Goal: Transaction & Acquisition: Purchase product/service

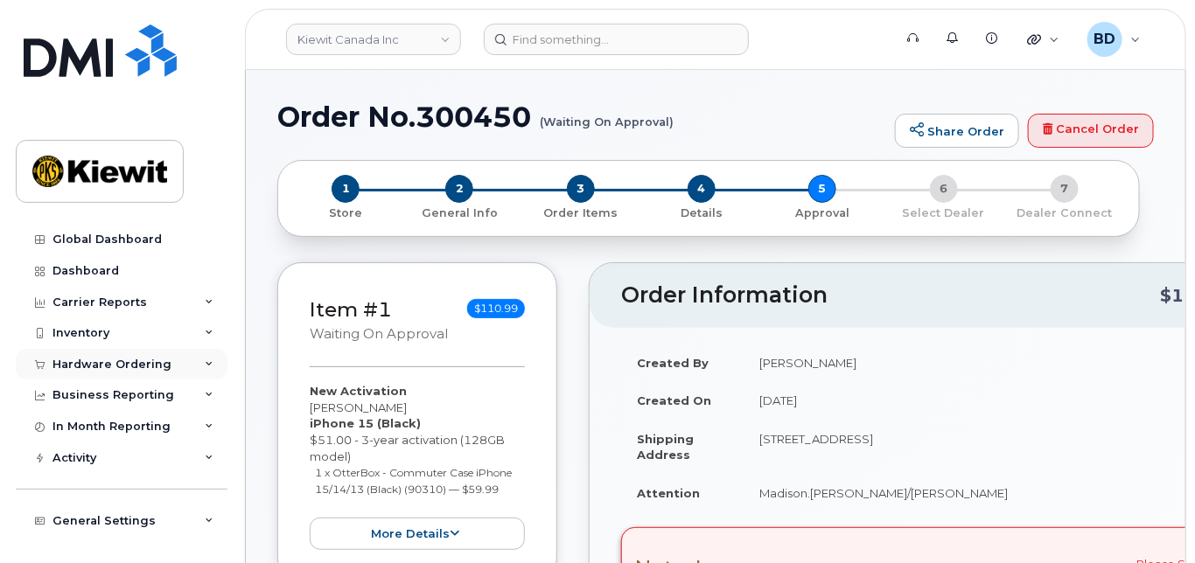
click at [205, 364] on icon at bounding box center [209, 364] width 9 height 9
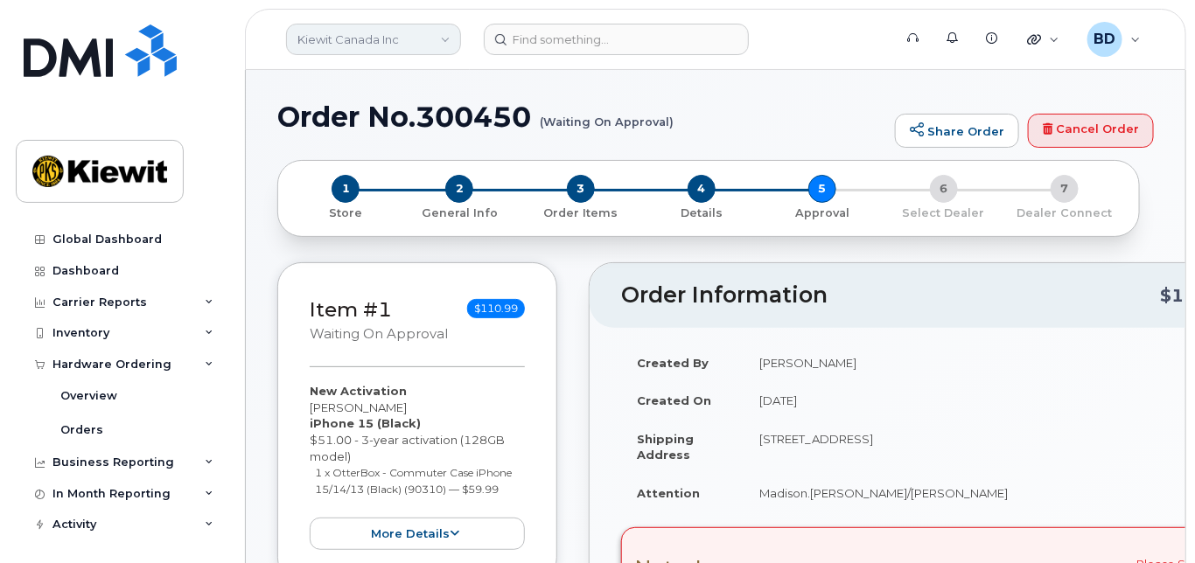
click at [444, 30] on link "Kiewit Canada Inc" at bounding box center [373, 39] width 175 height 31
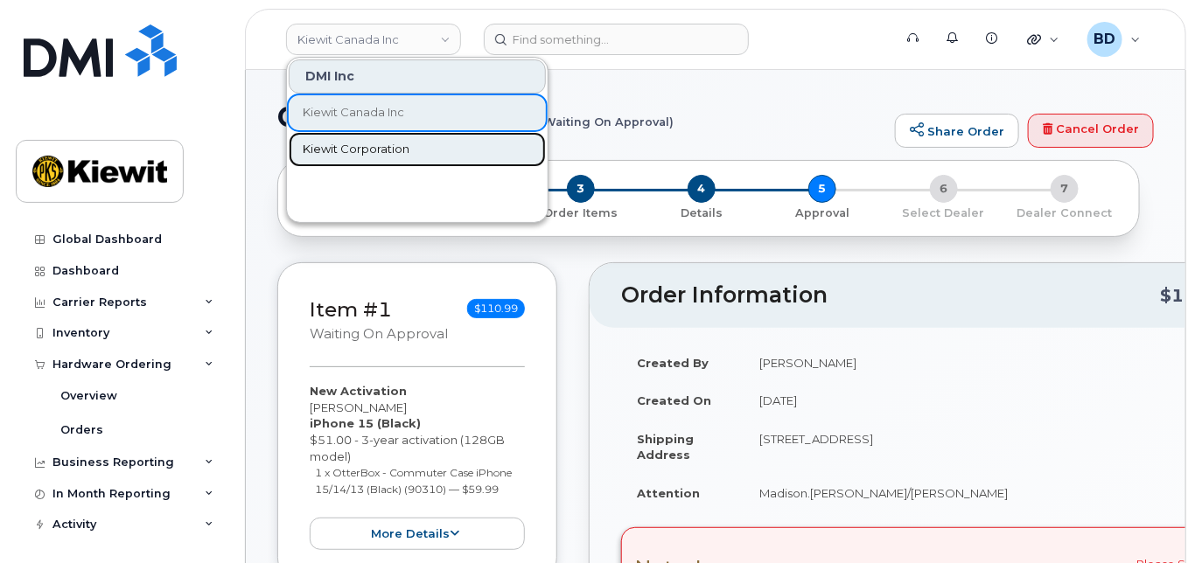
click at [381, 149] on span "Kiewit Corporation" at bounding box center [356, 149] width 107 height 17
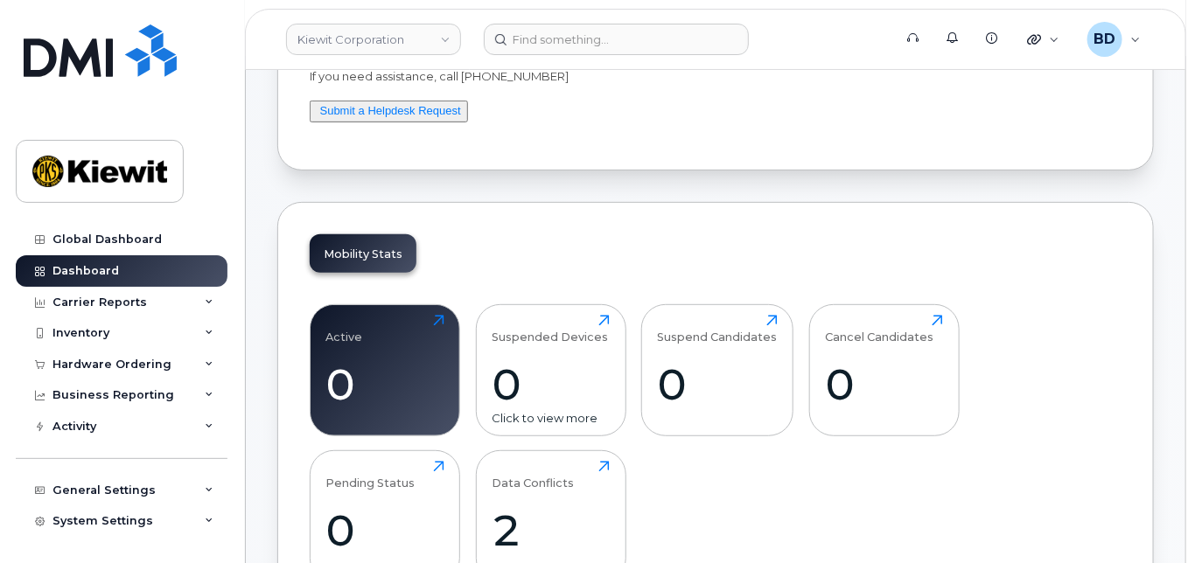
scroll to position [233, 0]
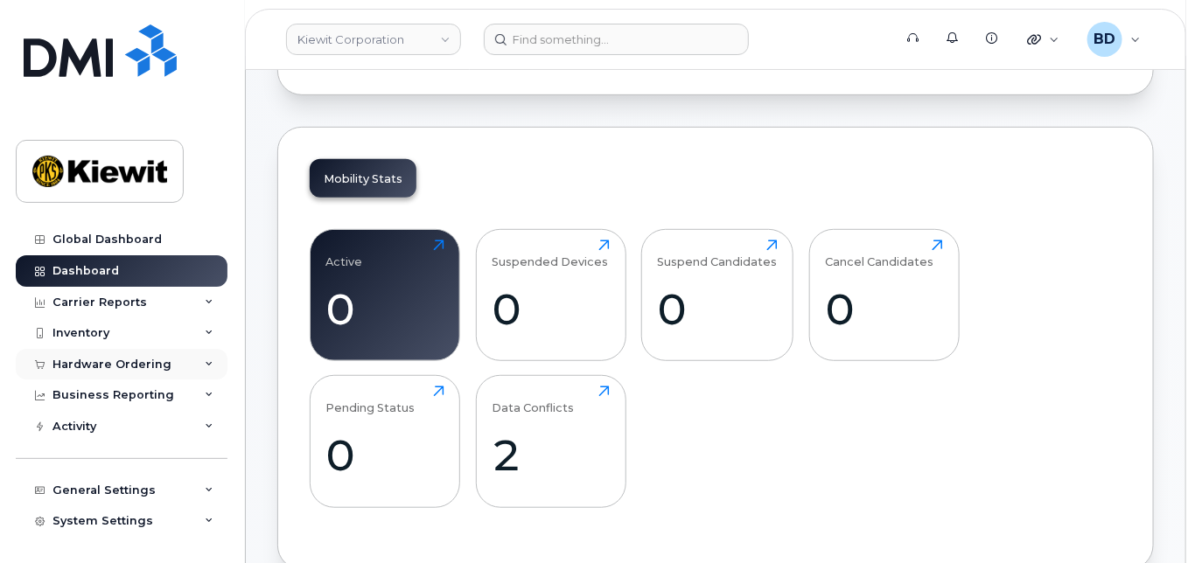
click at [192, 359] on div "Hardware Ordering" at bounding box center [122, 364] width 212 height 31
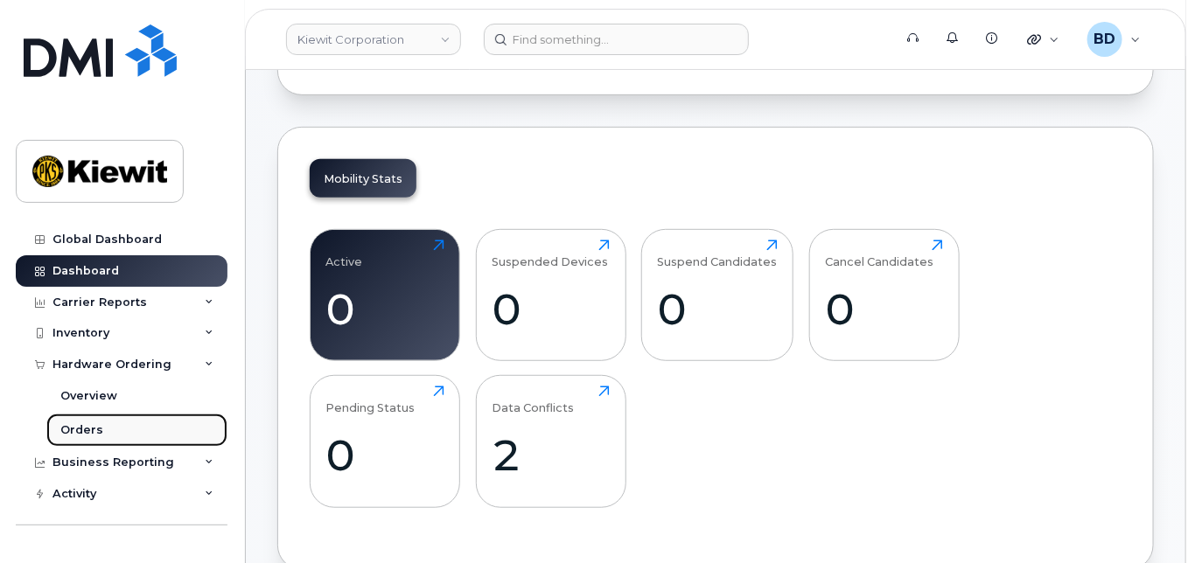
click at [150, 436] on link "Orders" at bounding box center [136, 430] width 181 height 33
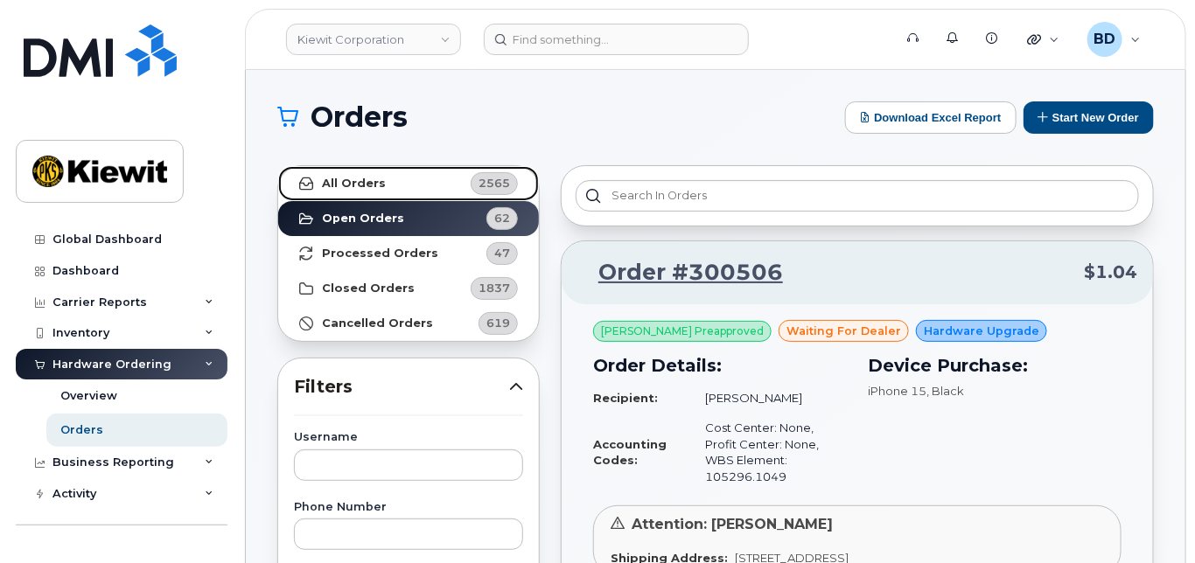
click at [386, 180] on link "All Orders 2565" at bounding box center [408, 183] width 261 height 35
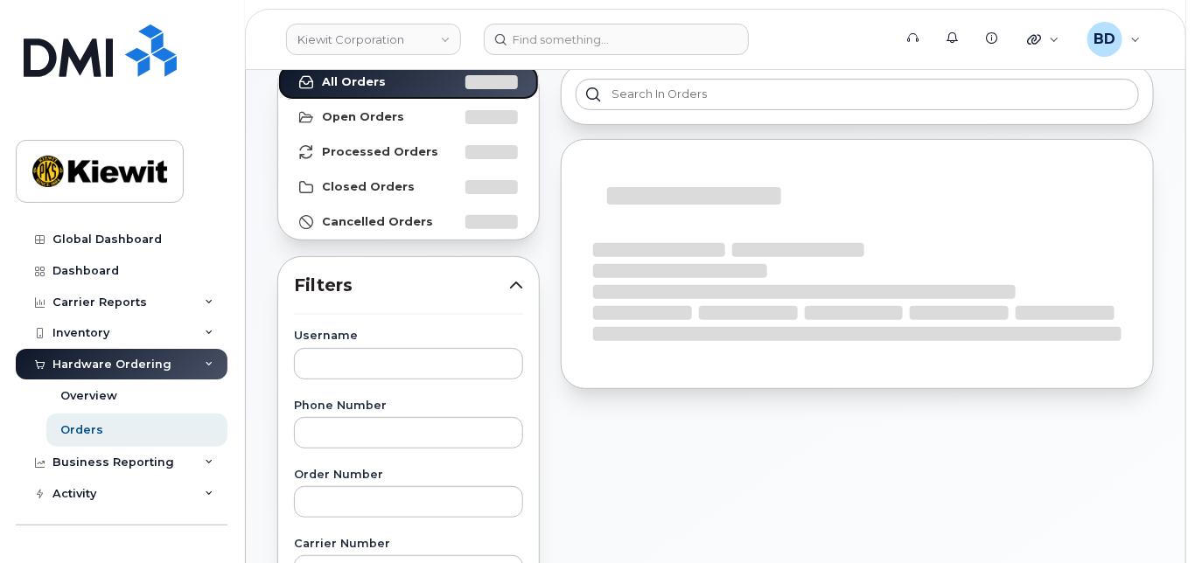
scroll to position [233, 0]
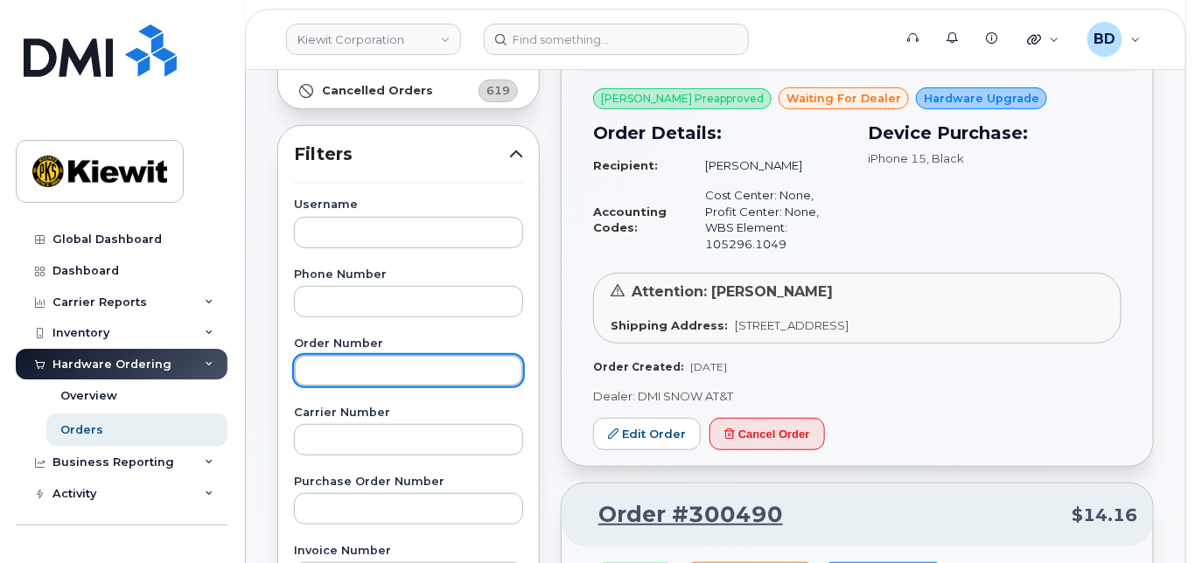
click at [321, 369] on input "text" at bounding box center [408, 370] width 229 height 31
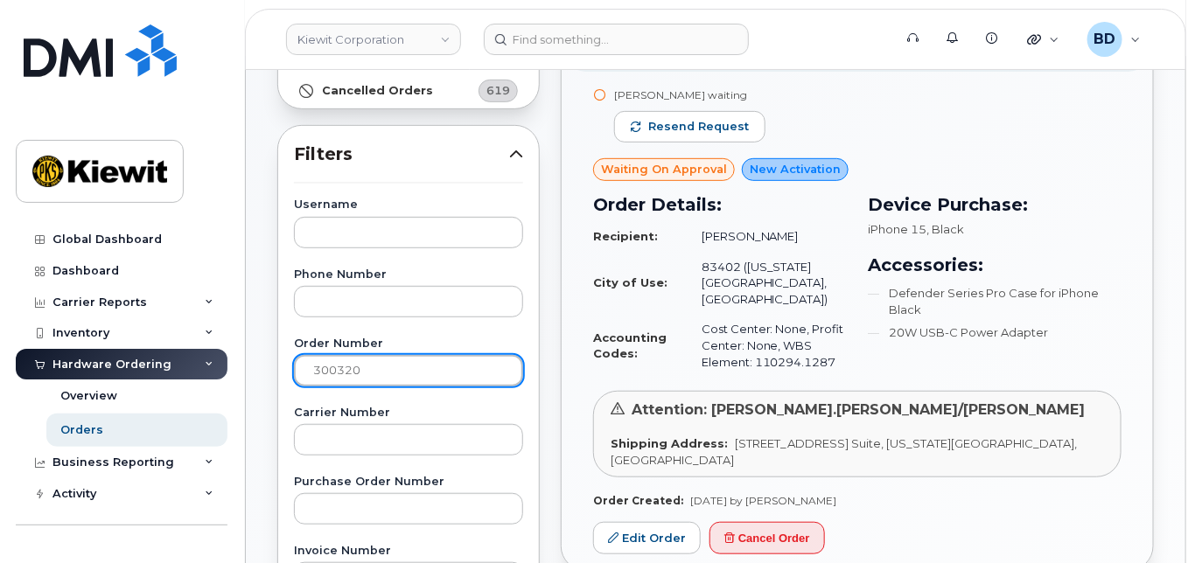
drag, startPoint x: 344, startPoint y: 368, endPoint x: 386, endPoint y: 365, distance: 42.1
click at [386, 365] on input "300320" at bounding box center [408, 370] width 229 height 31
type input "300372"
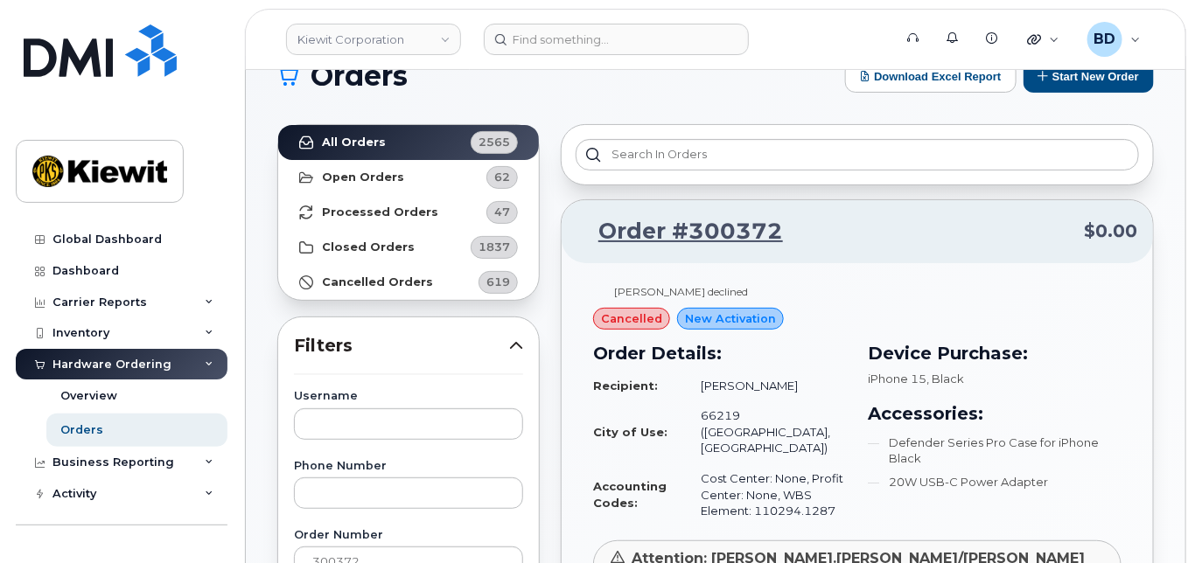
scroll to position [0, 0]
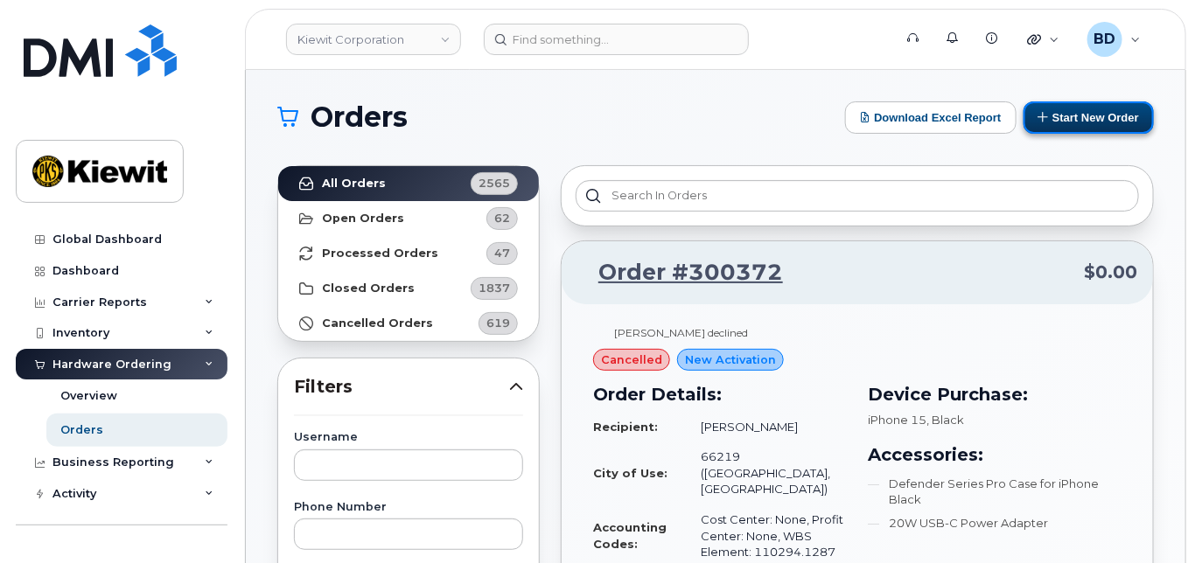
click at [1087, 105] on button "Start New Order" at bounding box center [1089, 117] width 130 height 32
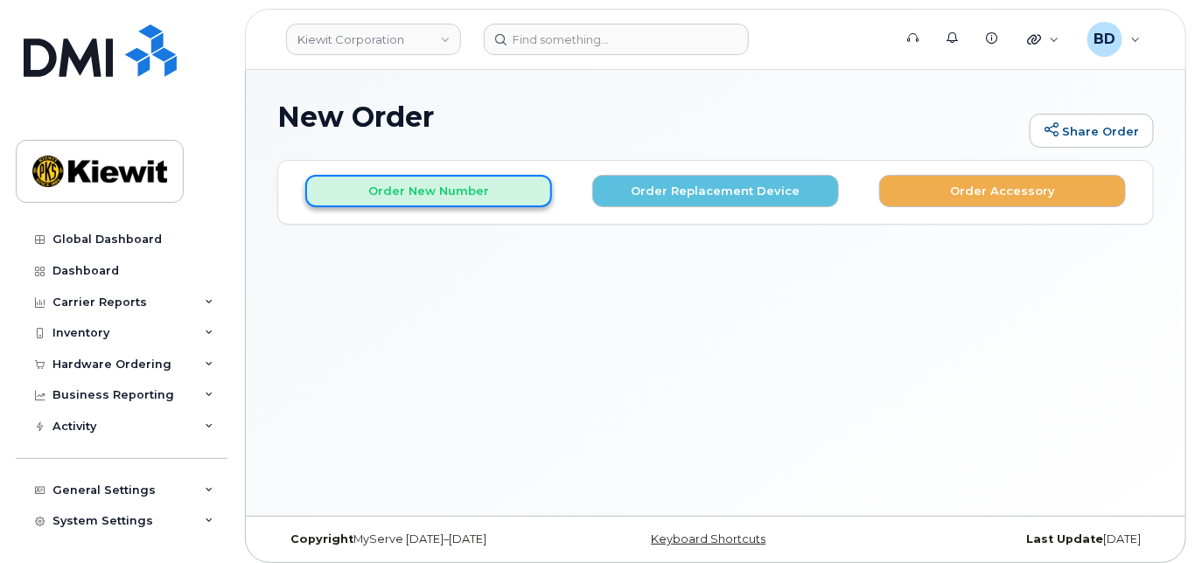
click at [409, 196] on button "Order New Number" at bounding box center [428, 191] width 247 height 32
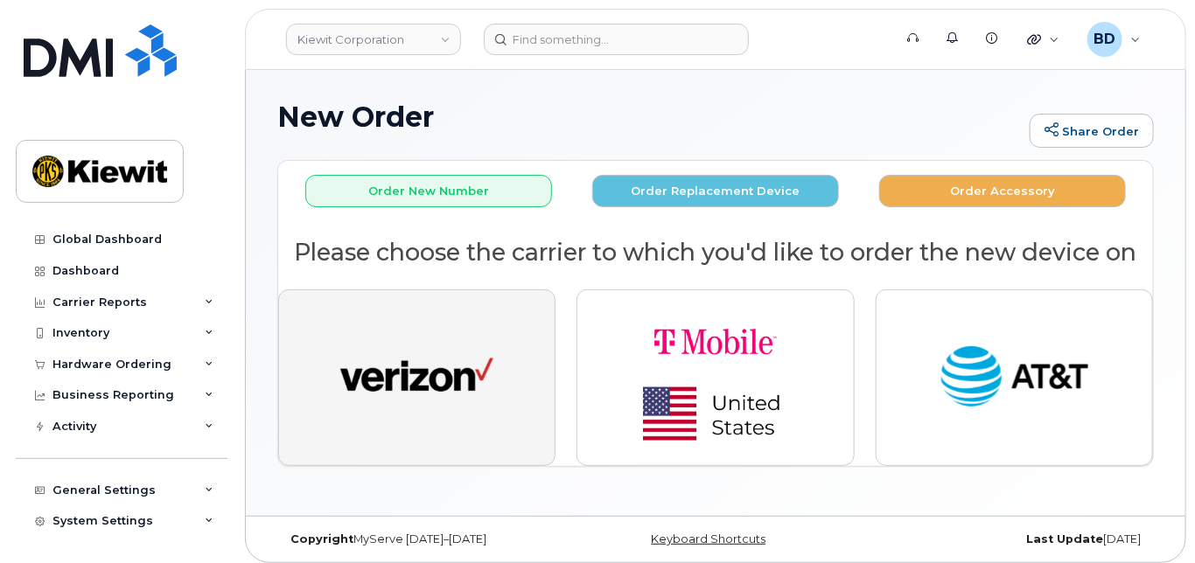
drag, startPoint x: 425, startPoint y: 374, endPoint x: 432, endPoint y: 440, distance: 66.0
click at [424, 374] on img "button" at bounding box center [416, 378] width 153 height 79
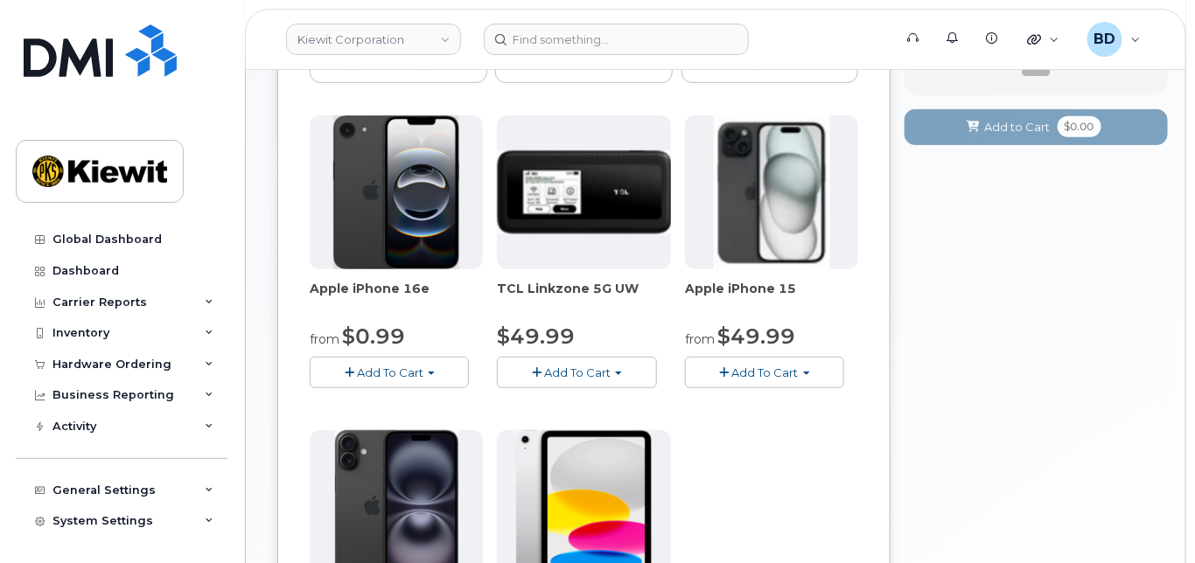
scroll to position [350, 0]
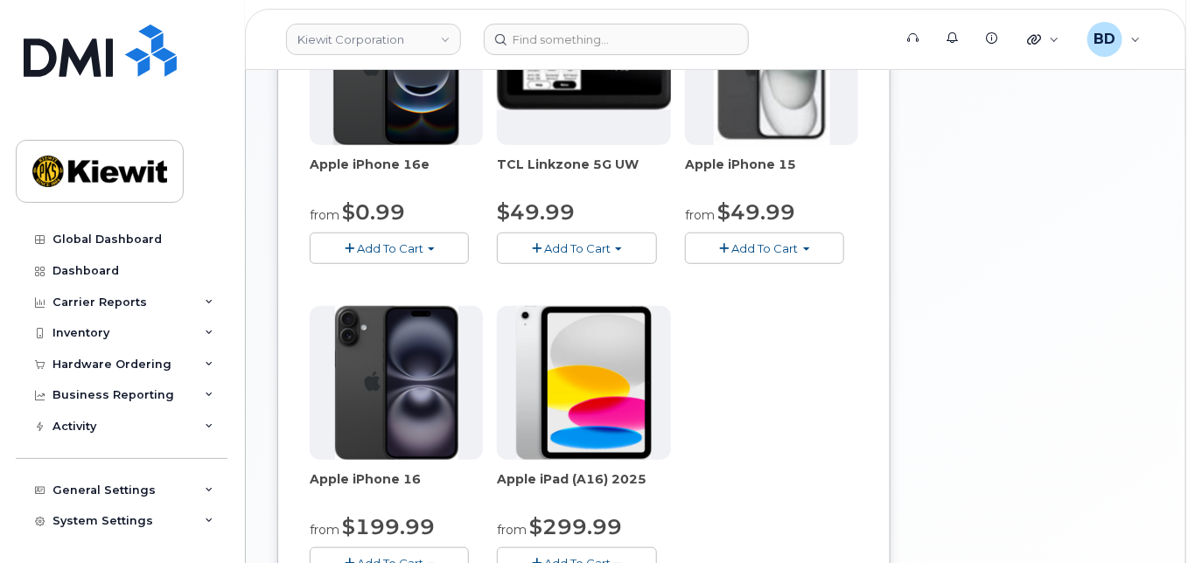
click at [782, 238] on button "Add To Cart" at bounding box center [764, 248] width 159 height 31
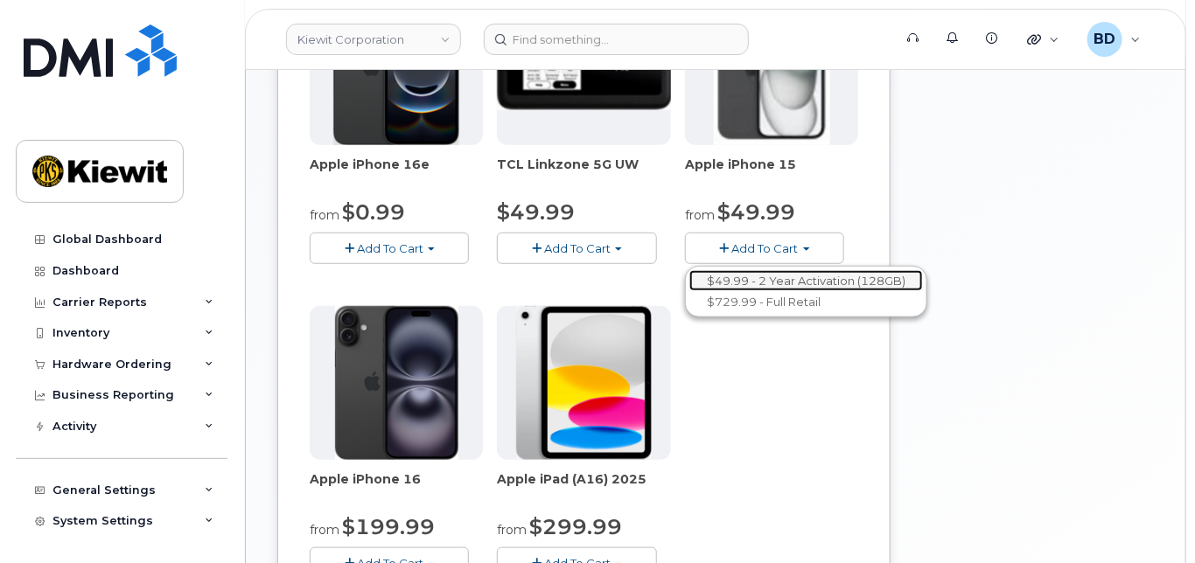
click at [748, 276] on link "$49.99 - 2 Year Activation (128GB)" at bounding box center [806, 281] width 234 height 22
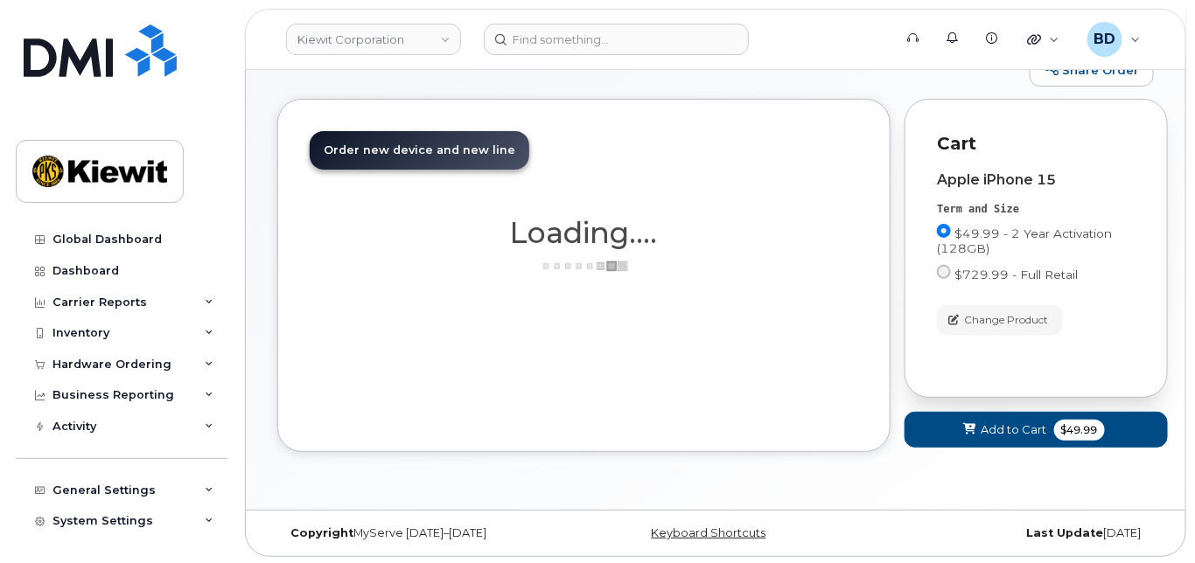
scroll to position [259, 0]
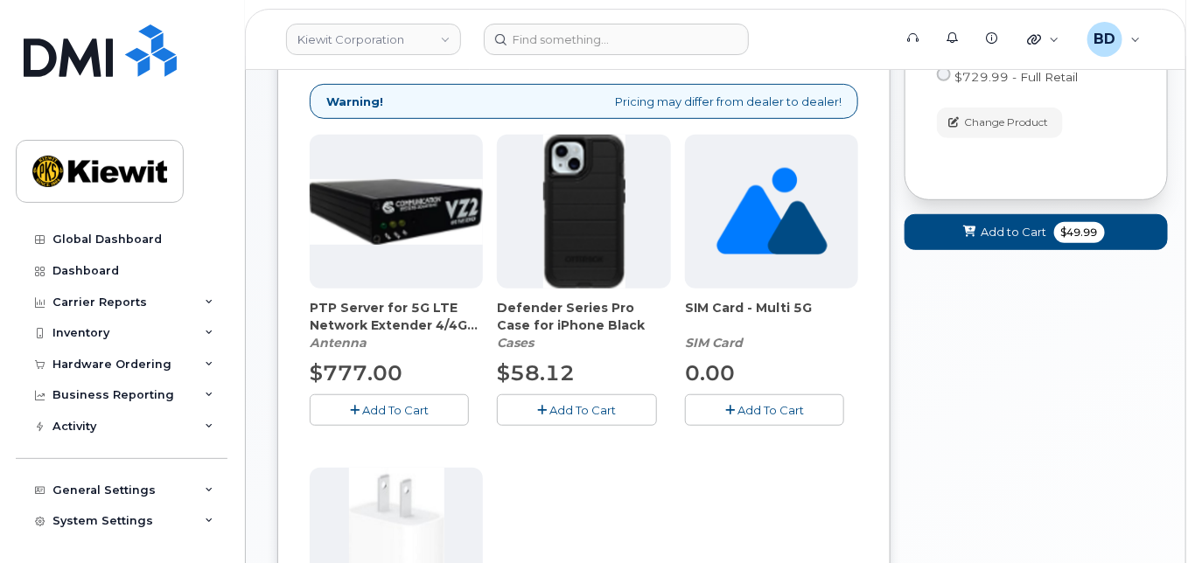
click at [573, 395] on button "Add To Cart" at bounding box center [576, 410] width 159 height 31
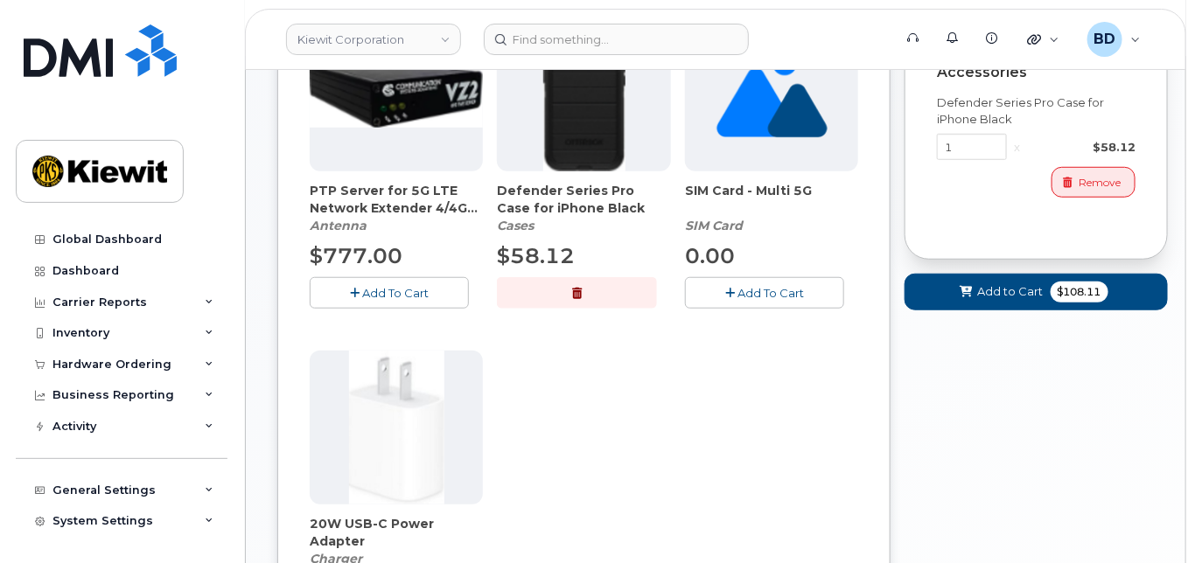
scroll to position [609, 0]
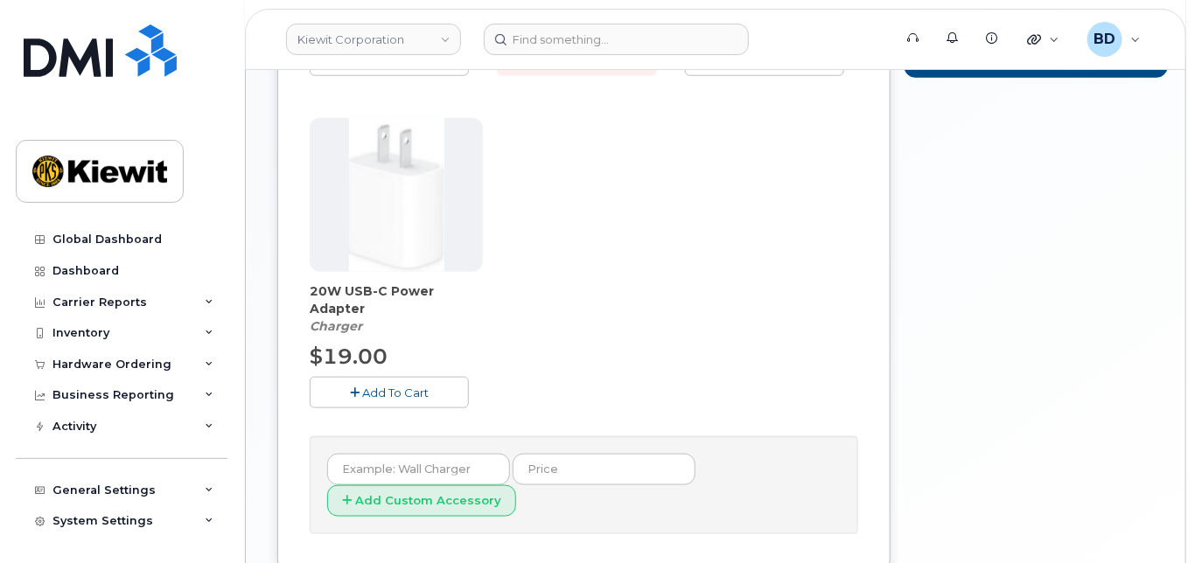
click at [374, 389] on span "Add To Cart" at bounding box center [395, 393] width 66 height 14
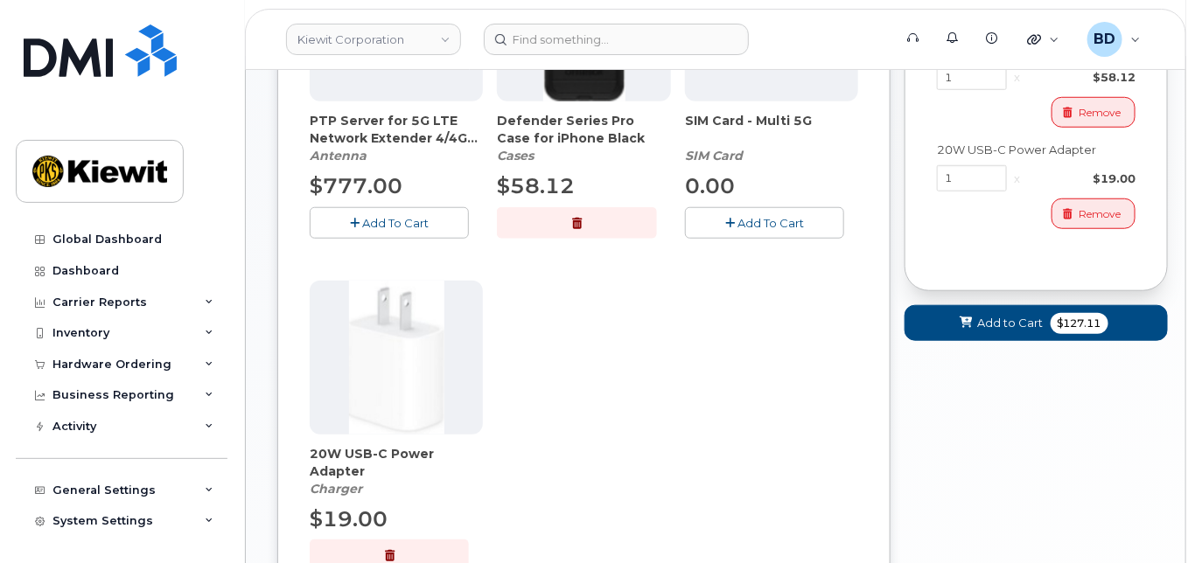
scroll to position [259, 0]
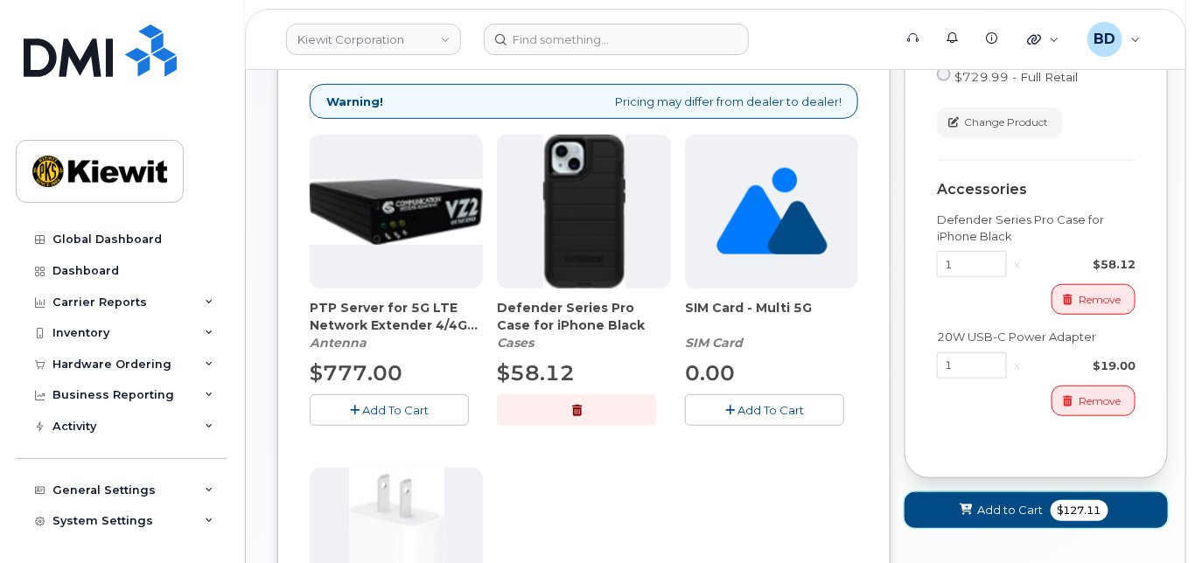
click at [976, 493] on button "Add to Cart $127.11" at bounding box center [1036, 511] width 263 height 36
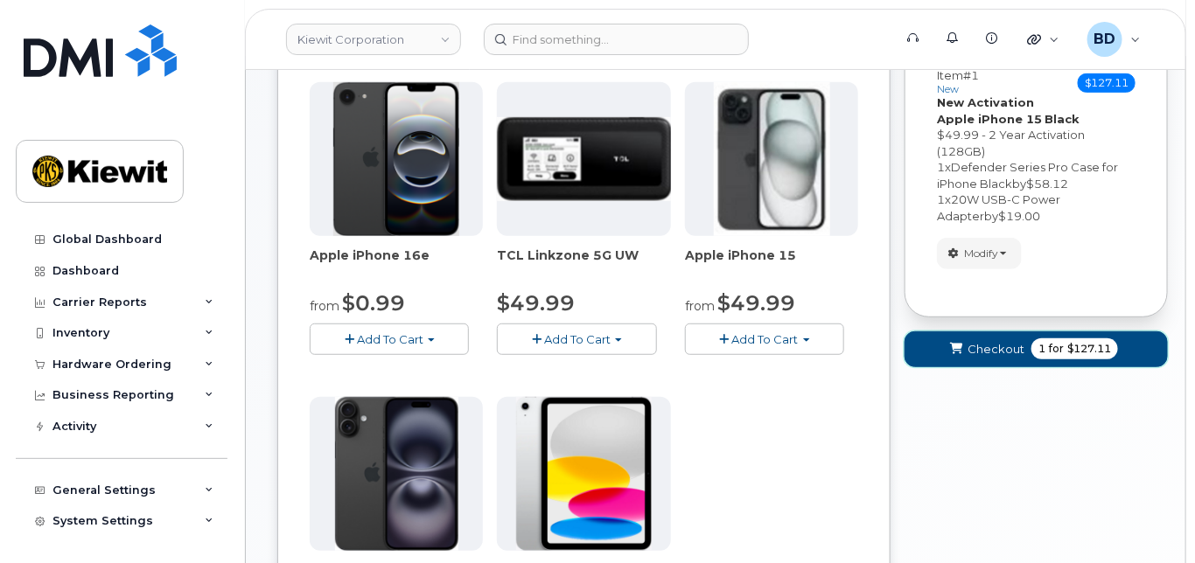
click at [989, 345] on span "Checkout" at bounding box center [996, 349] width 57 height 17
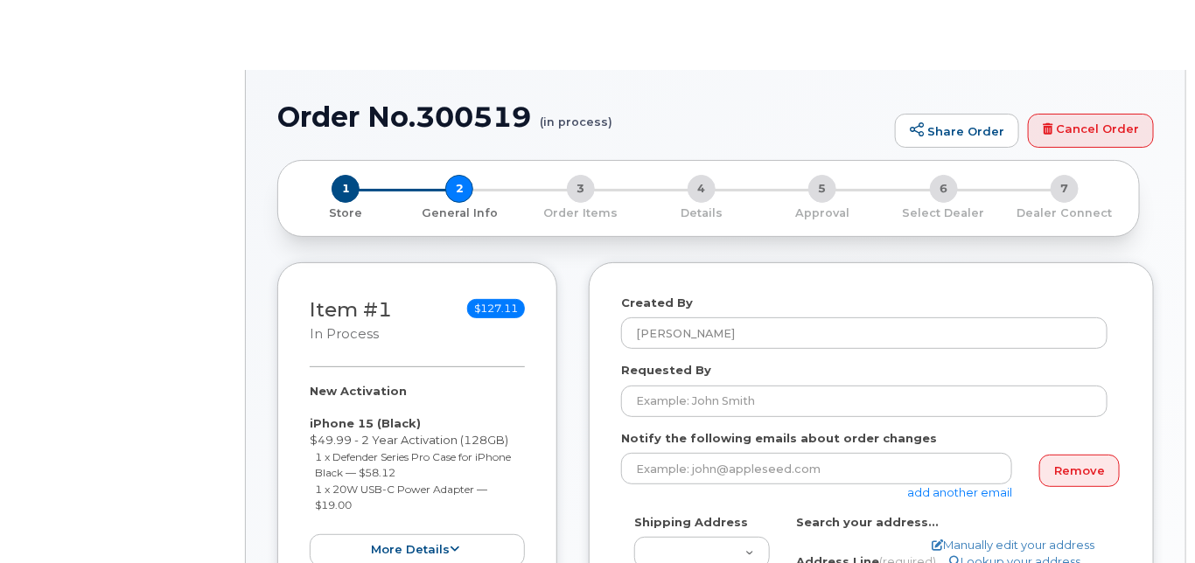
select select
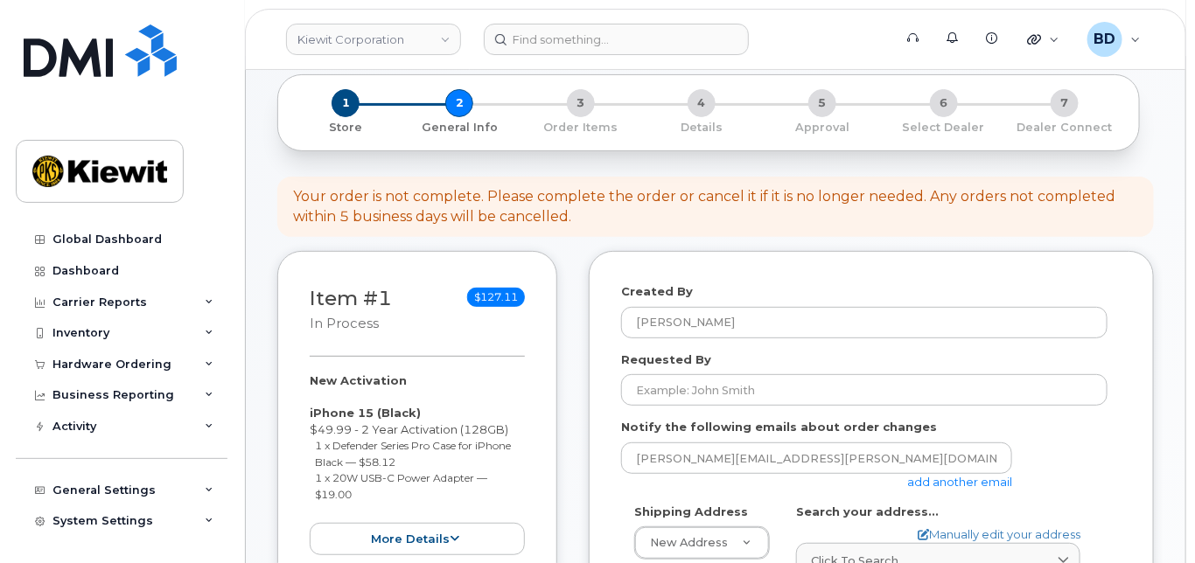
scroll to position [116, 0]
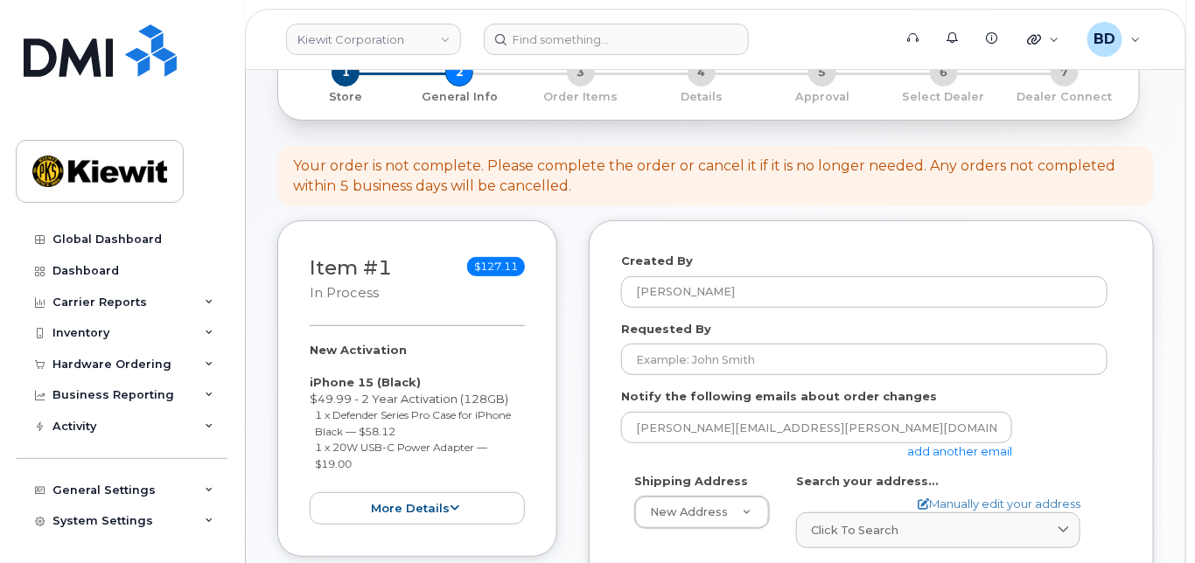
click at [936, 453] on link "add another email" at bounding box center [959, 451] width 105 height 14
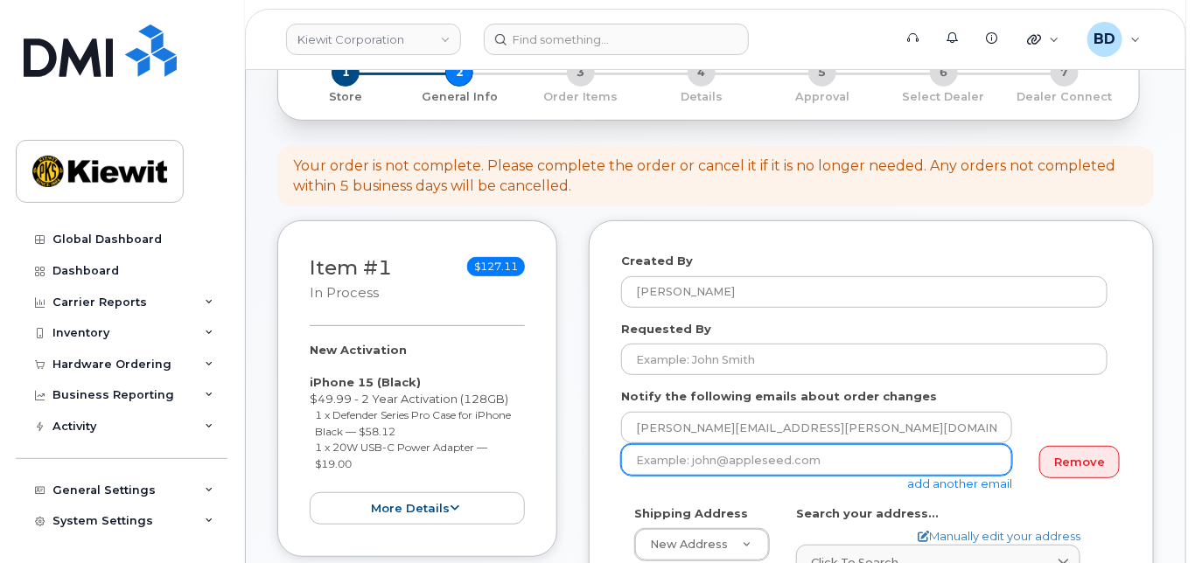
click at [771, 460] on input "email" at bounding box center [816, 459] width 391 height 31
paste input "taylor.blagdon@kiewit.com"
type input "taylor.blagdon@kiewit.com"
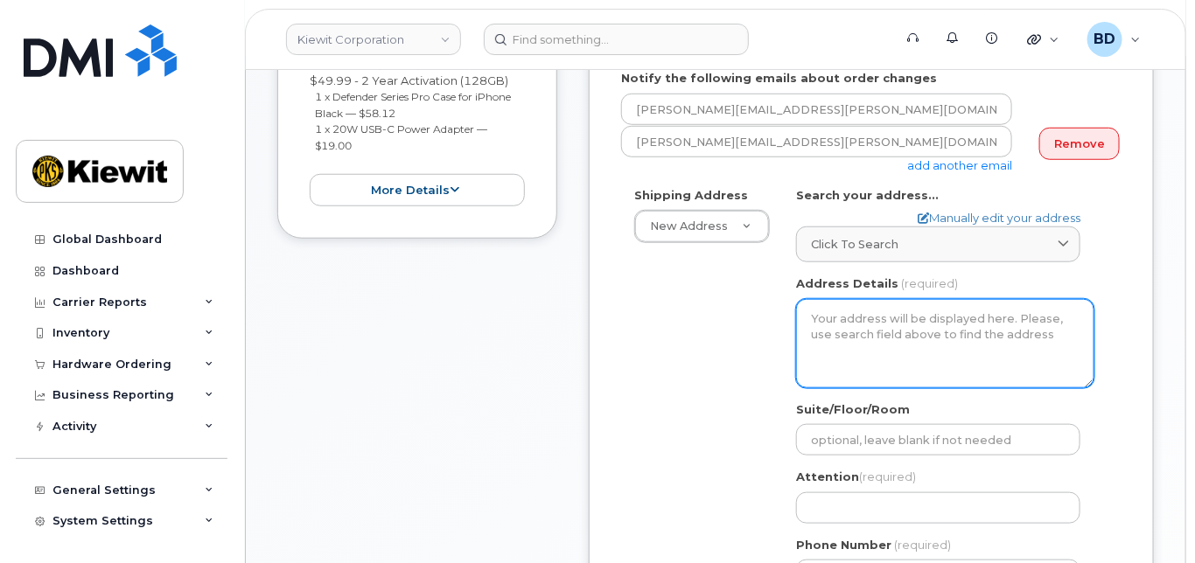
scroll to position [466, 0]
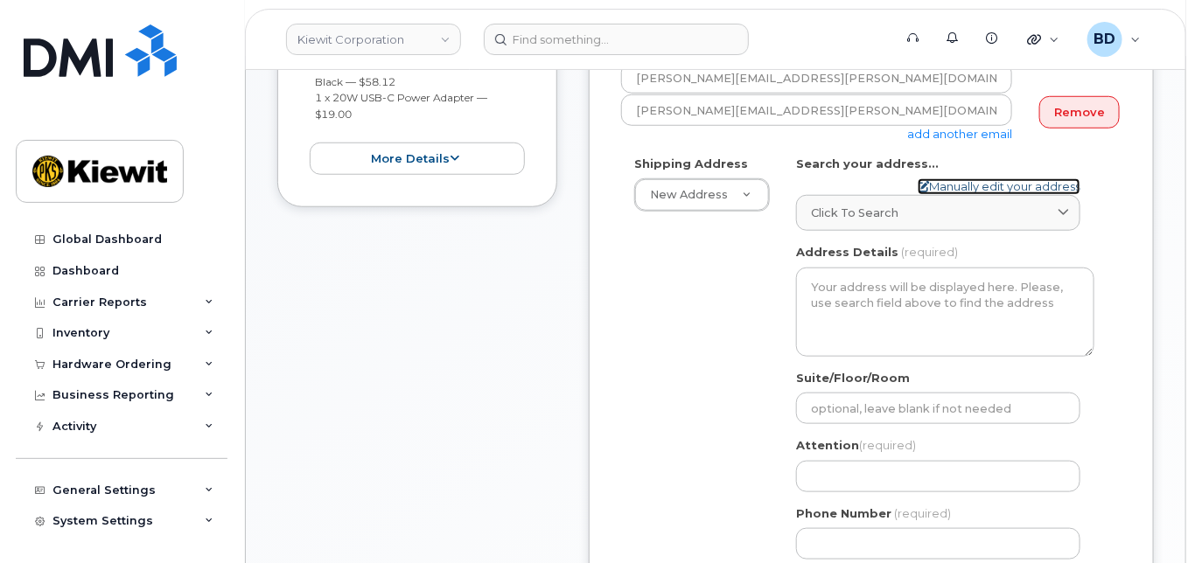
click at [938, 179] on link "Manually edit your address" at bounding box center [999, 186] width 163 height 17
select select
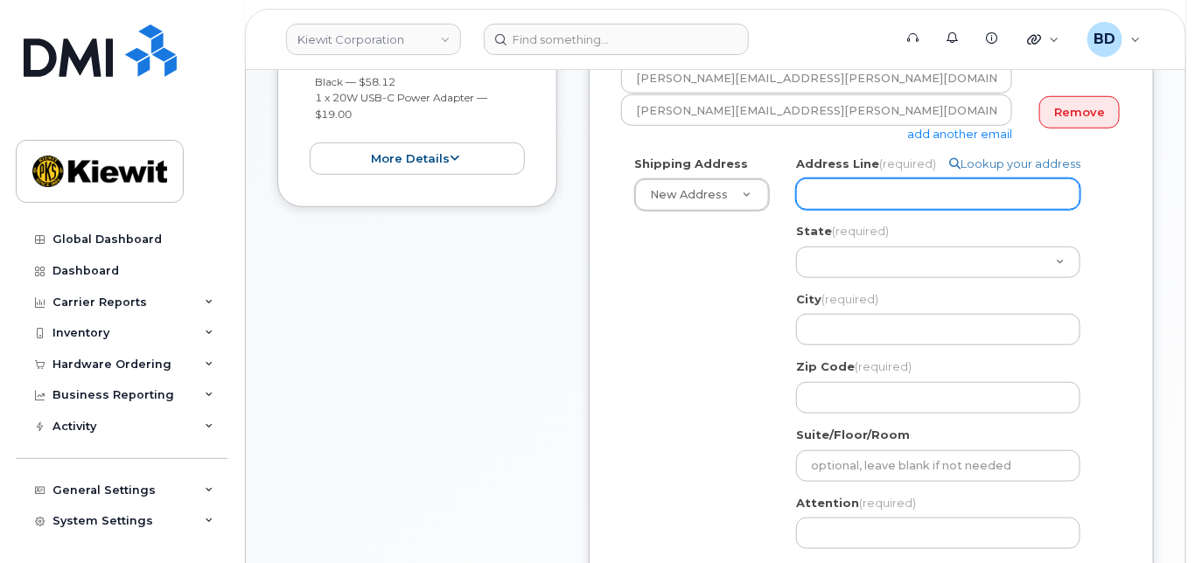
click at [827, 192] on input "Address Line (required)" at bounding box center [938, 193] width 284 height 31
paste input "8880 Penrose Ln"
select select
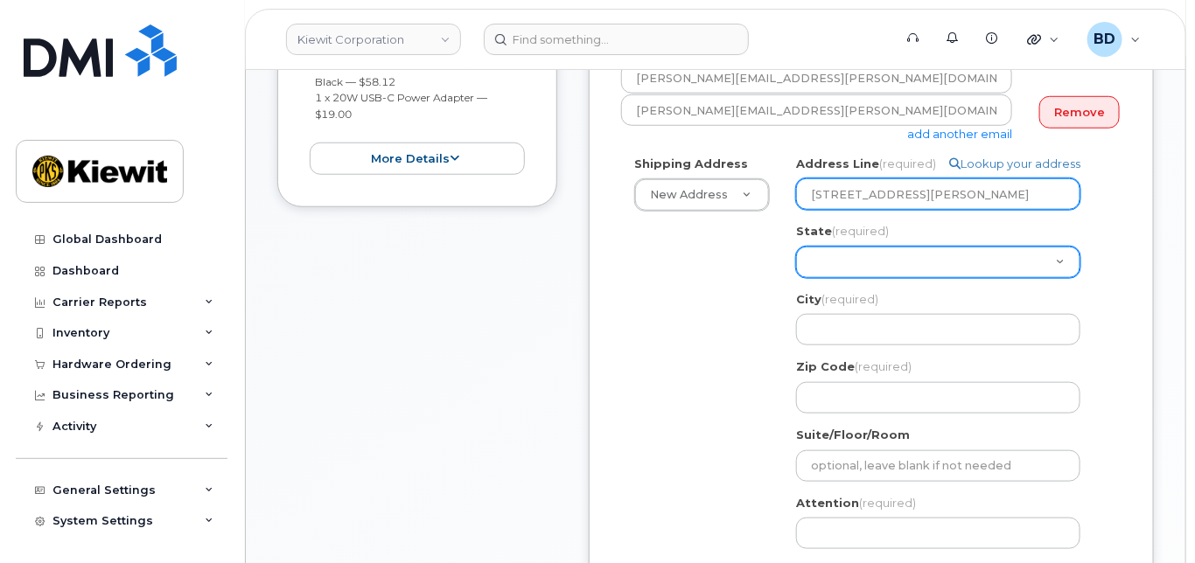
type input "8880 Penrose Ln"
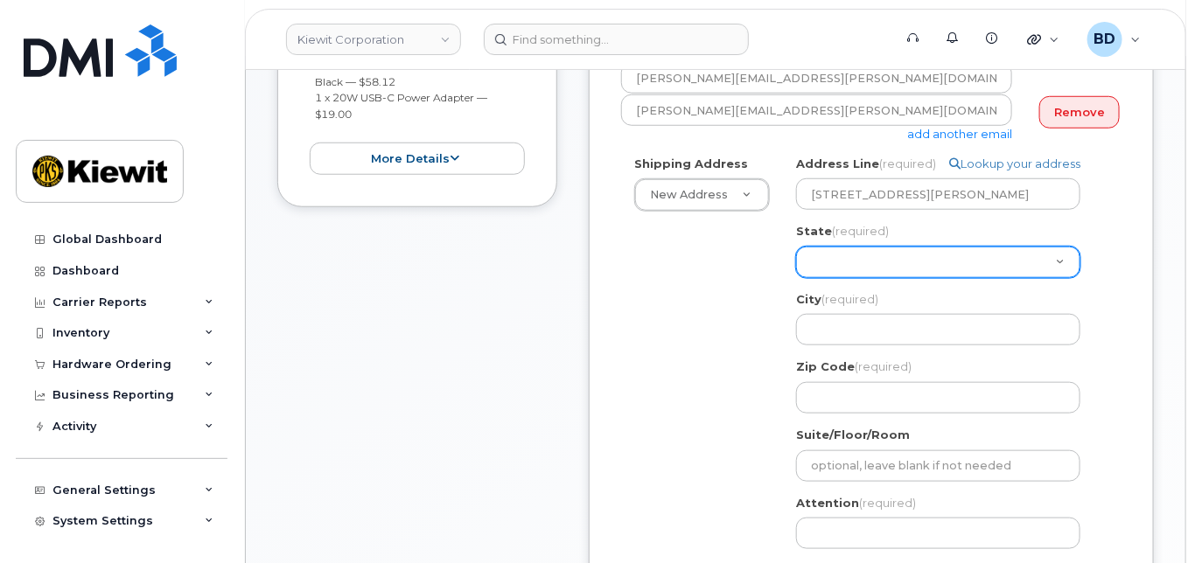
click at [816, 261] on select "Alabama Alaska American Samoa Arizona Arkansas California Colorado Connecticut …" at bounding box center [938, 262] width 284 height 31
select select "LA"
click at [796, 247] on select "Alabama Alaska American Samoa Arizona Arkansas California Colorado Connecticut …" at bounding box center [938, 262] width 284 height 31
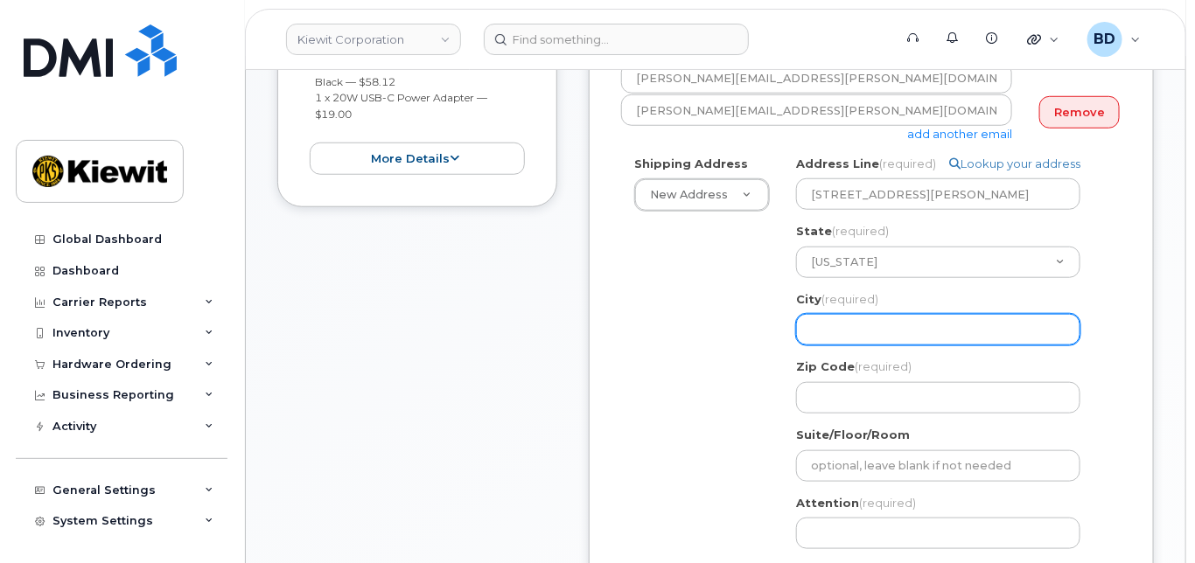
click at [821, 330] on input "City (required)" at bounding box center [938, 329] width 284 height 31
select select
type input "L"
select select
type input "Le"
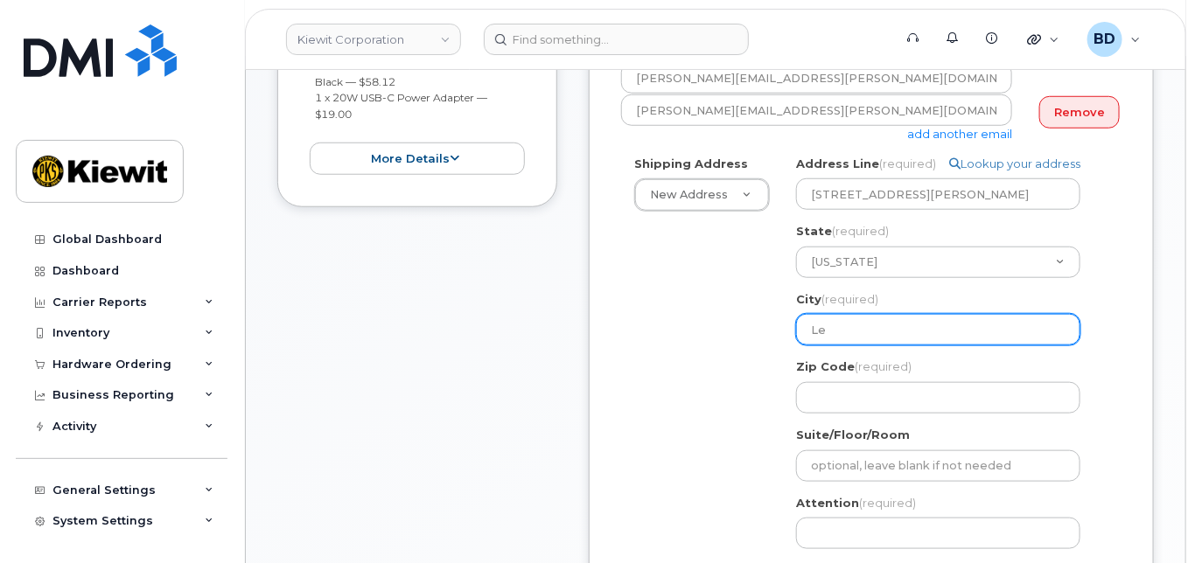
select select
type input "Len"
select select
type input "Lene"
select select
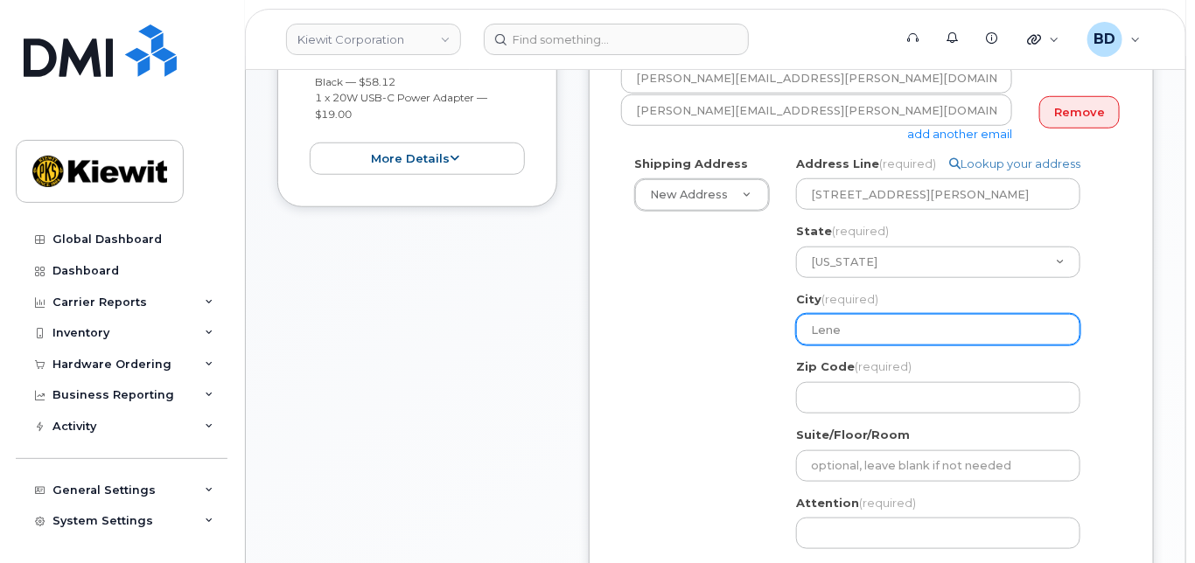
type input "Lenex"
select select
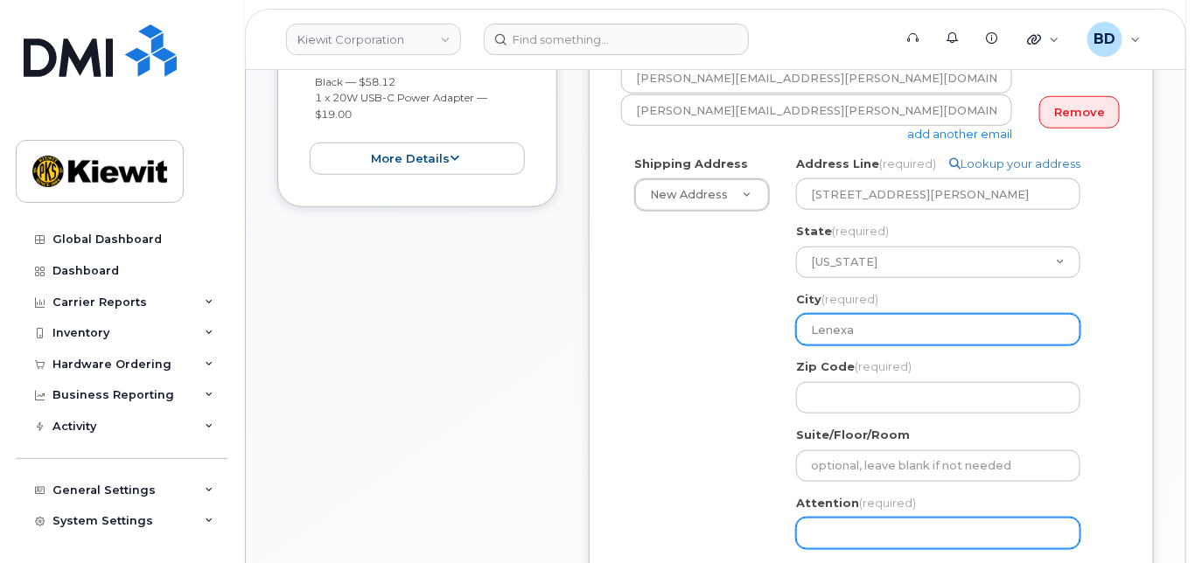
type input "Lenexa"
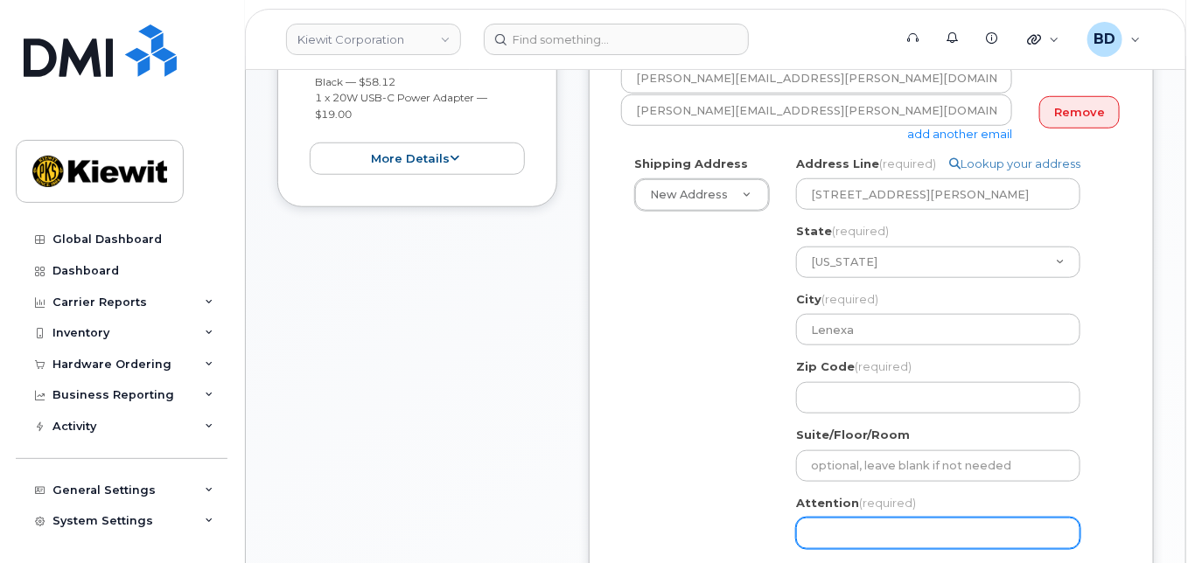
click at [845, 538] on input "Attention (required)" at bounding box center [938, 533] width 284 height 31
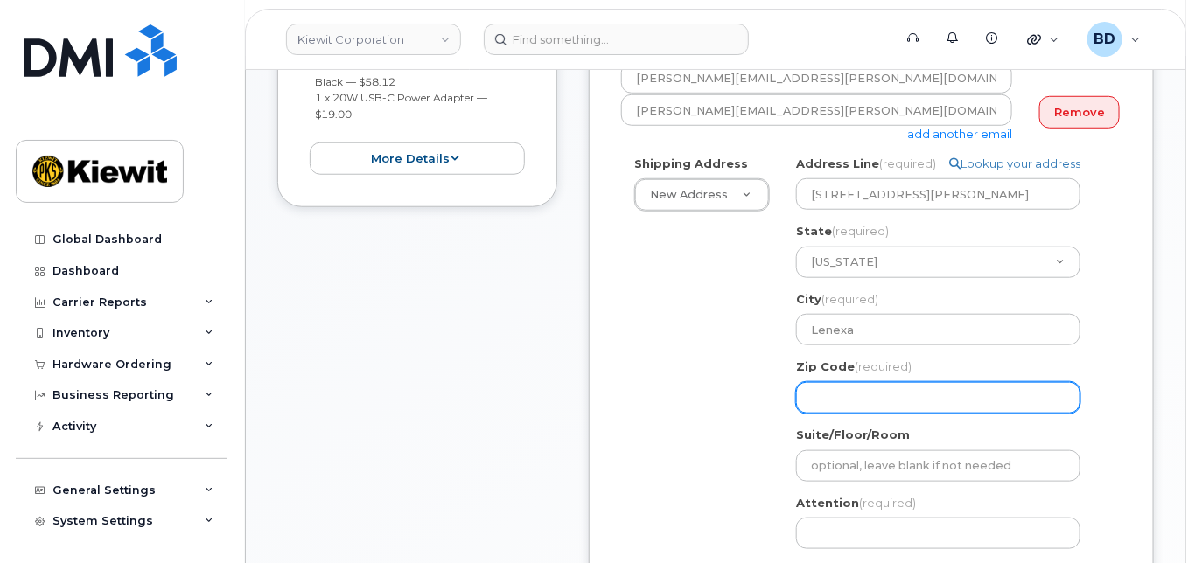
click at [811, 402] on input "Zip Code (required)" at bounding box center [938, 397] width 284 height 31
select select
type input "6"
select select
type input "66"
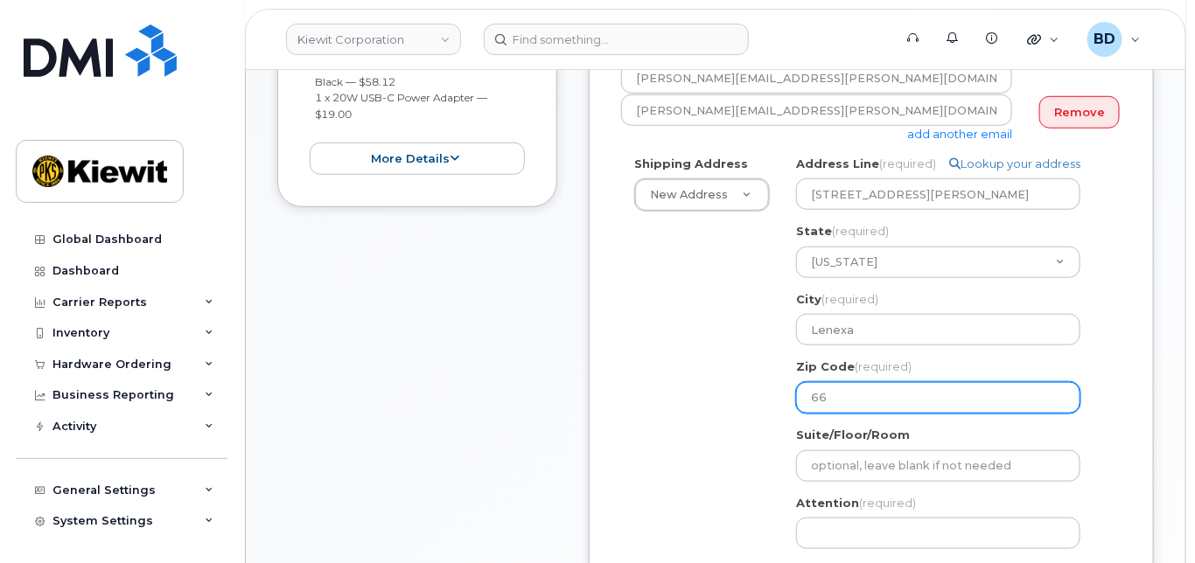
select select
type input "662"
select select
type input "6621"
select select
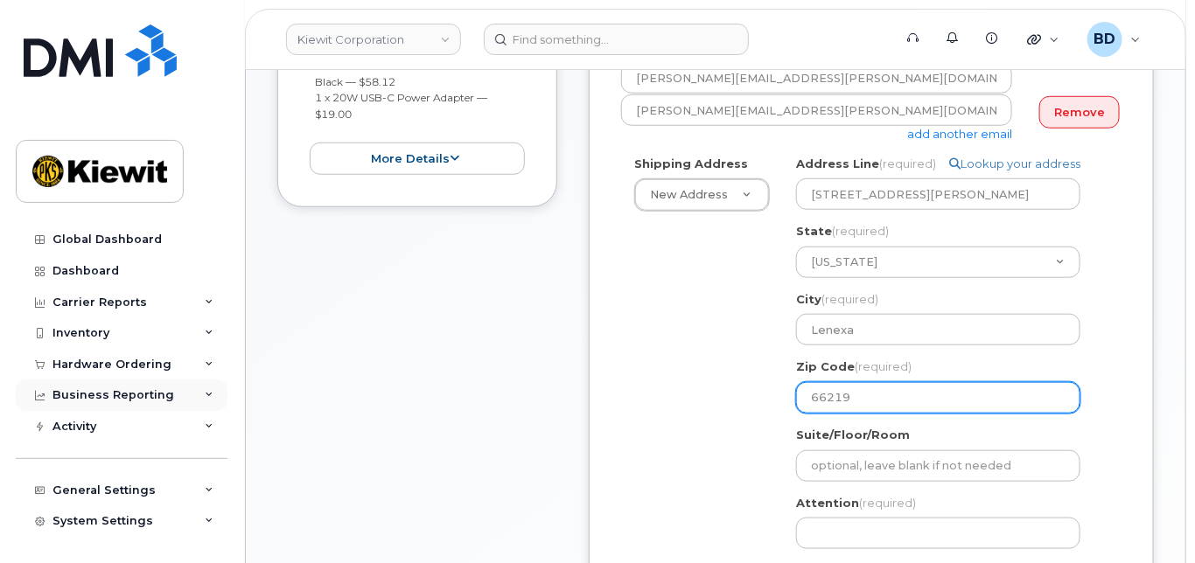
type input "66219"
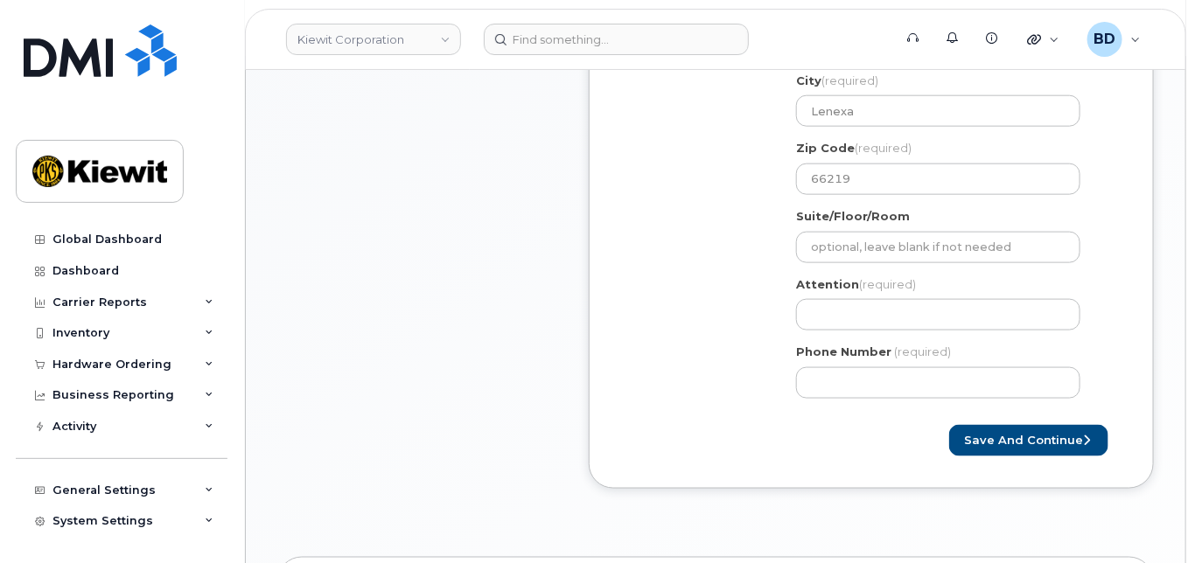
scroll to position [700, 0]
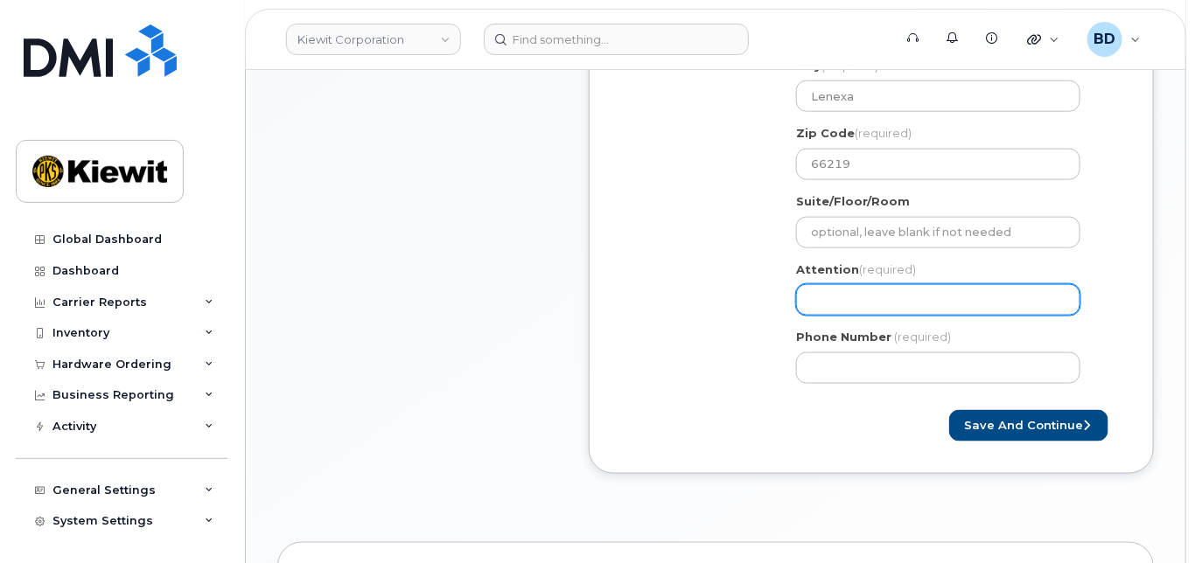
click at [825, 289] on input "Attention (required)" at bounding box center [938, 299] width 284 height 31
select select
type input "v"
drag, startPoint x: 821, startPoint y: 298, endPoint x: 748, endPoint y: 304, distance: 72.9
click at [748, 304] on div "Shipping Address New Address New Address 10055 Trainstation Circle 11501 42nd S…" at bounding box center [864, 159] width 486 height 475
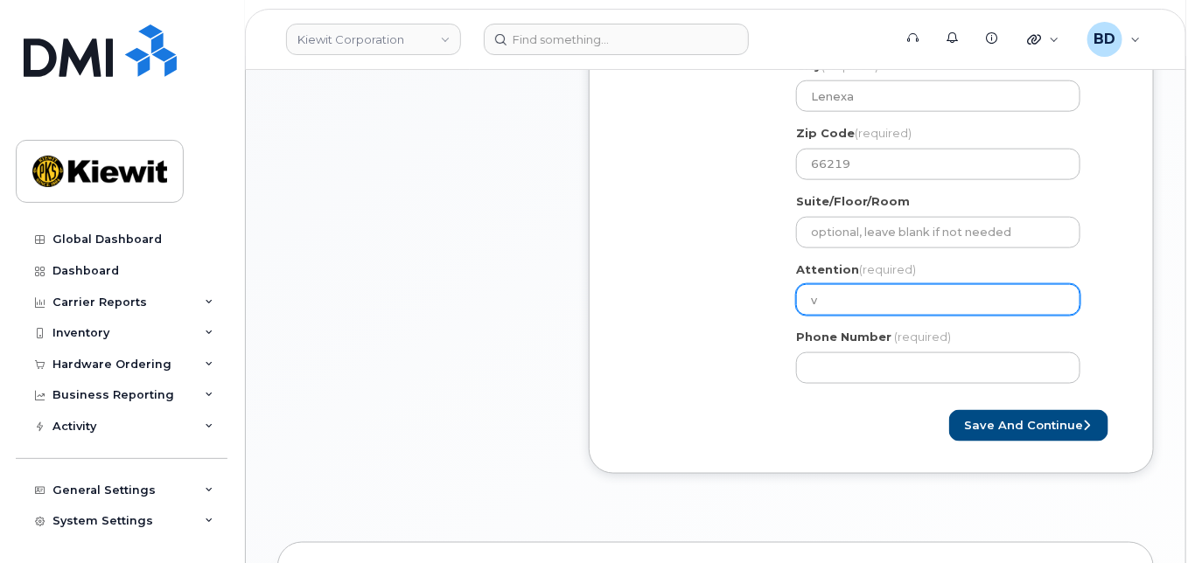
paste input "Eli.Irsik"
select select
type input "Eli.Irsik"
drag, startPoint x: 803, startPoint y: 303, endPoint x: 825, endPoint y: 302, distance: 21.9
click at [825, 302] on input "Eli.Irsik" at bounding box center [938, 299] width 284 height 31
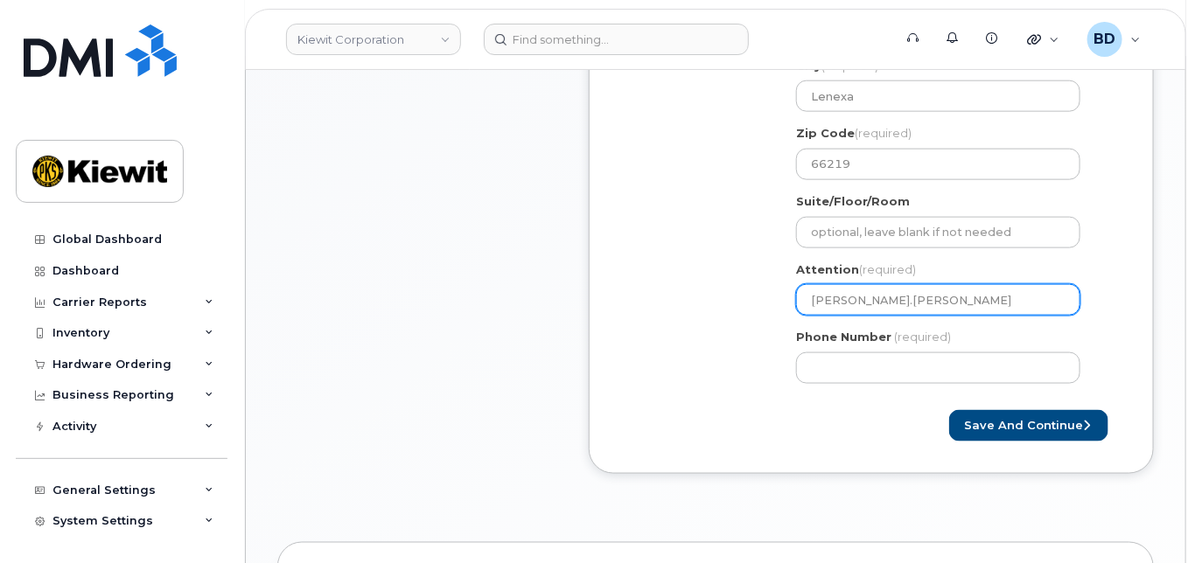
select select
type input "Eli.Irsik/"
click at [863, 304] on input "Eli.Irsik/" at bounding box center [938, 299] width 284 height 31
paste input "Austin King"
select select
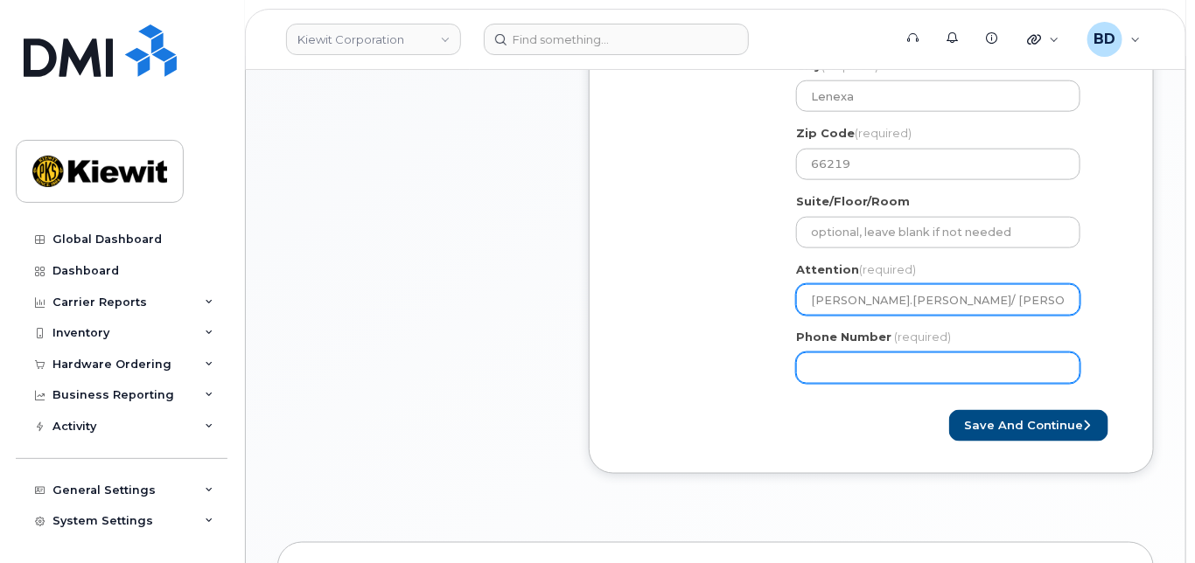
type input "Eli.Irsik/ Austin King"
click at [840, 365] on input "Phone Number" at bounding box center [938, 368] width 284 height 31
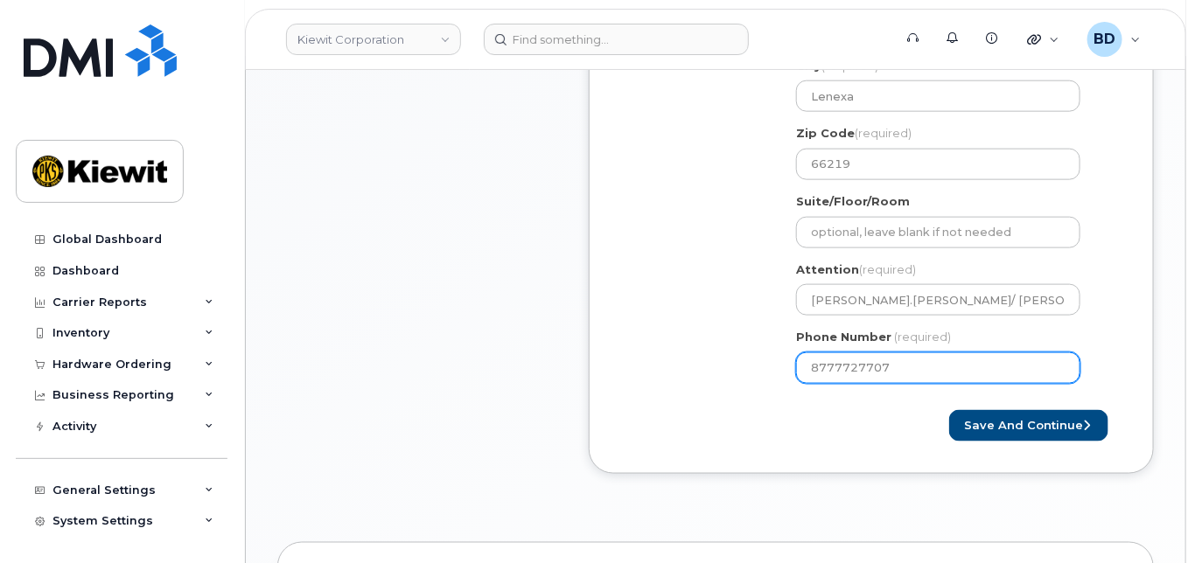
type input "8777727707"
select select
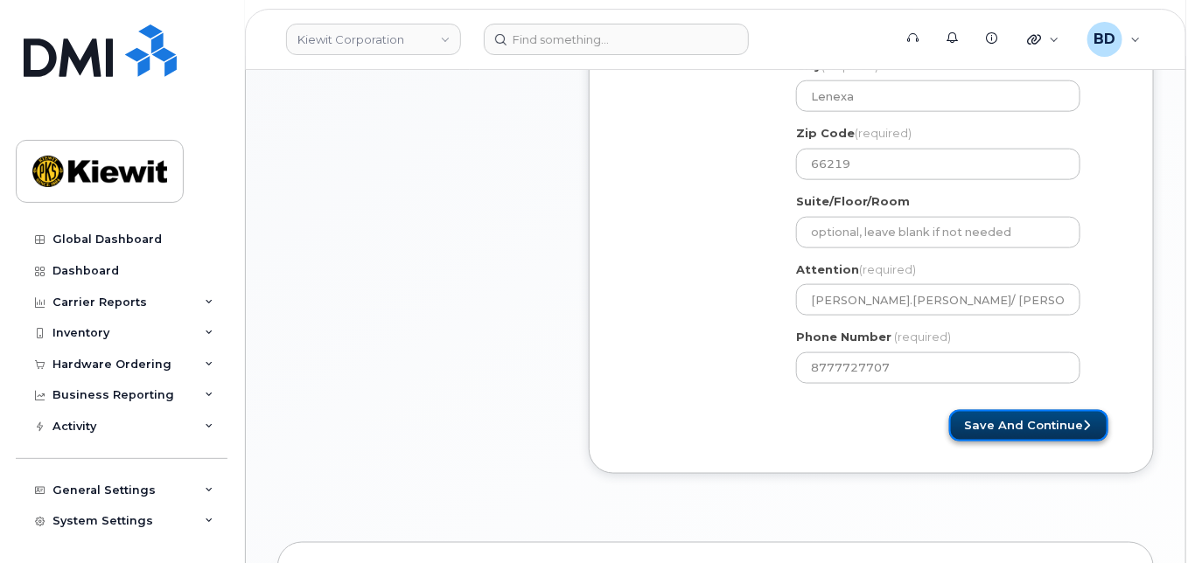
click at [1024, 426] on button "Save and Continue" at bounding box center [1028, 426] width 159 height 32
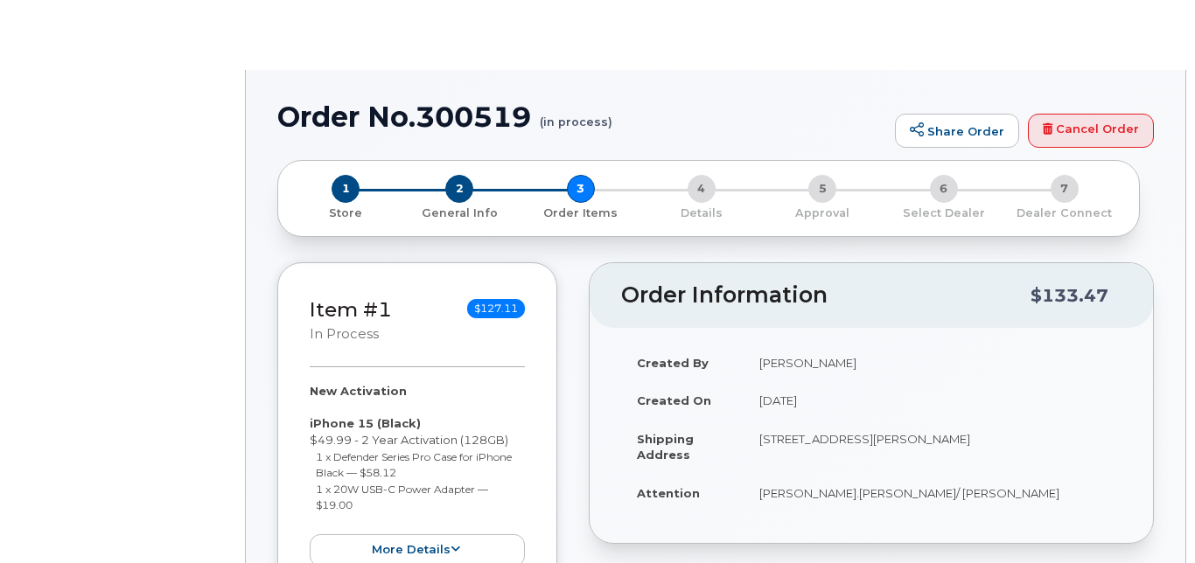
select select
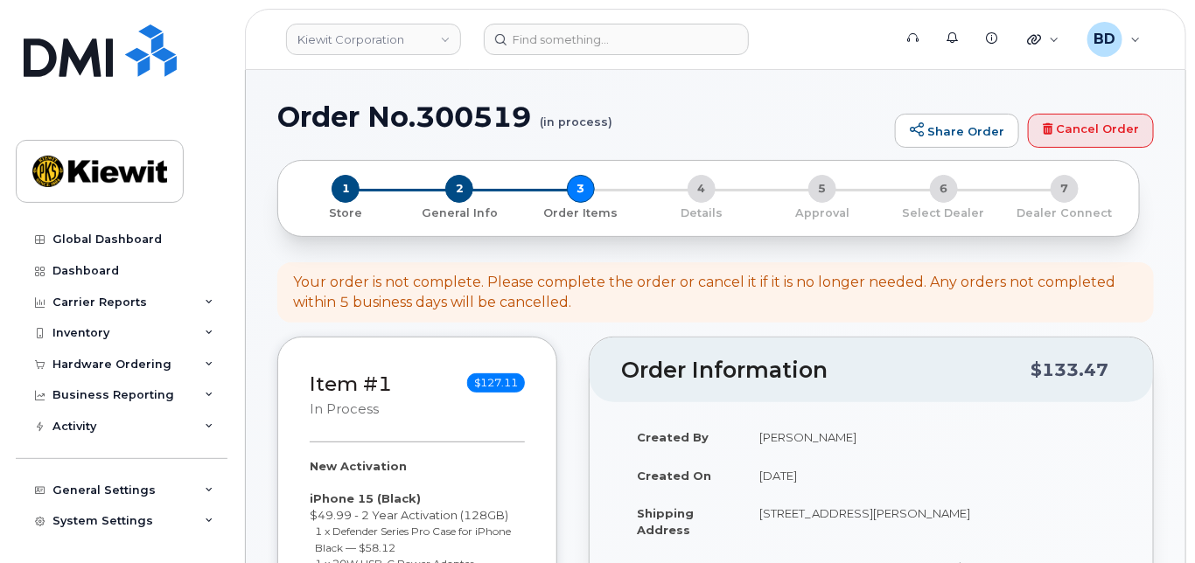
scroll to position [466, 0]
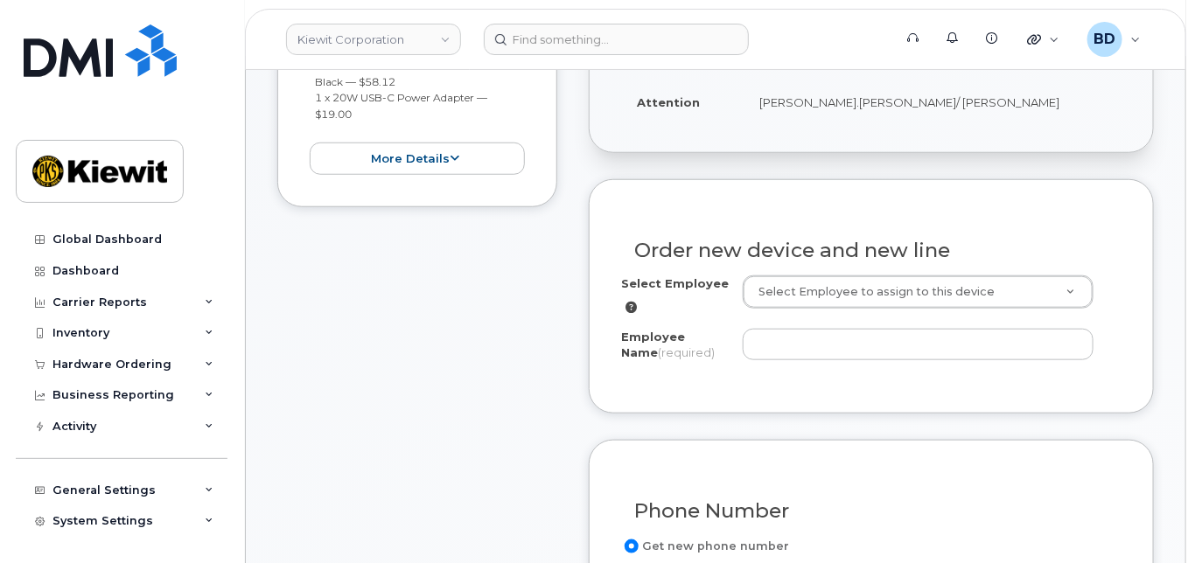
click at [755, 364] on div "Employee Name (required)" at bounding box center [871, 348] width 500 height 39
click at [754, 358] on div "Employee Name (required)" at bounding box center [871, 348] width 500 height 39
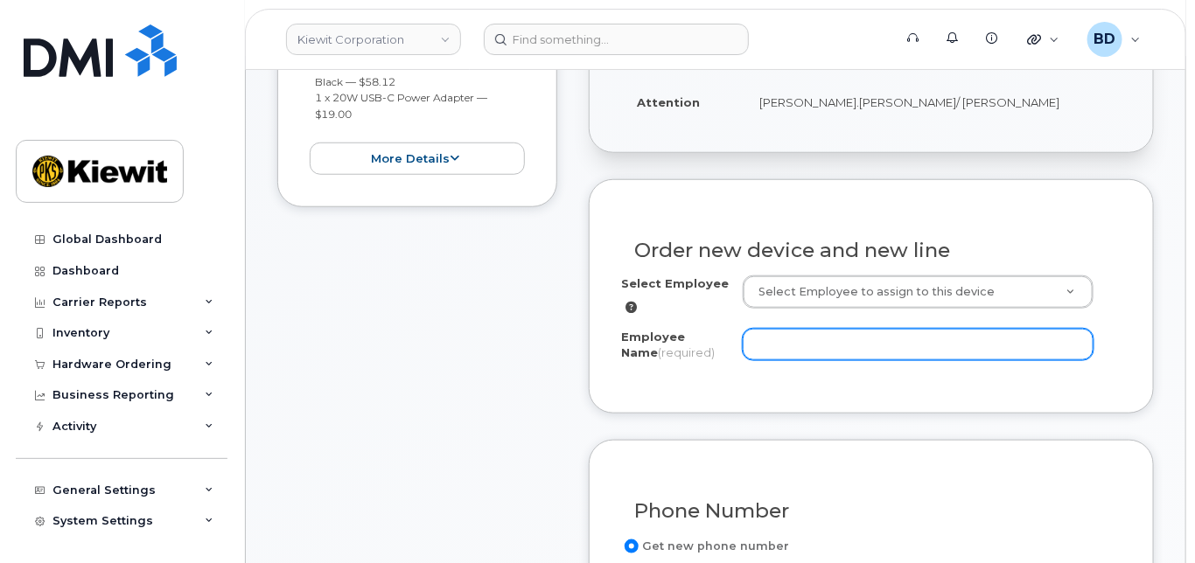
click at [766, 339] on input "Employee Name (required)" at bounding box center [918, 344] width 351 height 31
paste input "Austin King"
type input "Austin King"
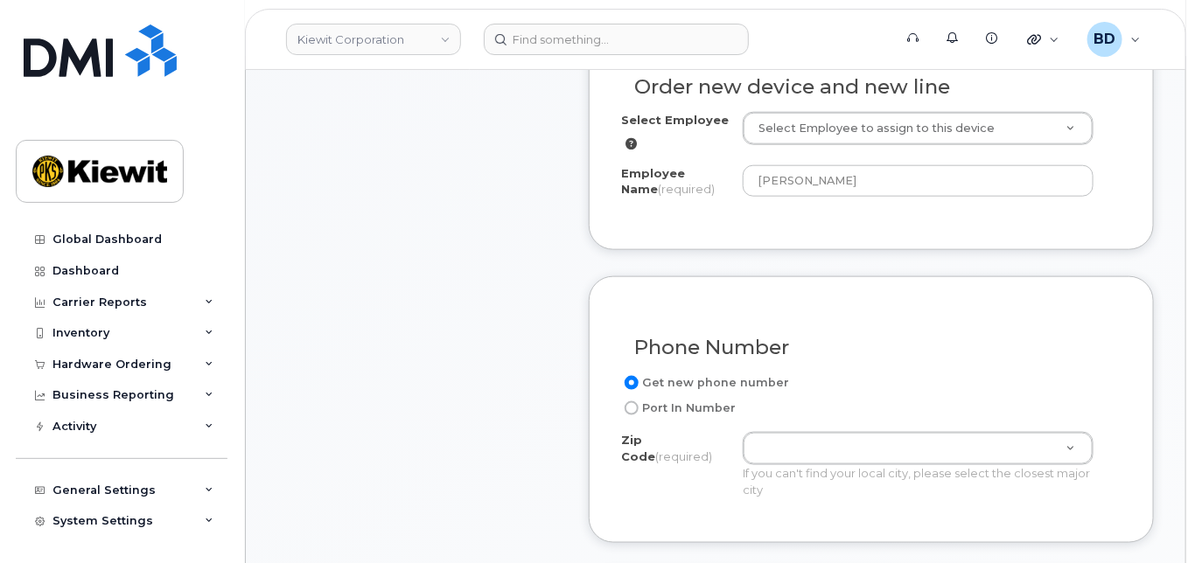
scroll to position [700, 0]
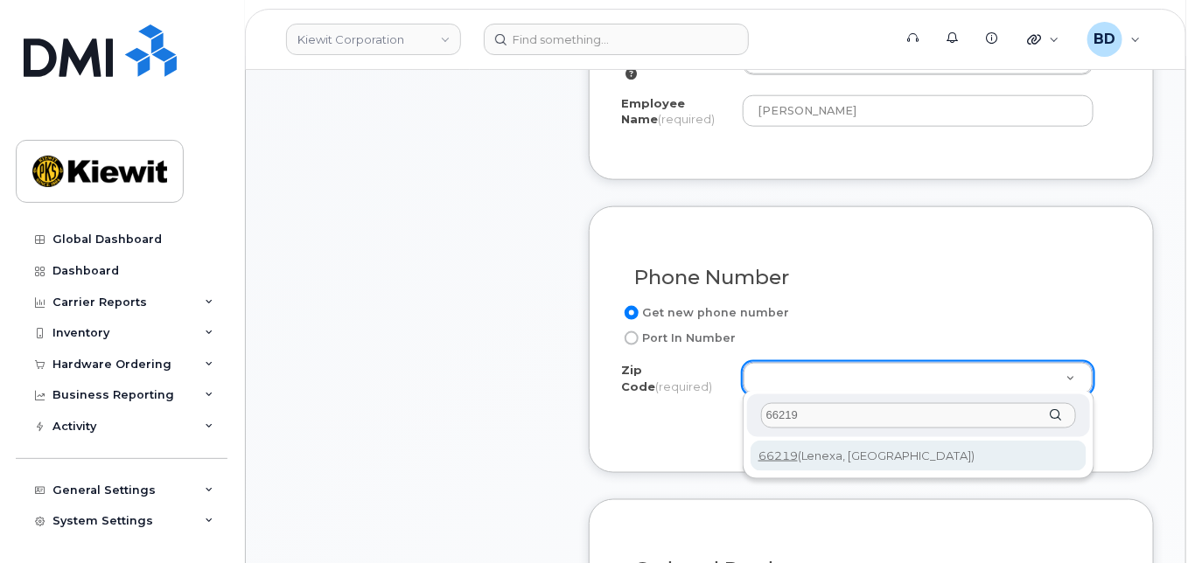
type input "66219"
type input "66219 (Lenexa, KS)"
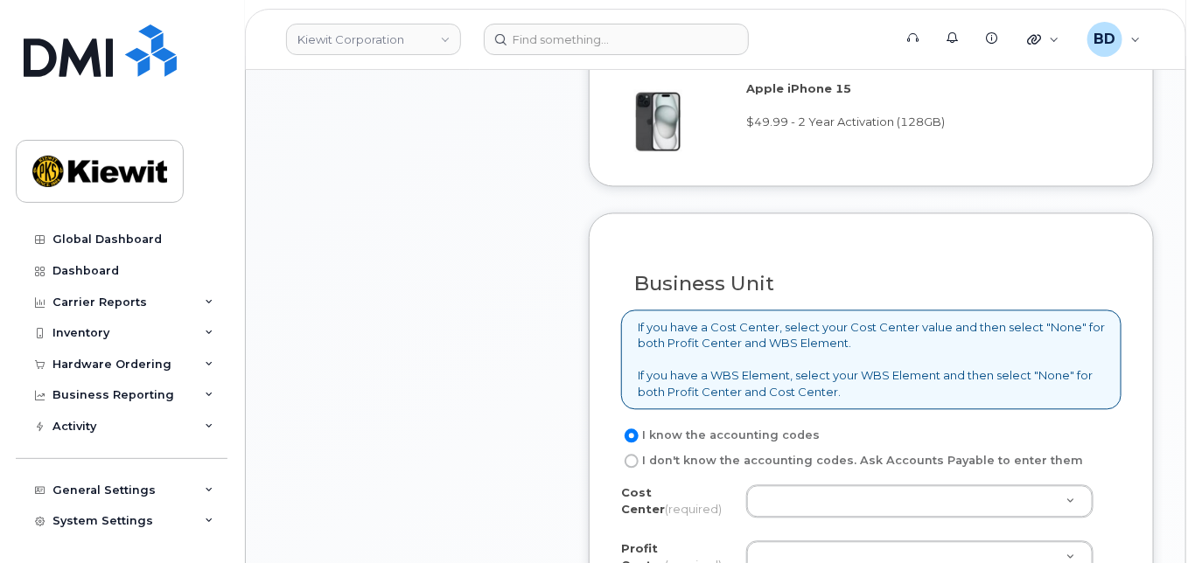
scroll to position [1283, 0]
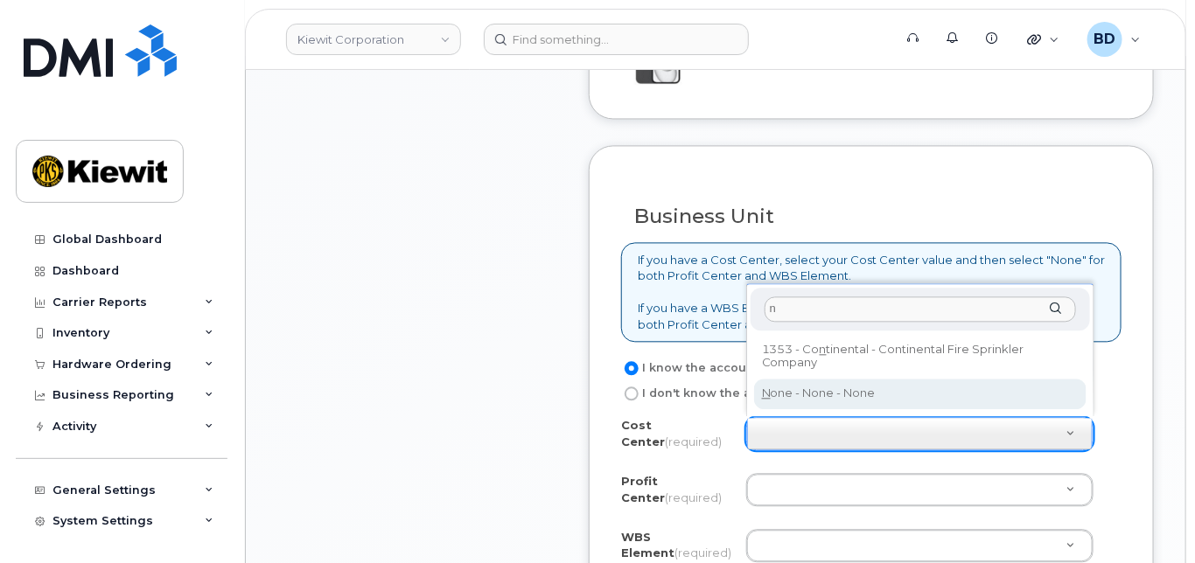
type input "n"
type input "None"
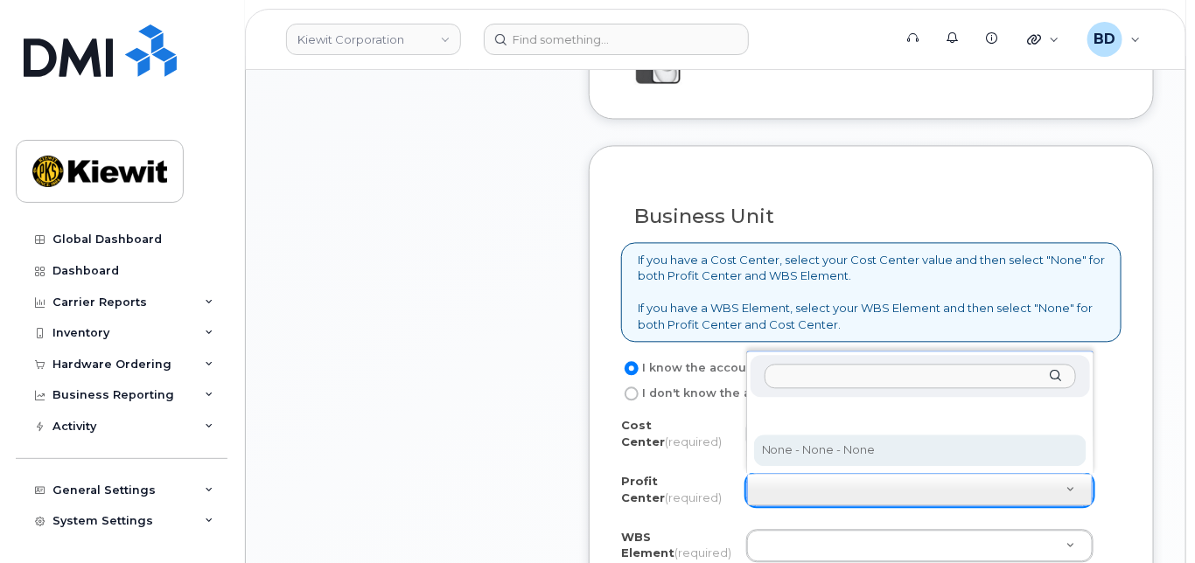
select select "None"
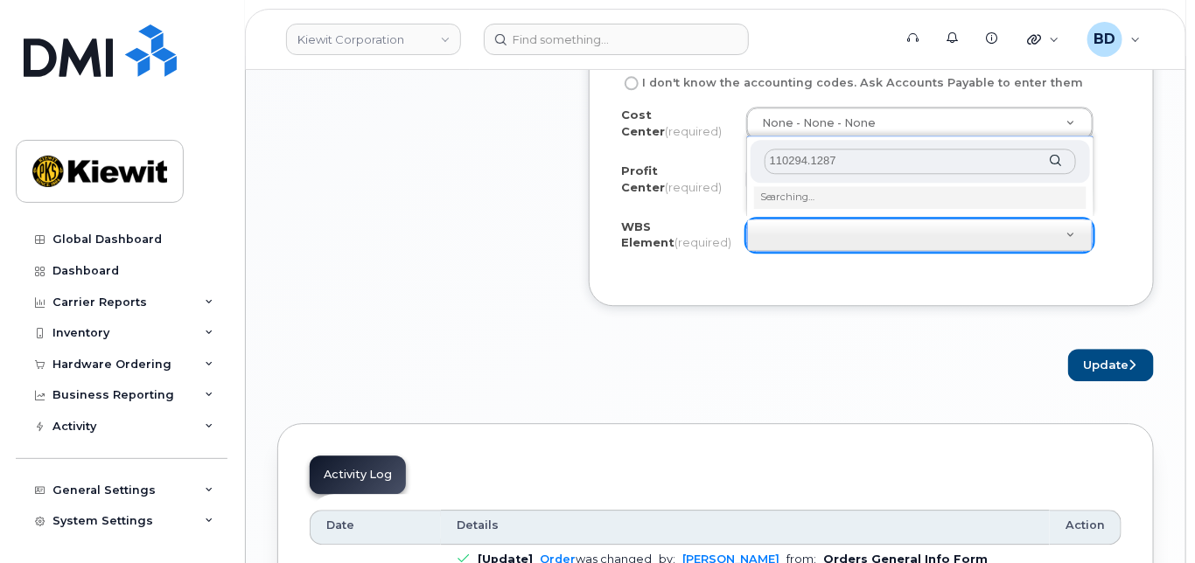
scroll to position [1632, 0]
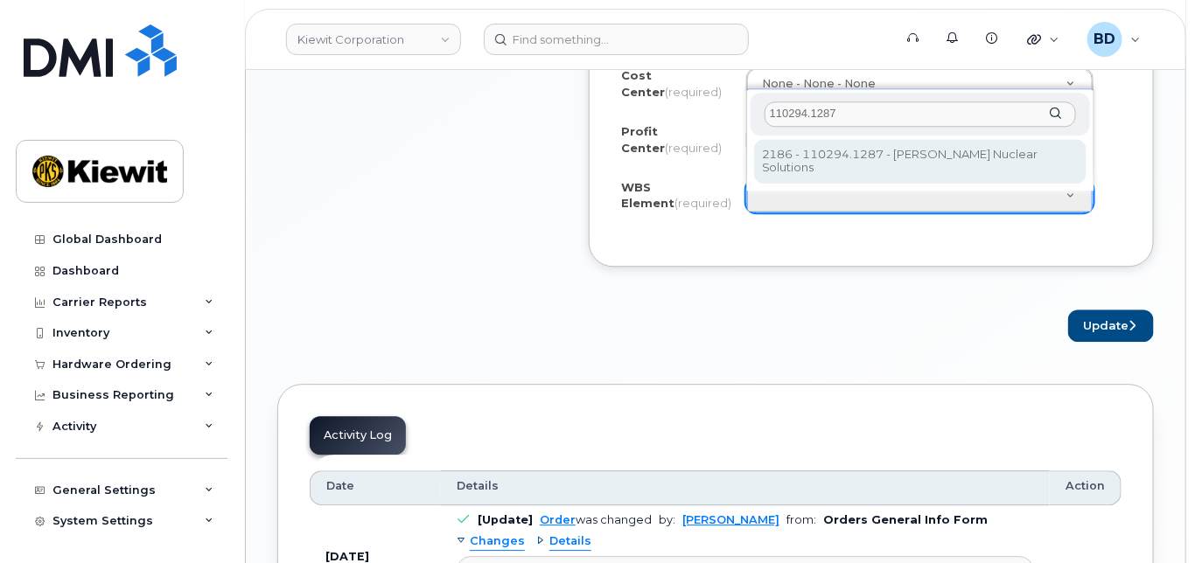
type input "110294.1287"
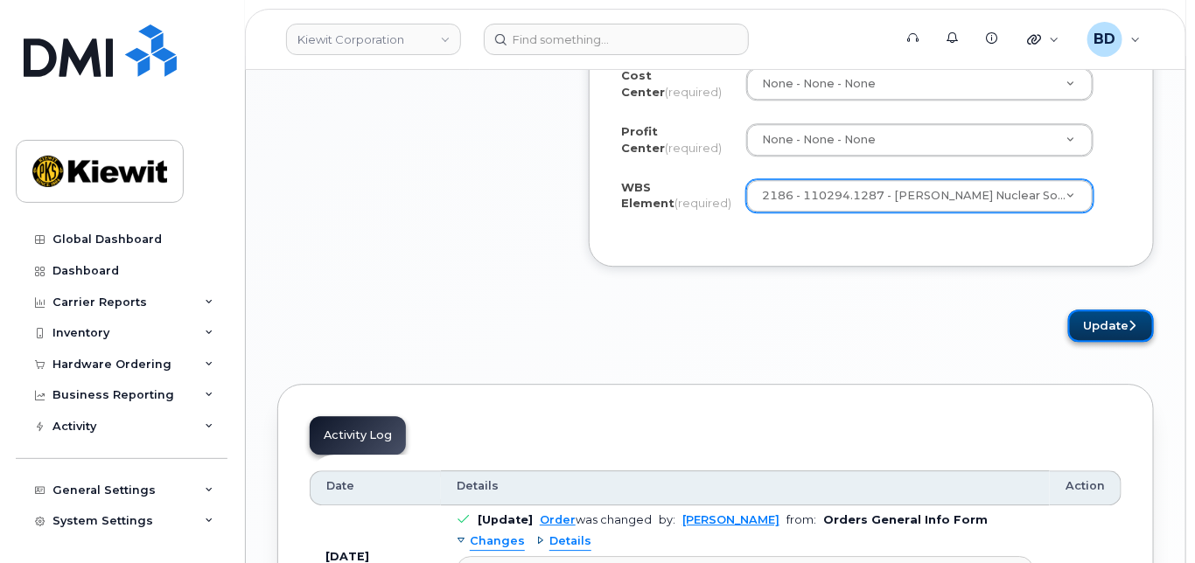
click at [1090, 319] on button "Update" at bounding box center [1111, 326] width 86 height 32
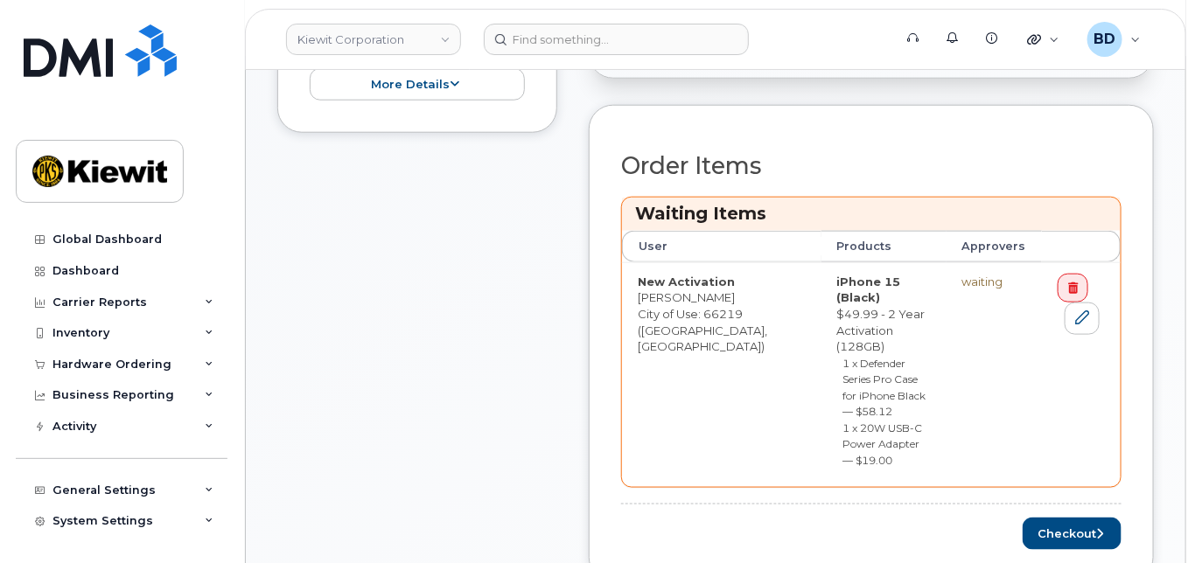
scroll to position [700, 0]
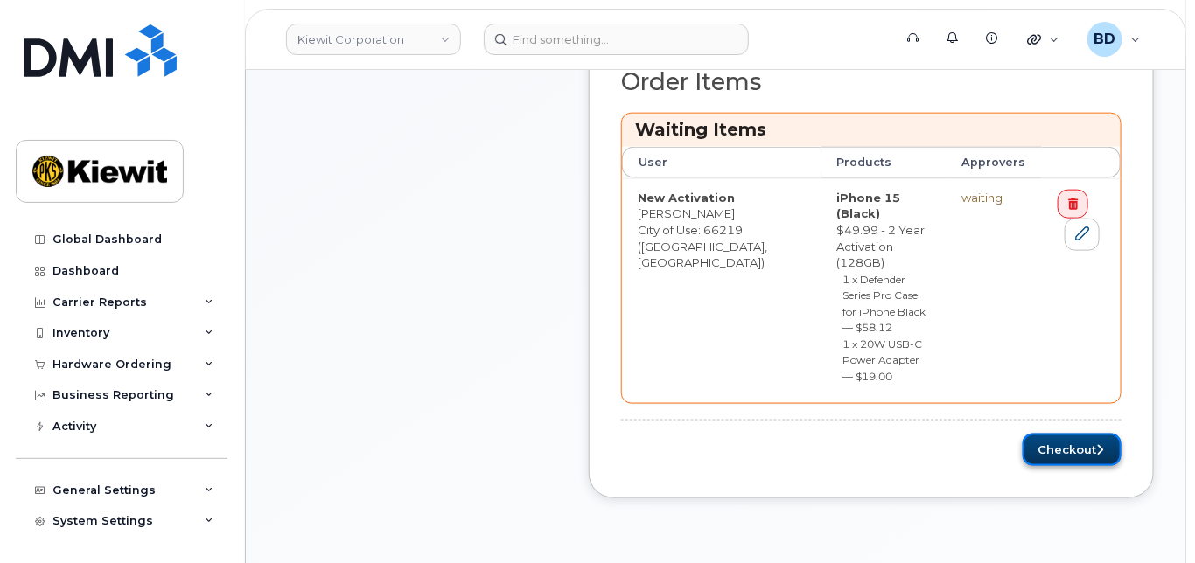
click at [1068, 434] on button "Checkout" at bounding box center [1072, 450] width 99 height 32
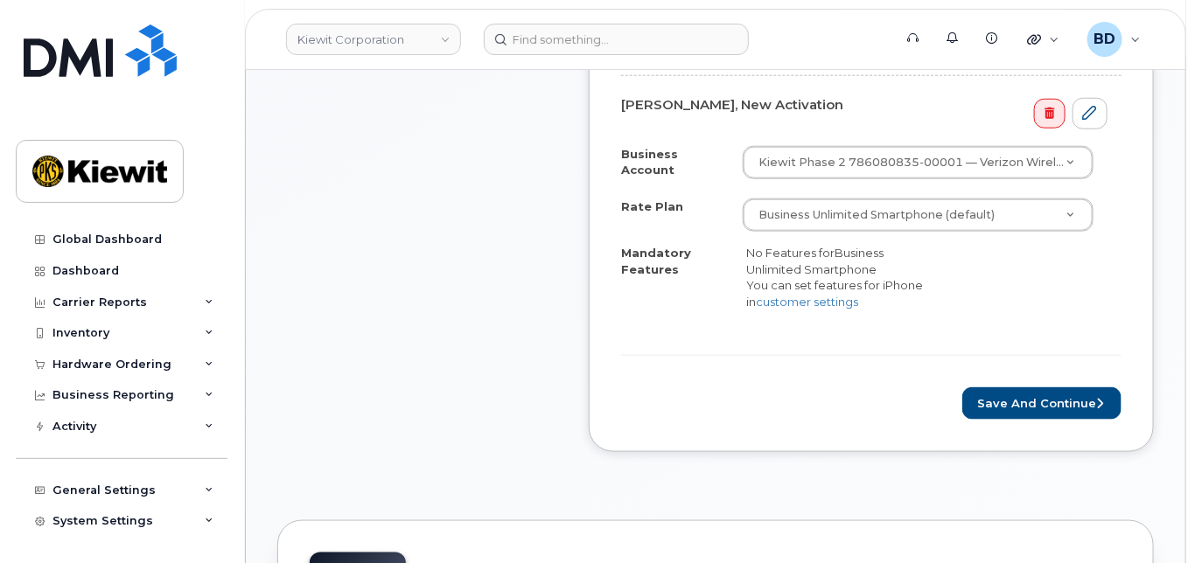
scroll to position [583, 0]
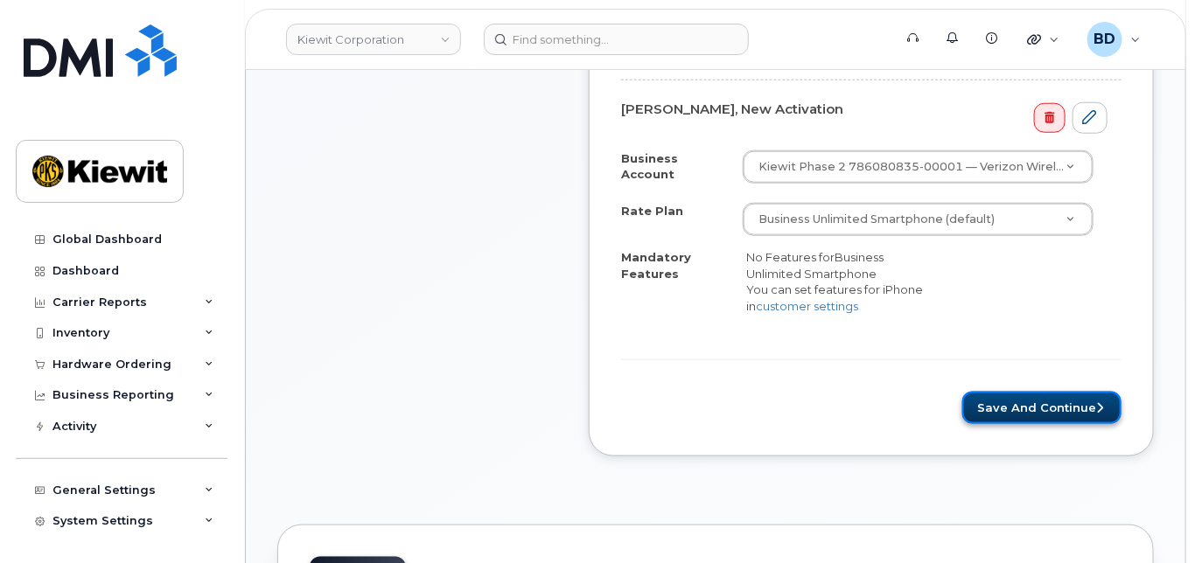
click at [1015, 392] on button "Save and Continue" at bounding box center [1041, 408] width 159 height 32
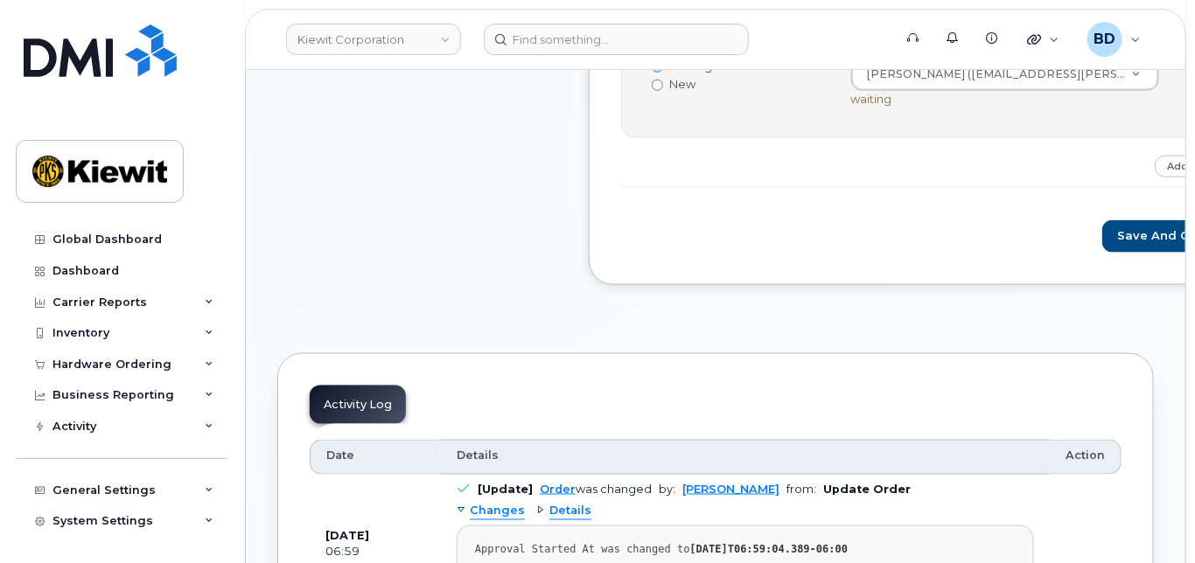
scroll to position [700, 0]
click at [1102, 229] on button "Save and Continue" at bounding box center [1176, 238] width 149 height 32
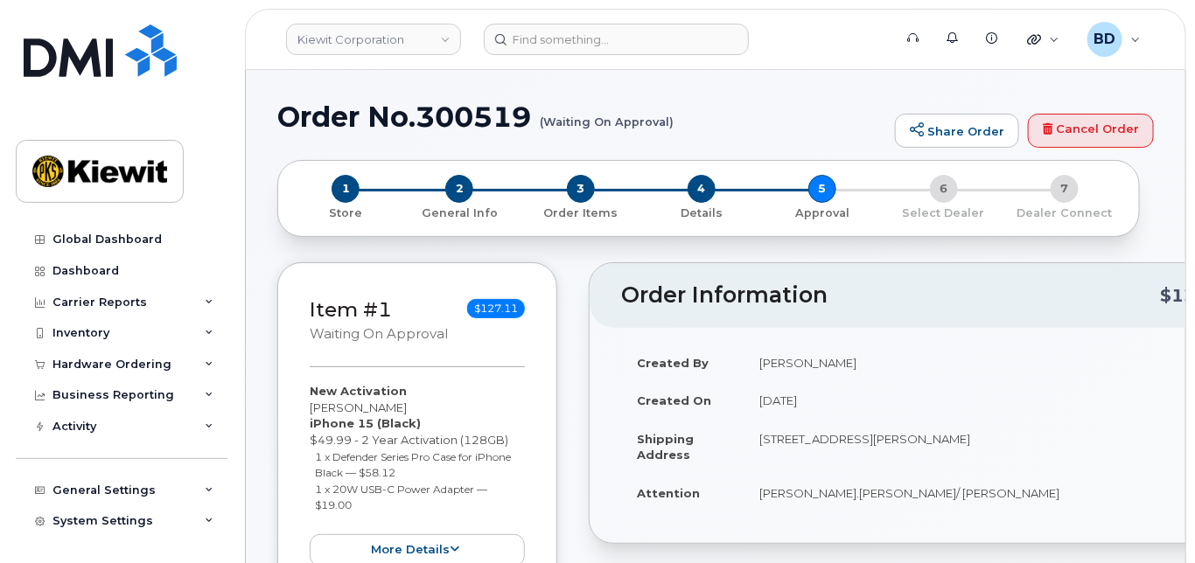
click at [480, 106] on h1 "Order No.300519 (Waiting On Approval)" at bounding box center [581, 116] width 609 height 31
copy h1 "300519"
click at [444, 36] on link "Kiewit Corporation" at bounding box center [373, 39] width 175 height 31
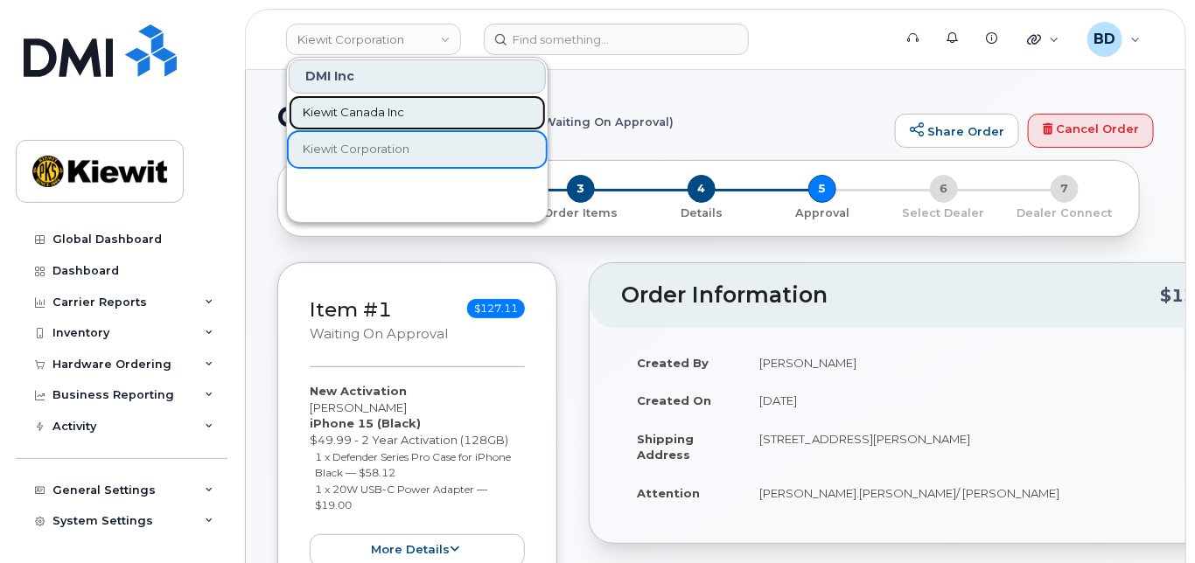
click at [348, 104] on span "Kiewit Canada Inc" at bounding box center [353, 112] width 101 height 17
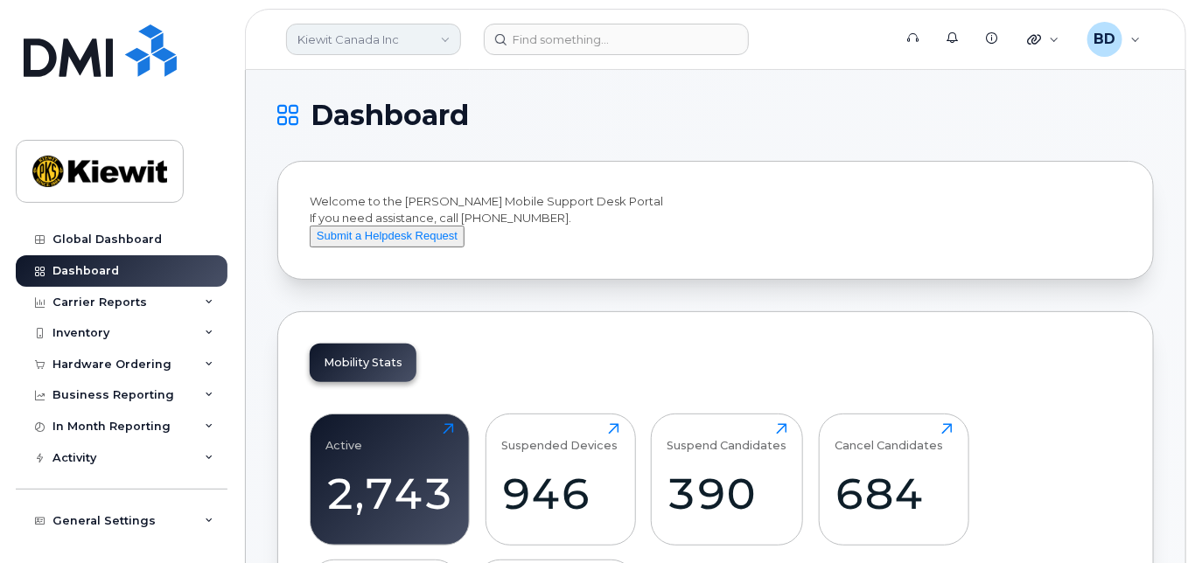
drag, startPoint x: 436, startPoint y: 37, endPoint x: 428, endPoint y: 52, distance: 16.8
click at [435, 37] on link "Kiewit Canada Inc" at bounding box center [373, 39] width 175 height 31
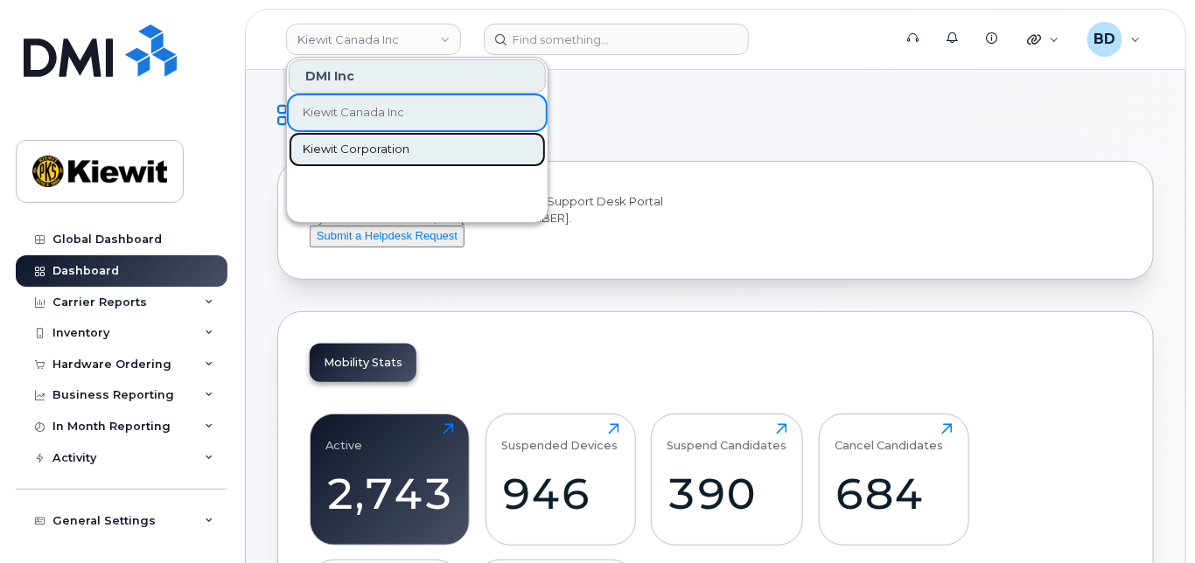
click at [375, 153] on span "Kiewit Corporation" at bounding box center [356, 149] width 107 height 17
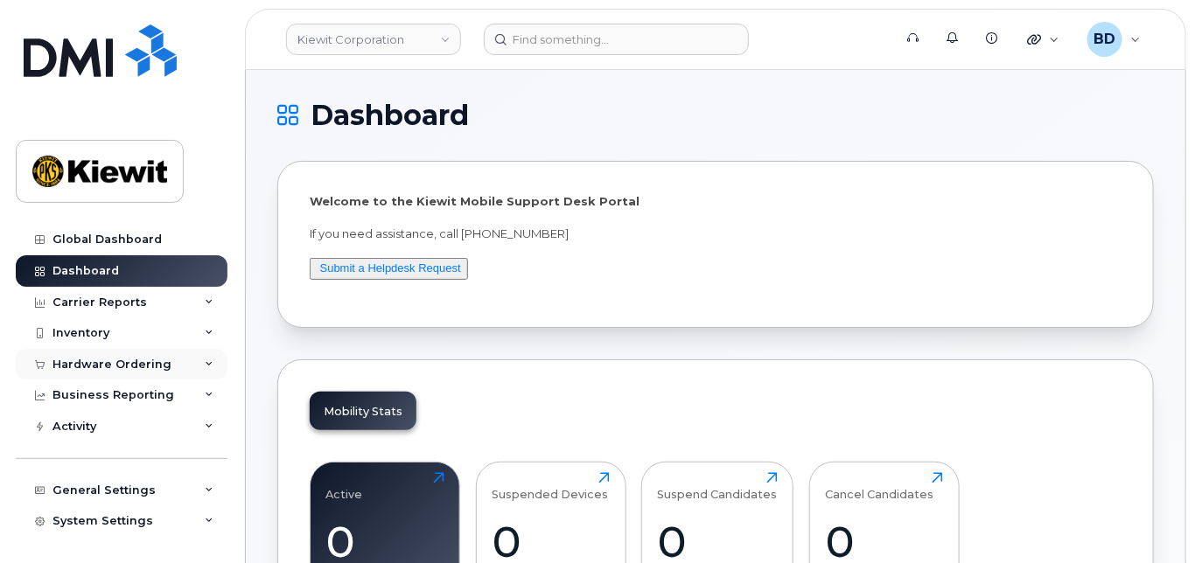
click at [198, 365] on div "Hardware Ordering" at bounding box center [122, 364] width 212 height 31
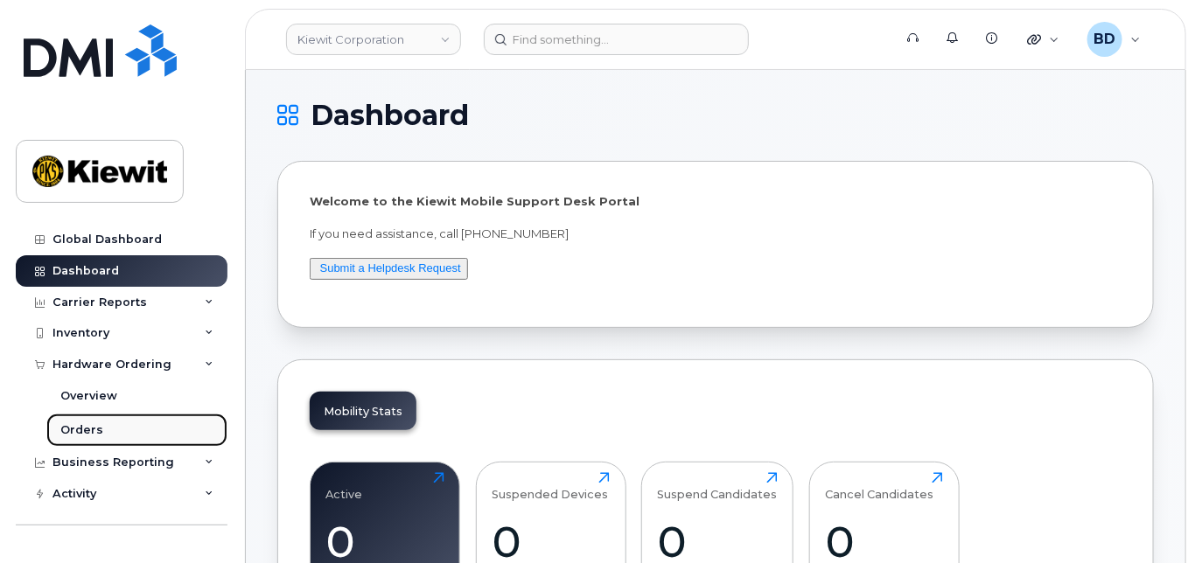
click at [105, 432] on link "Orders" at bounding box center [136, 430] width 181 height 33
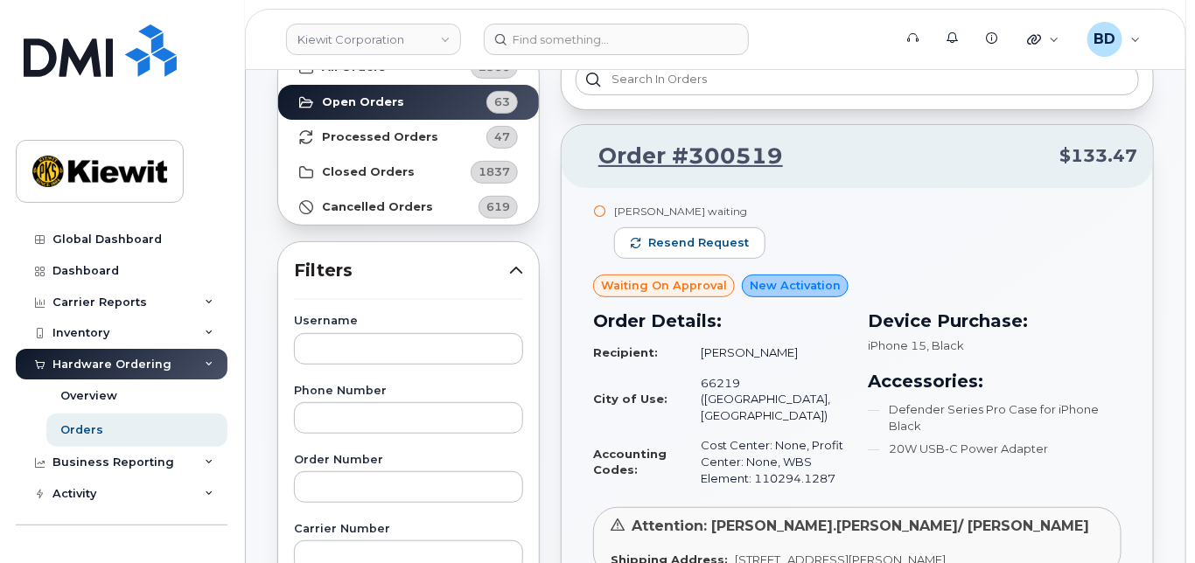
scroll to position [233, 0]
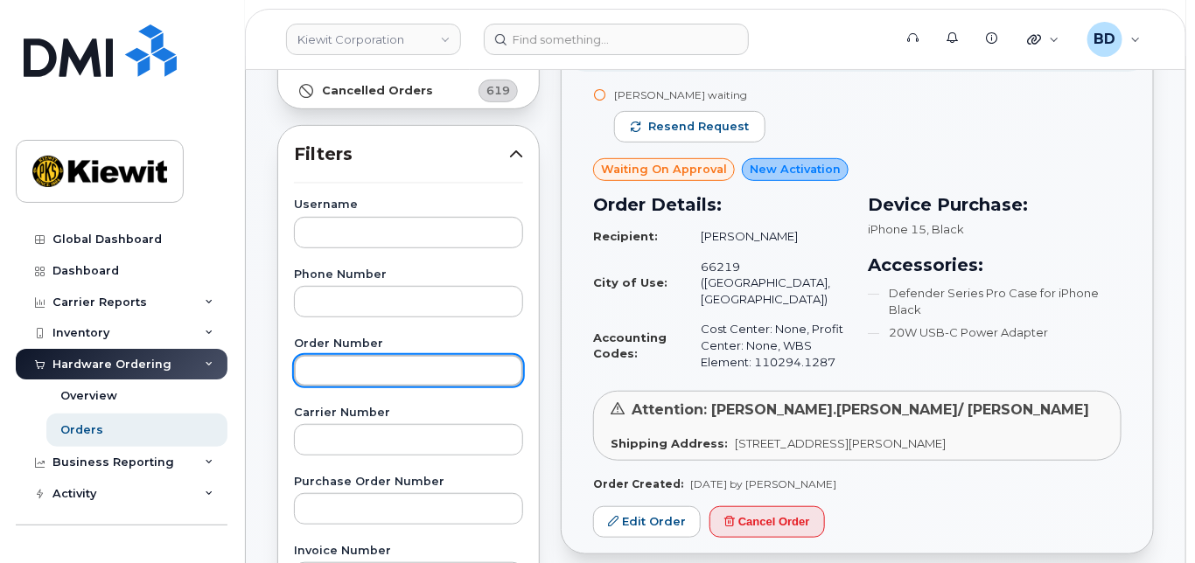
click at [329, 361] on input "text" at bounding box center [408, 370] width 229 height 31
paste input "299625"
type input "299625"
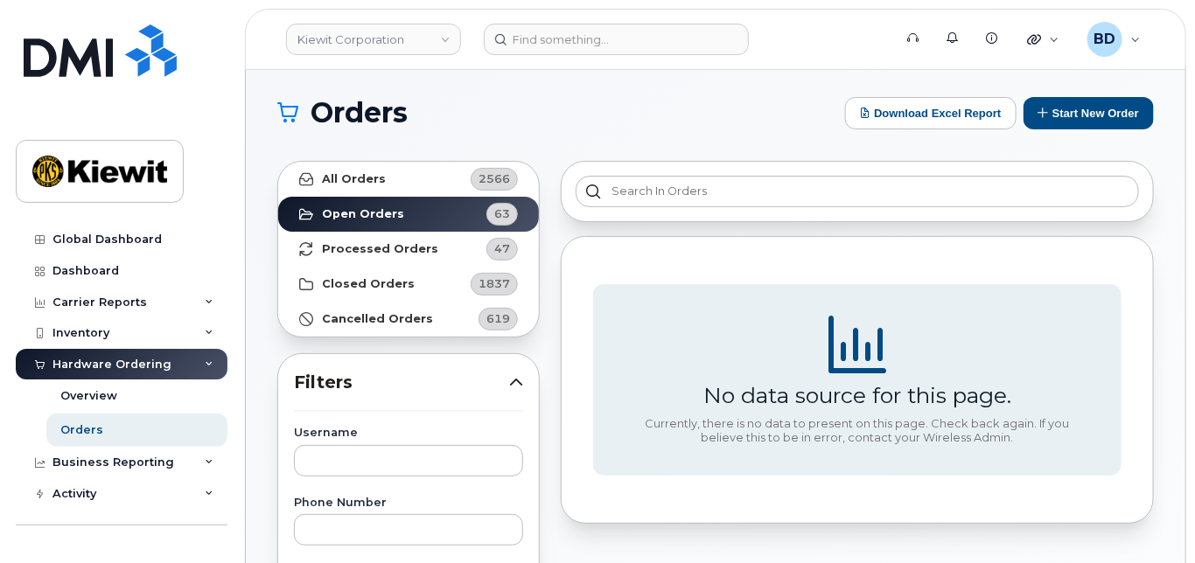
scroll to position [0, 0]
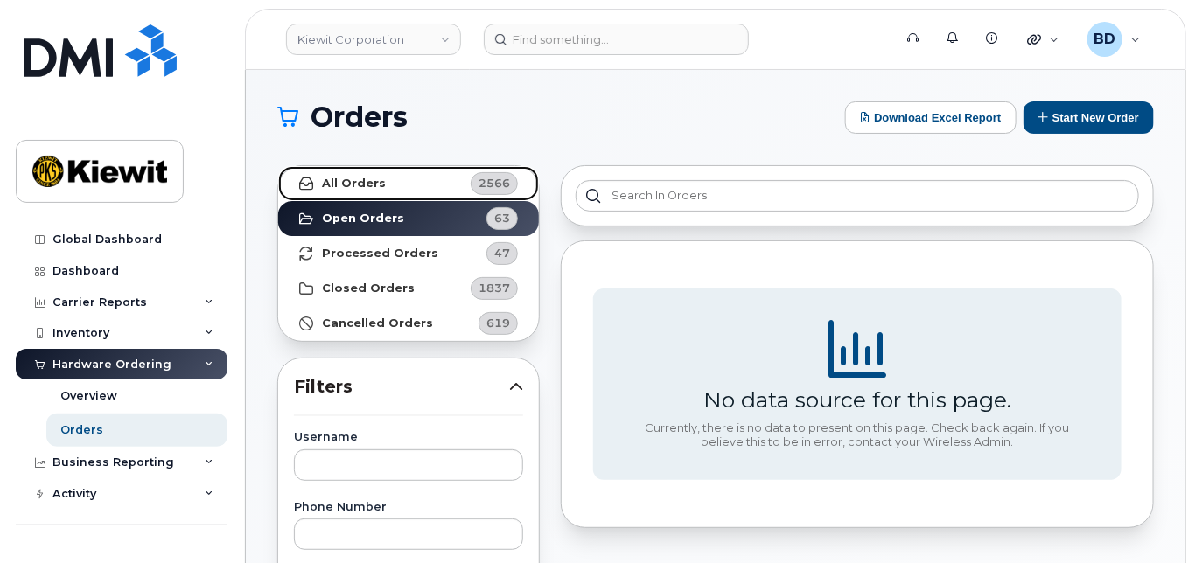
click at [374, 183] on strong "All Orders" at bounding box center [354, 184] width 64 height 14
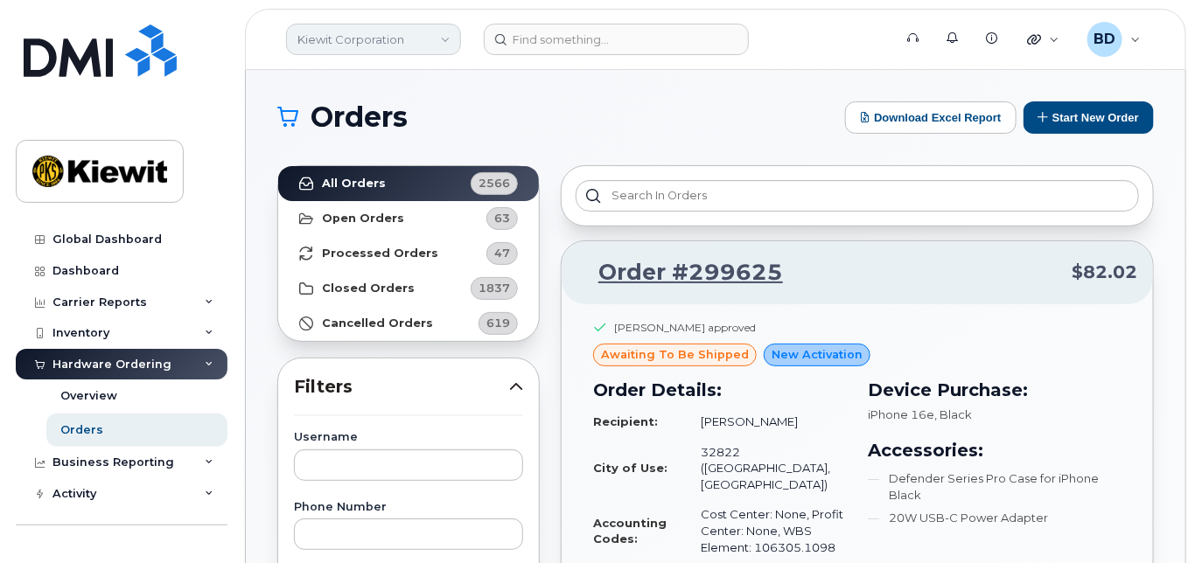
click at [360, 31] on link "Kiewit Corporation" at bounding box center [373, 39] width 175 height 31
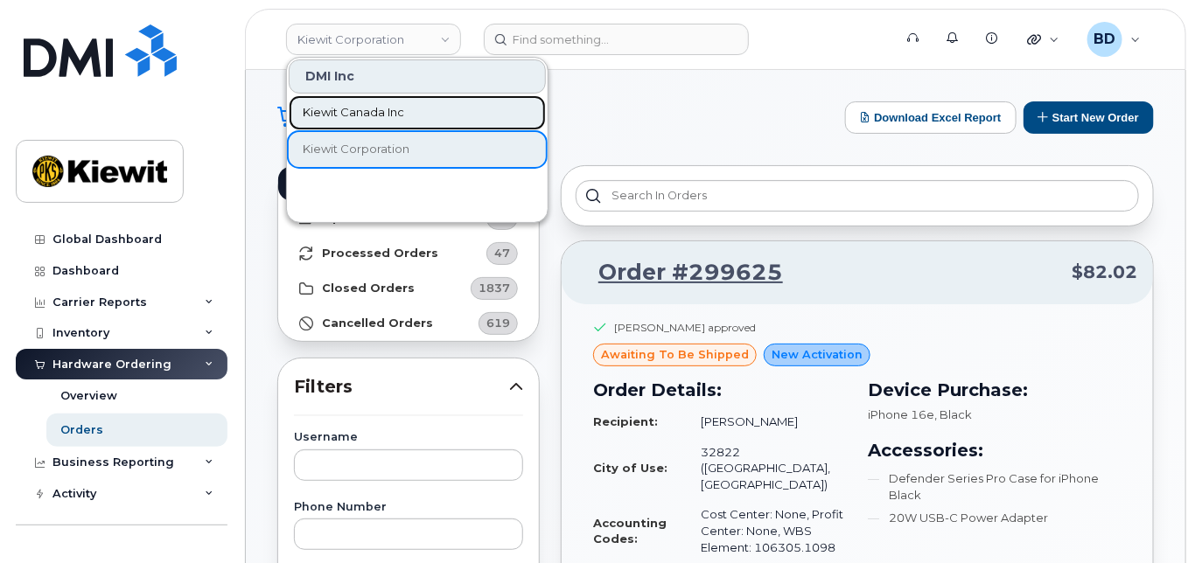
click at [360, 112] on span "Kiewit Canada Inc" at bounding box center [353, 112] width 101 height 17
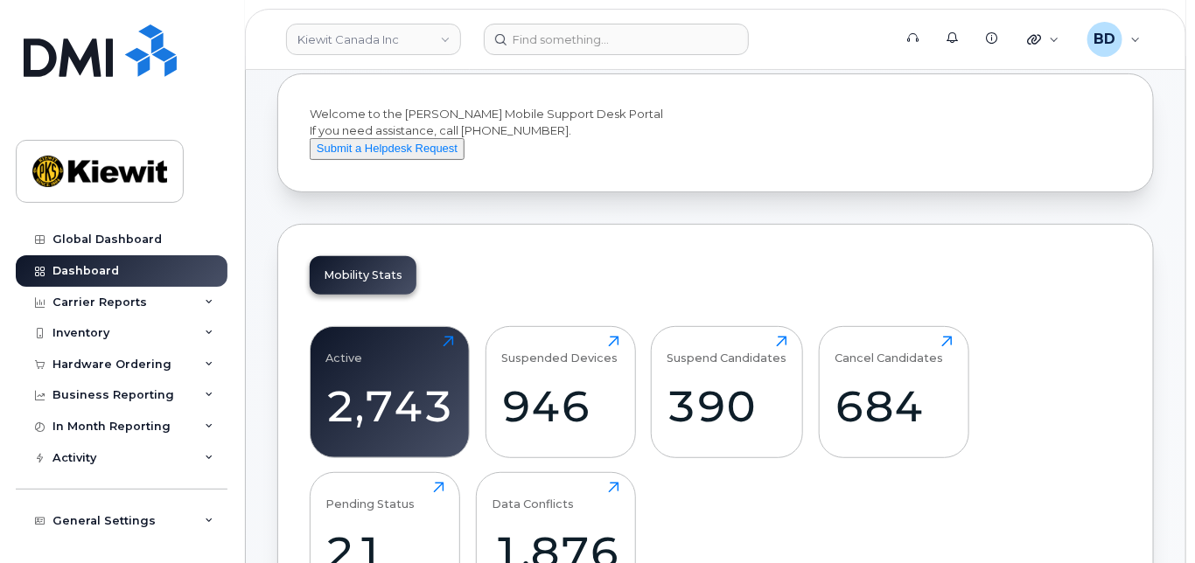
scroll to position [116, 0]
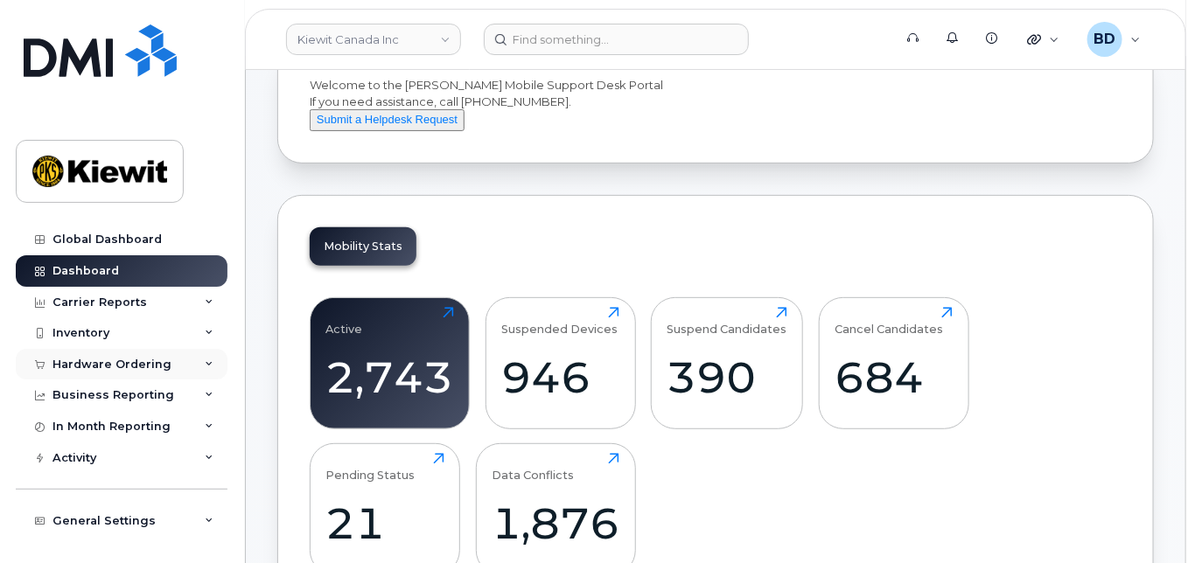
click at [193, 363] on div "Hardware Ordering" at bounding box center [122, 364] width 212 height 31
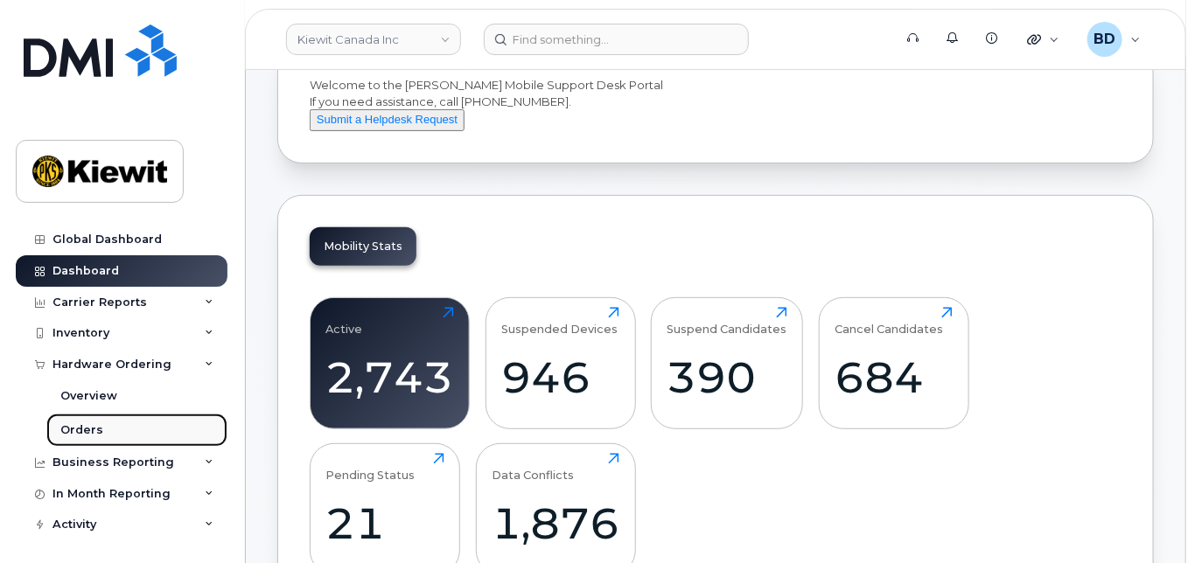
click at [97, 433] on div "Orders" at bounding box center [81, 431] width 43 height 16
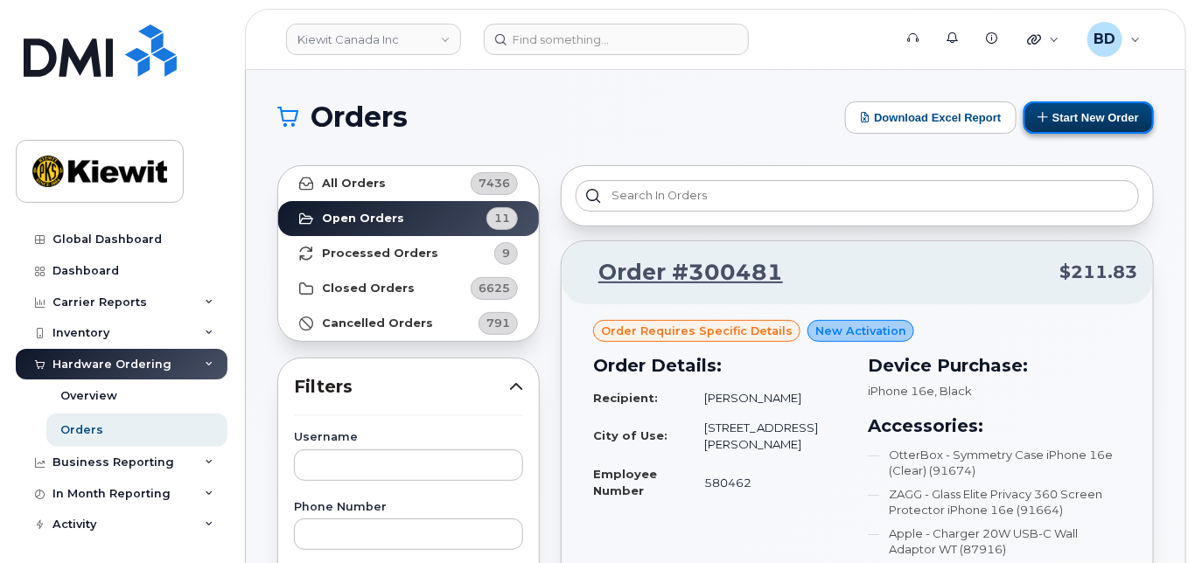
drag, startPoint x: 1109, startPoint y: 115, endPoint x: 1073, endPoint y: 115, distance: 35.9
click at [1109, 115] on button "Start New Order" at bounding box center [1089, 117] width 130 height 32
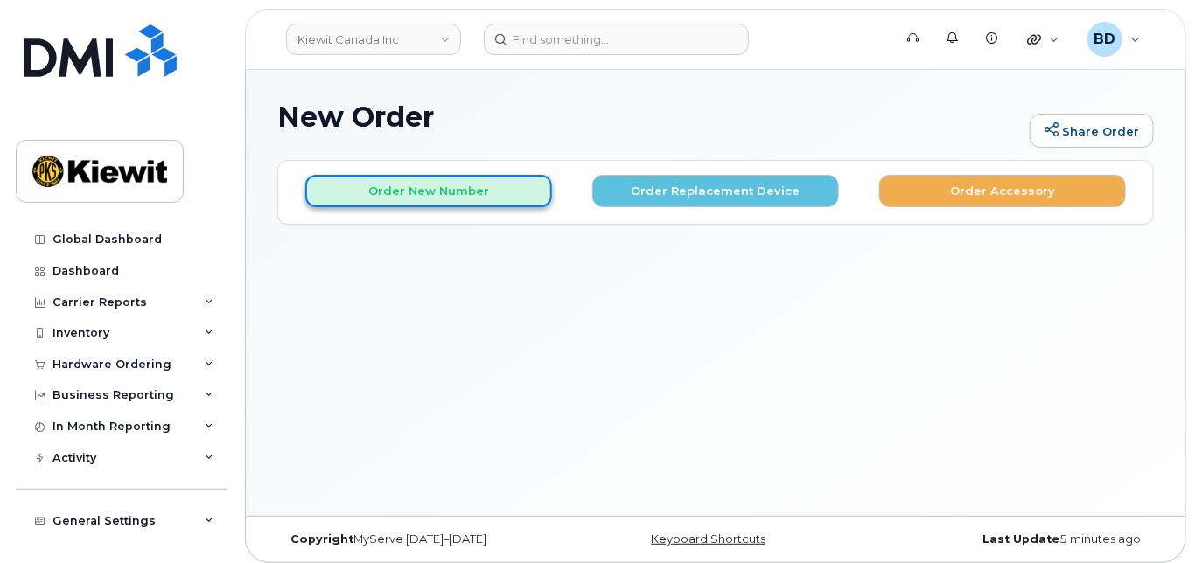
click at [378, 185] on button "Order New Number" at bounding box center [428, 191] width 247 height 32
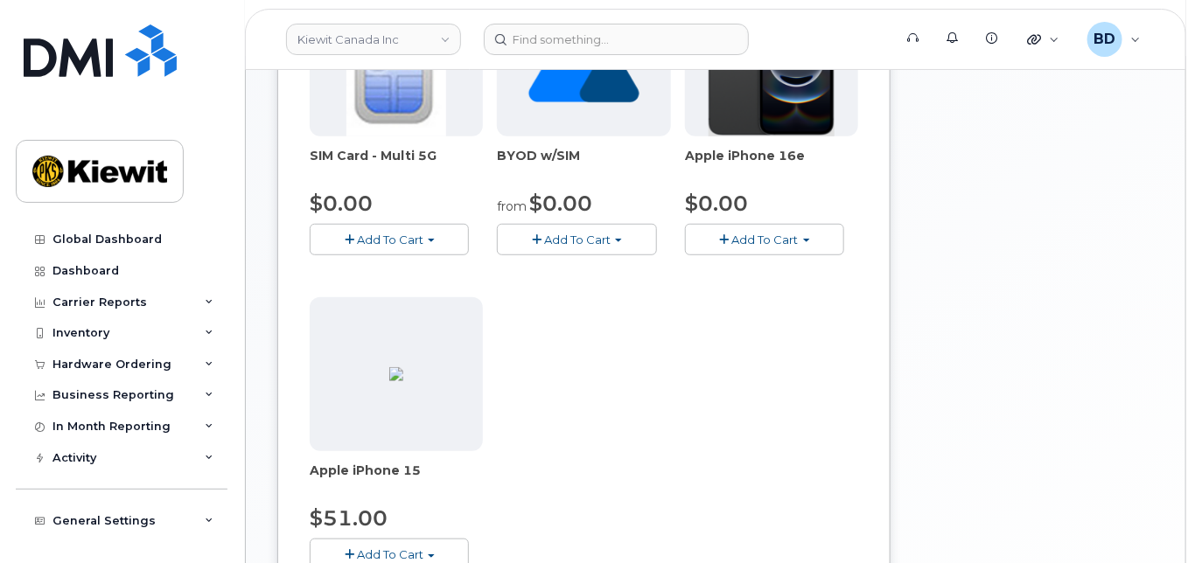
scroll to position [476, 0]
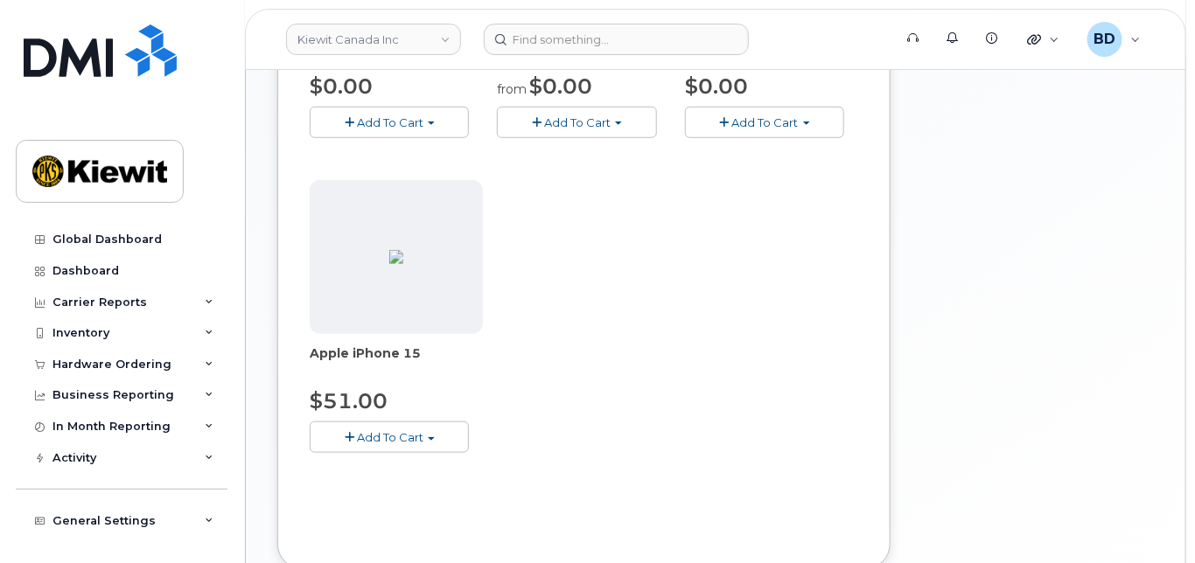
click at [375, 438] on span "Add To Cart" at bounding box center [390, 437] width 66 height 14
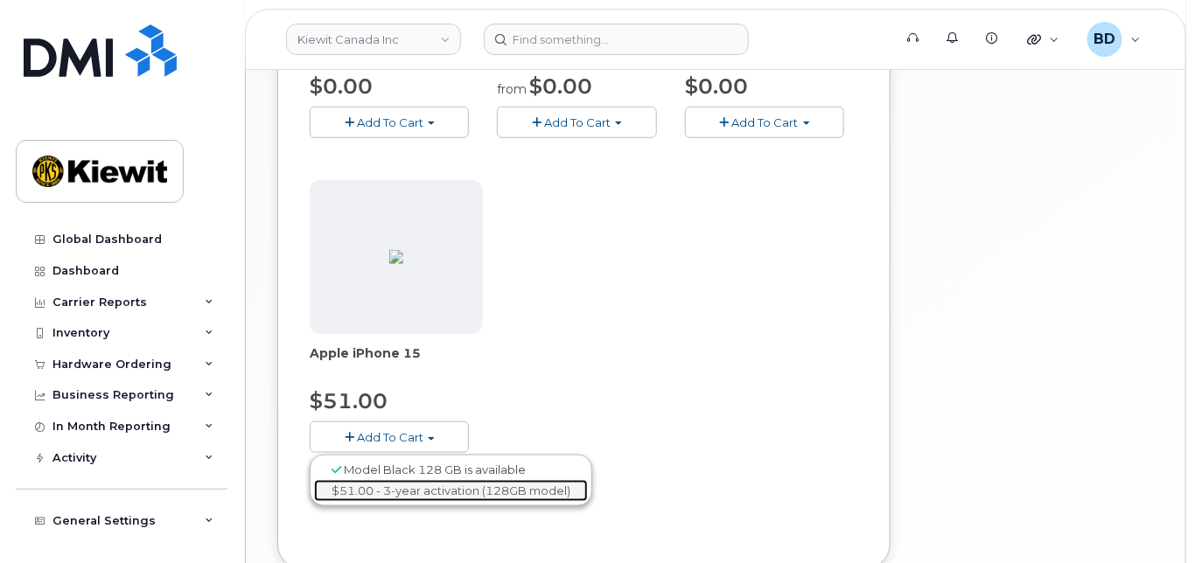
click at [389, 487] on link "$51.00 - 3-year activation (128GB model)" at bounding box center [451, 491] width 274 height 22
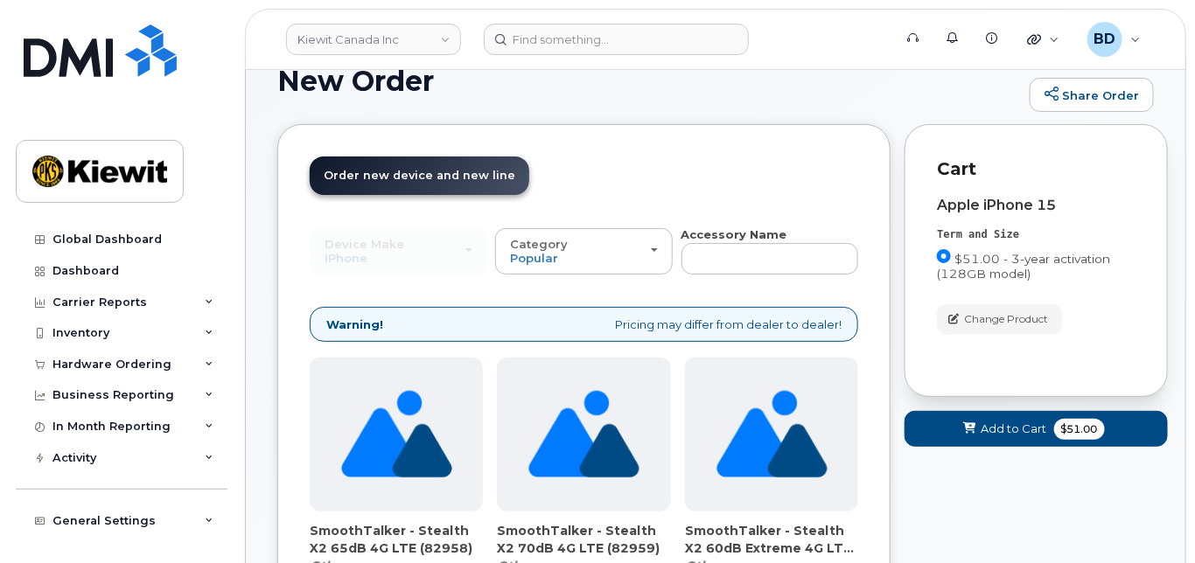
scroll to position [0, 0]
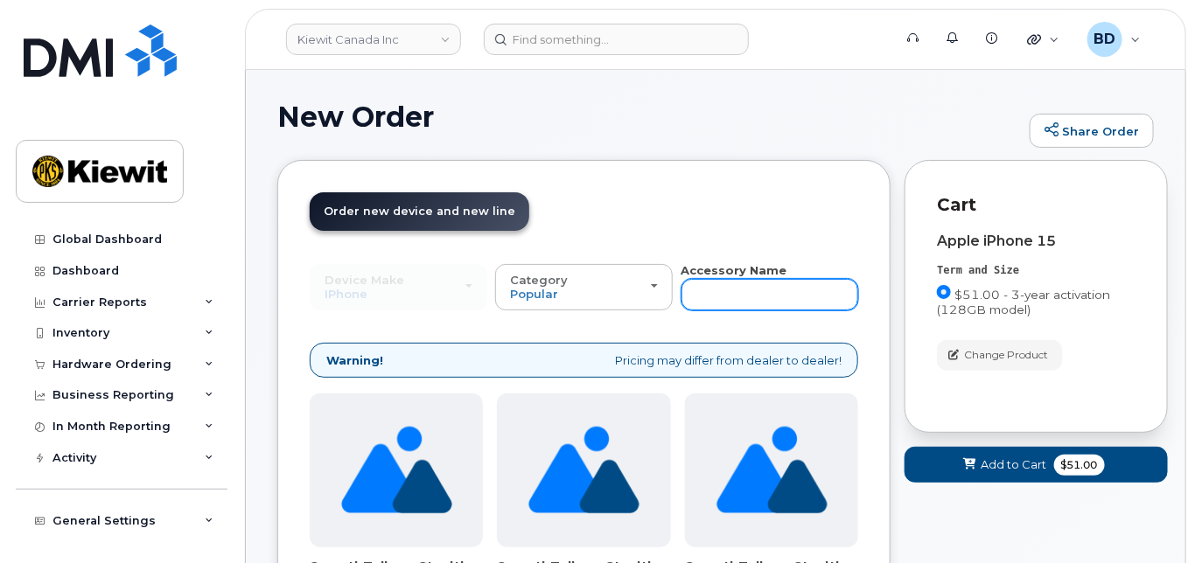
click at [727, 284] on input "text" at bounding box center [771, 294] width 178 height 31
type input "case"
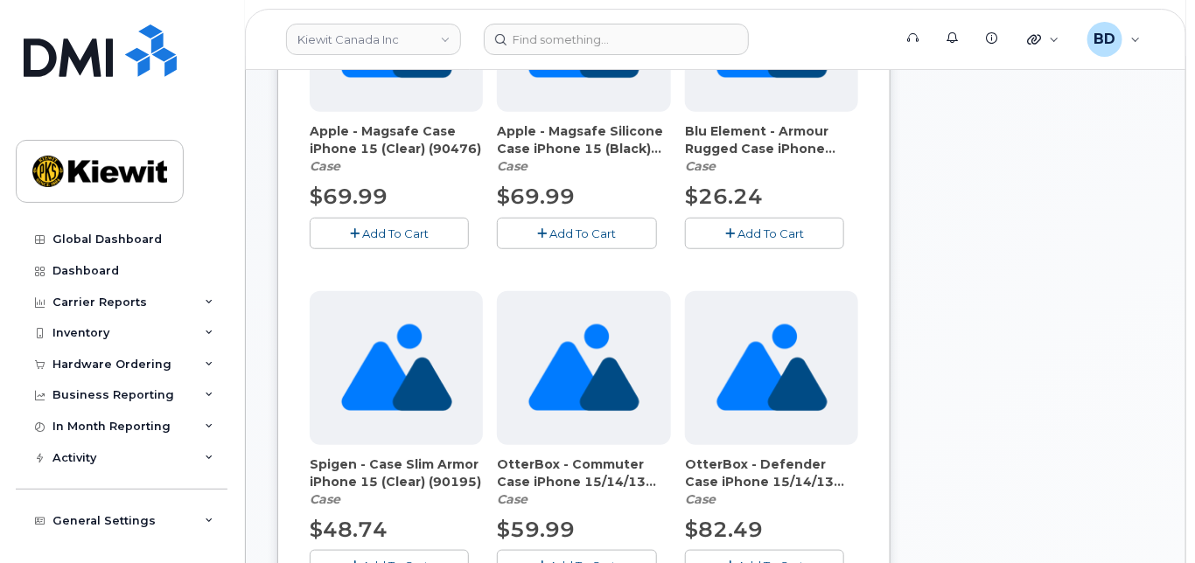
scroll to position [466, 0]
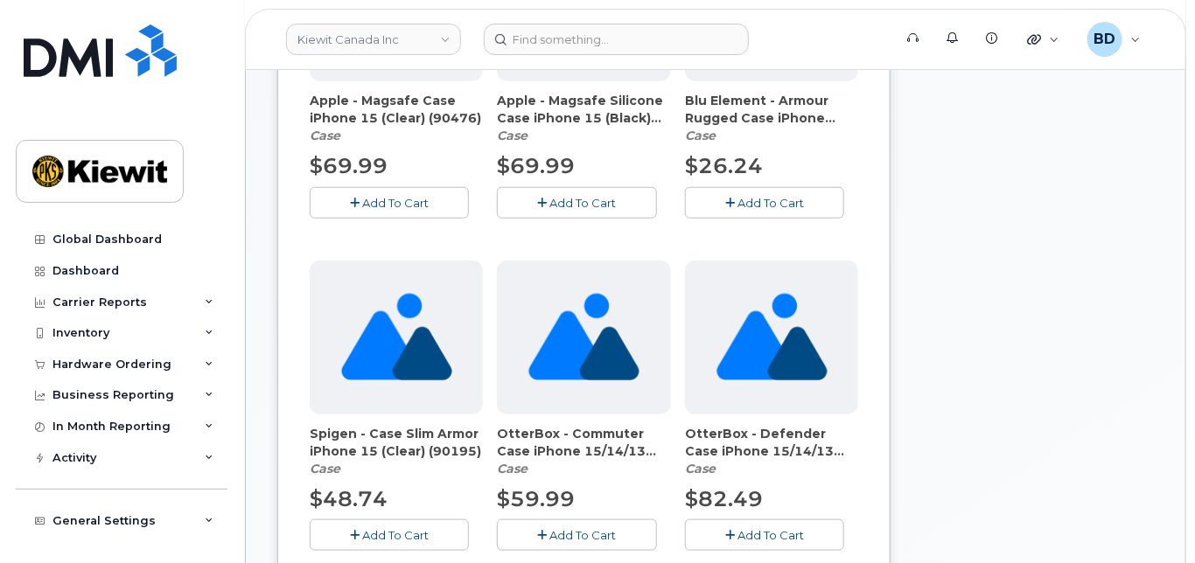
click at [544, 524] on button "Add To Cart" at bounding box center [576, 535] width 159 height 31
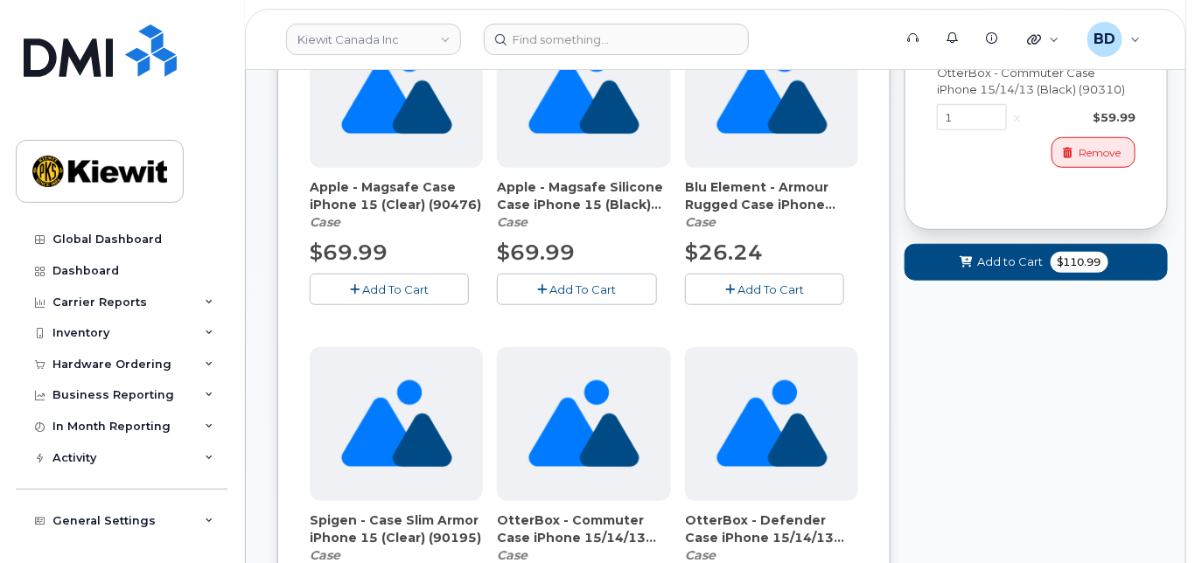
scroll to position [350, 0]
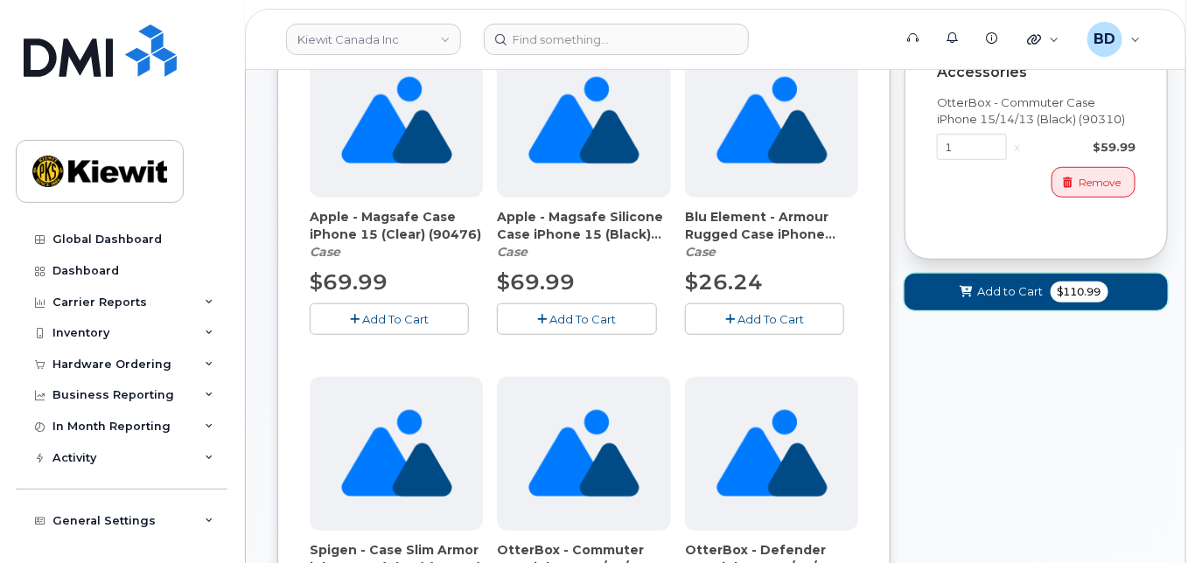
click at [979, 281] on button "Add to Cart $110.99" at bounding box center [1036, 292] width 263 height 36
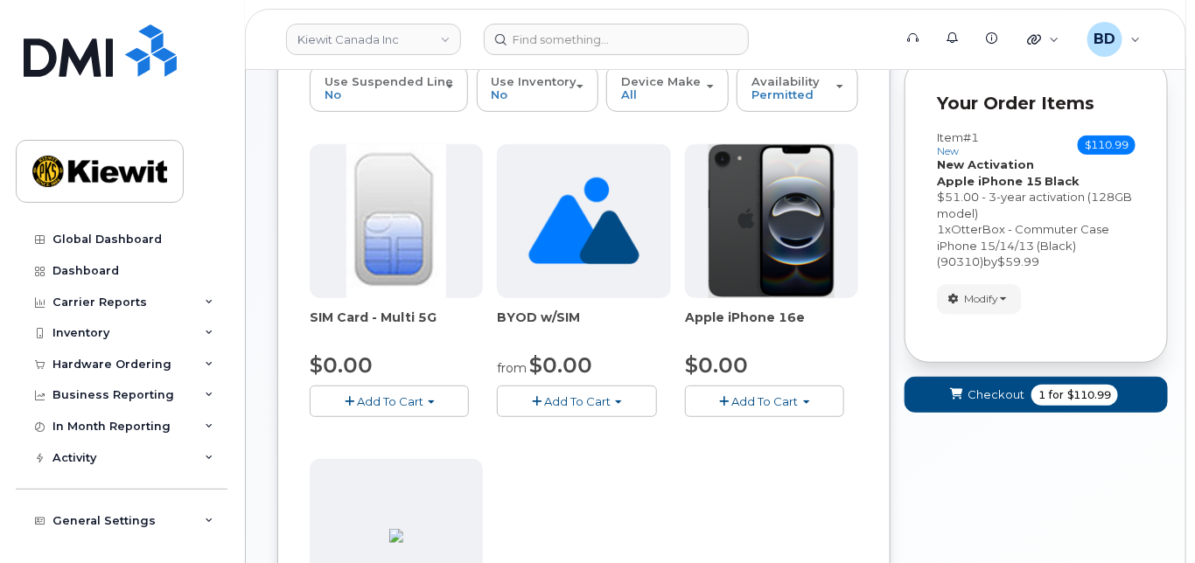
scroll to position [242, 0]
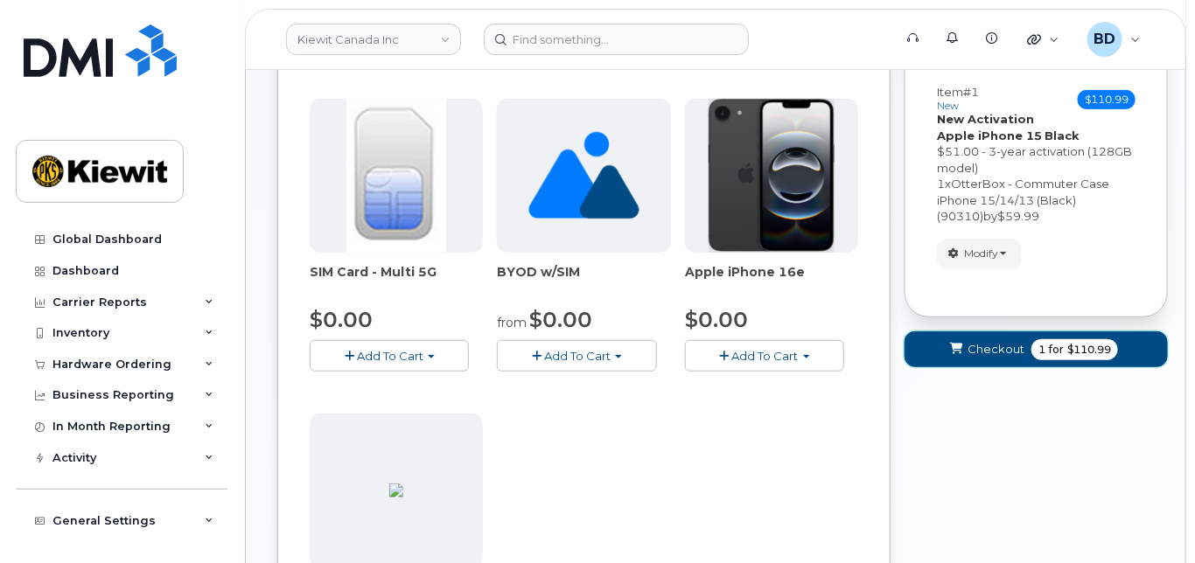
click at [990, 346] on span "Checkout" at bounding box center [996, 349] width 57 height 17
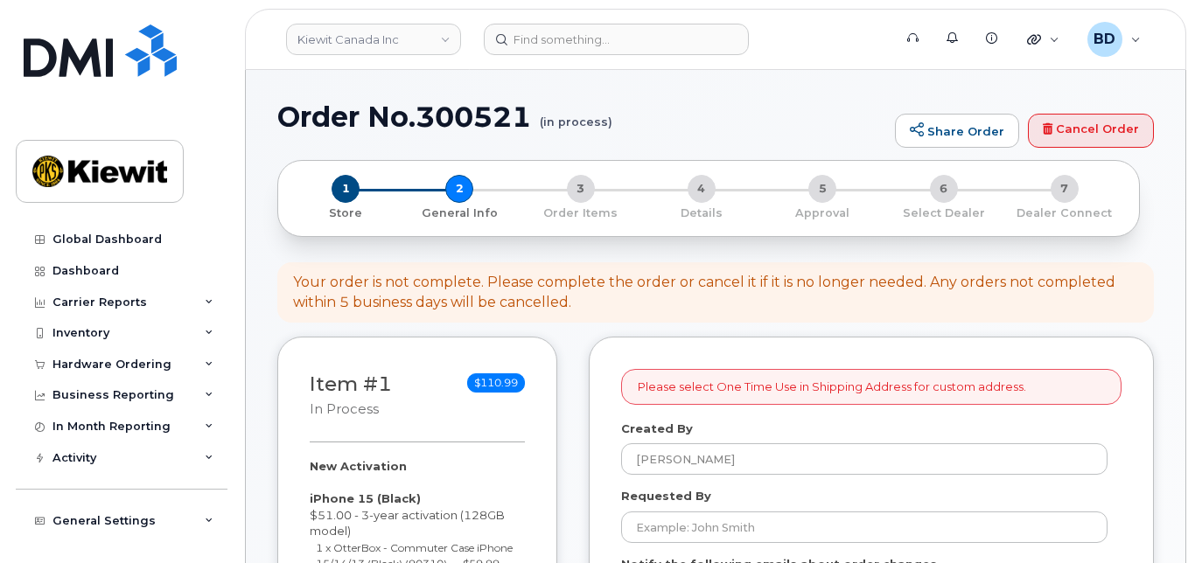
select select
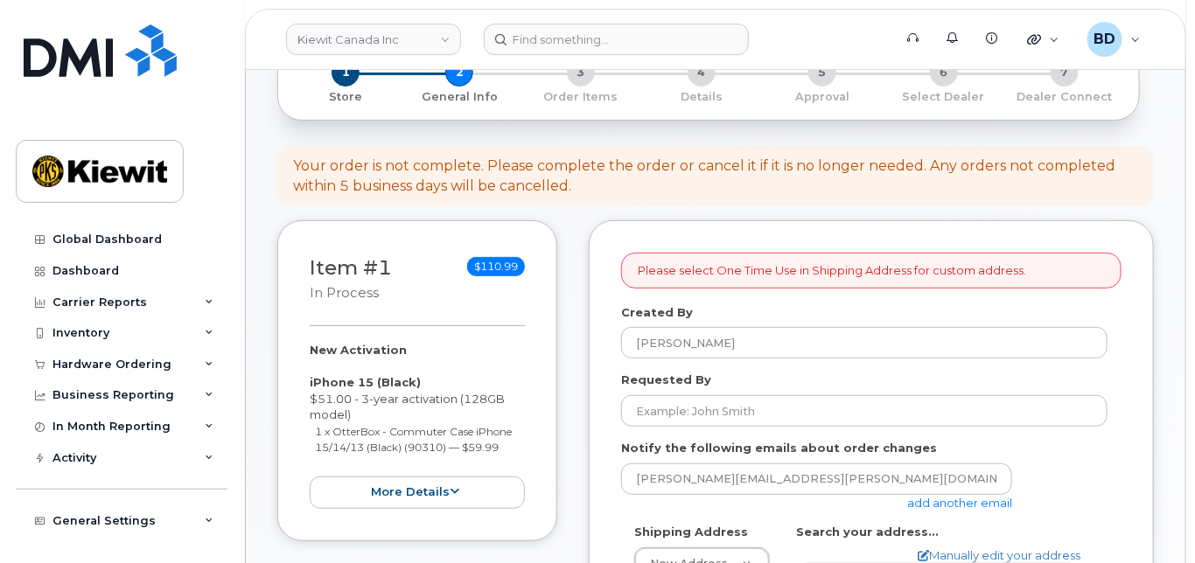
click at [951, 500] on link "add another email" at bounding box center [959, 503] width 105 height 14
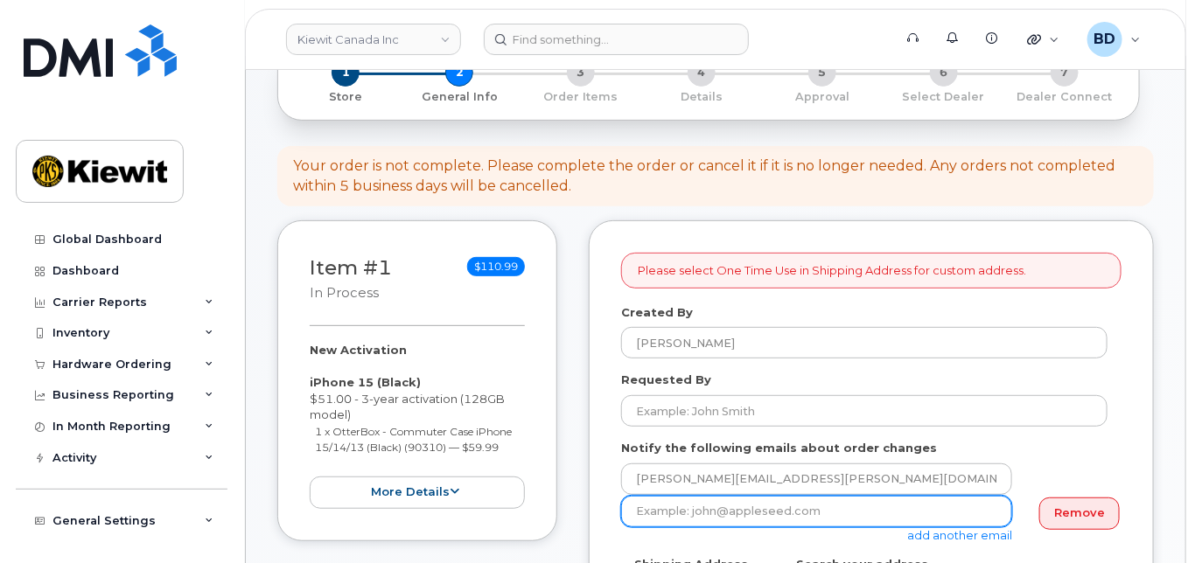
click at [774, 506] on input "email" at bounding box center [816, 511] width 391 height 31
paste input "[PERSON_NAME][EMAIL_ADDRESS][PERSON_NAME][PERSON_NAME][DOMAIN_NAME]"
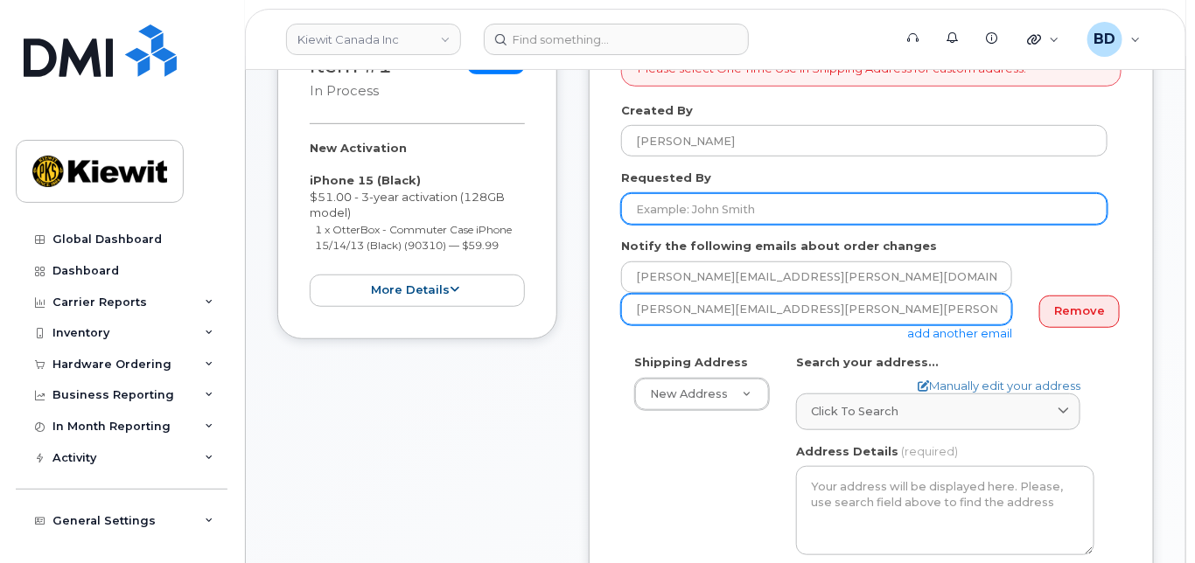
scroll to position [350, 0]
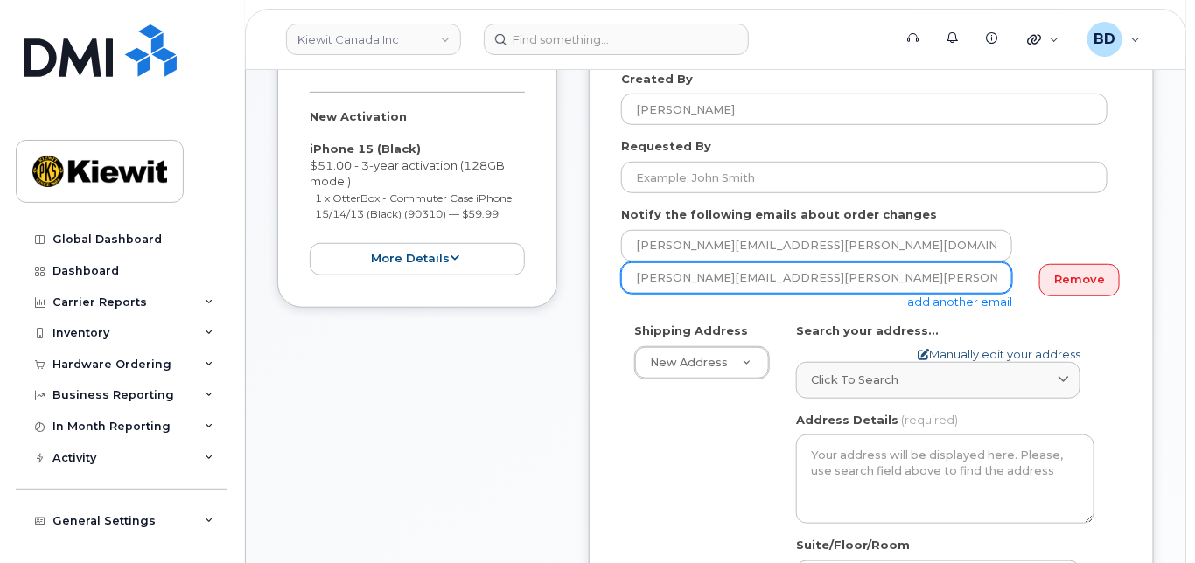
type input "[PERSON_NAME][EMAIL_ADDRESS][PERSON_NAME][PERSON_NAME][DOMAIN_NAME]"
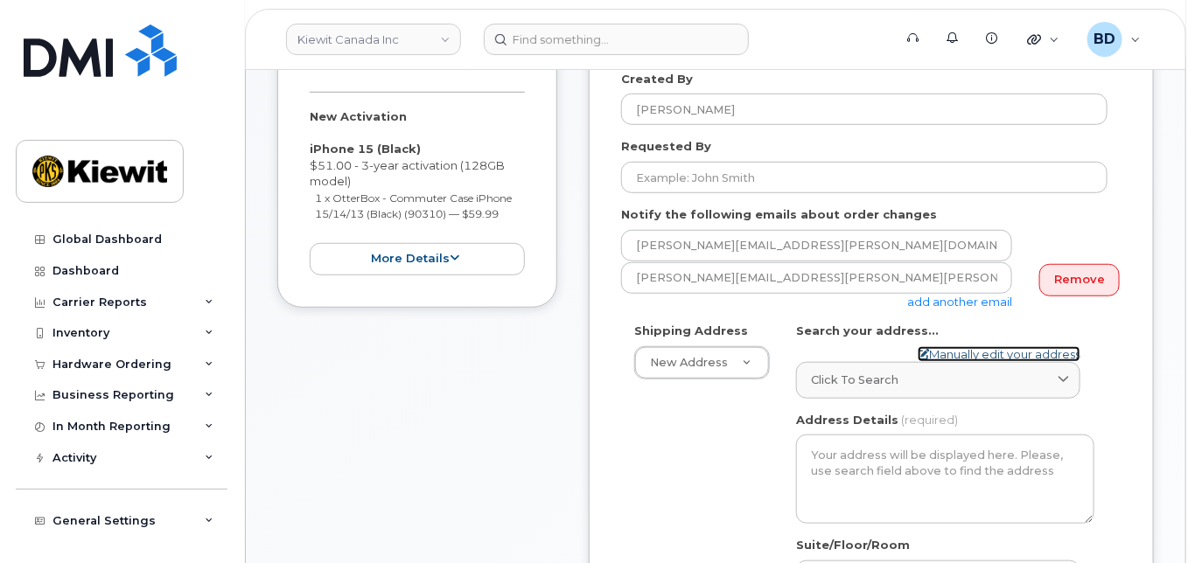
click at [956, 348] on link "Manually edit your address" at bounding box center [999, 354] width 163 height 17
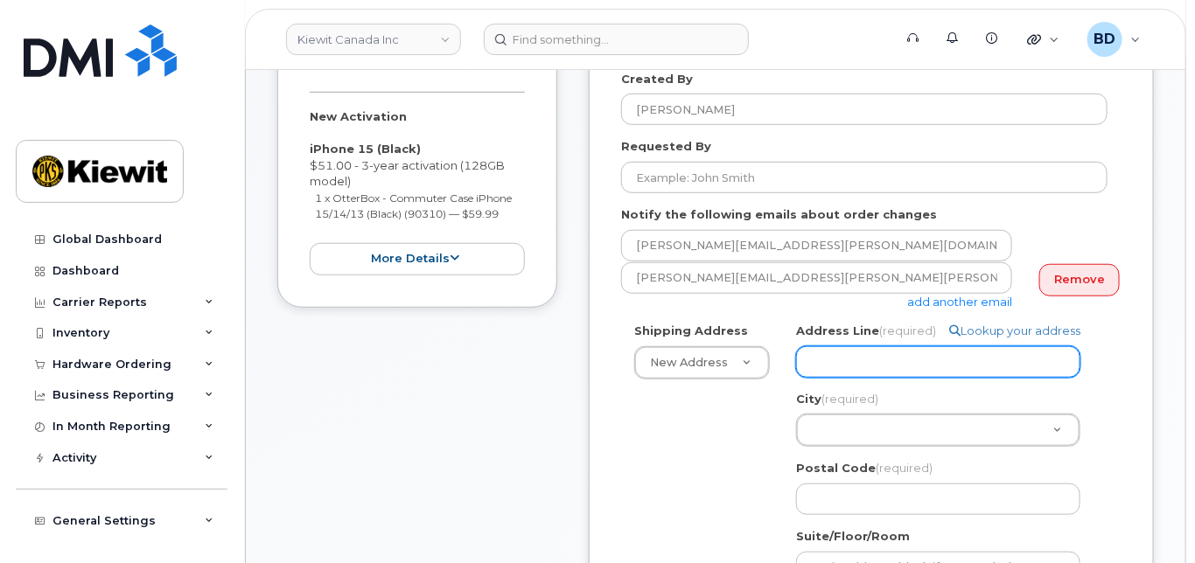
click at [870, 364] on input "Address Line (required)" at bounding box center [938, 361] width 284 height 31
click at [832, 353] on input "Address Line (required)" at bounding box center [938, 361] width 284 height 31
paste input "[STREET_ADDRESS]"
select select
type input "[STREET_ADDRESS]"
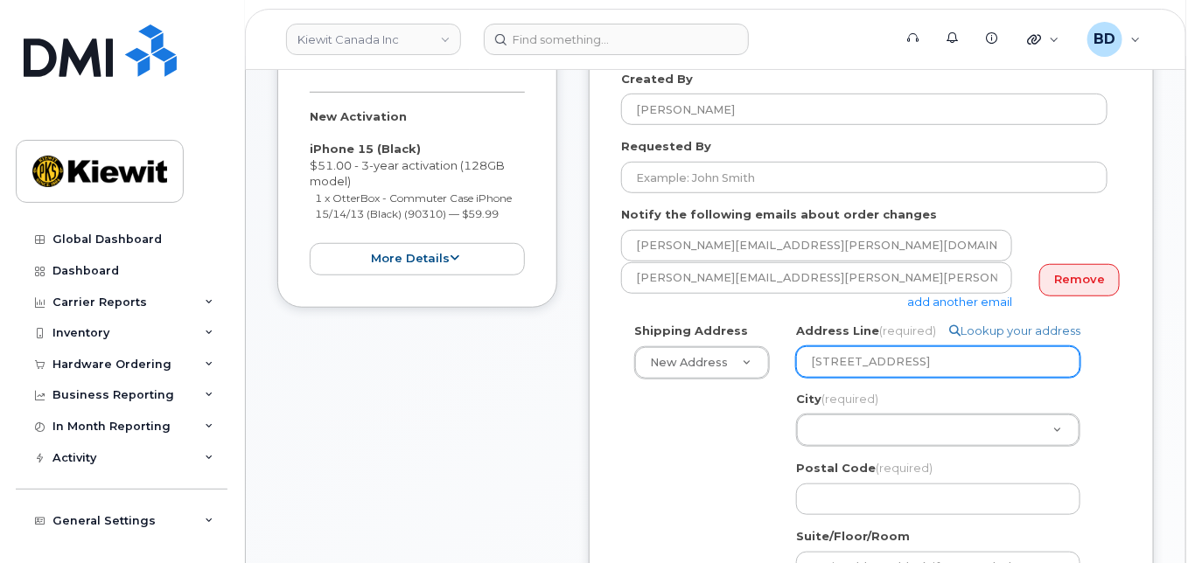
type input "182"
type input "T6S1H6"
type input "Madison.[PERSON_NAME]/[PERSON_NAME]"
type input "8777727707"
select select
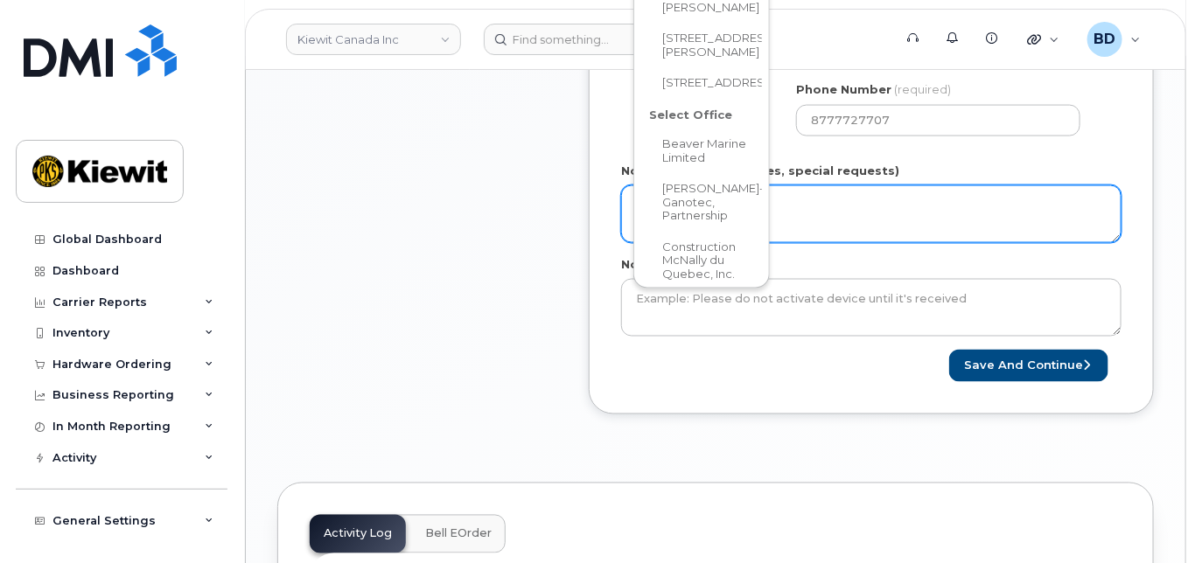
scroll to position [469, 0]
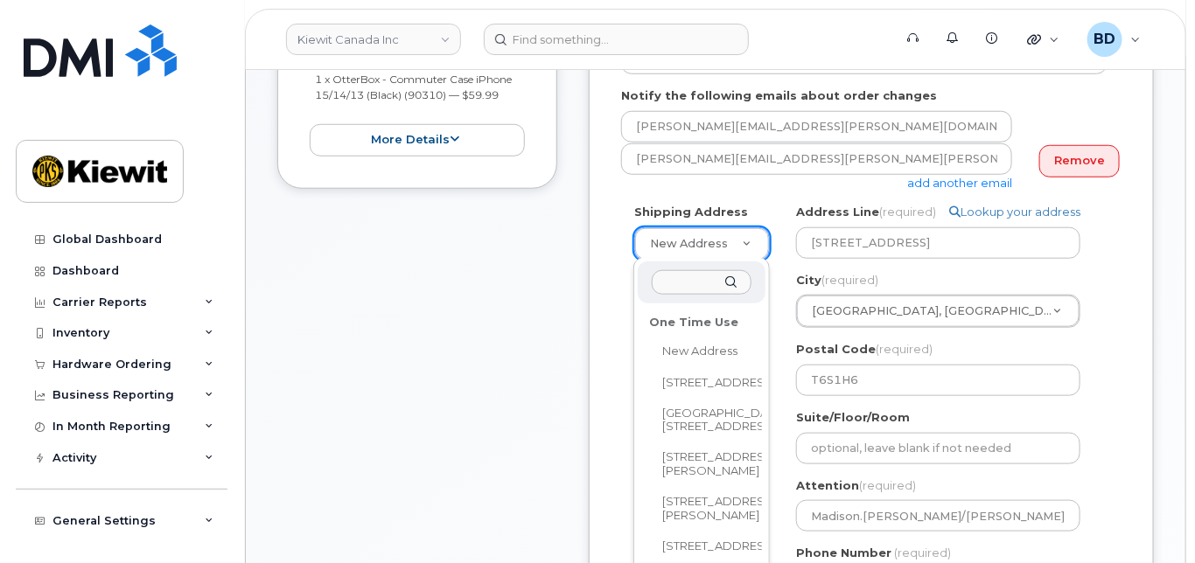
click at [841, 214] on form "Please select One Time Use in Shipping Address for custom address. Created By […" at bounding box center [871, 372] width 500 height 945
click at [589, 294] on div "Please select One Time Use in Shipping Address for custom address. Created By […" at bounding box center [871, 373] width 565 height 1010
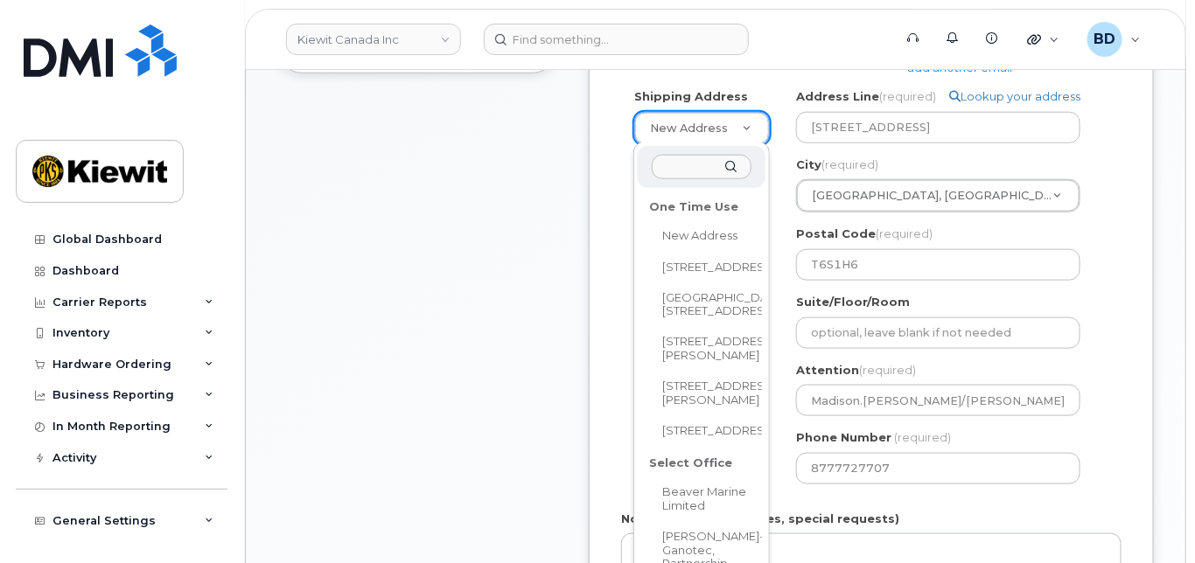
scroll to position [703, 0]
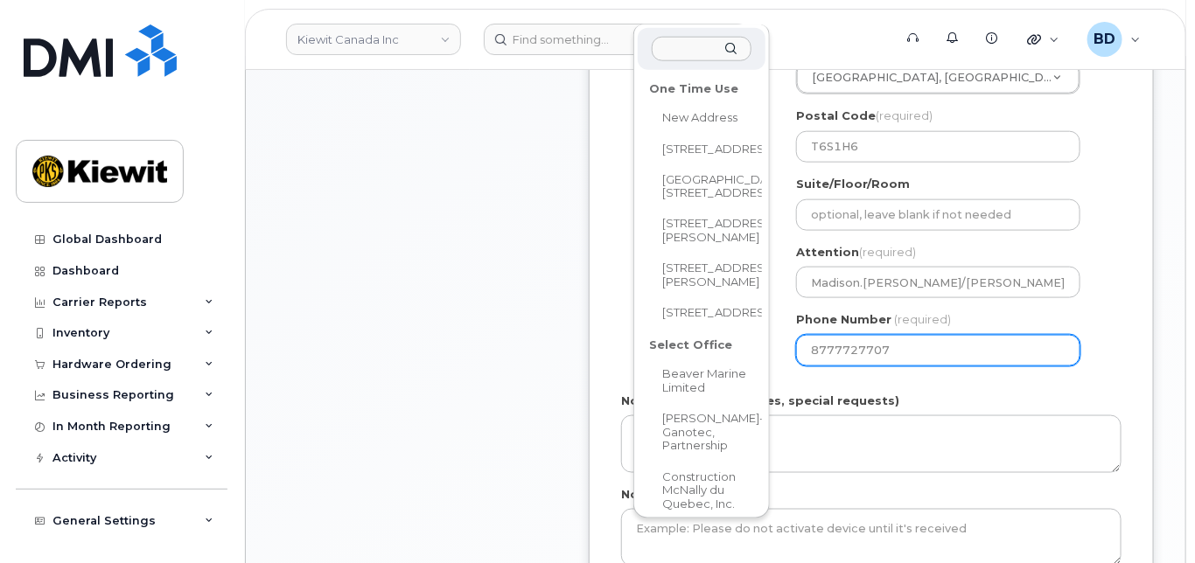
click at [949, 351] on input "8777727707" at bounding box center [938, 350] width 284 height 31
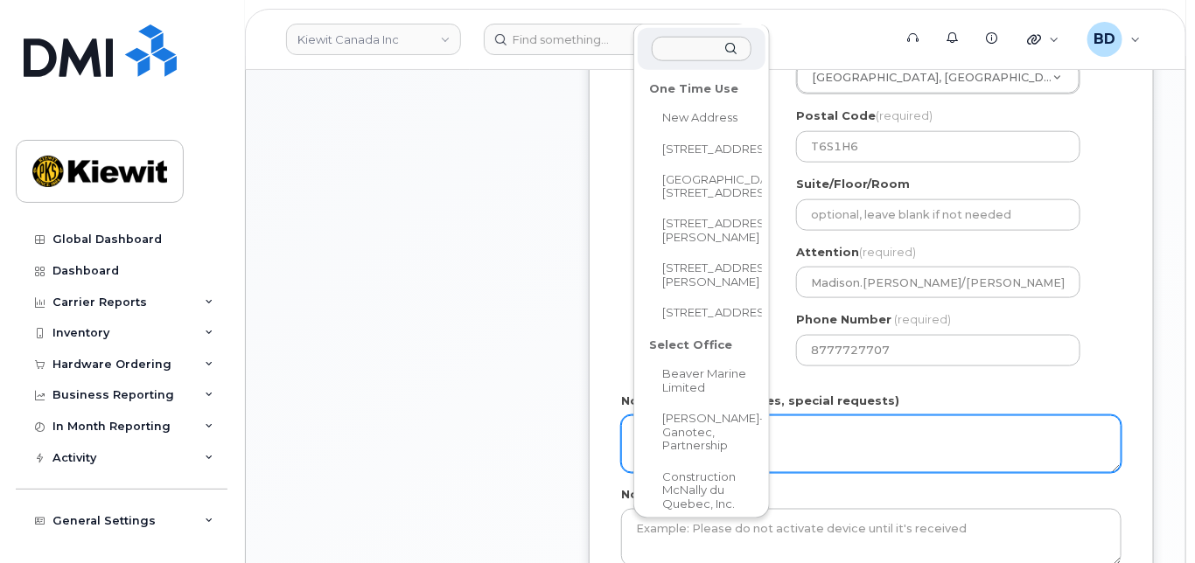
click at [857, 456] on textarea "Notes (comments, dates, special requests)" at bounding box center [871, 445] width 500 height 58
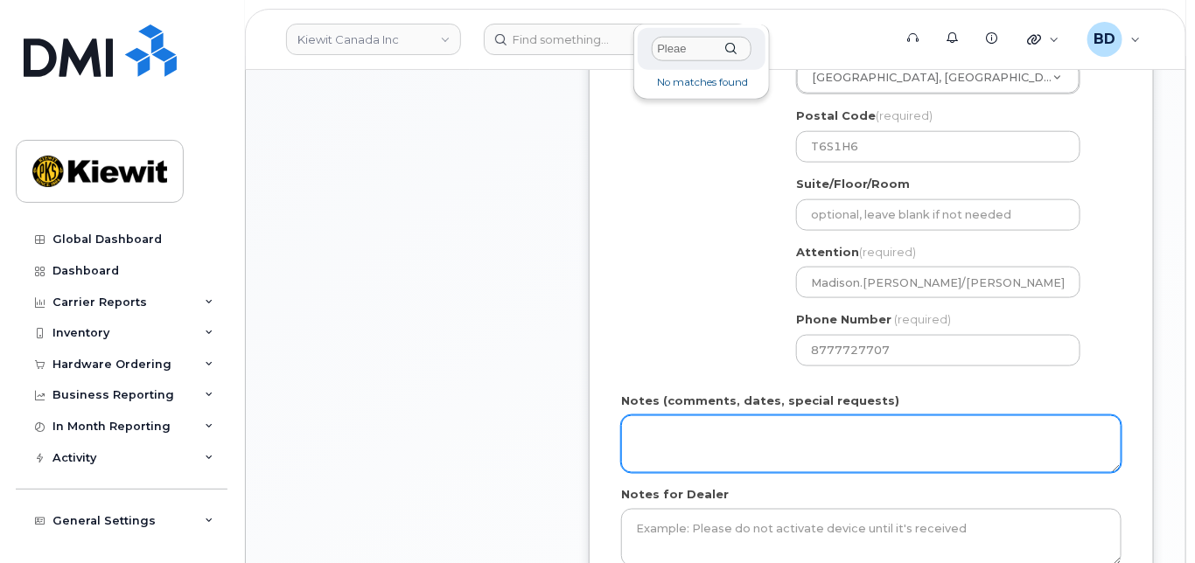
click at [649, 444] on textarea "Notes (comments, dates, special requests)" at bounding box center [871, 445] width 500 height 58
click at [654, 431] on textarea "Notes (comments, dates, special requests)" at bounding box center [871, 445] width 500 height 58
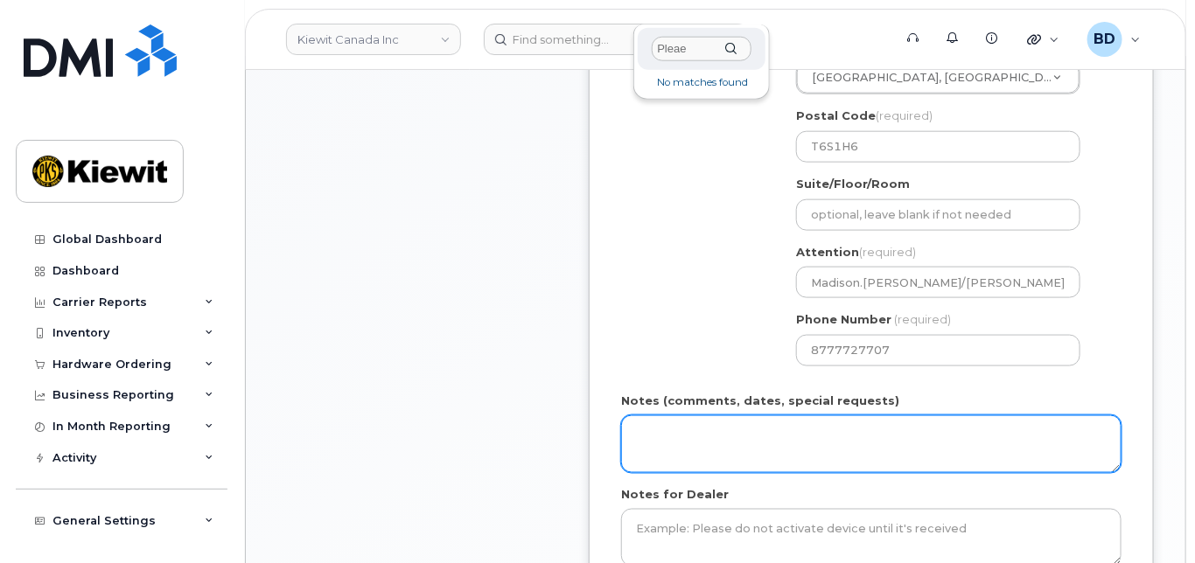
click at [654, 431] on textarea "Notes (comments, dates, special requests)" at bounding box center [871, 445] width 500 height 58
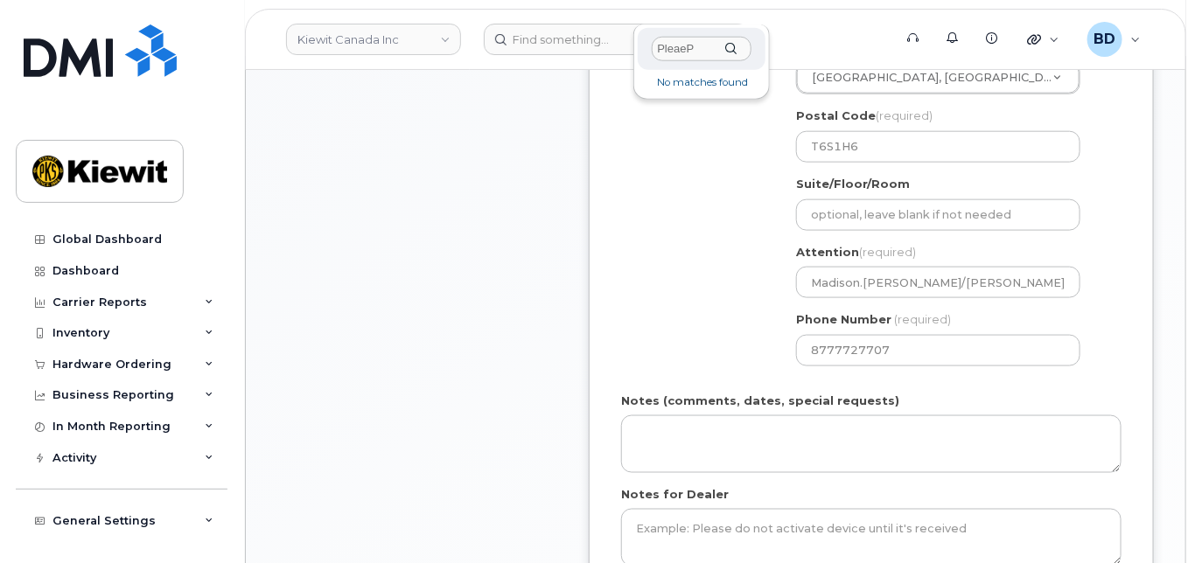
click at [737, 50] on div "PleaeP" at bounding box center [702, 49] width 128 height 43
type input "PleaeP"
click at [732, 42] on div "PleaeP" at bounding box center [702, 49] width 128 height 43
click at [1015, 411] on div "Notes (comments, dates, special requests)" at bounding box center [871, 433] width 500 height 80
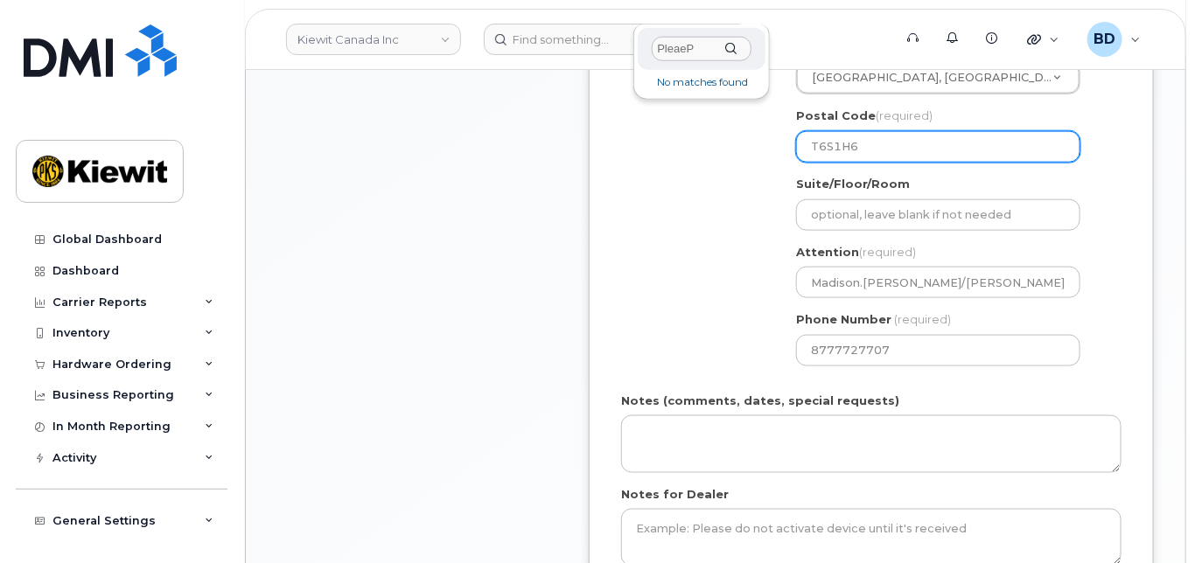
click at [863, 143] on input "T6S1H6" at bounding box center [938, 146] width 284 height 31
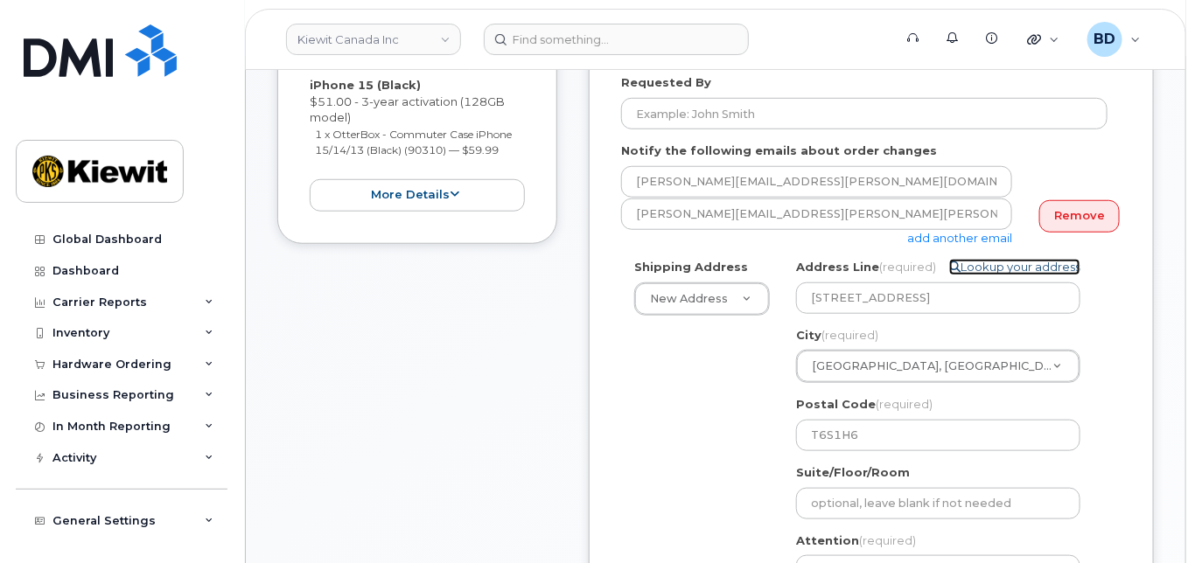
scroll to position [764, 0]
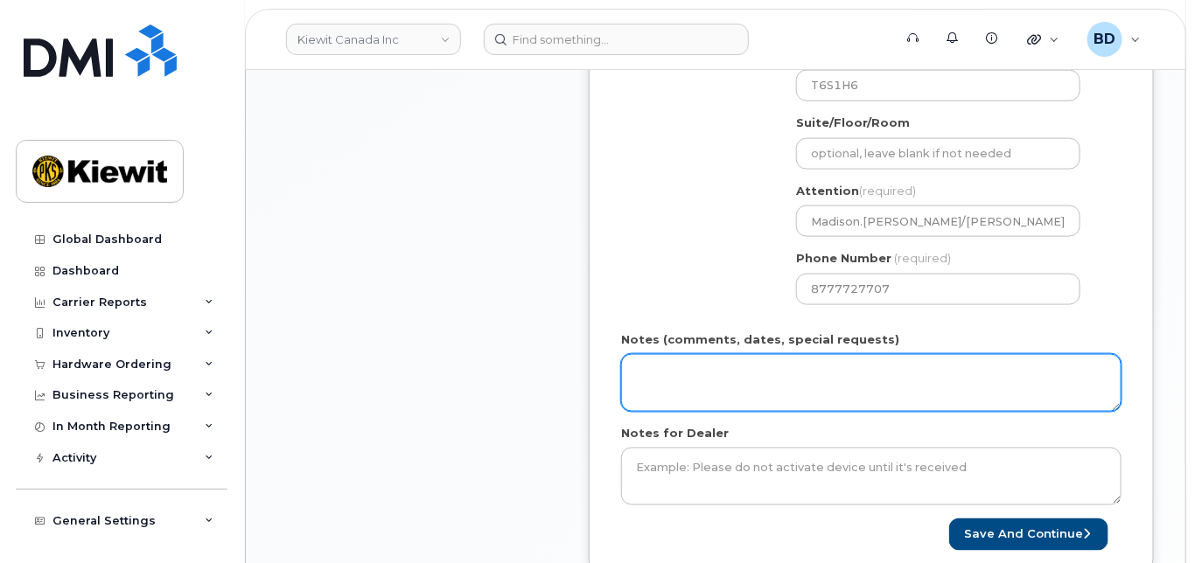
click at [687, 373] on textarea "Notes (comments, dates, special requests)" at bounding box center [871, 383] width 500 height 58
drag, startPoint x: 764, startPoint y: 368, endPoint x: 626, endPoint y: 372, distance: 137.4
click at [627, 372] on textarea "Please Ship ASAP" at bounding box center [871, 383] width 500 height 58
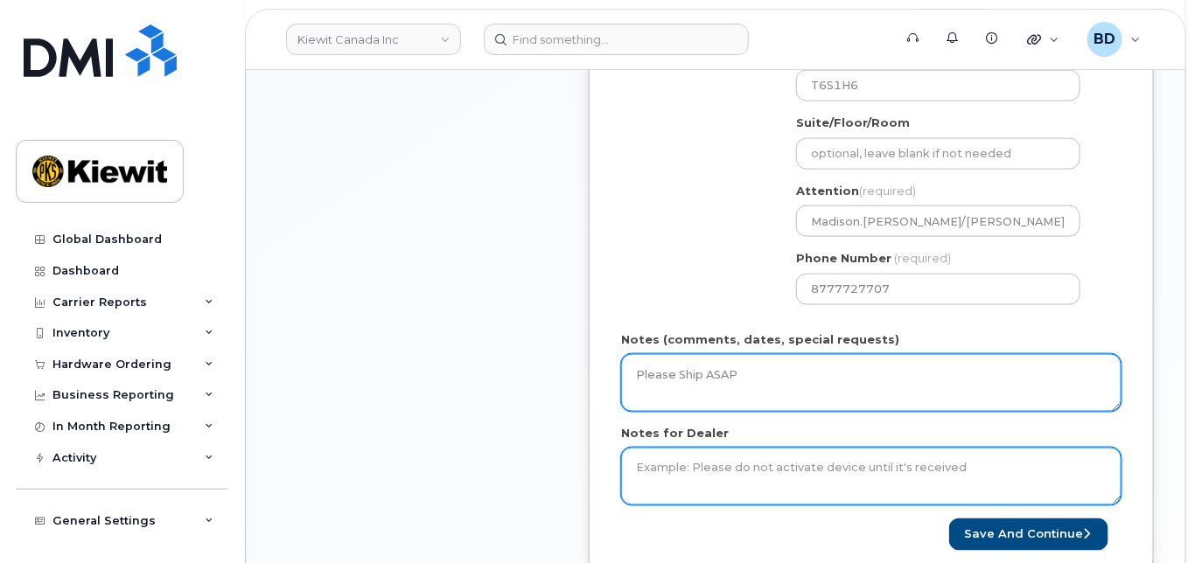
type textarea "Please Ship ASAP"
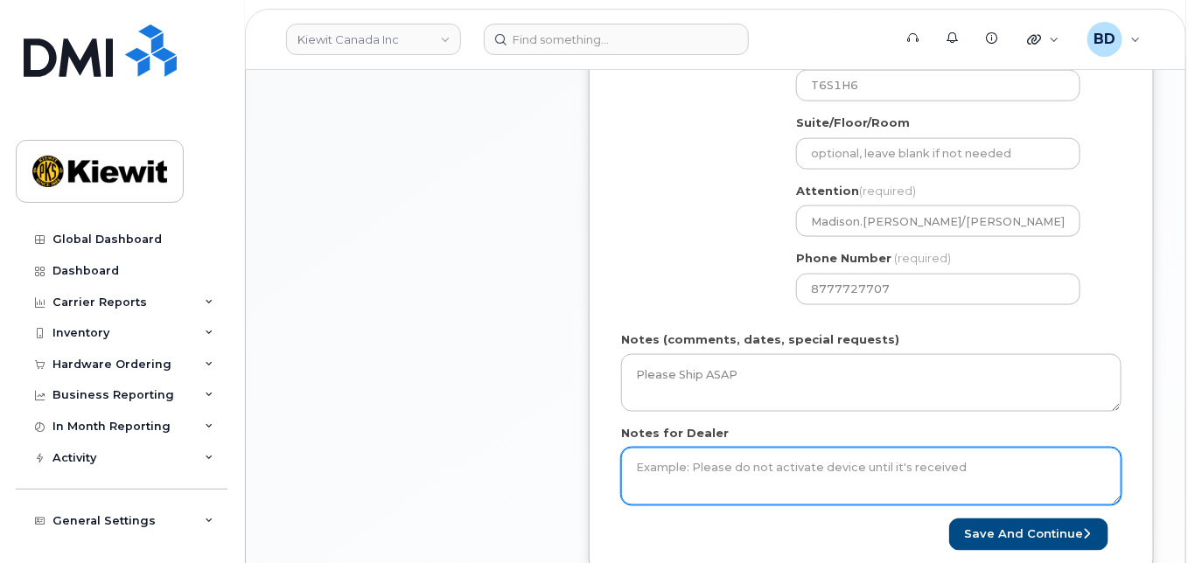
click at [669, 472] on textarea "Notes for Dealer" at bounding box center [871, 477] width 500 height 58
paste textarea "Please Ship ASAP"
type textarea "Please Ship ASAP"
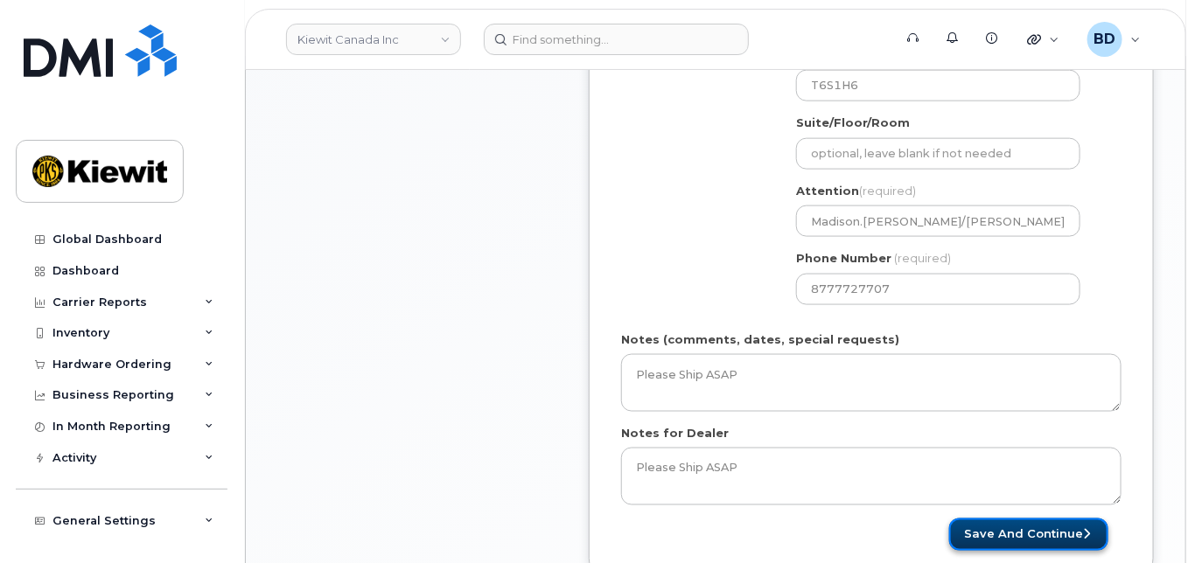
click at [1042, 535] on button "Save and Continue" at bounding box center [1028, 535] width 159 height 32
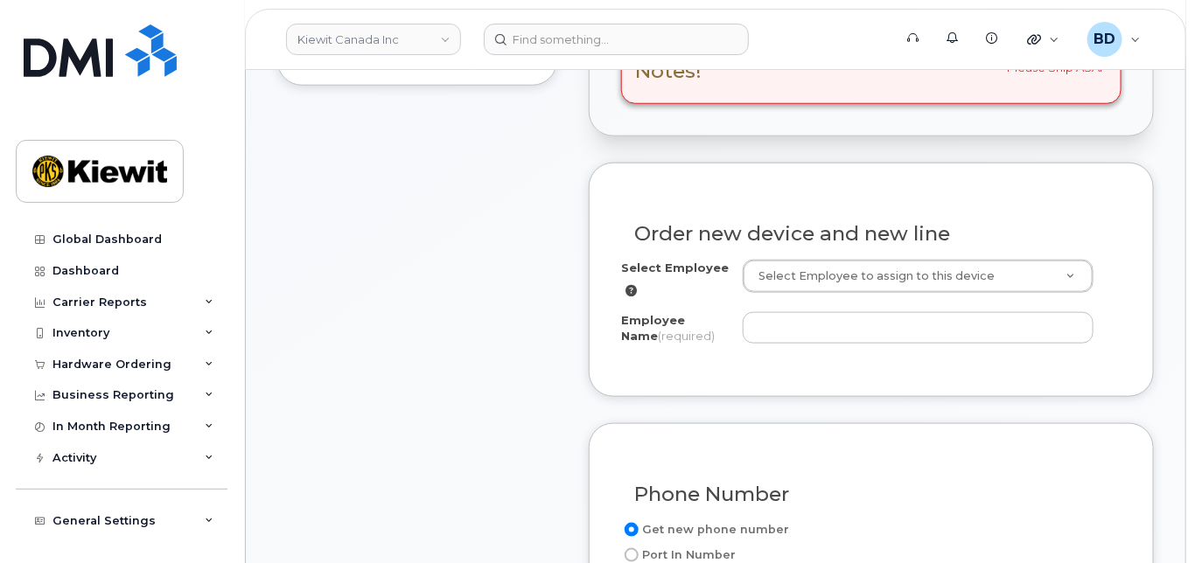
scroll to position [583, 0]
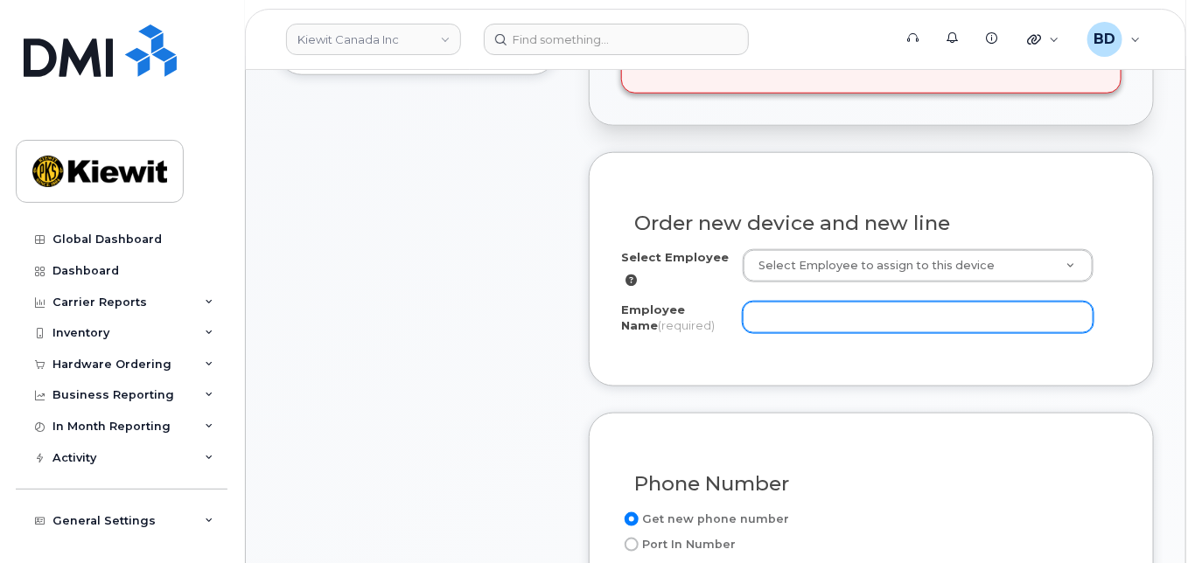
click at [823, 311] on input "Employee Name (required)" at bounding box center [918, 317] width 351 height 31
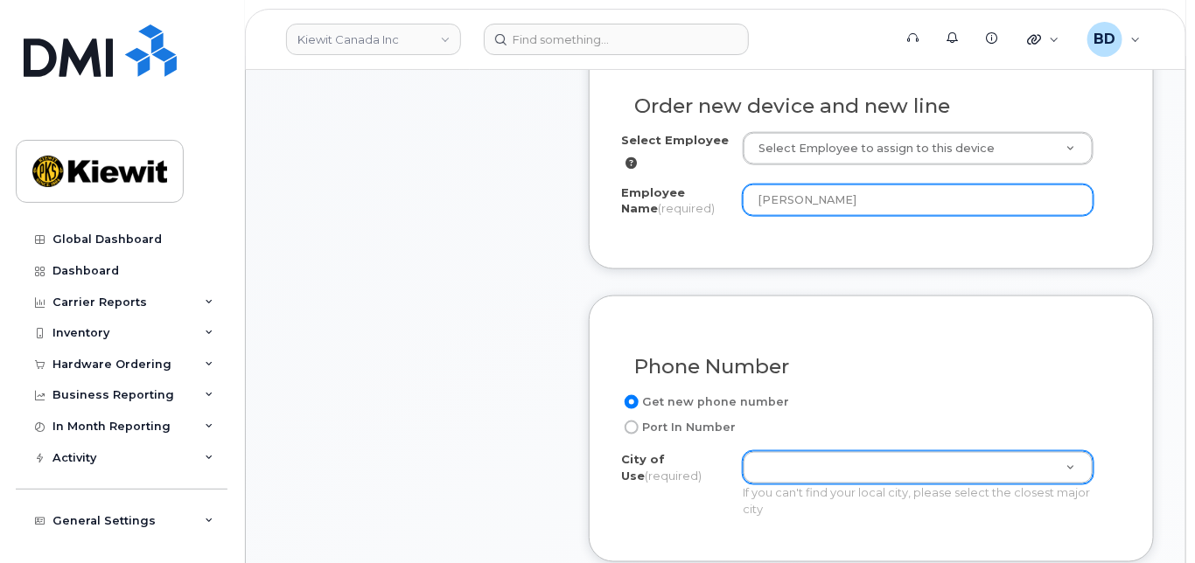
type input "[PERSON_NAME]"
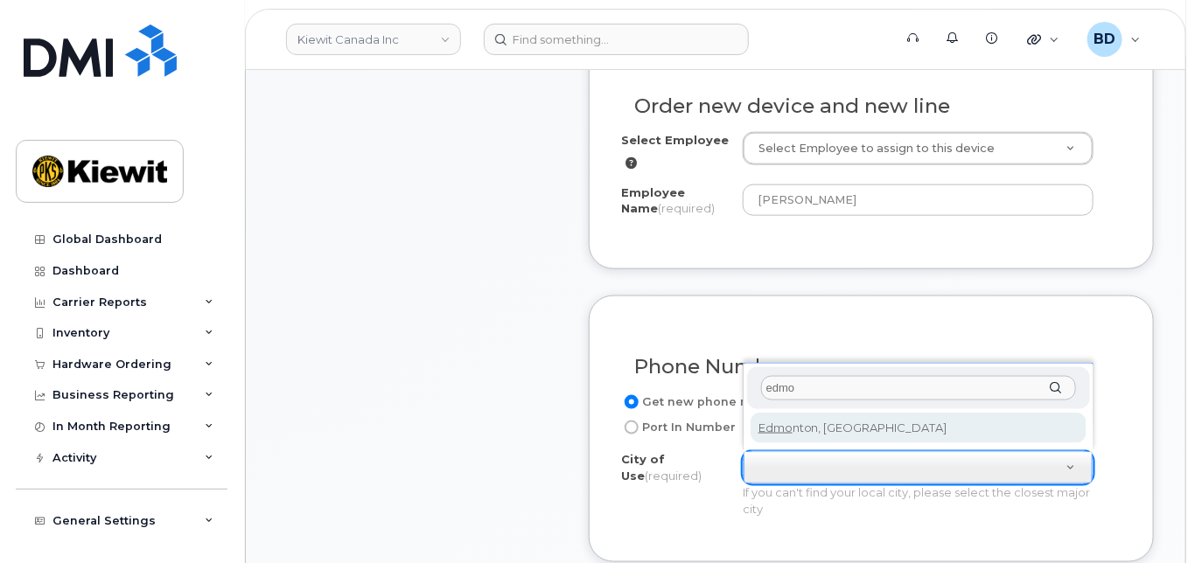
type input "edmo"
type input "182"
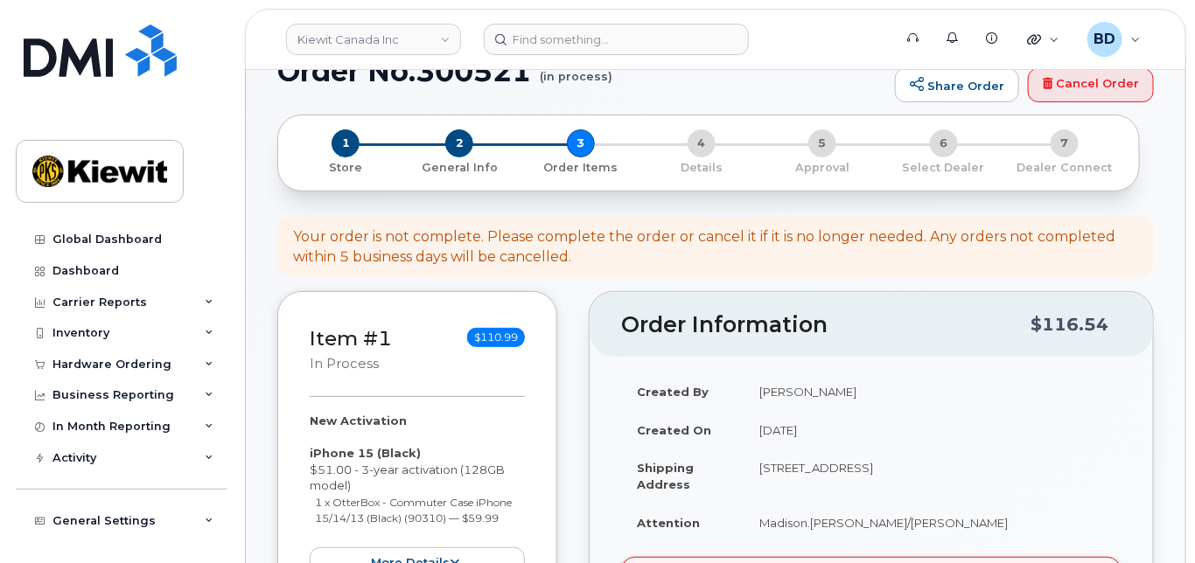
scroll to position [0, 0]
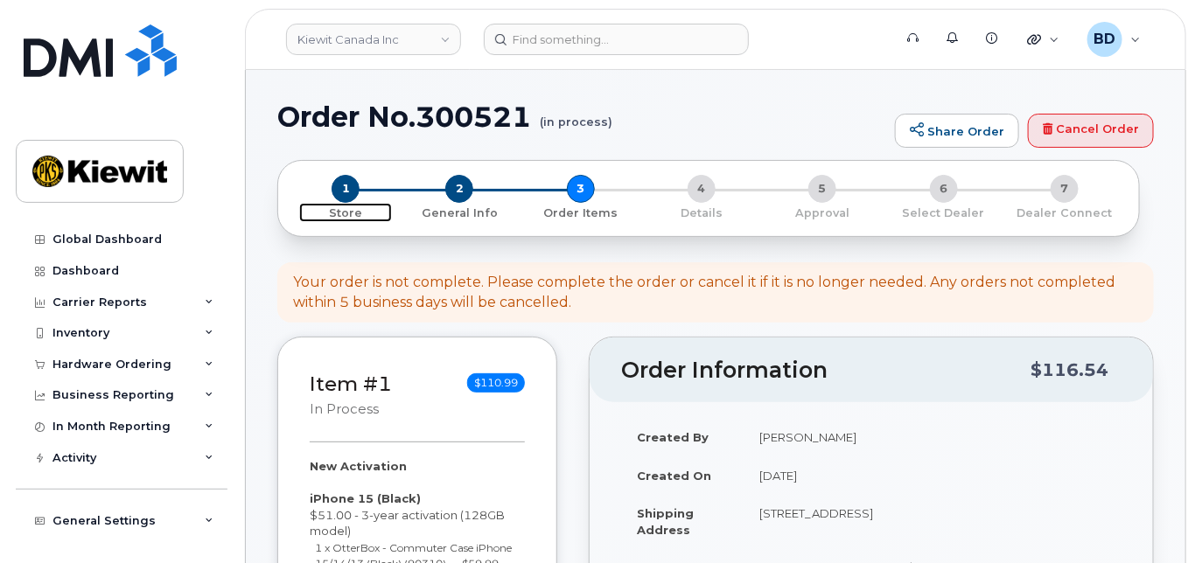
click at [355, 188] on span "1" at bounding box center [346, 189] width 28 height 28
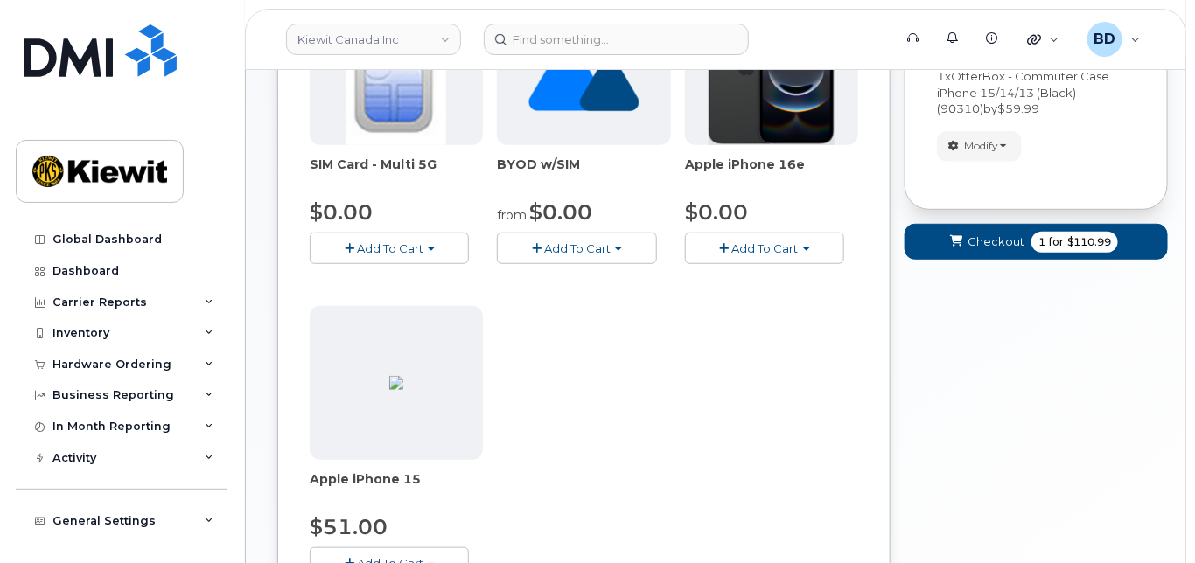
scroll to position [466, 0]
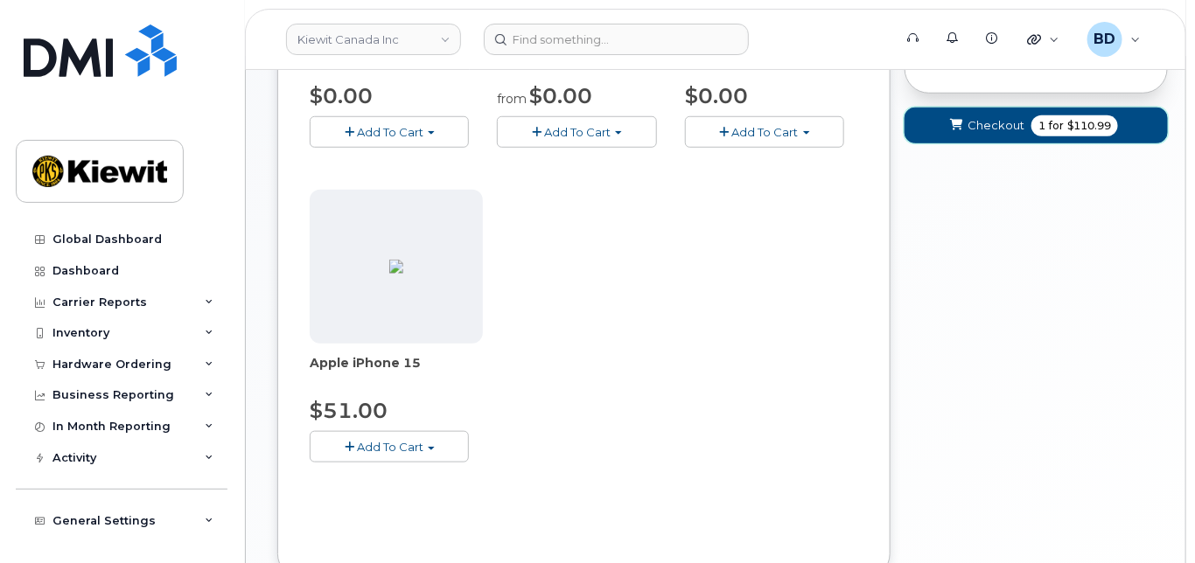
click at [1005, 127] on span "Checkout" at bounding box center [996, 125] width 57 height 17
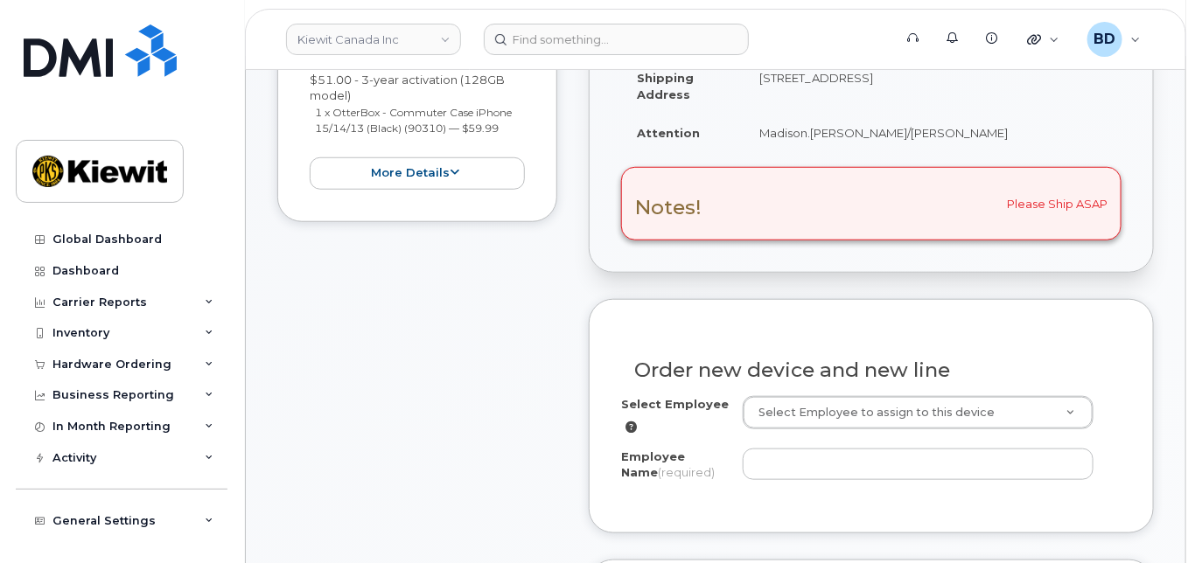
scroll to position [466, 0]
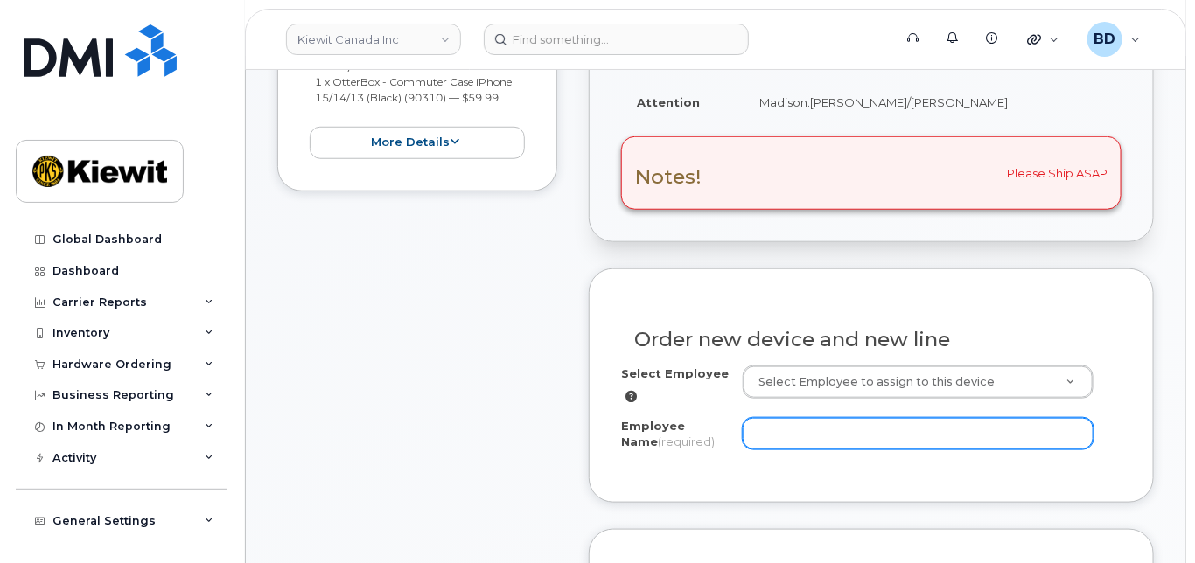
click at [798, 428] on input "Employee Name (required)" at bounding box center [918, 433] width 351 height 31
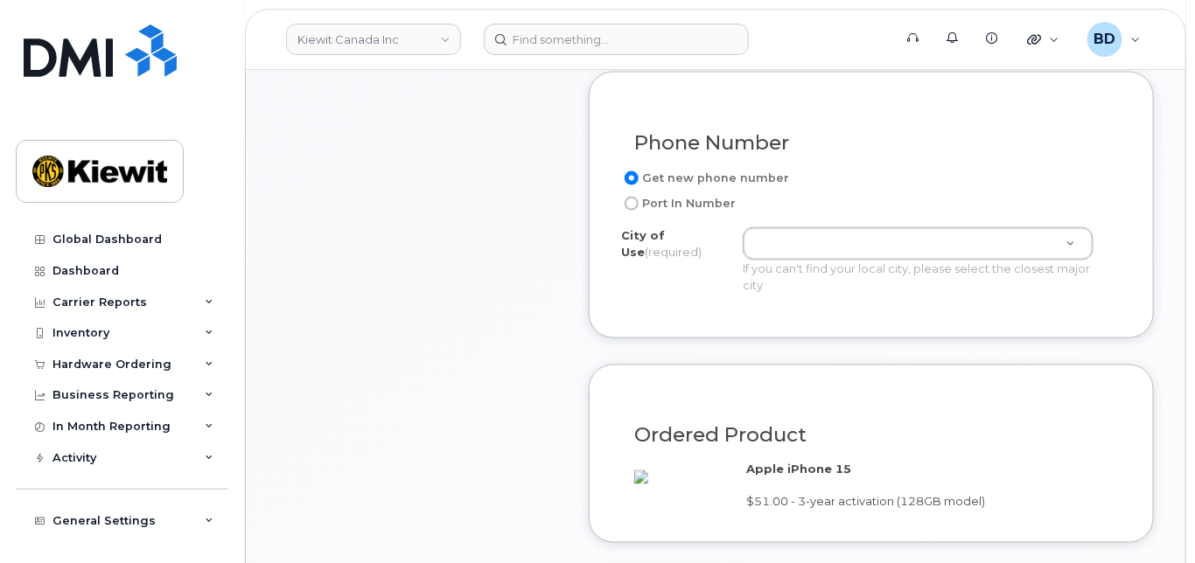
scroll to position [933, 0]
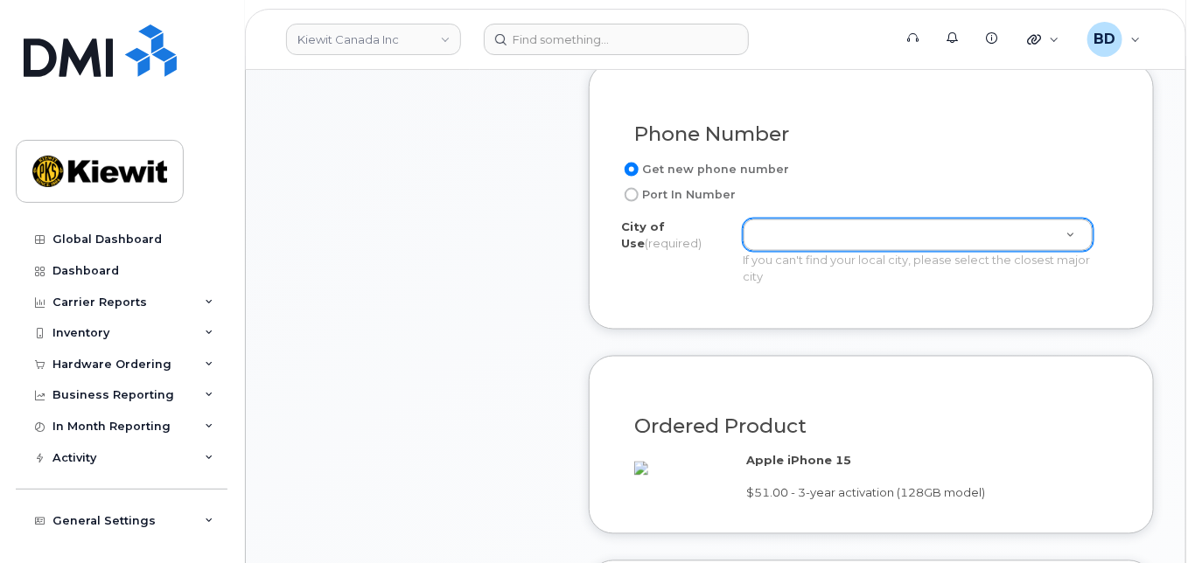
type input "[PERSON_NAME]"
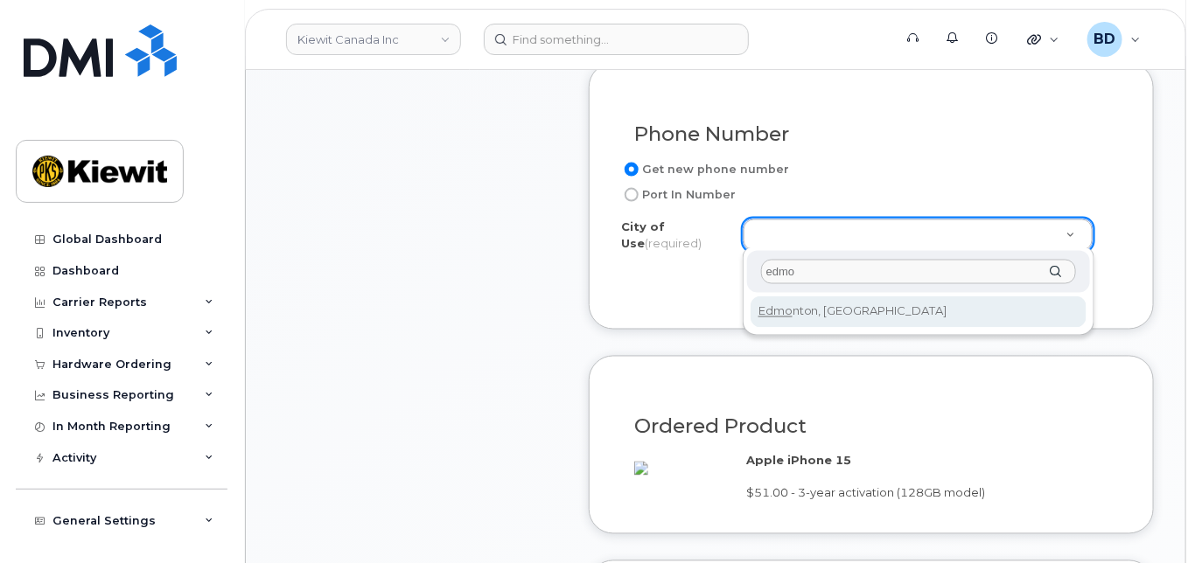
type input "edmo"
drag, startPoint x: 791, startPoint y: 309, endPoint x: 784, endPoint y: 343, distance: 34.8
type input "182"
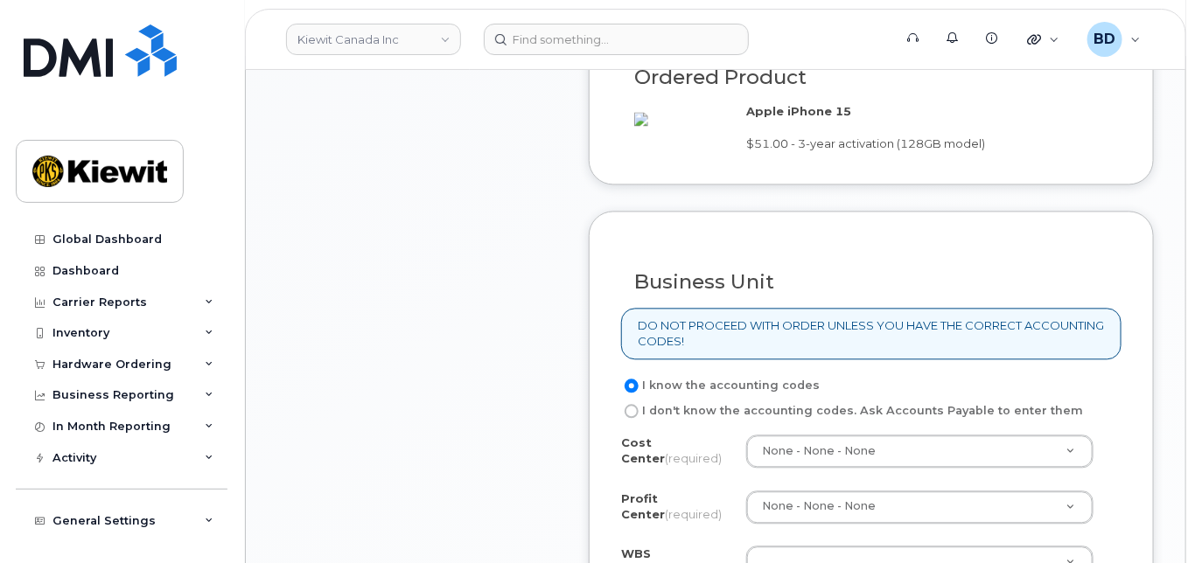
scroll to position [1400, 0]
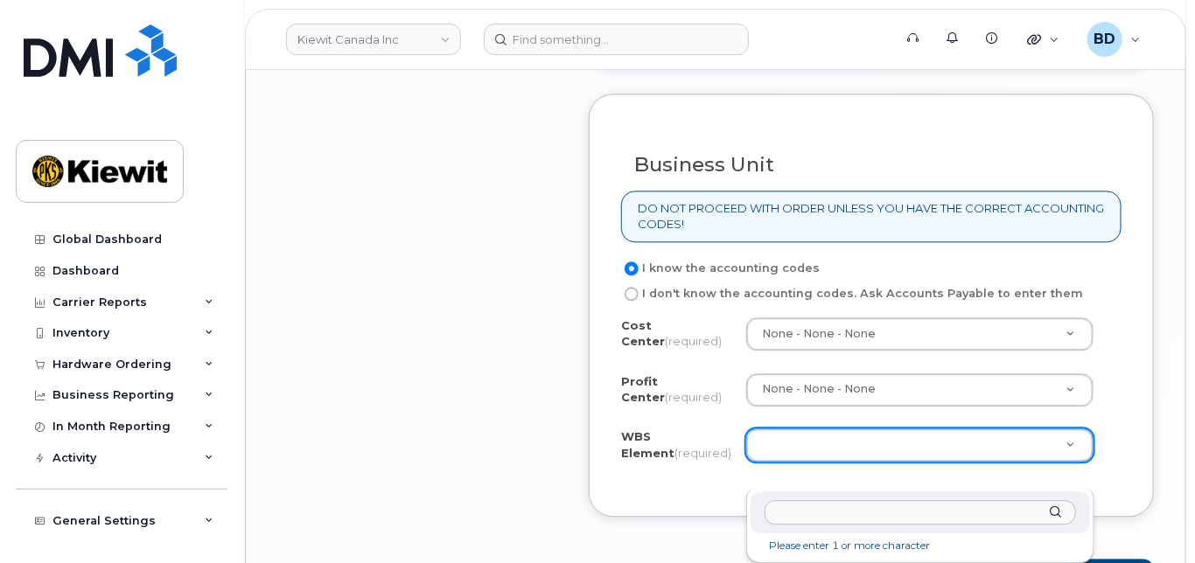
click at [809, 521] on input "text" at bounding box center [920, 512] width 311 height 25
paste input "106329.1263"
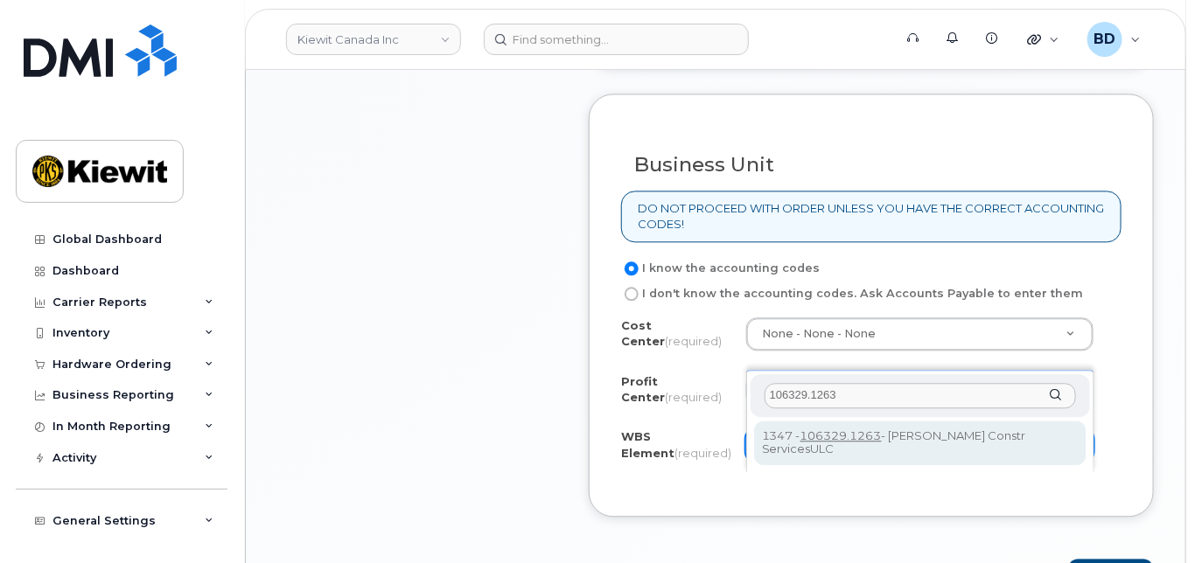
type input "106329.1263"
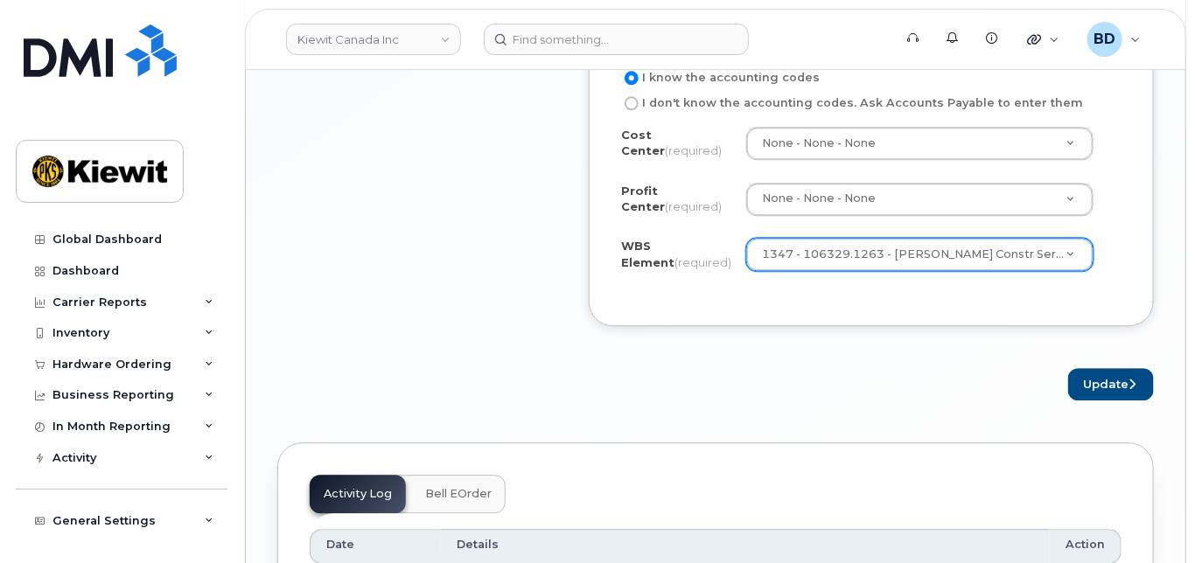
scroll to position [1632, 0]
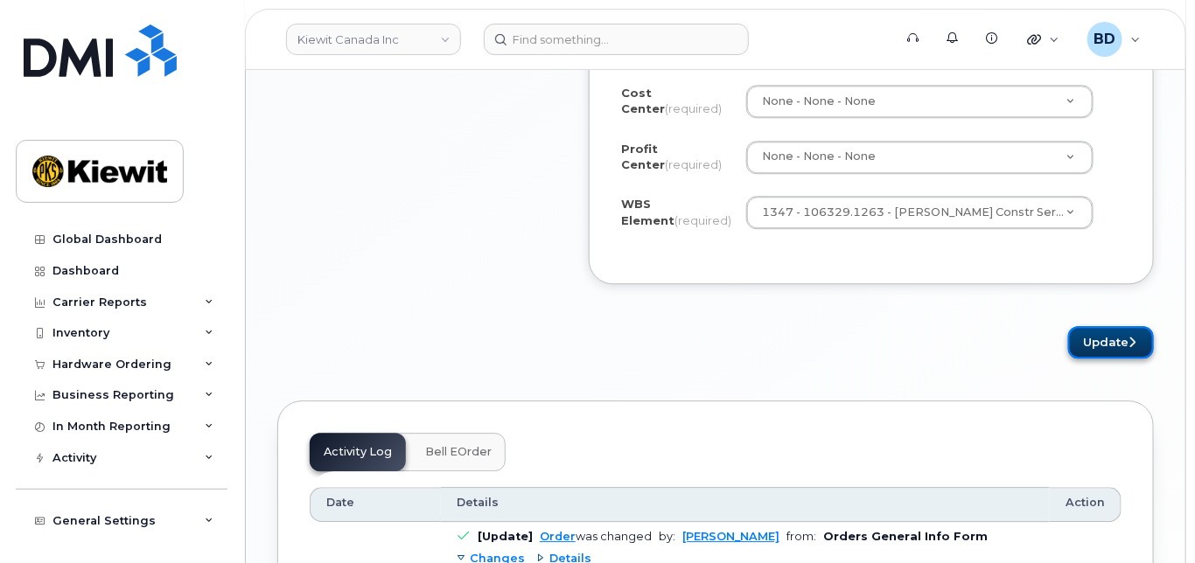
click at [1096, 359] on button "Update" at bounding box center [1111, 342] width 86 height 32
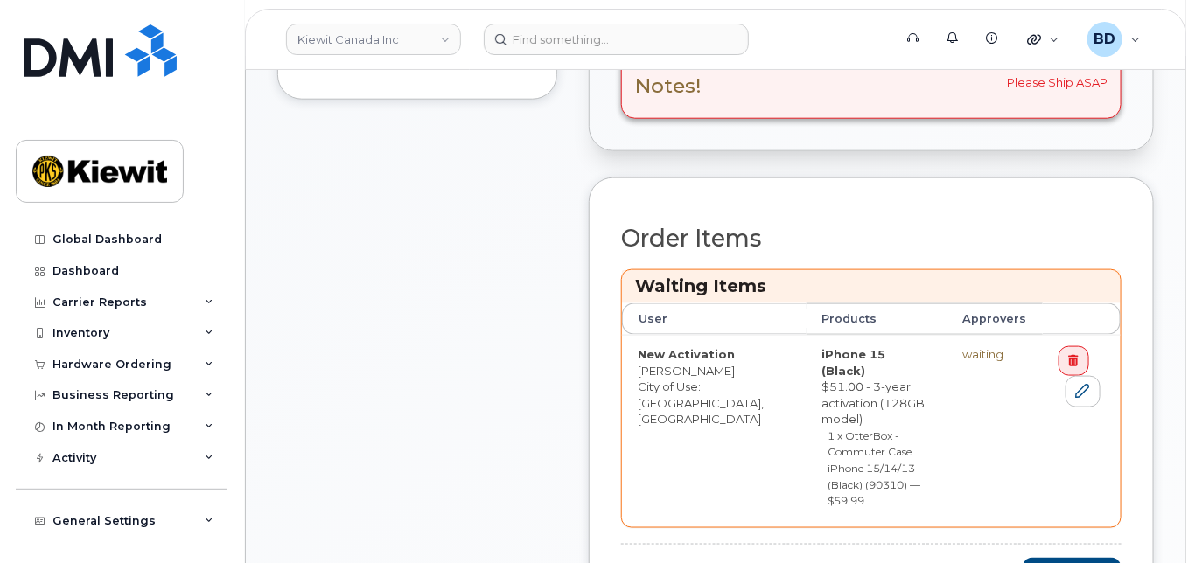
scroll to position [700, 0]
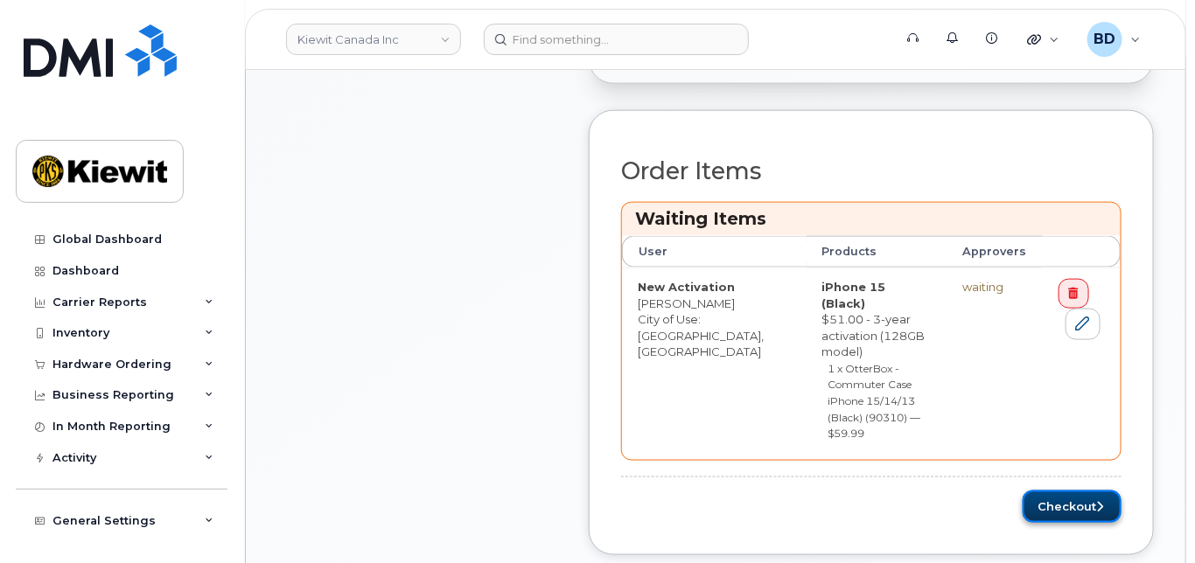
click at [1067, 491] on button "Checkout" at bounding box center [1072, 507] width 99 height 32
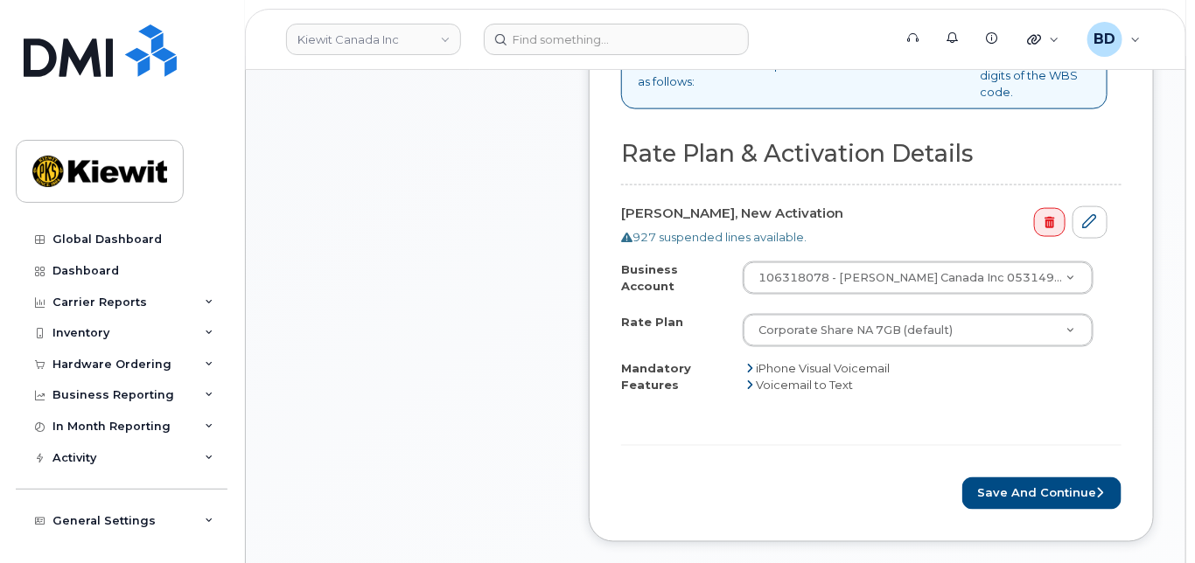
scroll to position [933, 0]
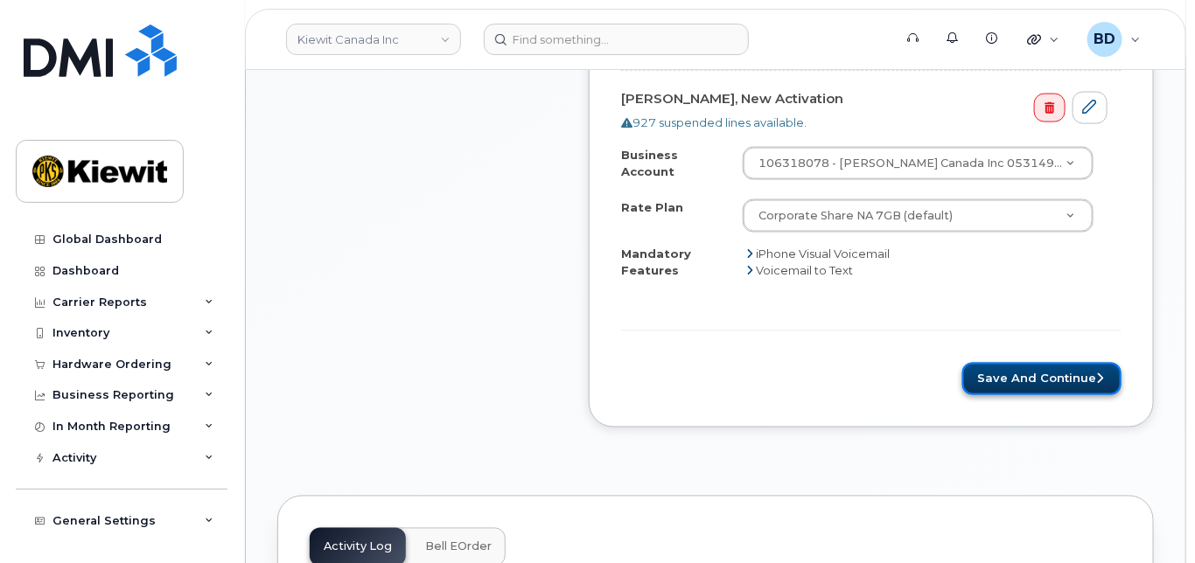
click at [1027, 364] on button "Save and Continue" at bounding box center [1041, 379] width 159 height 32
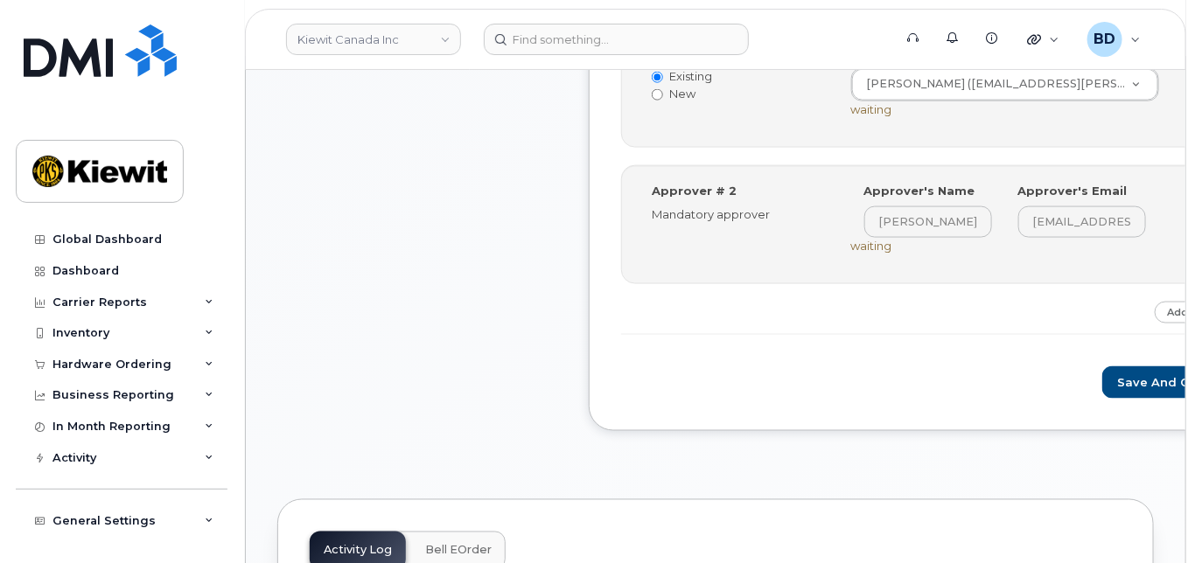
scroll to position [816, 0]
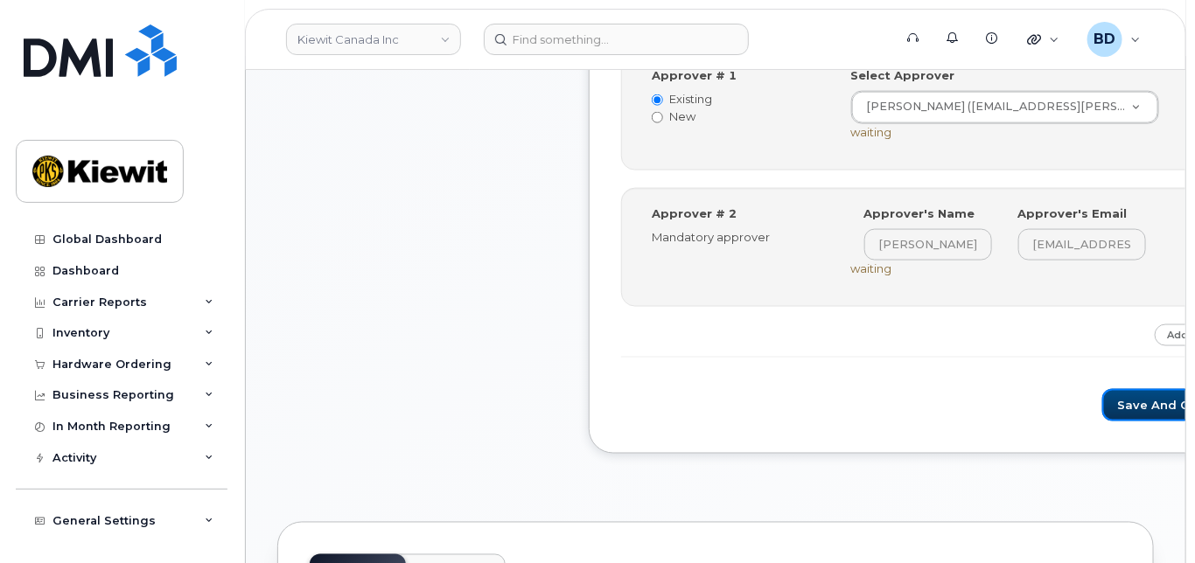
click at [1102, 415] on button "Save and Continue" at bounding box center [1176, 405] width 149 height 32
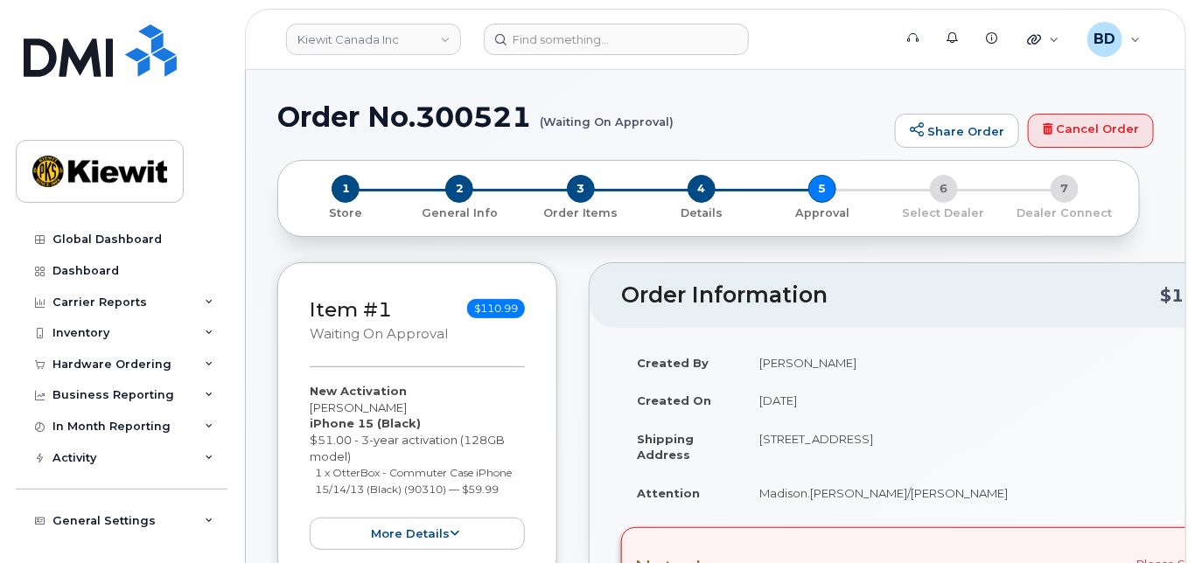
click at [490, 116] on h1 "Order No.300521 (Waiting On Approval)" at bounding box center [581, 116] width 609 height 31
copy h1 "300521"
click at [423, 32] on link "Kiewit Canada Inc" at bounding box center [373, 39] width 175 height 31
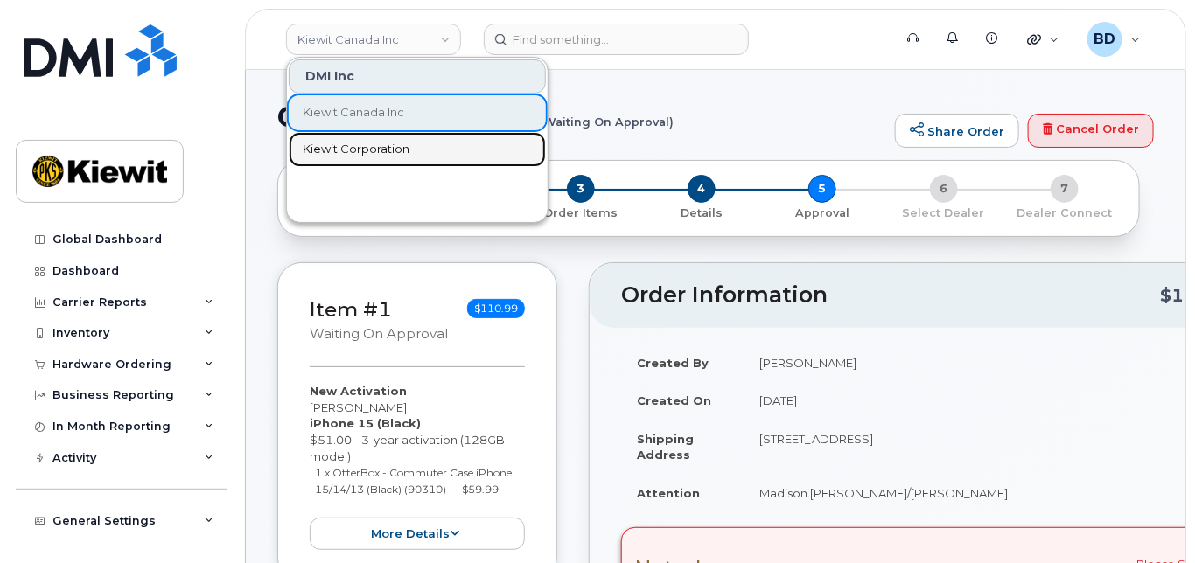
click at [367, 144] on span "Kiewit Corporation" at bounding box center [356, 149] width 107 height 17
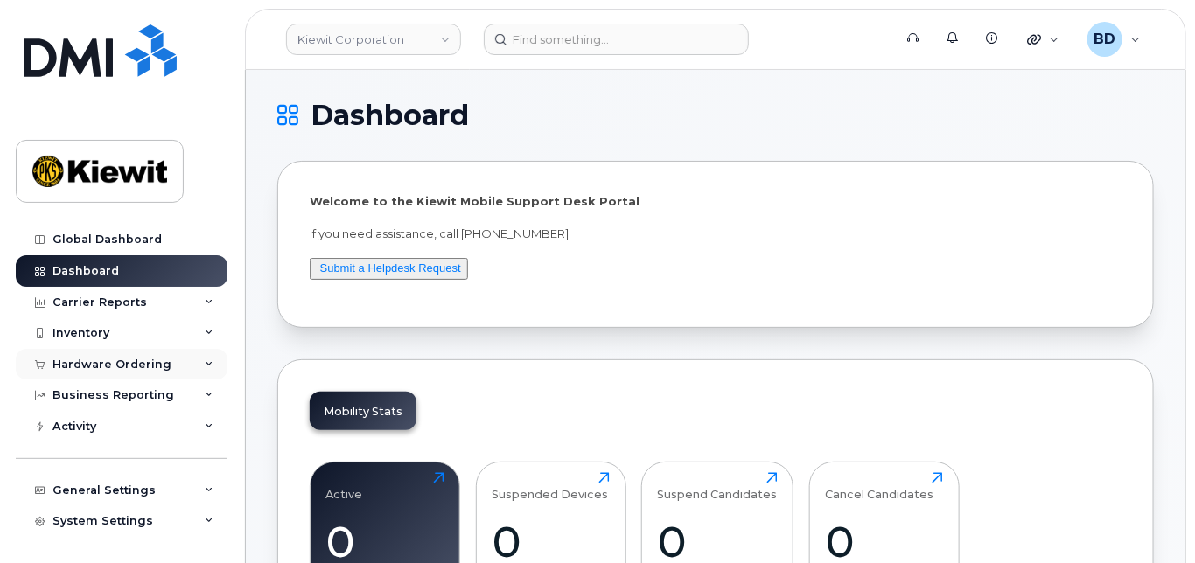
click at [205, 363] on icon at bounding box center [209, 364] width 9 height 9
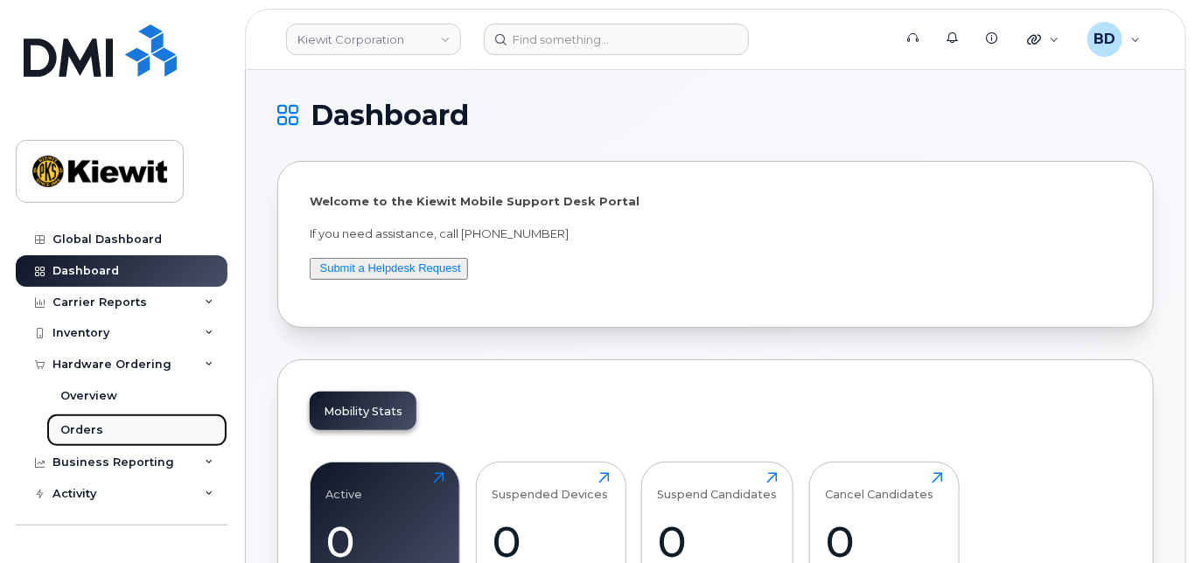
click at [101, 426] on link "Orders" at bounding box center [136, 430] width 181 height 33
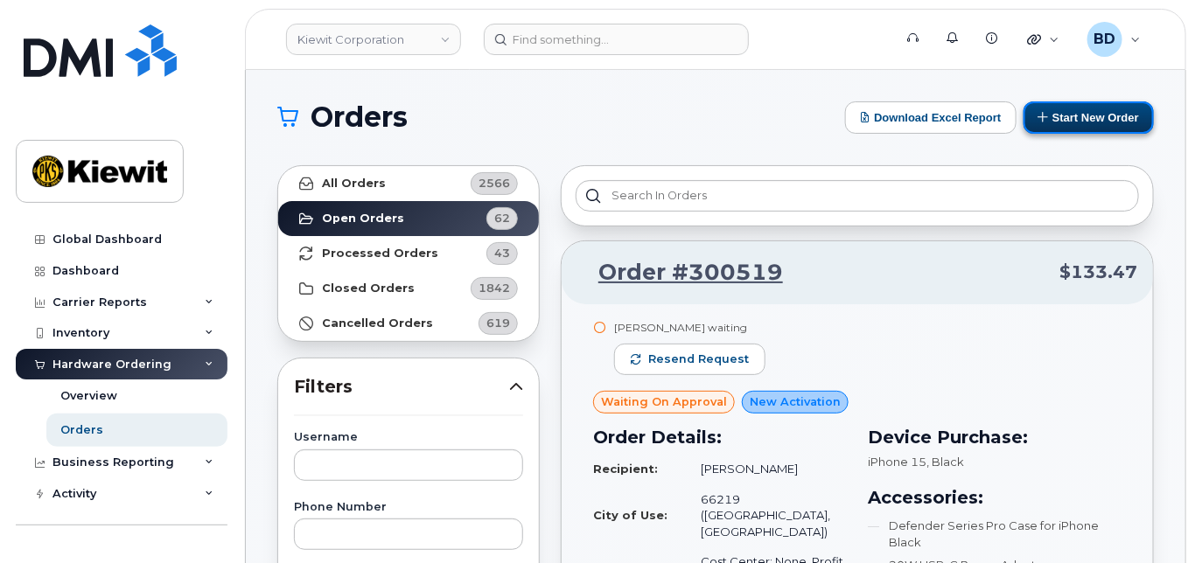
click at [1085, 113] on button "Start New Order" at bounding box center [1089, 117] width 130 height 32
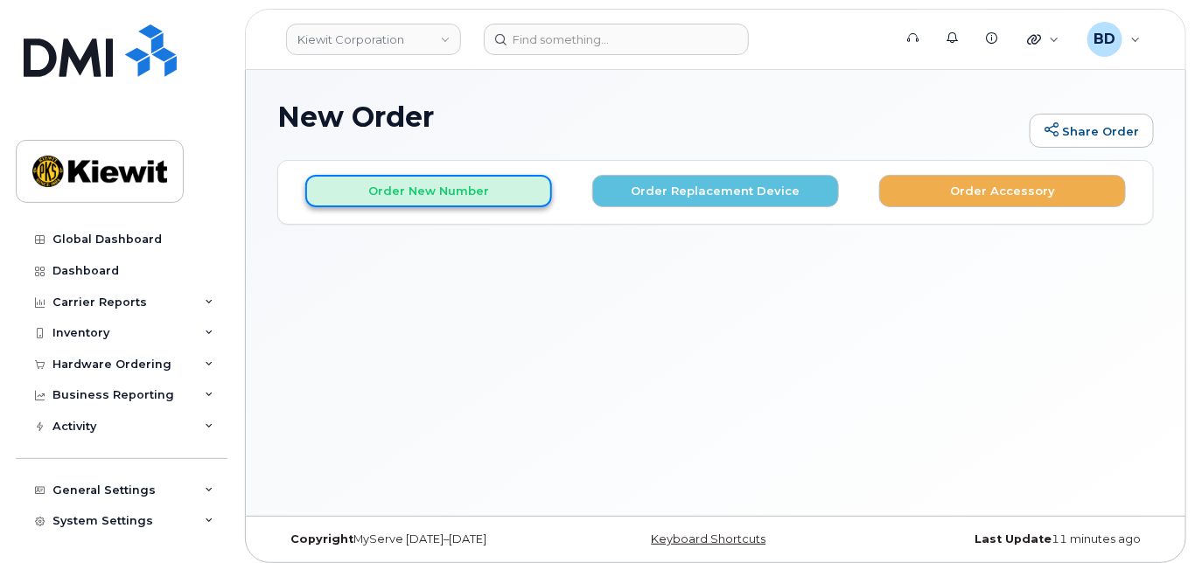
click at [360, 187] on button "Order New Number" at bounding box center [428, 191] width 247 height 32
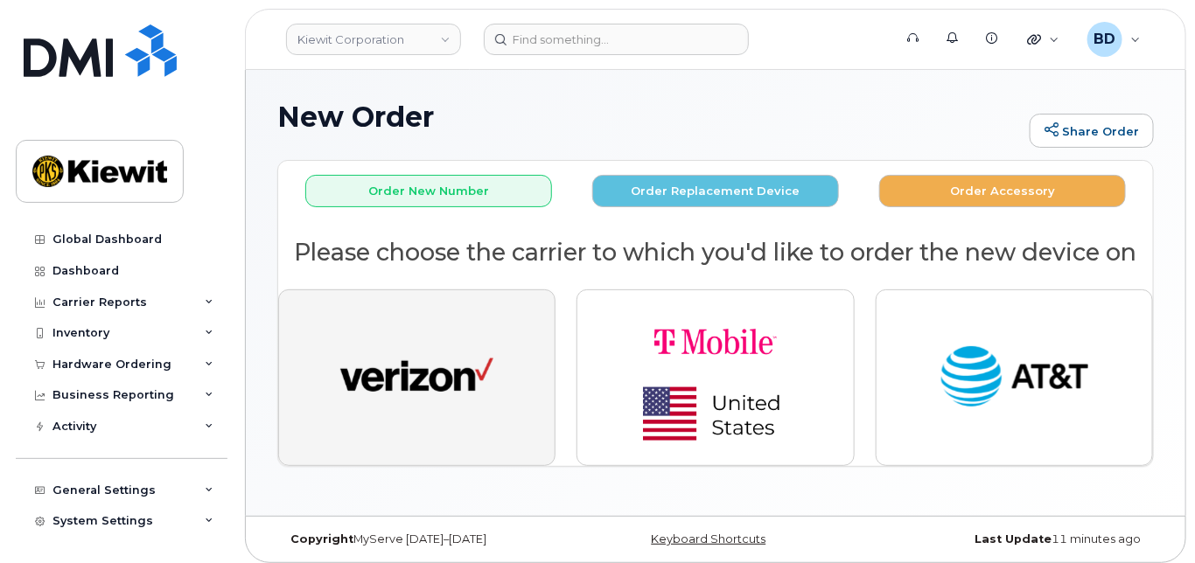
click at [423, 366] on img "button" at bounding box center [416, 378] width 153 height 79
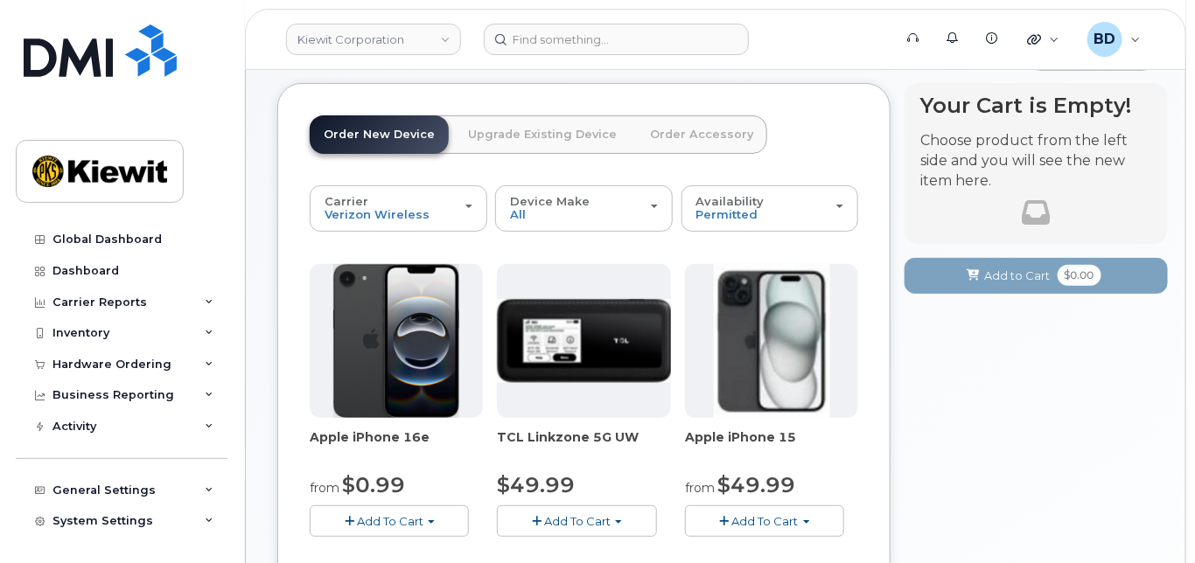
scroll to position [233, 0]
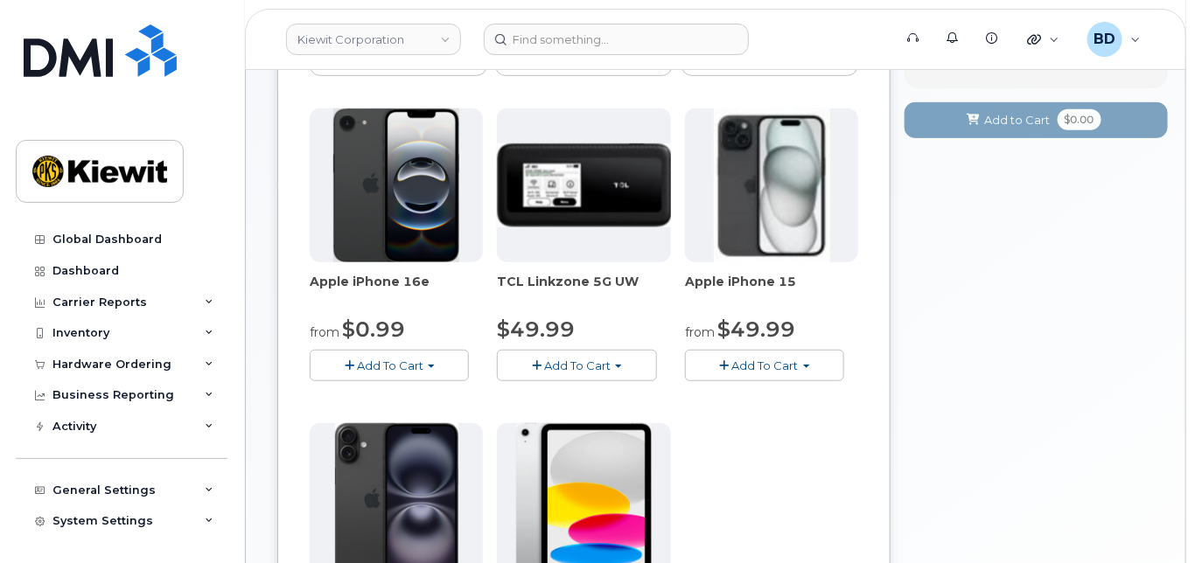
click at [748, 361] on span "Add To Cart" at bounding box center [765, 366] width 66 height 14
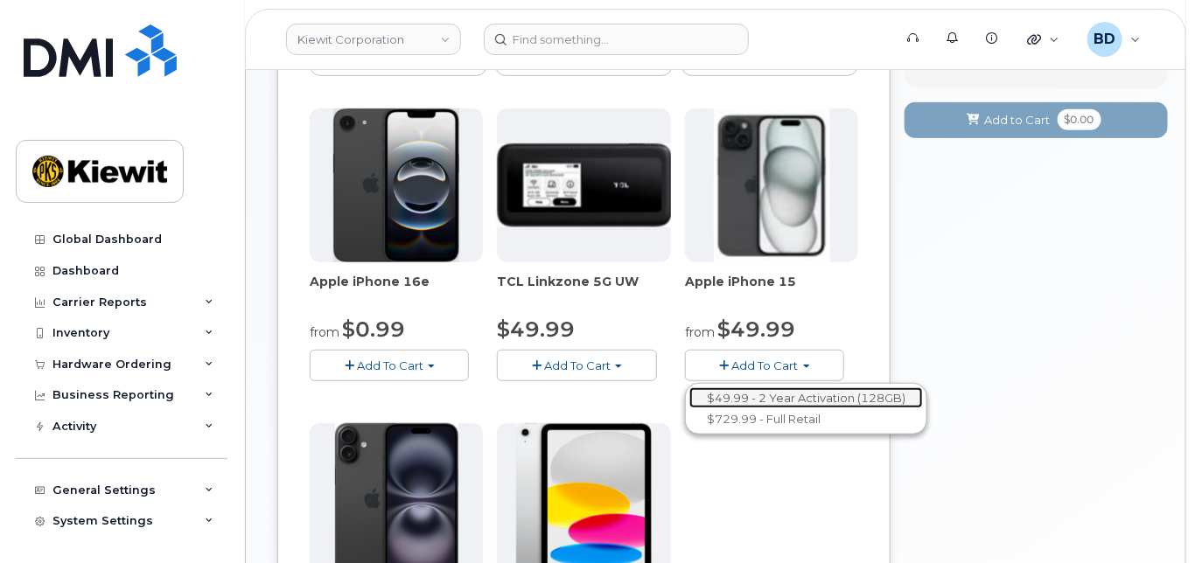
click at [802, 390] on link "$49.99 - 2 Year Activation (128GB)" at bounding box center [806, 399] width 234 height 22
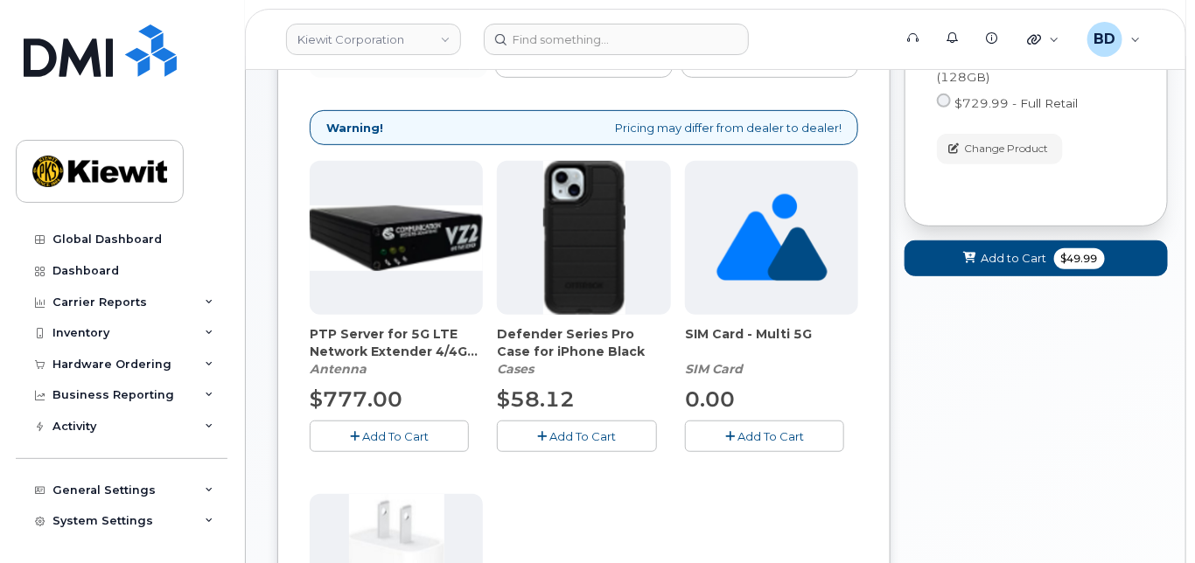
click at [559, 430] on span "Add To Cart" at bounding box center [583, 437] width 66 height 14
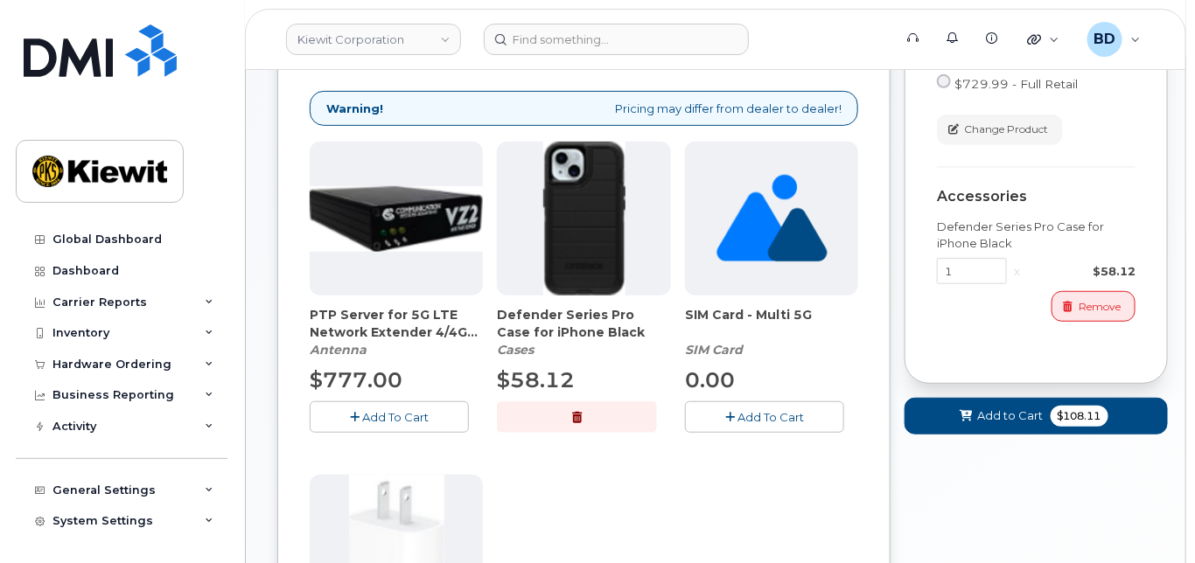
scroll to position [466, 0]
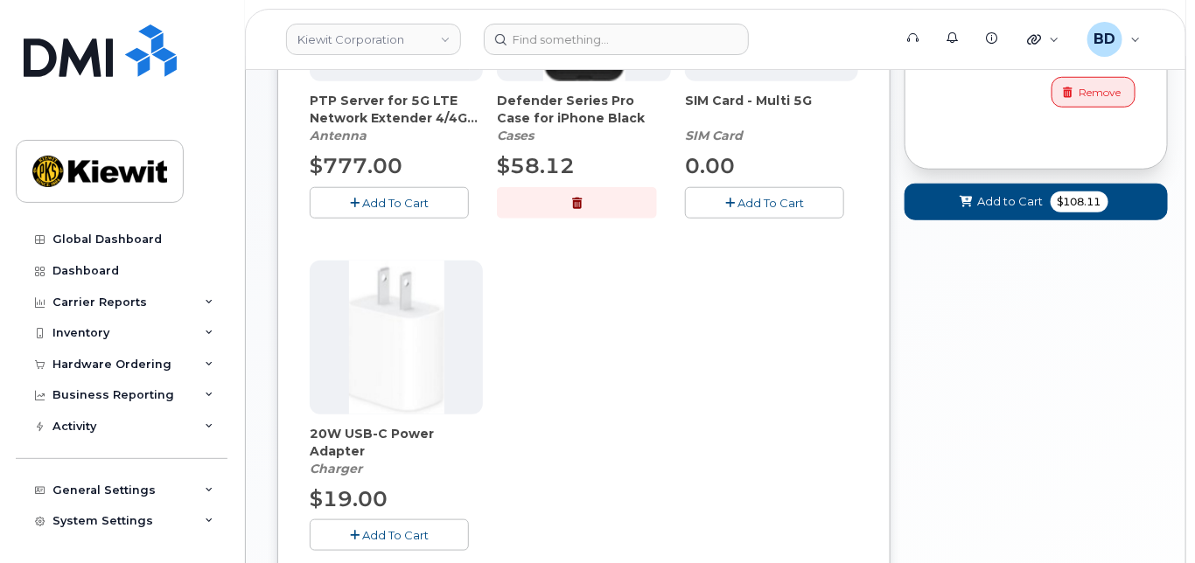
click at [362, 530] on span "Add To Cart" at bounding box center [395, 535] width 66 height 14
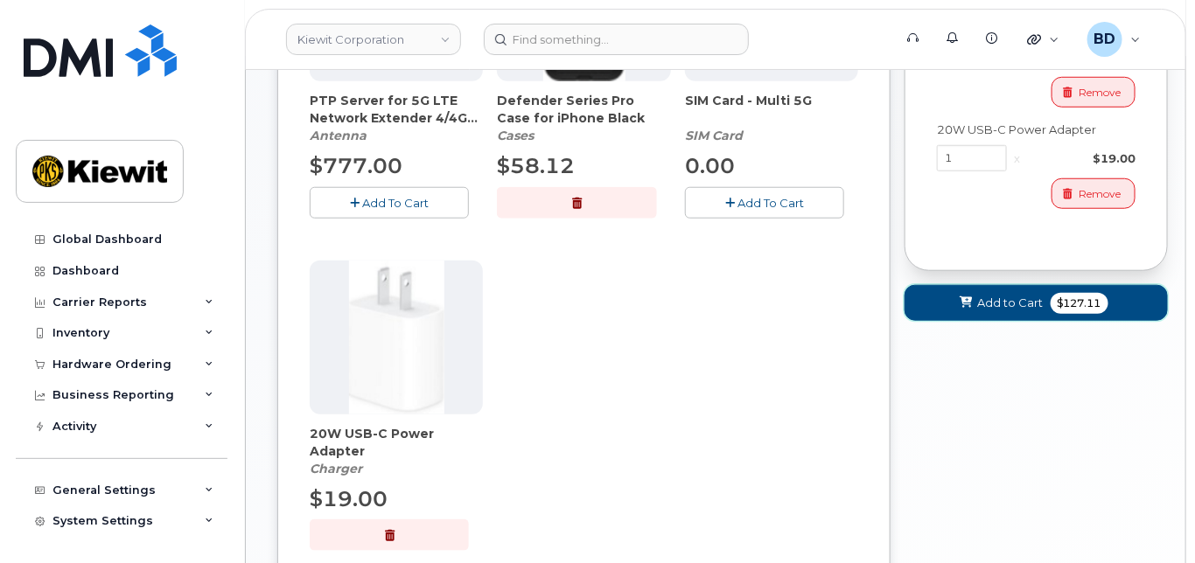
click at [1008, 299] on span "Add to Cart" at bounding box center [1011, 303] width 66 height 17
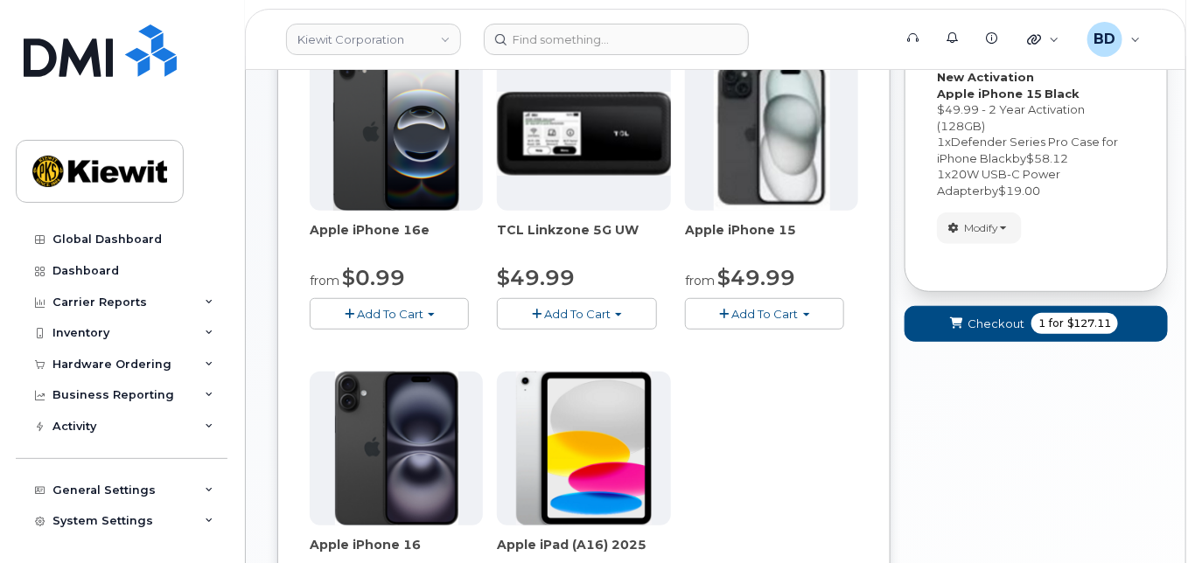
scroll to position [242, 0]
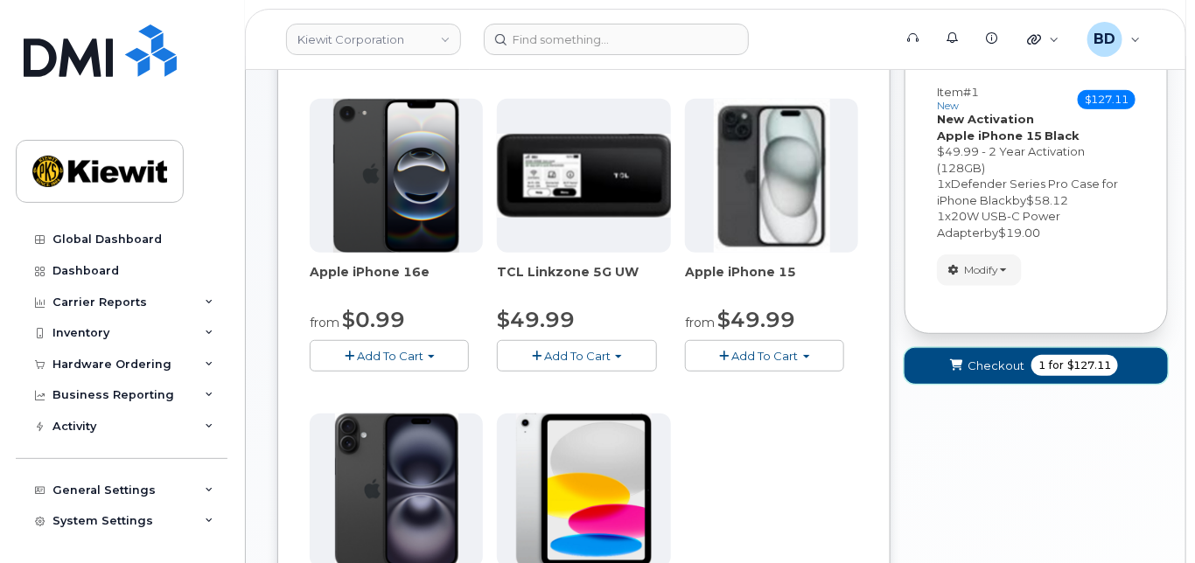
click at [989, 359] on span "Checkout" at bounding box center [996, 366] width 57 height 17
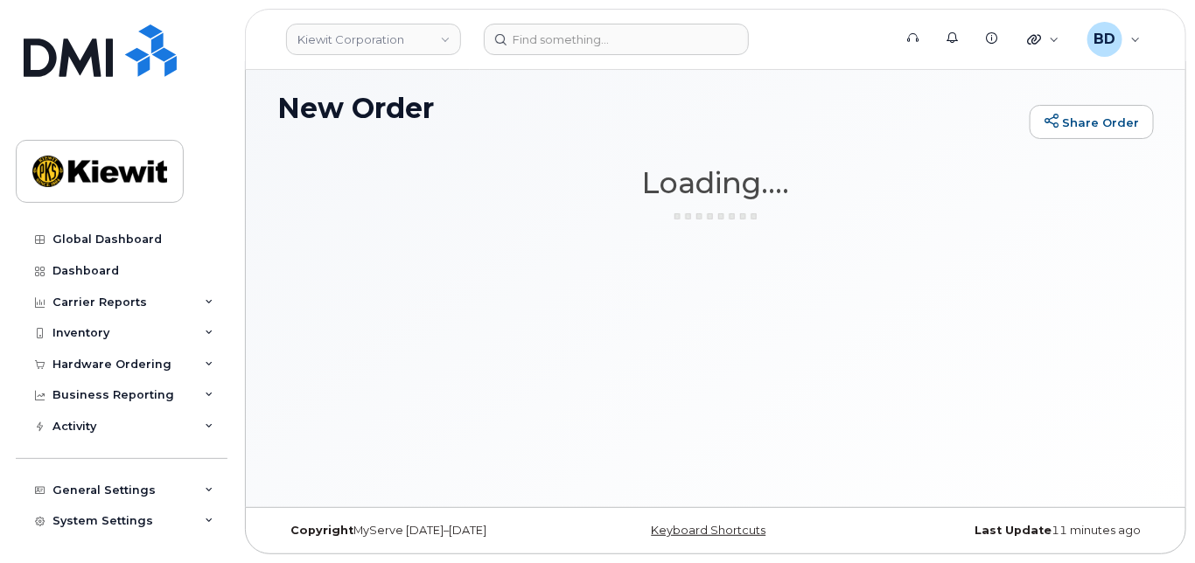
scroll to position [8, 0]
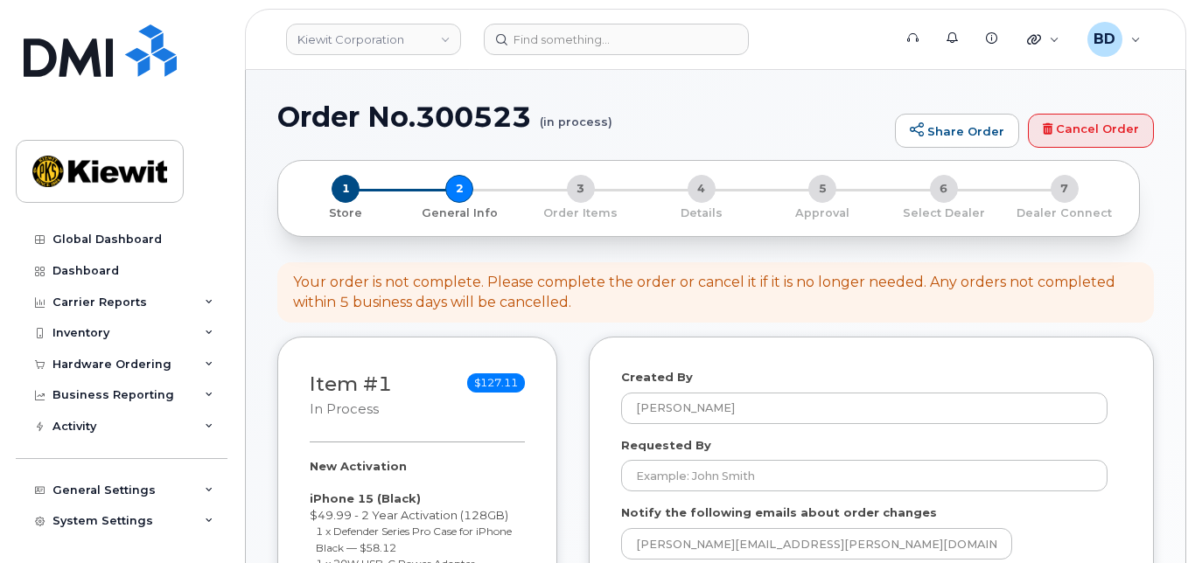
select select
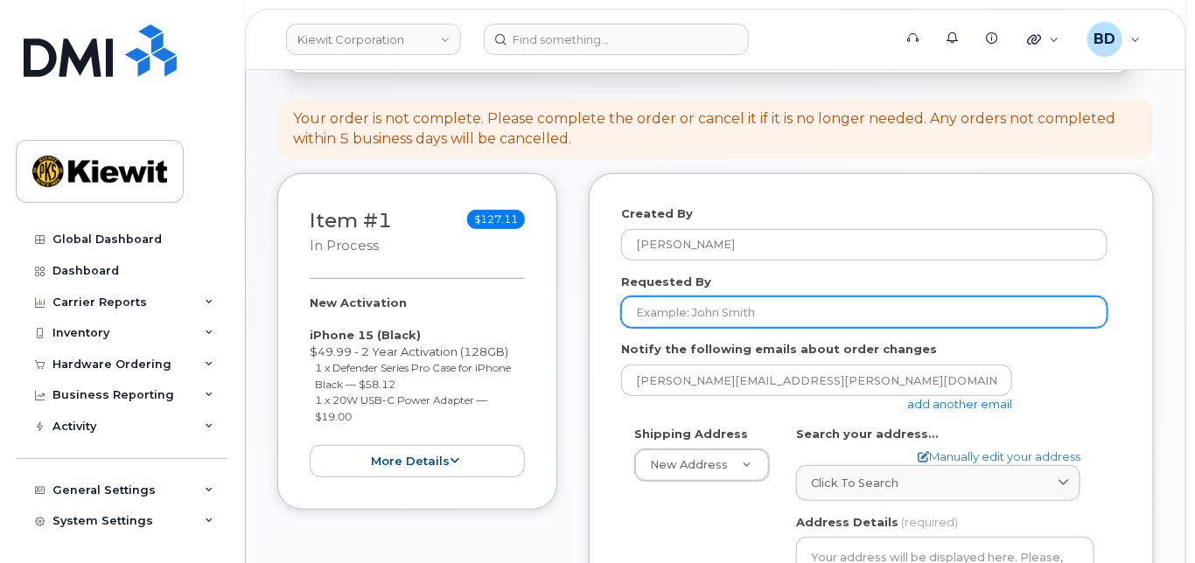
scroll to position [233, 0]
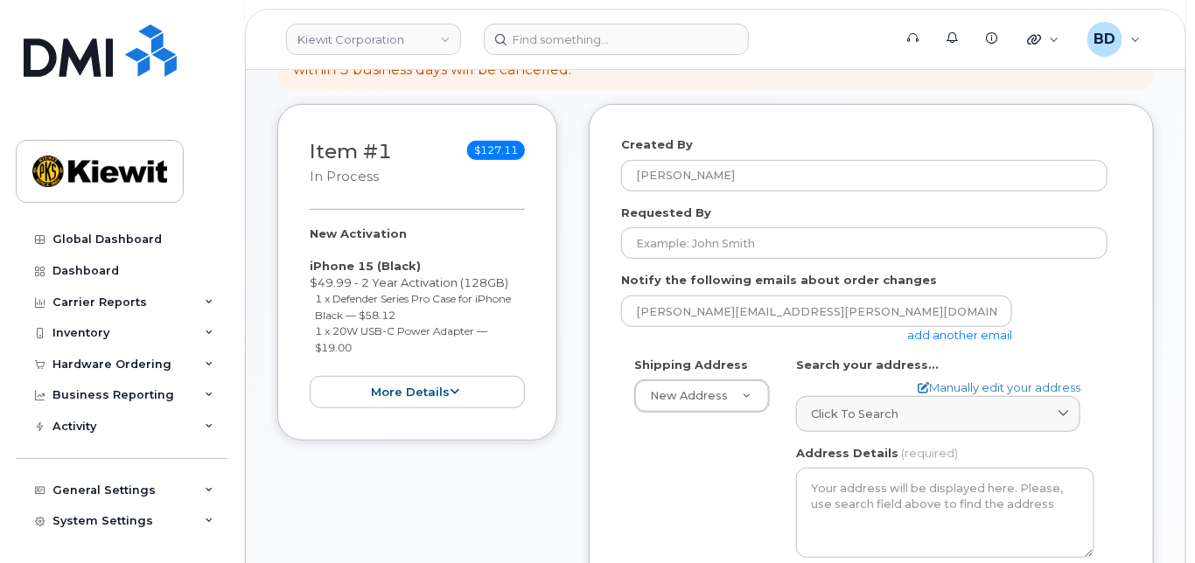
click at [962, 332] on link "add another email" at bounding box center [959, 335] width 105 height 14
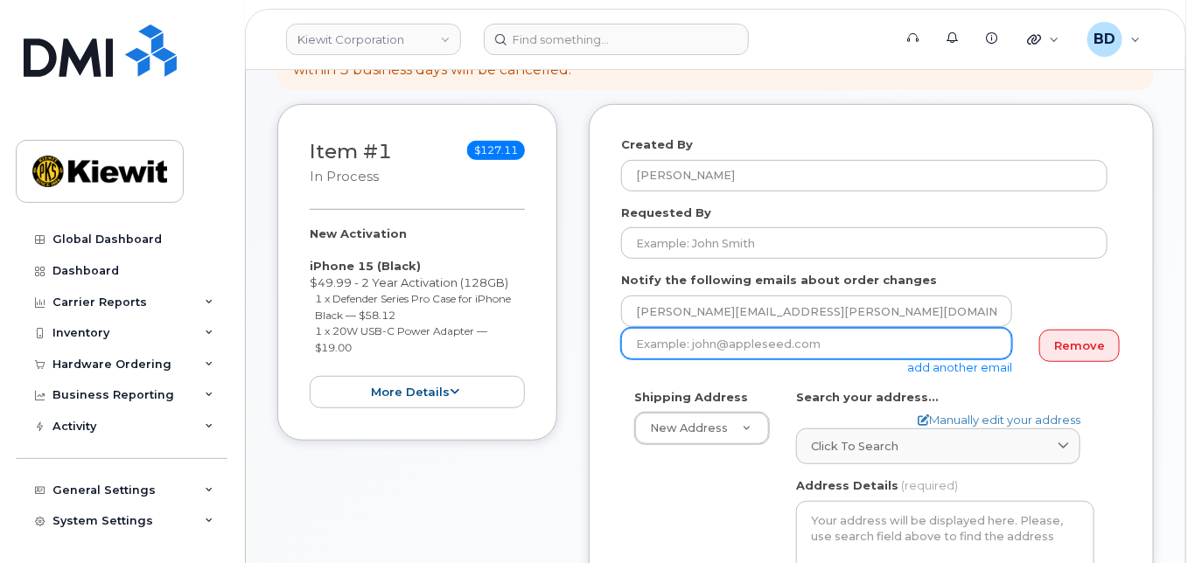
click at [692, 339] on input "email" at bounding box center [816, 343] width 391 height 31
paste input "[EMAIL_ADDRESS][PERSON_NAME][PERSON_NAME][DOMAIN_NAME]"
type input "[EMAIL_ADDRESS][PERSON_NAME][PERSON_NAME][DOMAIN_NAME]"
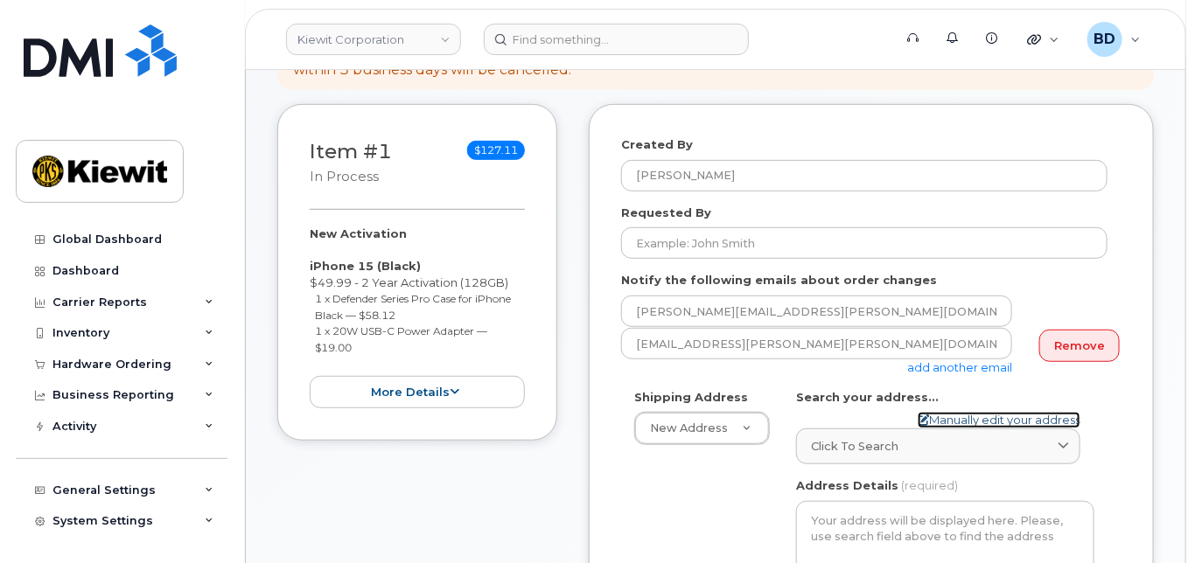
click at [954, 415] on link "Manually edit your address" at bounding box center [999, 420] width 163 height 17
select select
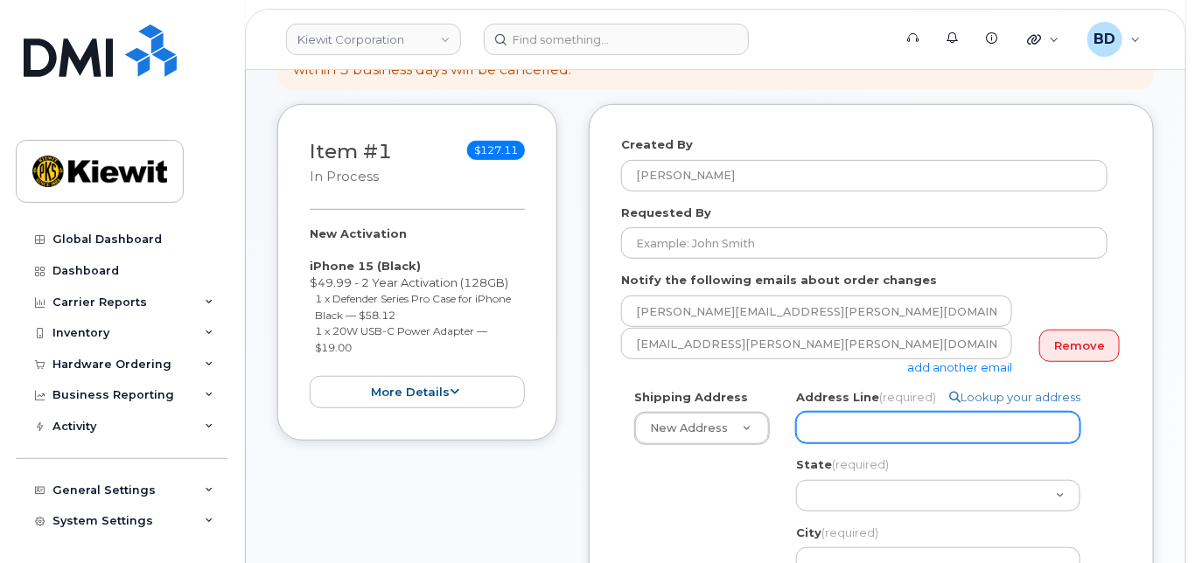
click at [848, 419] on input "Address Line (required)" at bounding box center [938, 427] width 284 height 31
paste input "455 Old Scott Rd"
select select
type input "455 Old Scott Rd"
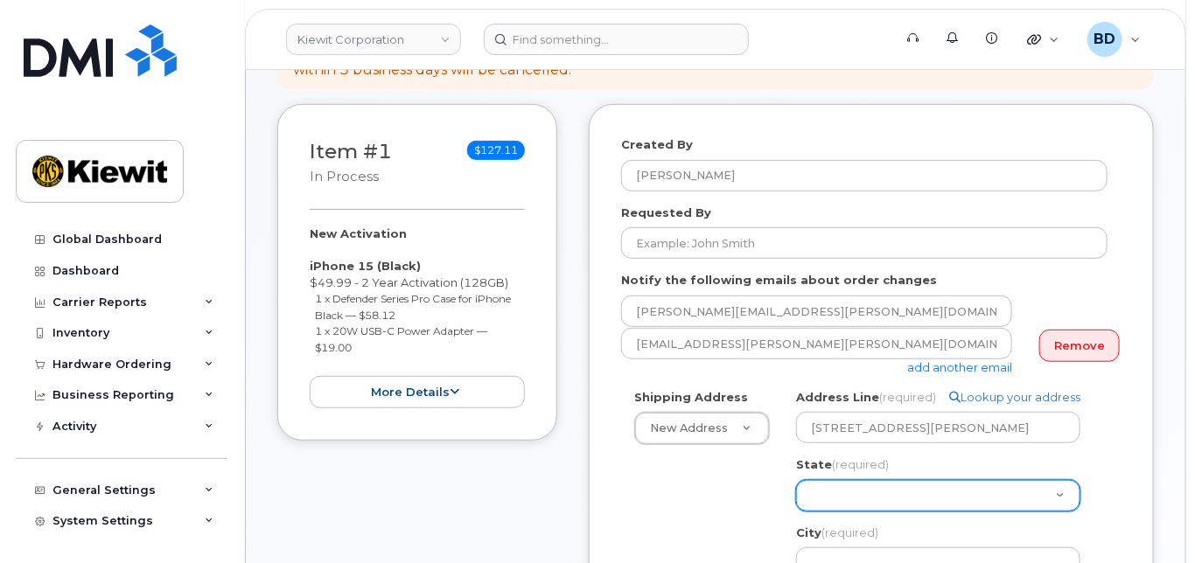
click at [829, 494] on select "Alabama Alaska American Samoa Arizona Arkansas California Colorado Connecticut …" at bounding box center [938, 495] width 284 height 31
select select "TN"
click at [796, 480] on select "Alabama Alaska American Samoa Arizona Arkansas California Colorado Connecticut …" at bounding box center [938, 495] width 284 height 31
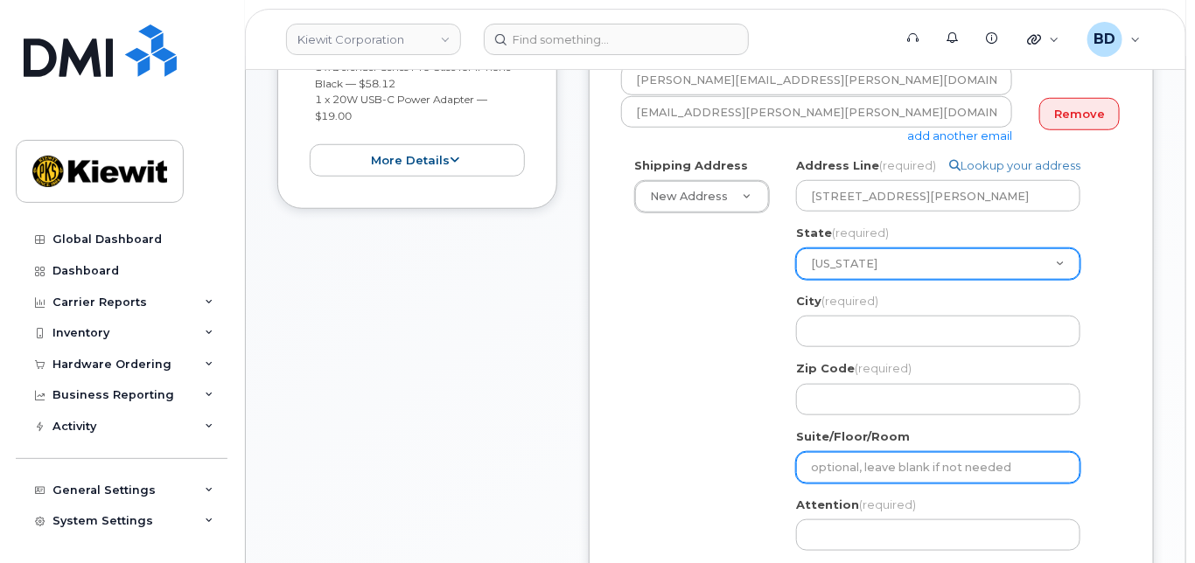
scroll to position [466, 0]
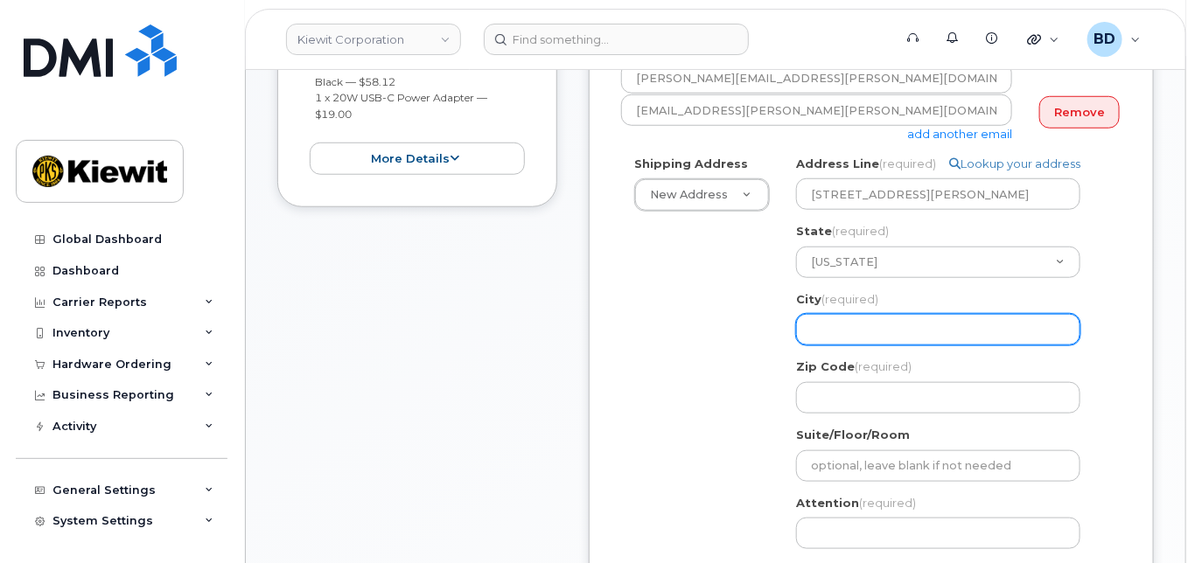
click at [835, 325] on input "City (required)" at bounding box center [938, 329] width 284 height 31
paste input "Cumberland City"
select select
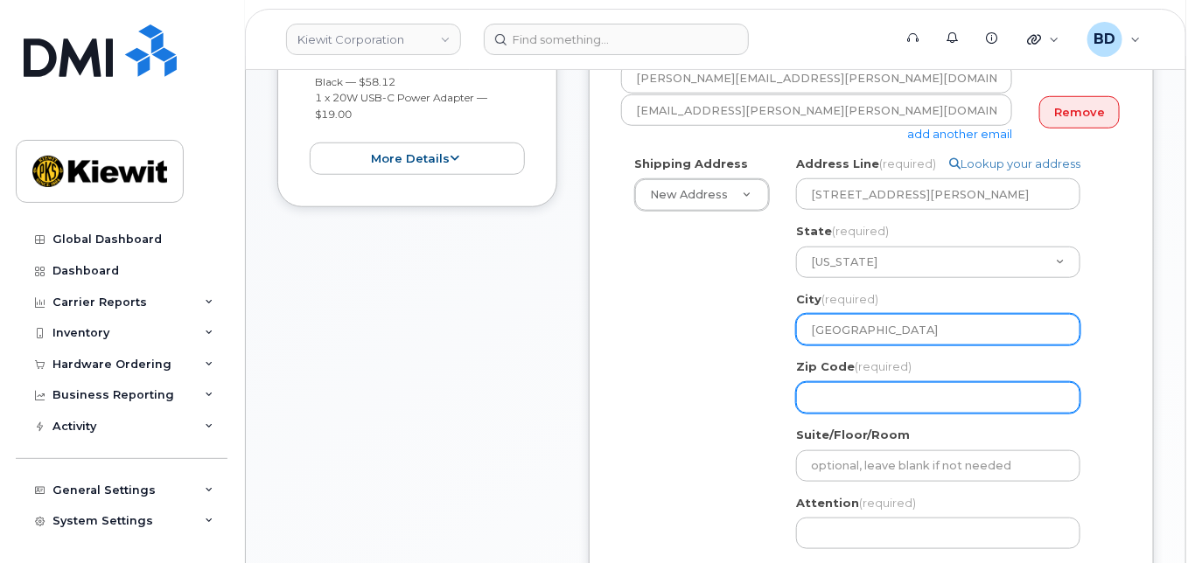
type input "Cumberland City"
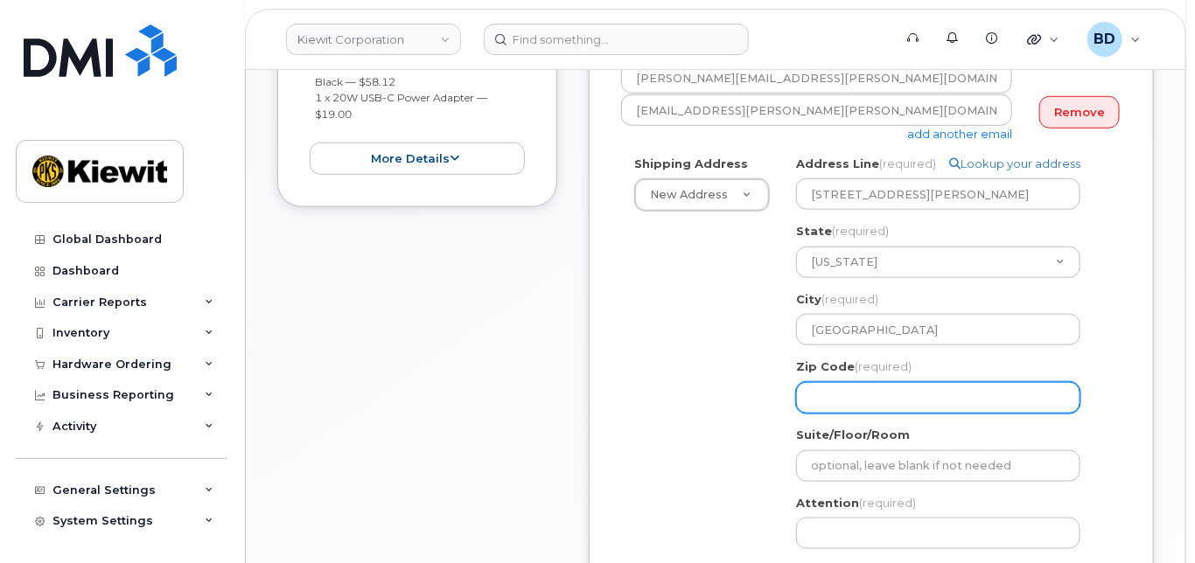
click at [842, 397] on input "Zip Code (required)" at bounding box center [938, 397] width 284 height 31
select select
type input "3"
select select
type input "37"
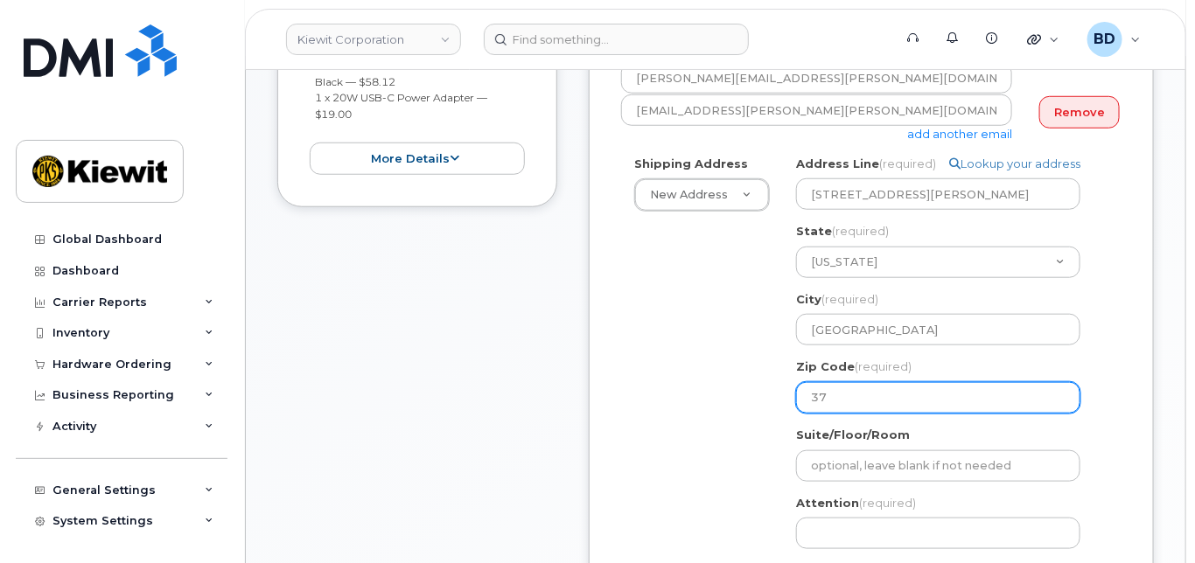
select select
type input "370"
select select
type input "3705"
select select
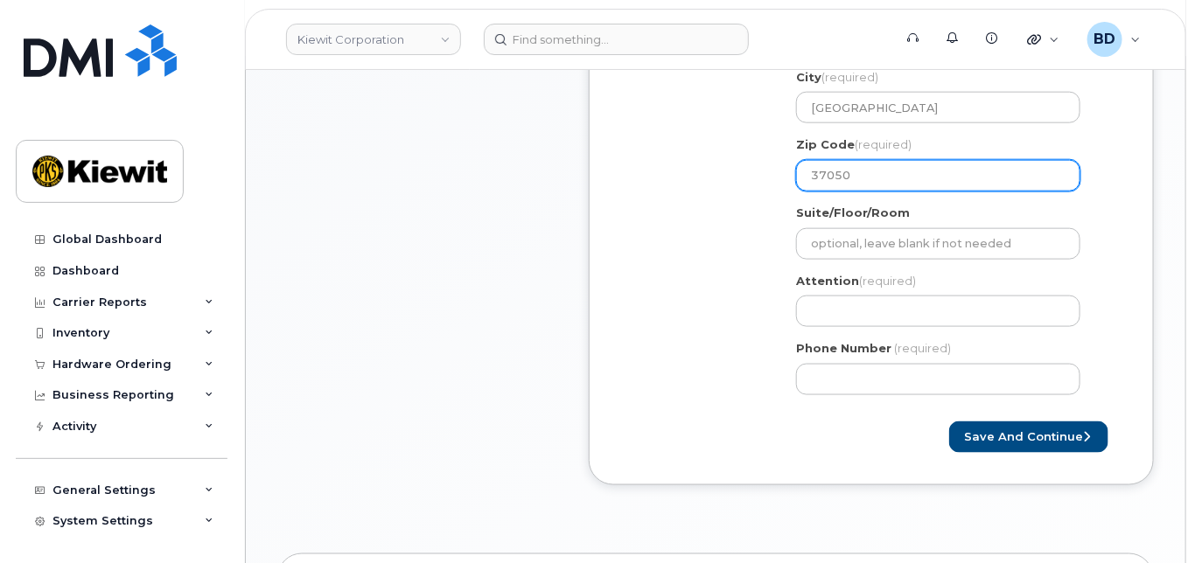
scroll to position [700, 0]
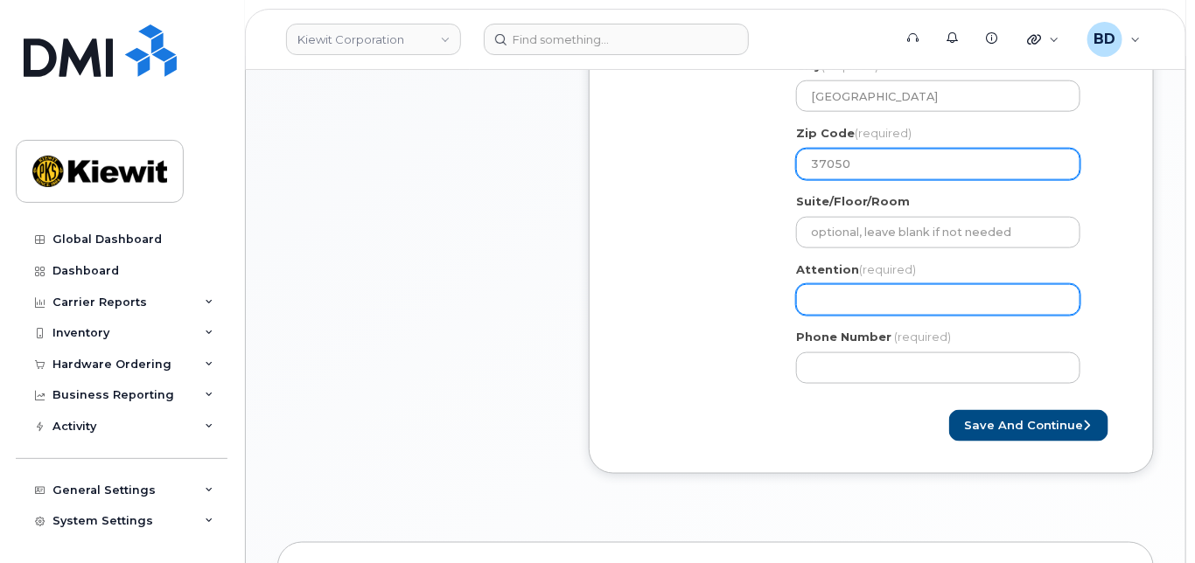
type input "37050"
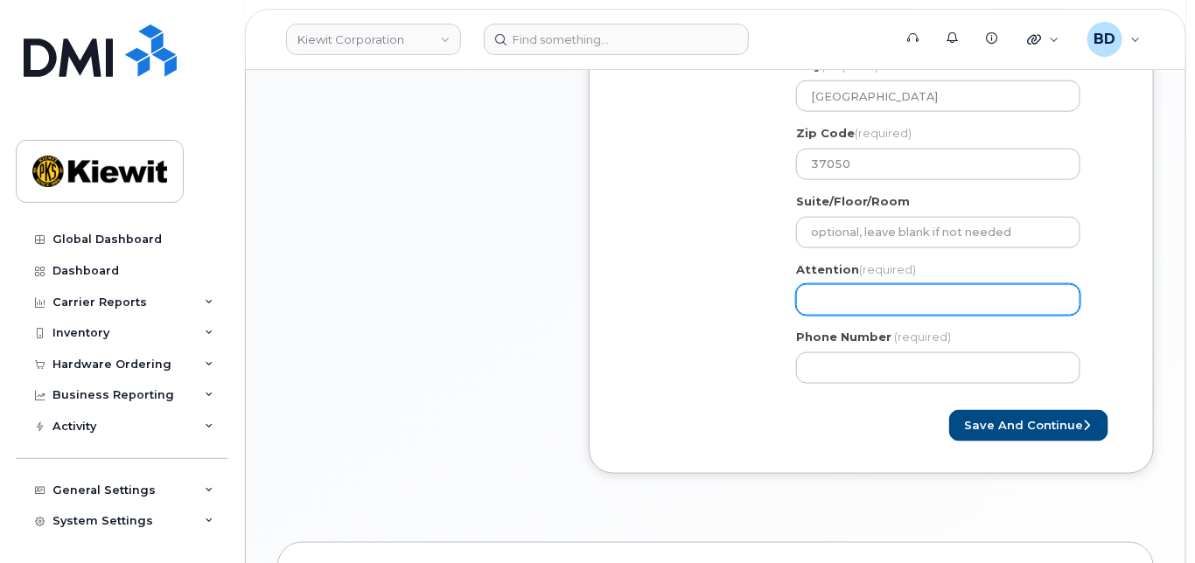
click at [843, 298] on input "Attention (required)" at bounding box center [938, 299] width 284 height 31
click at [829, 293] on input "Attention (required)" at bounding box center [938, 299] width 284 height 31
paste input "Dominic.Campos"
select select
type input "Dominic.Campos"
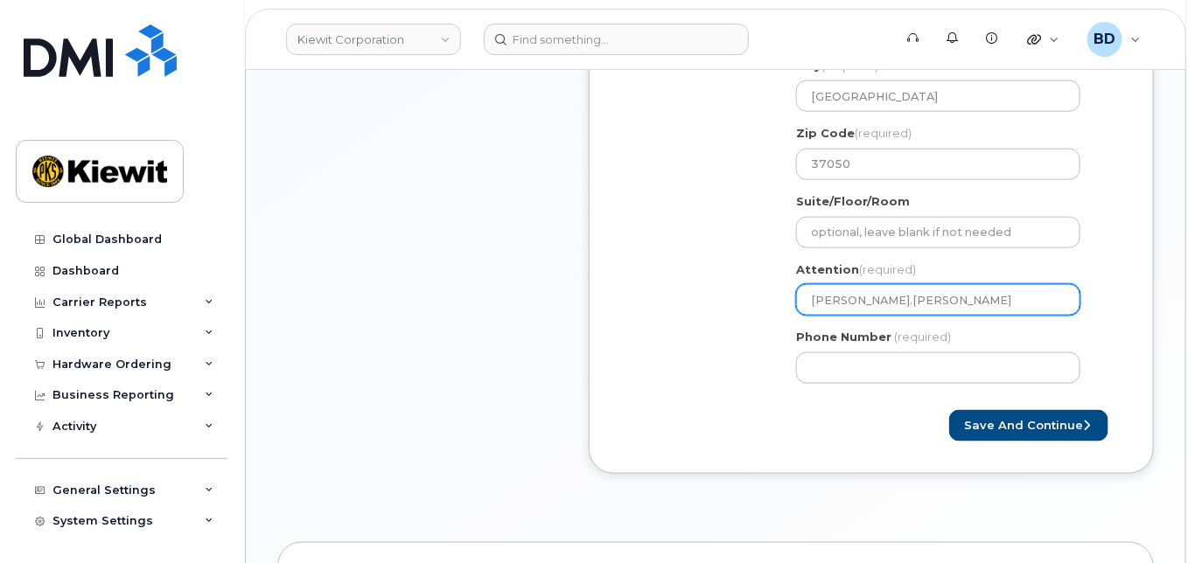
select select
type input "Dominic.Campos/"
click at [931, 301] on input "Dominic.Campos/" at bounding box center [938, 299] width 284 height 31
paste input "[PERSON_NAME]"
select select
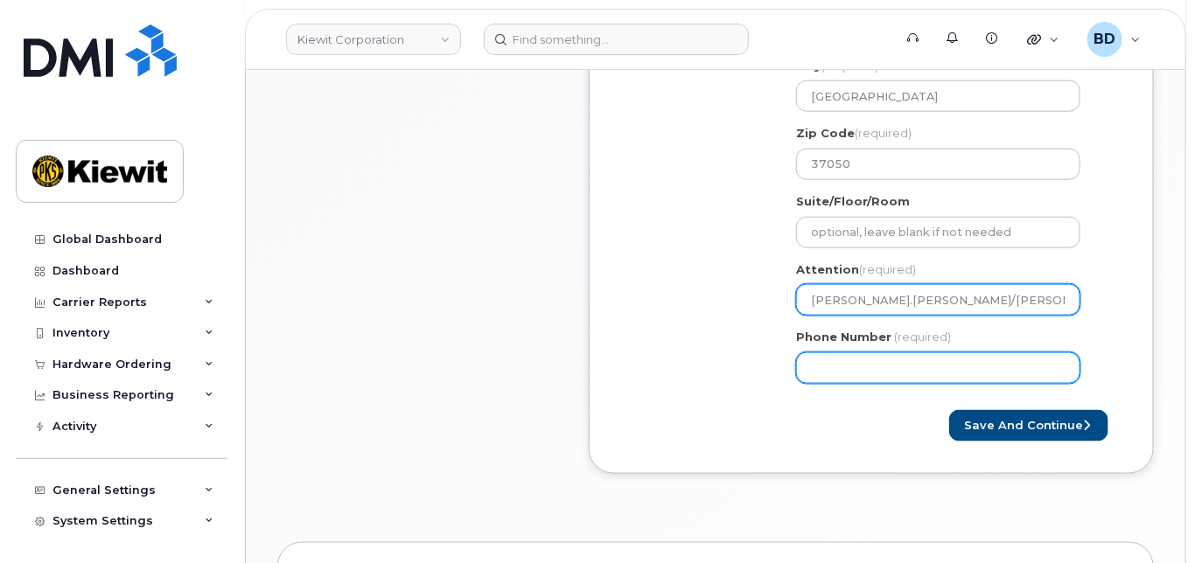
type input "[PERSON_NAME].[PERSON_NAME]/[PERSON_NAME]"
click at [814, 366] on input "Phone Number" at bounding box center [938, 368] width 284 height 31
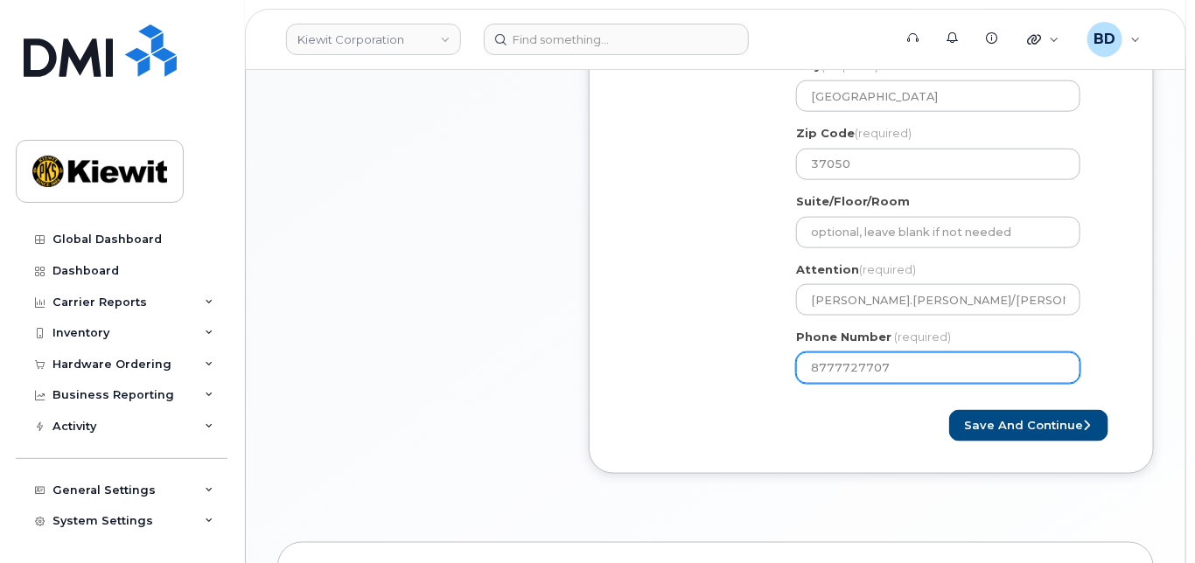
type input "8777727707"
select select
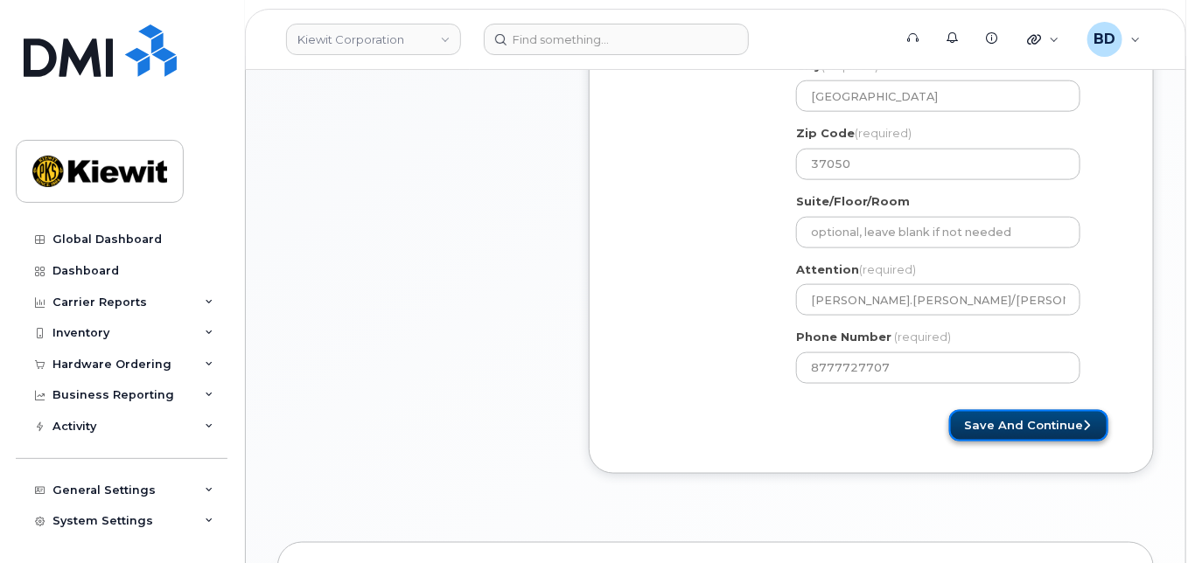
click at [1037, 420] on button "Save and Continue" at bounding box center [1028, 426] width 159 height 32
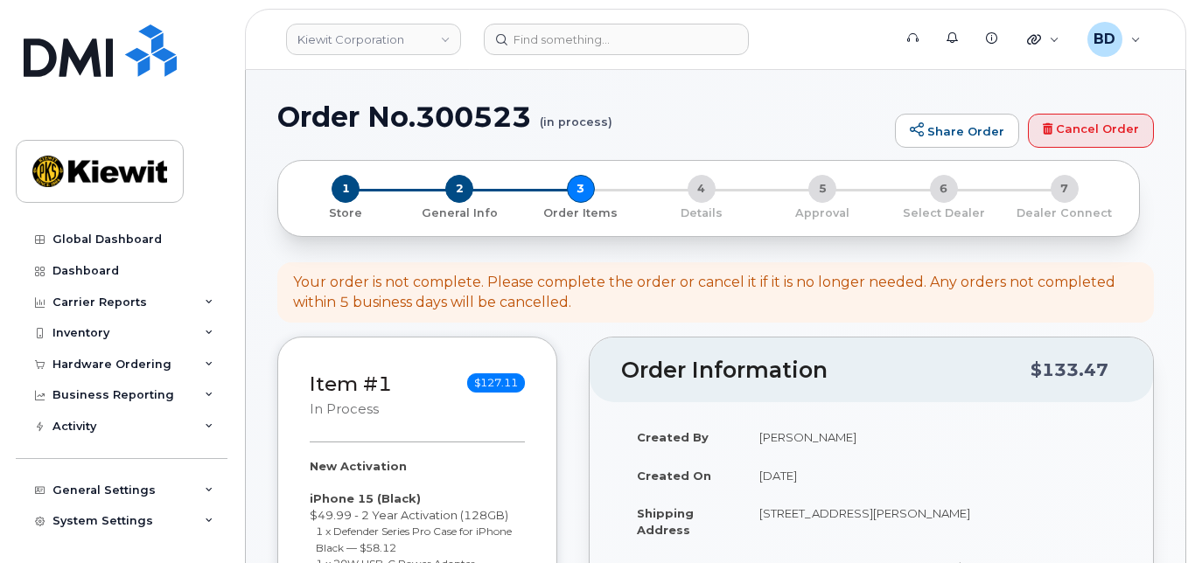
select select
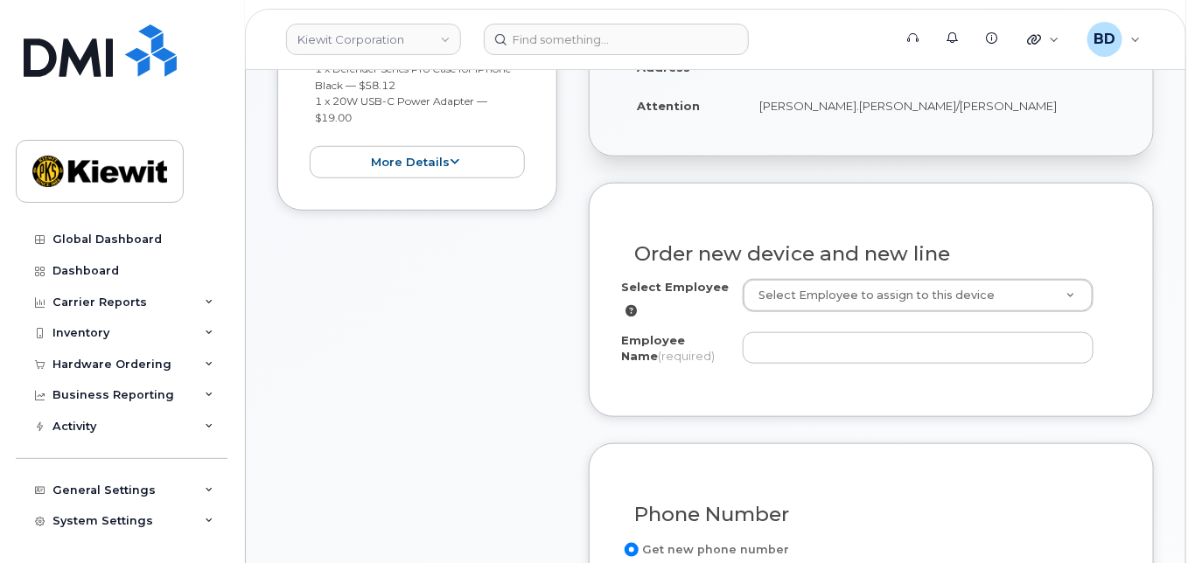
scroll to position [466, 0]
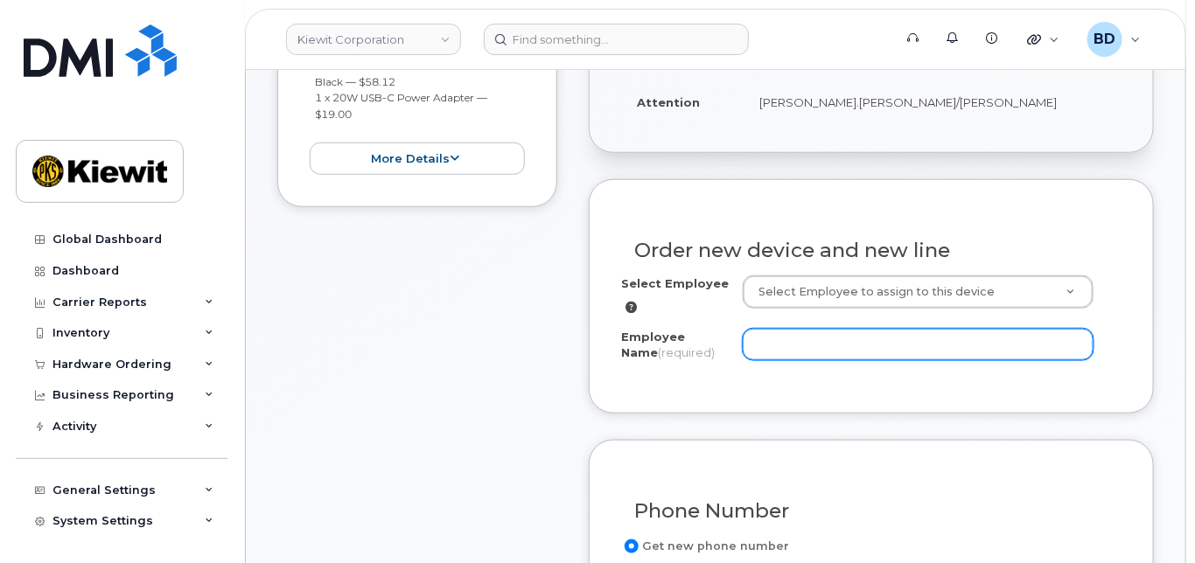
click at [782, 346] on input "Employee Name (required)" at bounding box center [918, 344] width 351 height 31
paste input "[PERSON_NAME]"
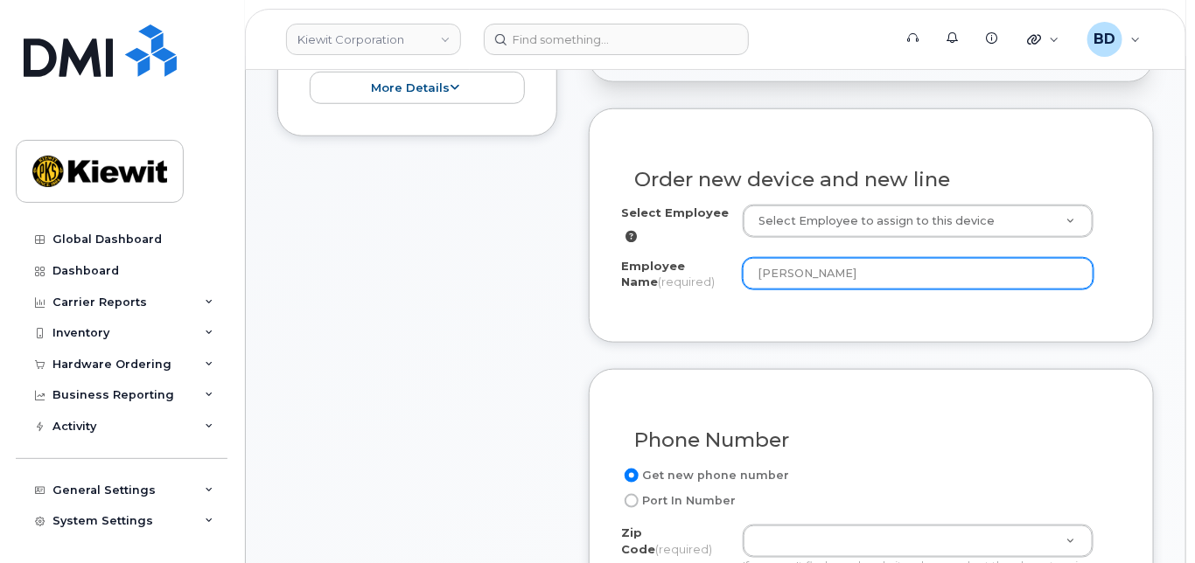
scroll to position [700, 0]
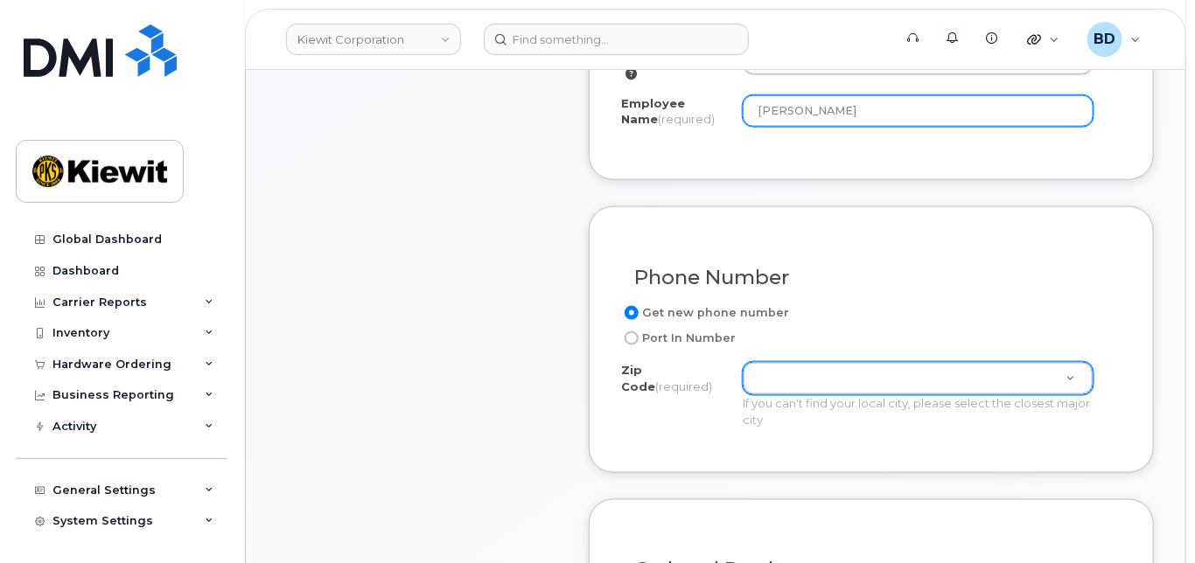
type input "[PERSON_NAME]"
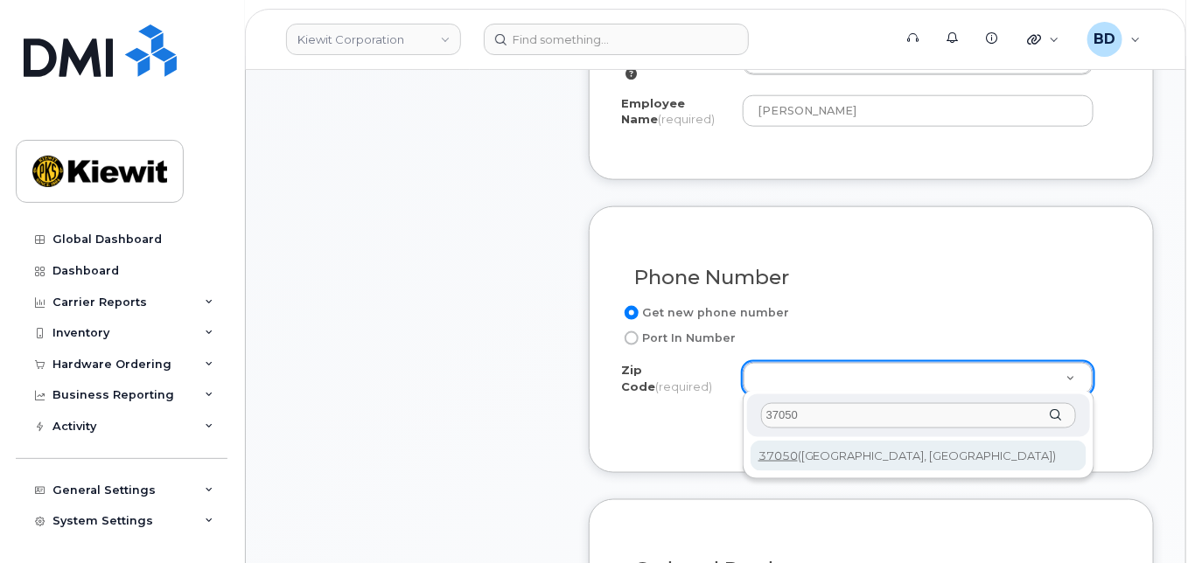
type input "37050"
type input "37050 (Cumberland City, TN)"
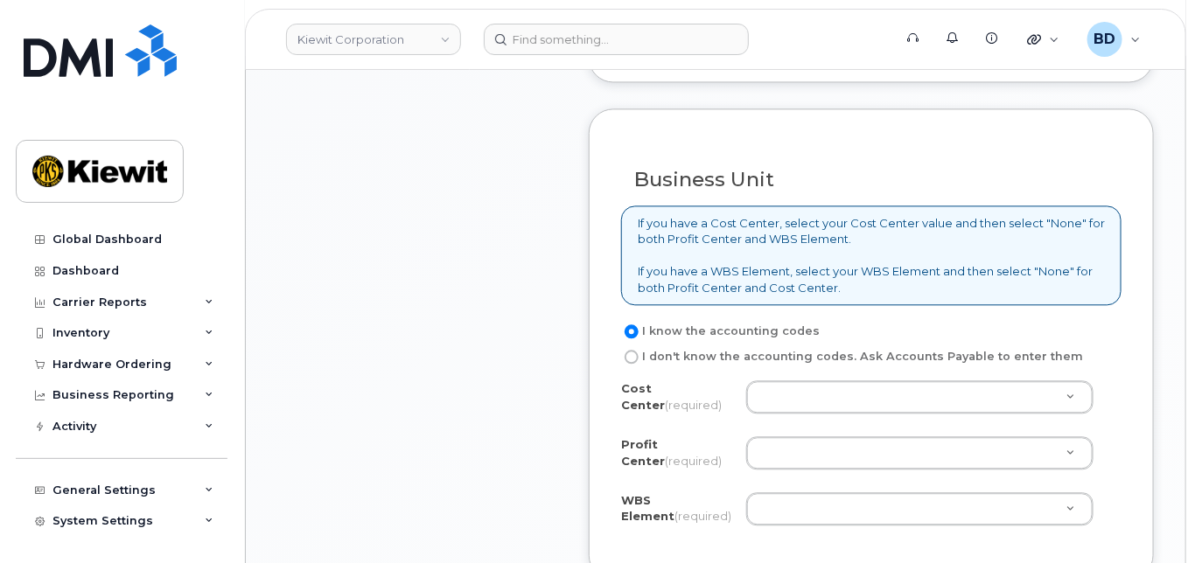
scroll to position [1283, 0]
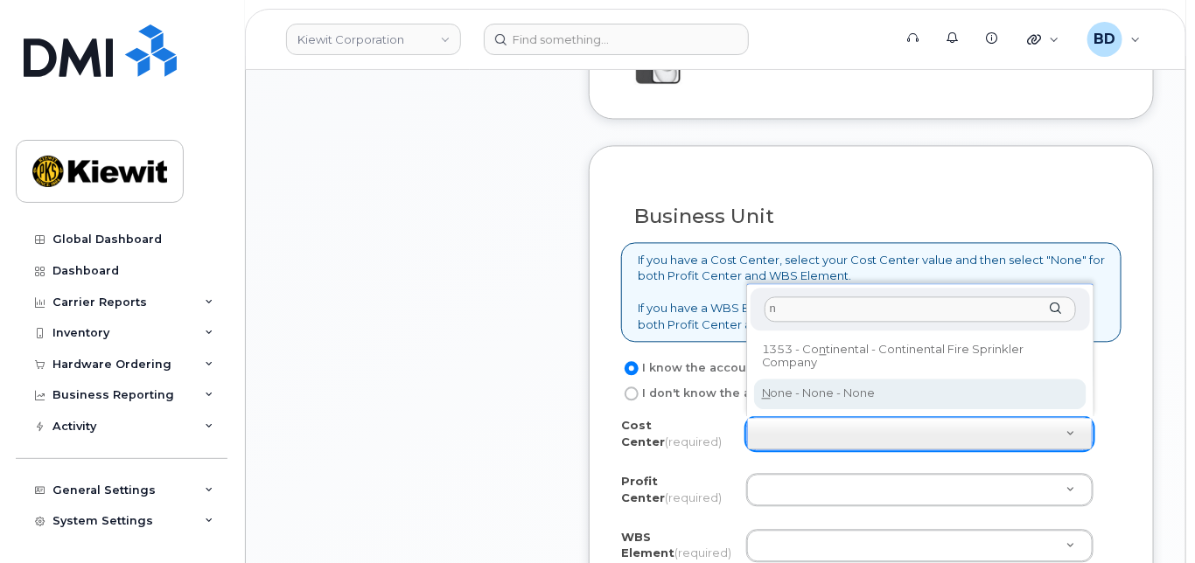
type input "n"
type input "None"
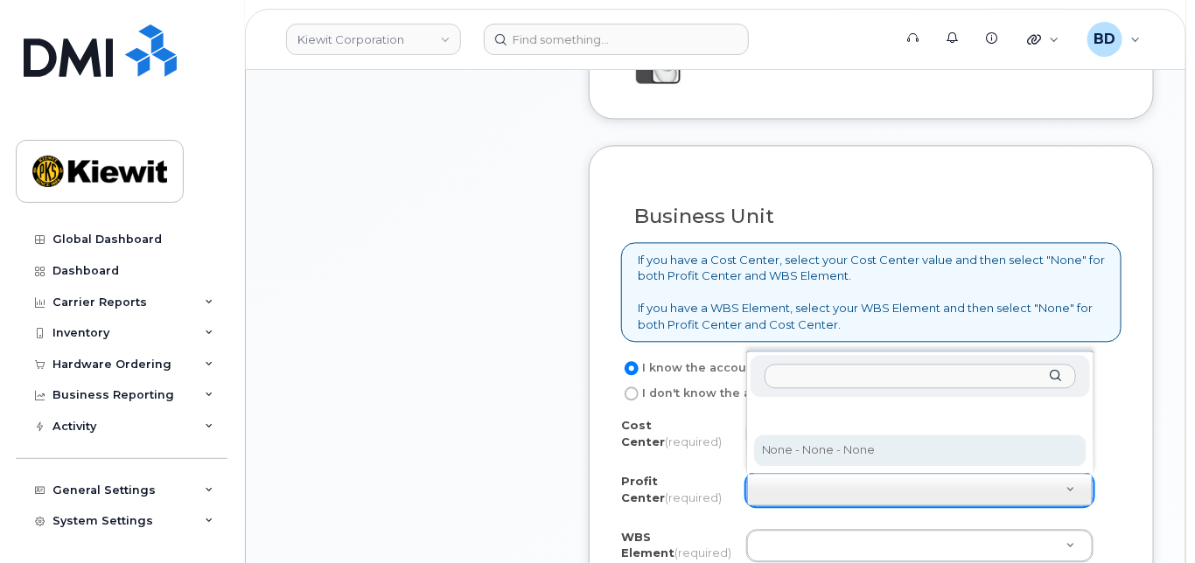
select select "None"
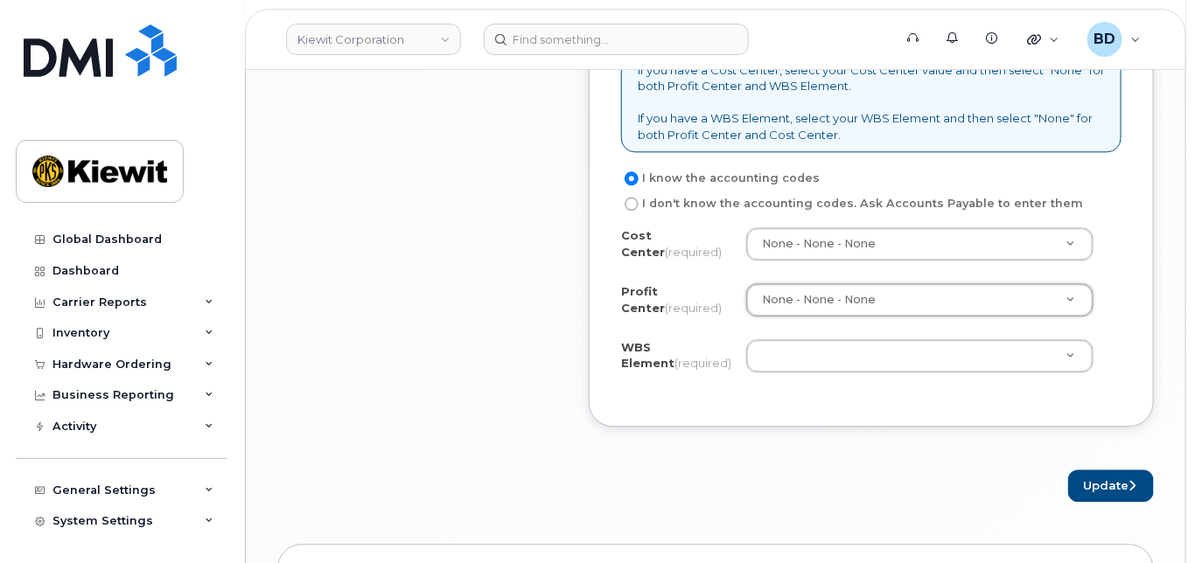
scroll to position [1516, 0]
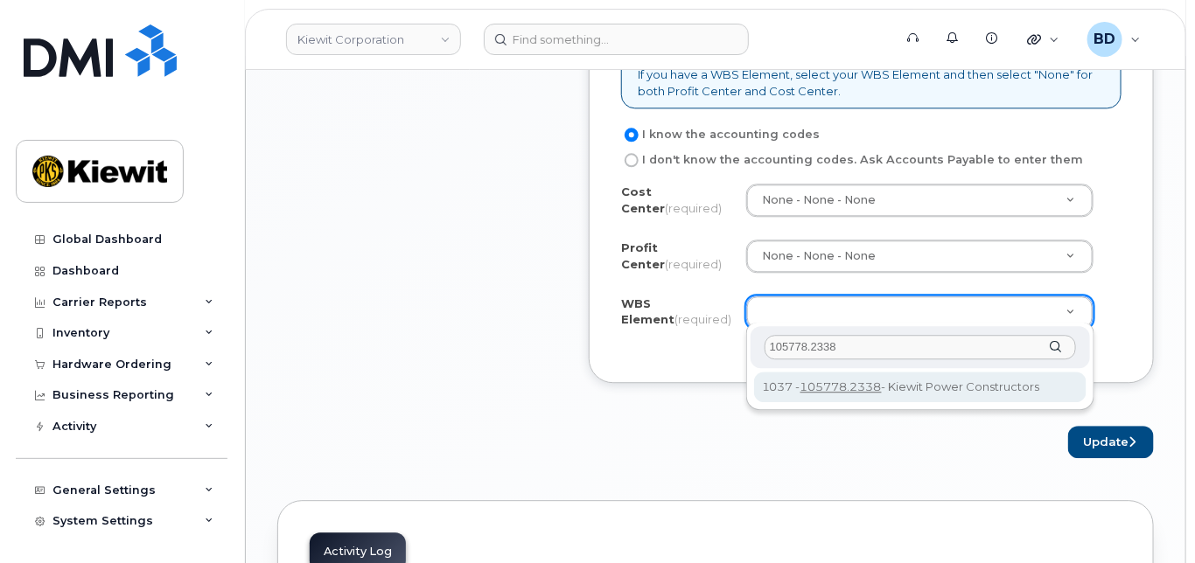
type input "105778.2338"
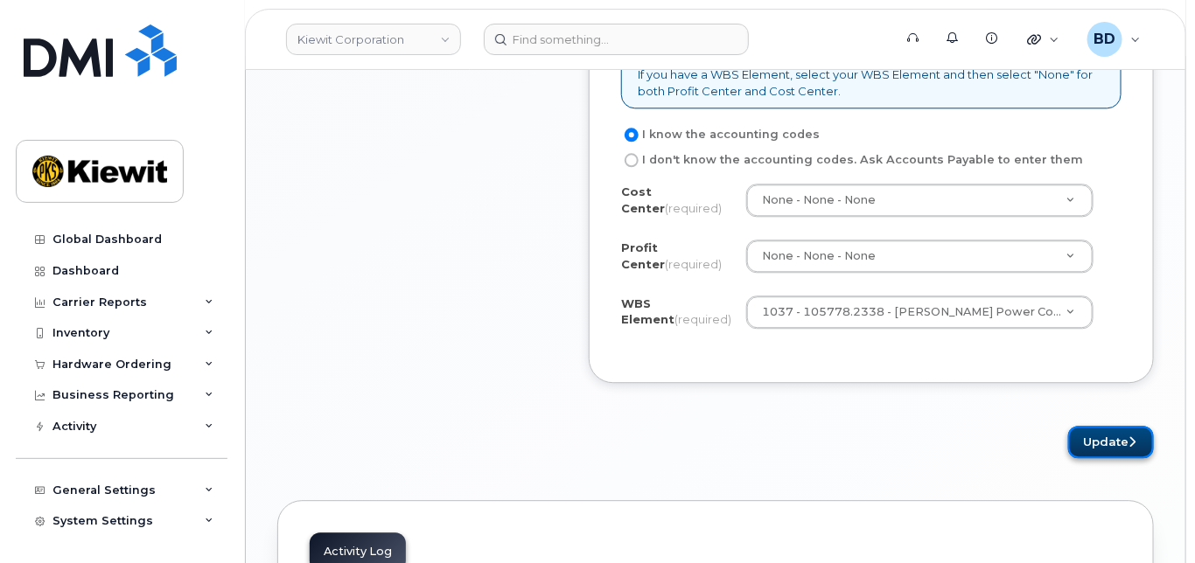
click at [1127, 430] on button "Update" at bounding box center [1111, 442] width 86 height 32
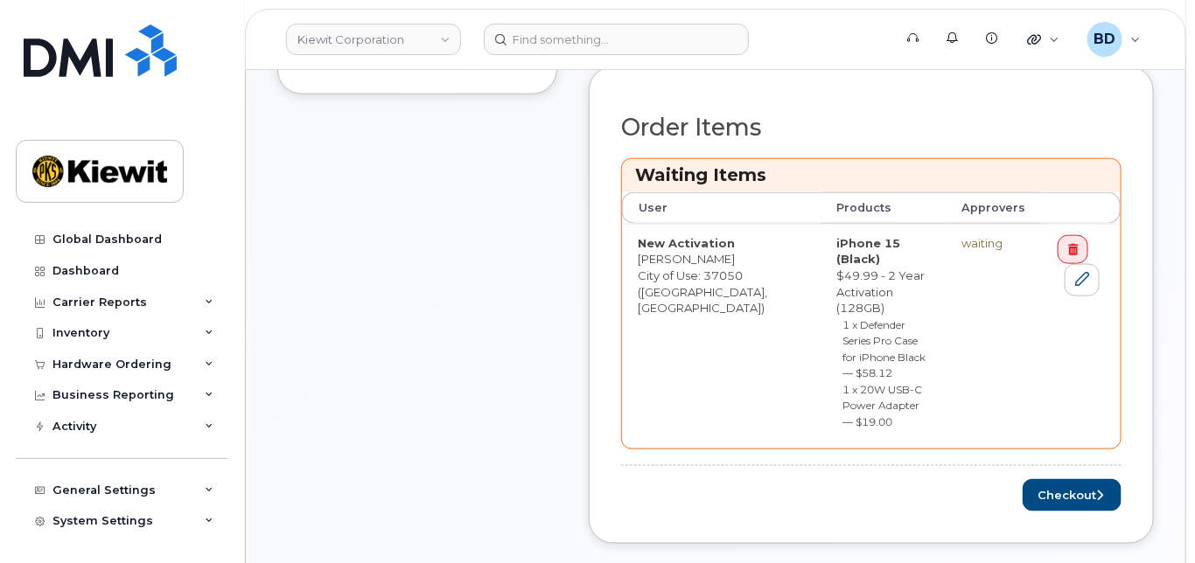
scroll to position [700, 0]
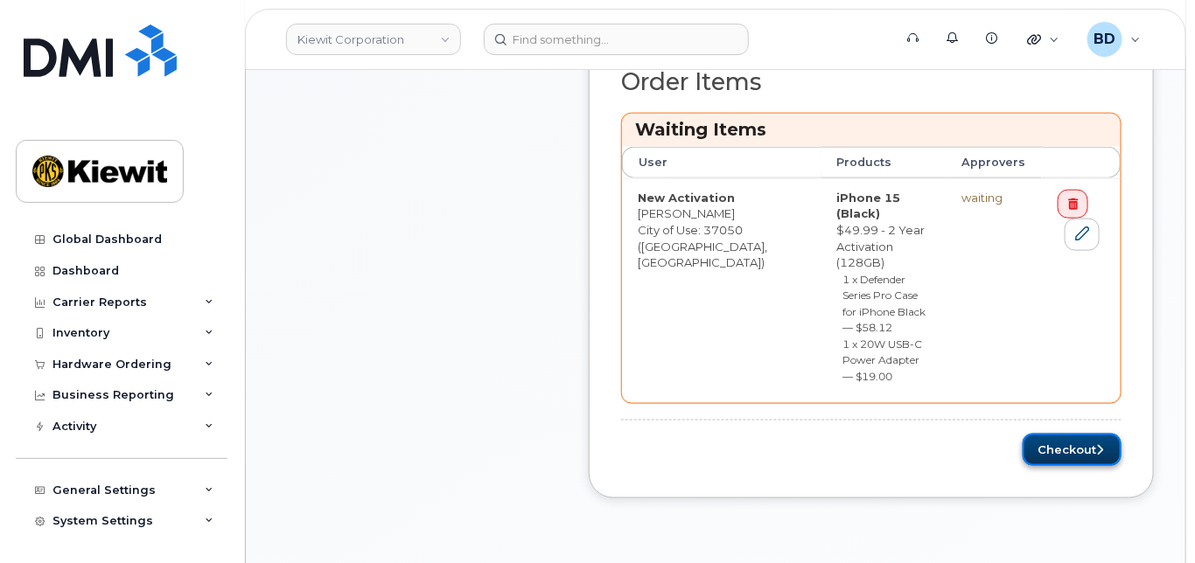
click at [1066, 434] on button "Checkout" at bounding box center [1072, 450] width 99 height 32
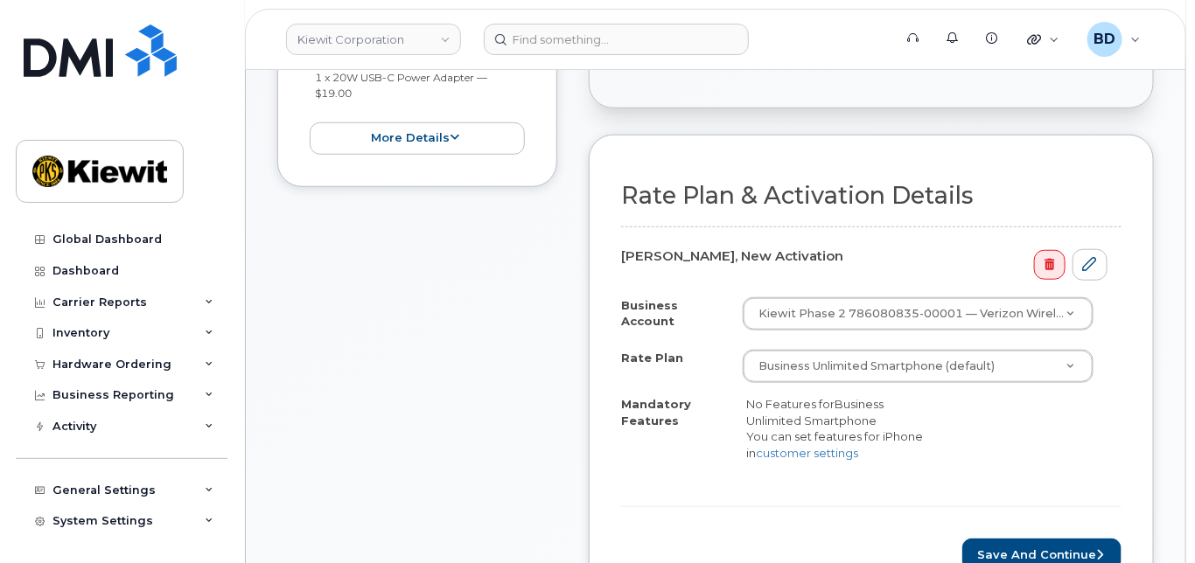
scroll to position [466, 0]
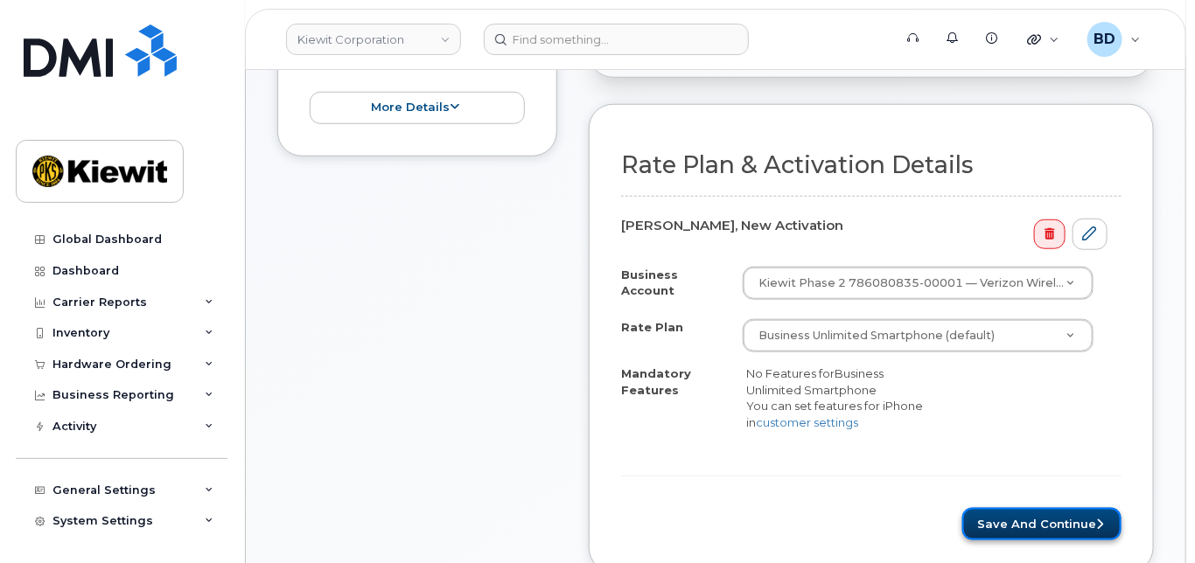
click at [1003, 508] on button "Save and Continue" at bounding box center [1041, 524] width 159 height 32
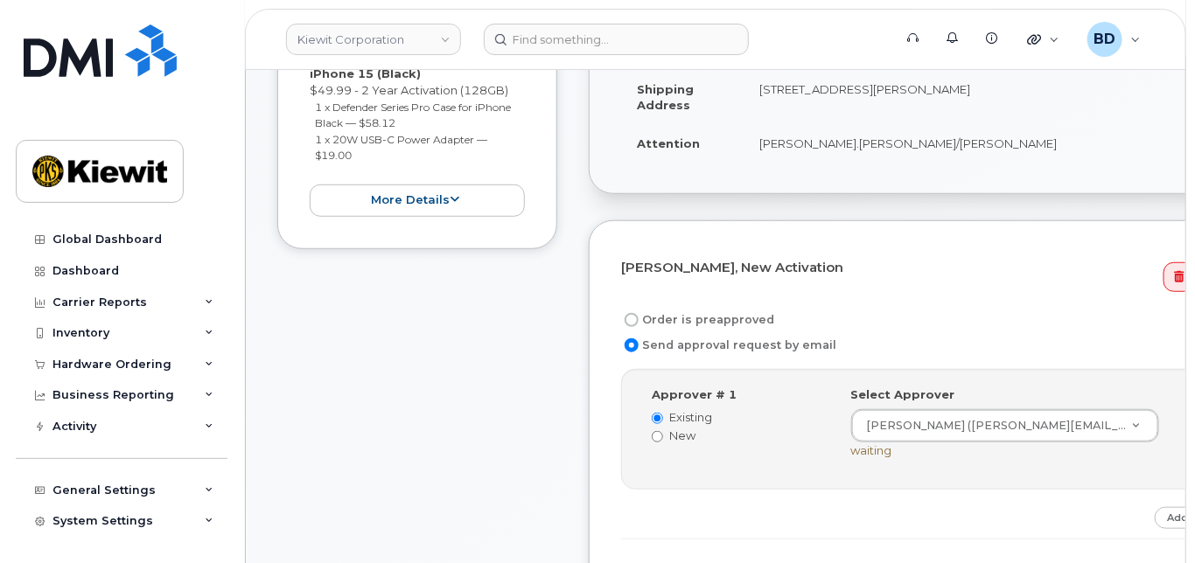
scroll to position [466, 0]
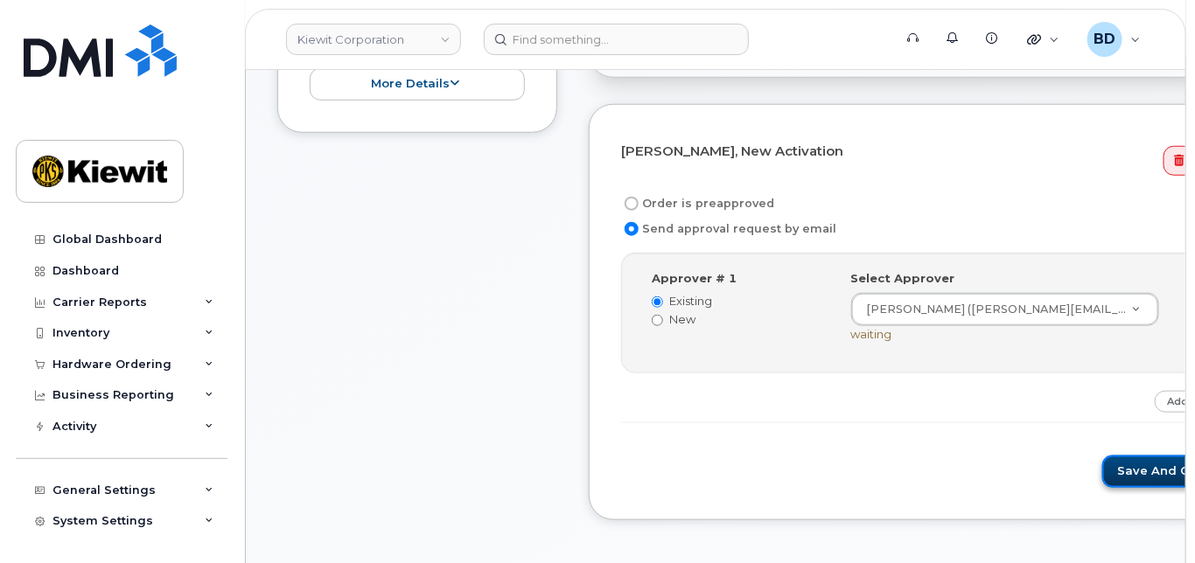
click at [1102, 459] on button "Save and Continue" at bounding box center [1176, 472] width 149 height 32
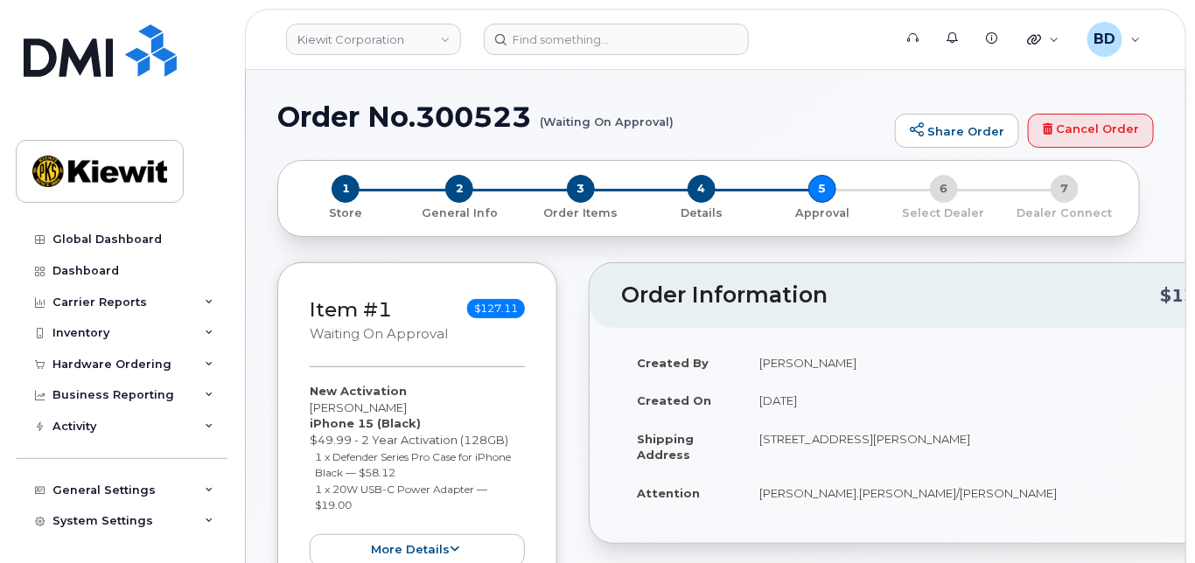
click at [484, 115] on h1 "Order No.300523 (Waiting On Approval)" at bounding box center [581, 116] width 609 height 31
copy h1 "300523"
click at [177, 360] on div "Hardware Ordering" at bounding box center [122, 364] width 212 height 31
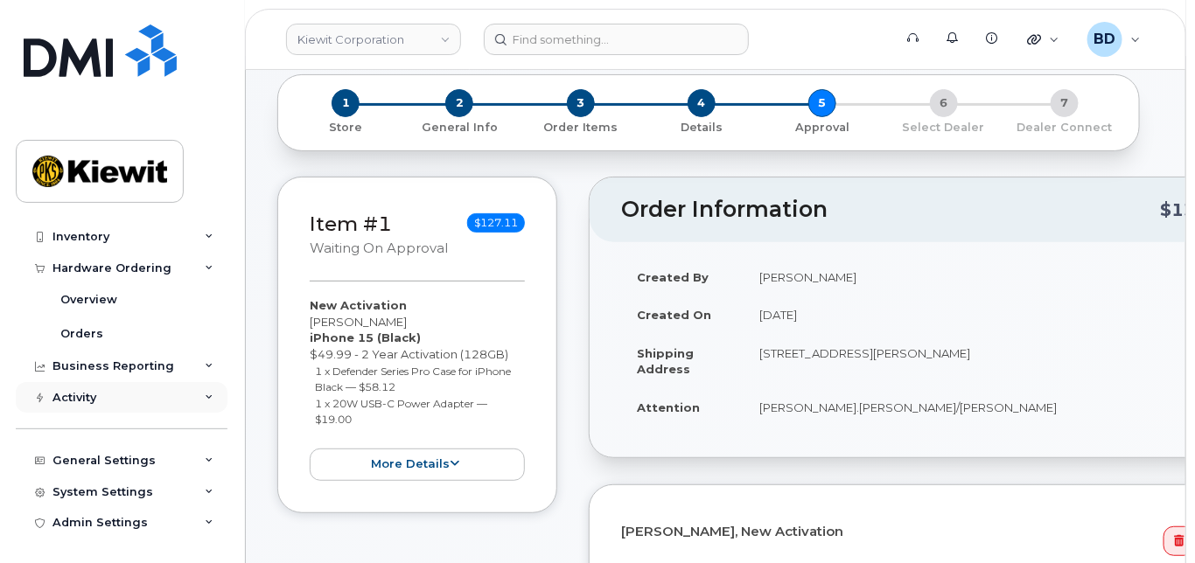
scroll to position [116, 0]
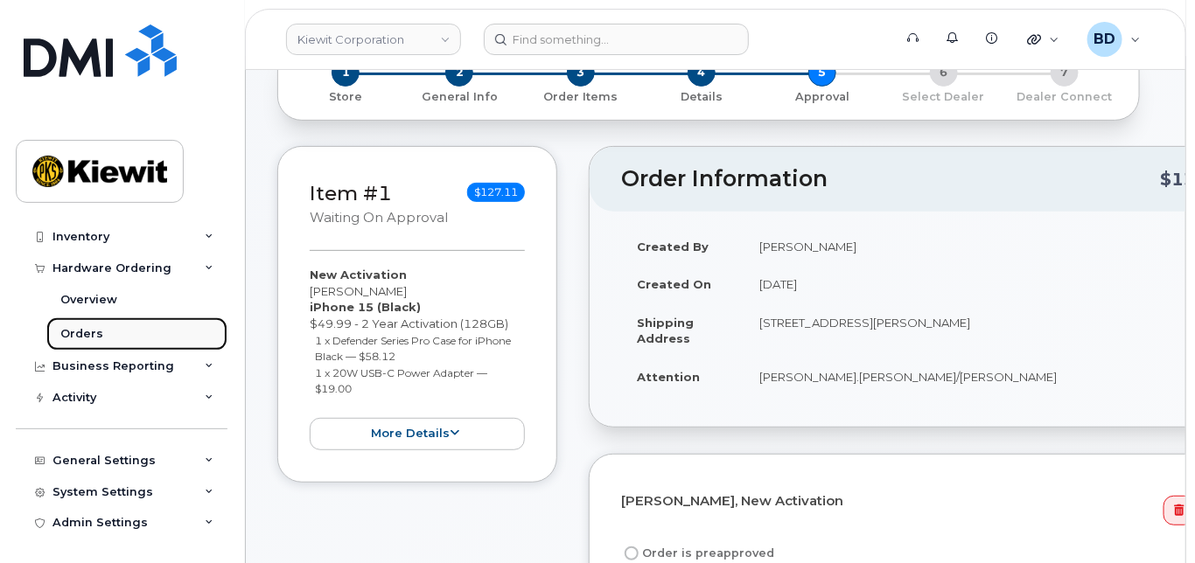
click at [97, 330] on div "Orders" at bounding box center [81, 334] width 43 height 16
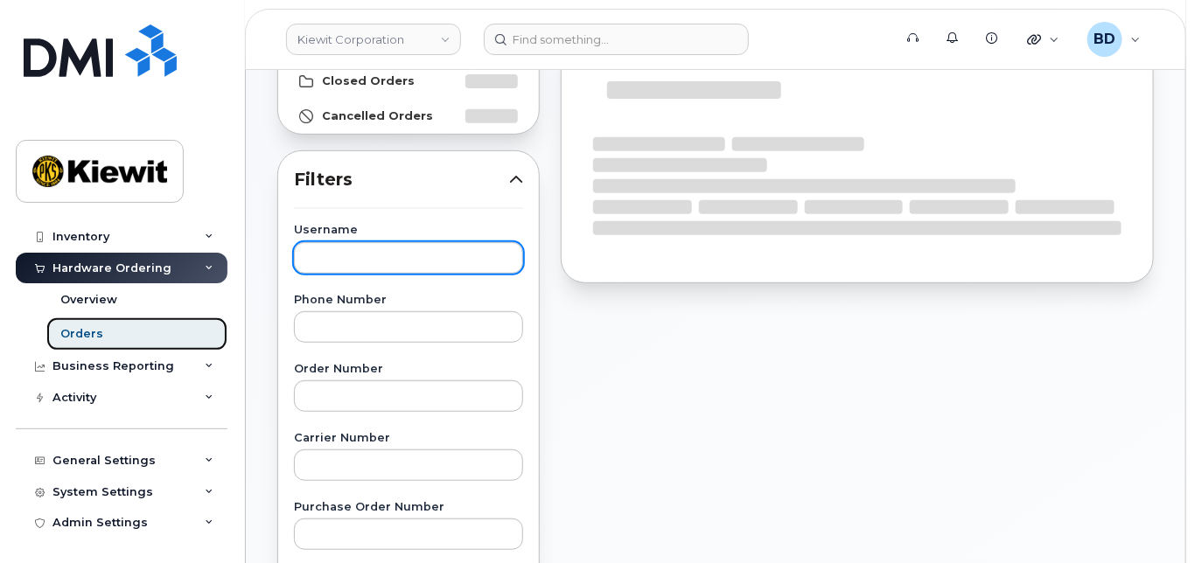
scroll to position [350, 0]
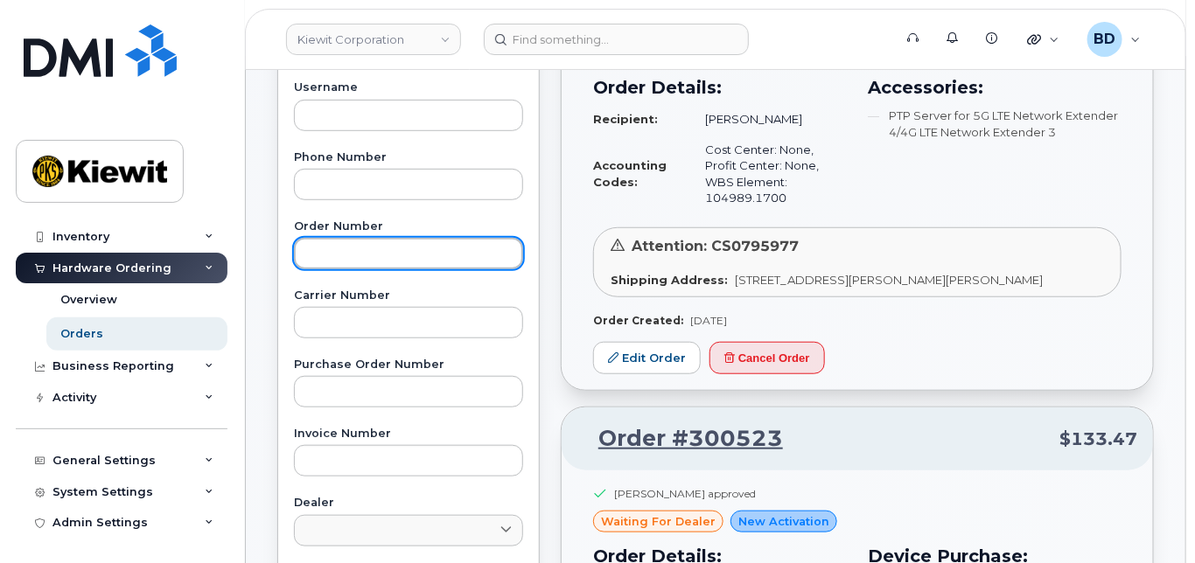
click at [335, 250] on input "text" at bounding box center [408, 253] width 229 height 31
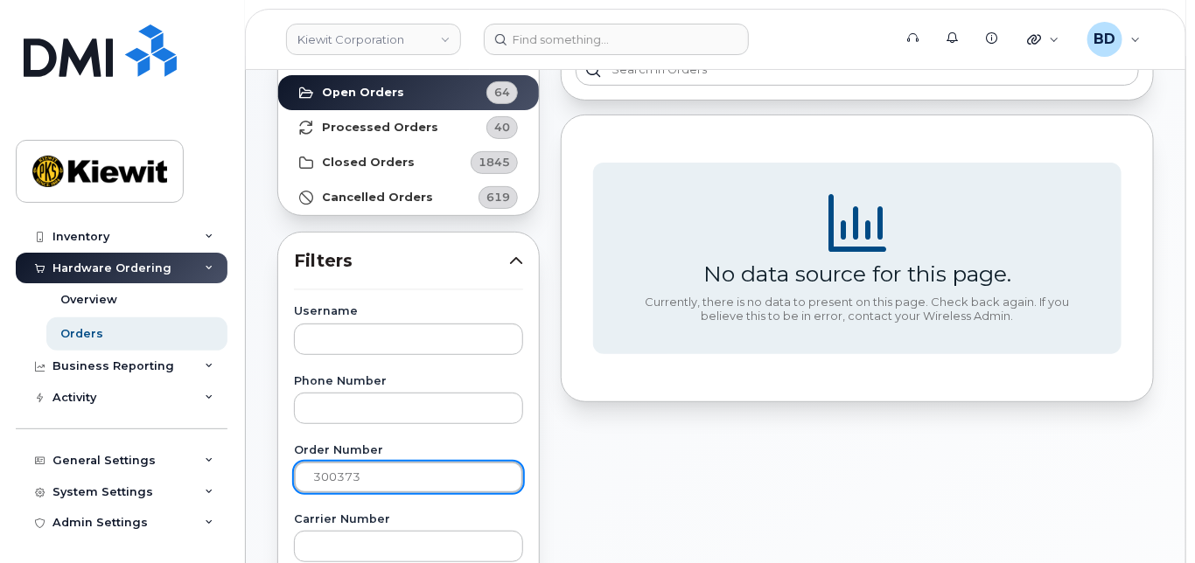
scroll to position [0, 0]
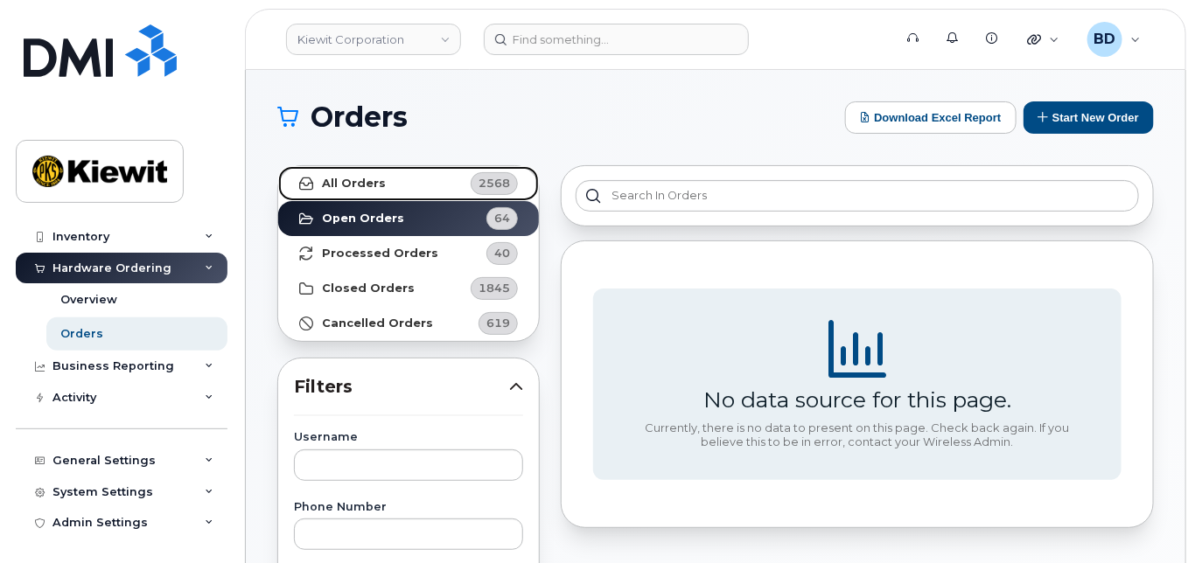
click at [355, 180] on strong "All Orders" at bounding box center [354, 184] width 64 height 14
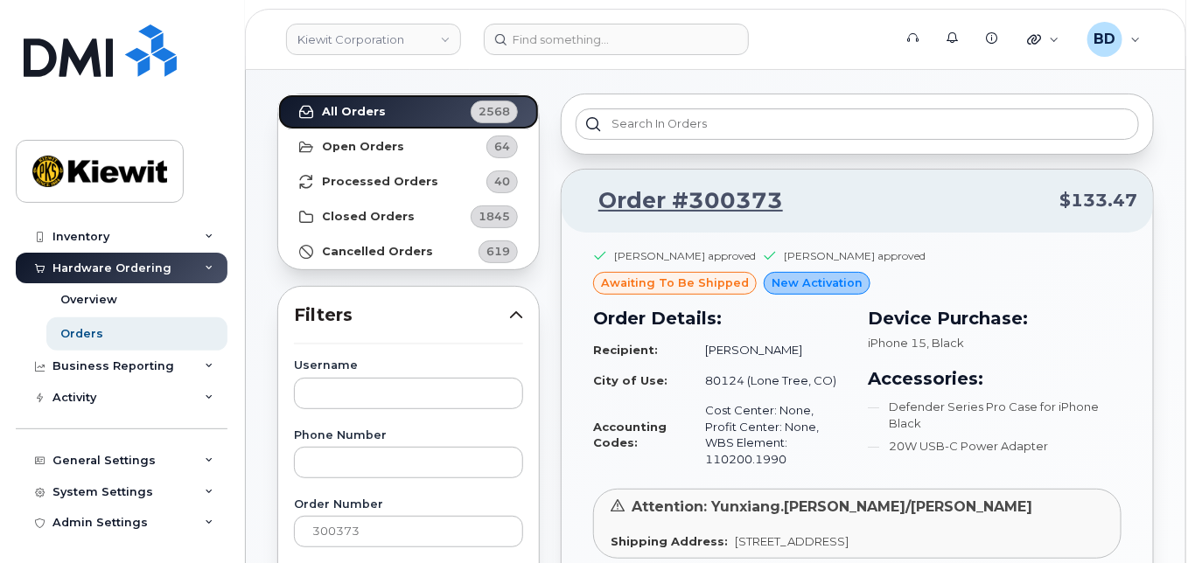
scroll to position [116, 0]
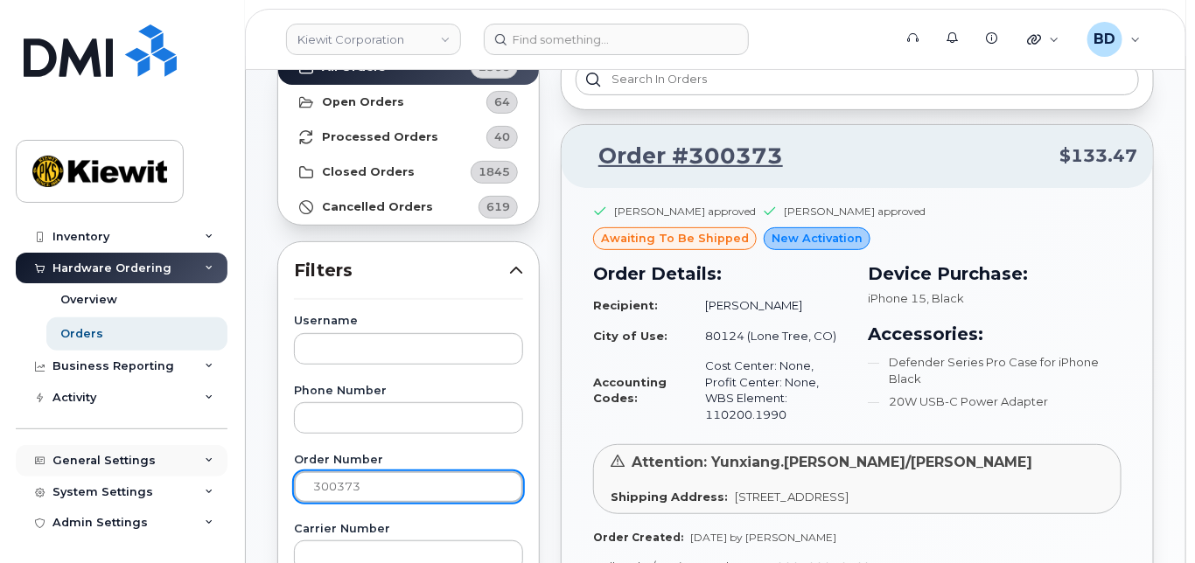
drag, startPoint x: 386, startPoint y: 486, endPoint x: 117, endPoint y: 449, distance: 271.1
paste input "207"
type input "300207"
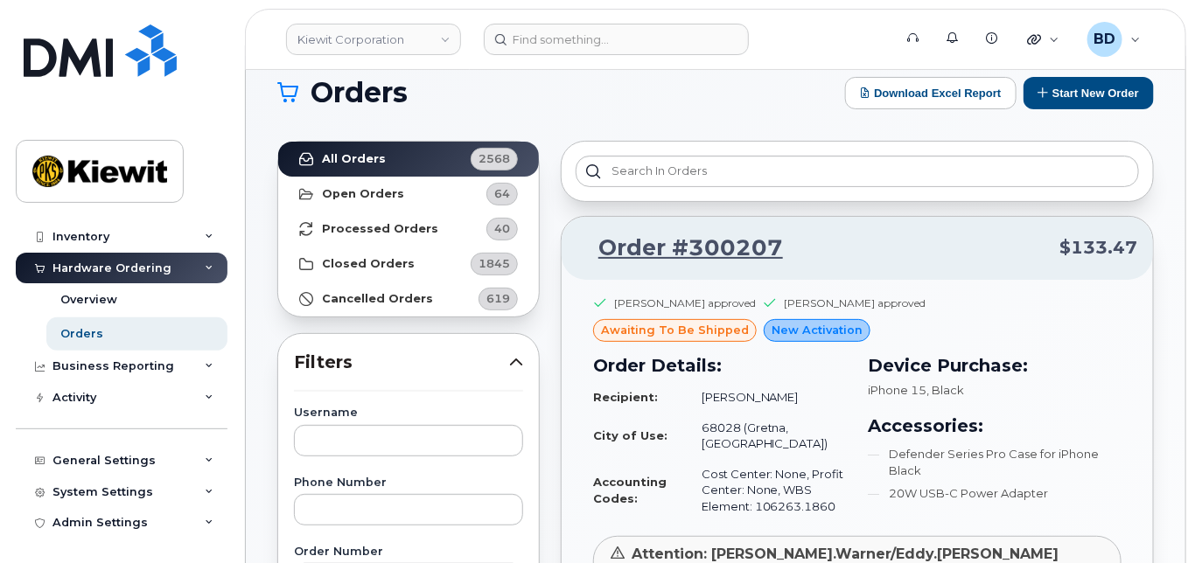
scroll to position [0, 0]
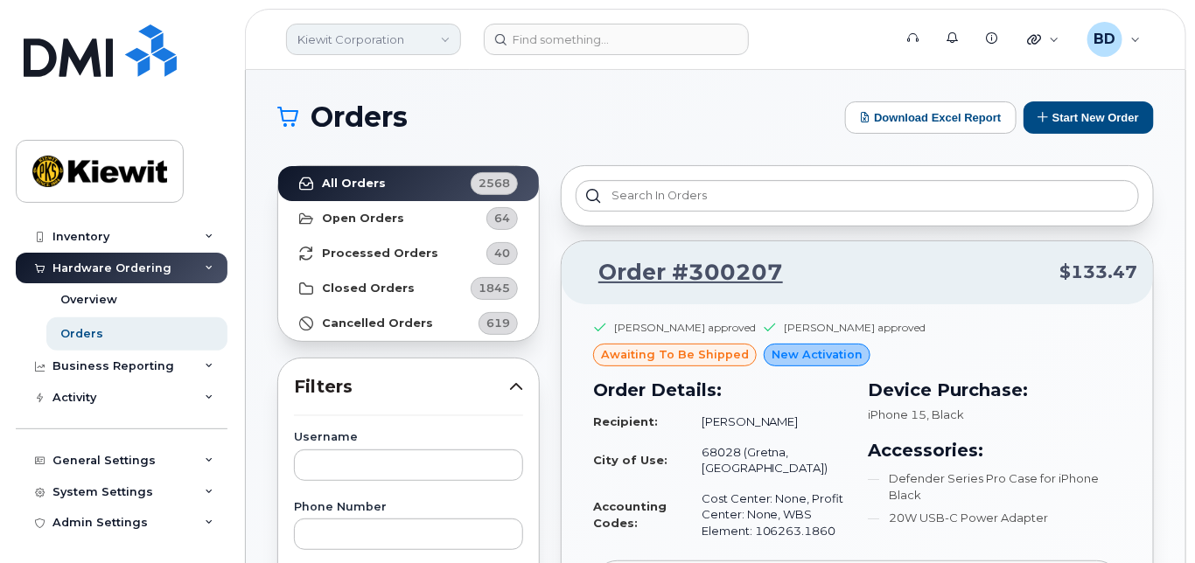
drag, startPoint x: 415, startPoint y: 38, endPoint x: 405, endPoint y: 52, distance: 16.3
click at [414, 38] on link "Kiewit Corporation" at bounding box center [373, 39] width 175 height 31
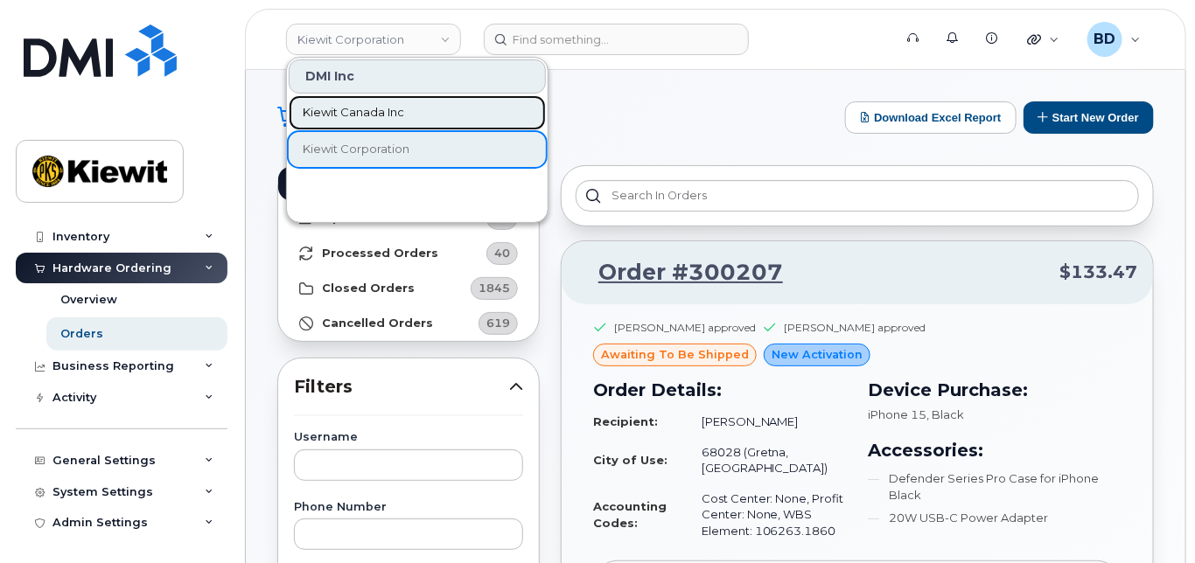
click at [360, 108] on span "Kiewit Canada Inc" at bounding box center [353, 112] width 101 height 17
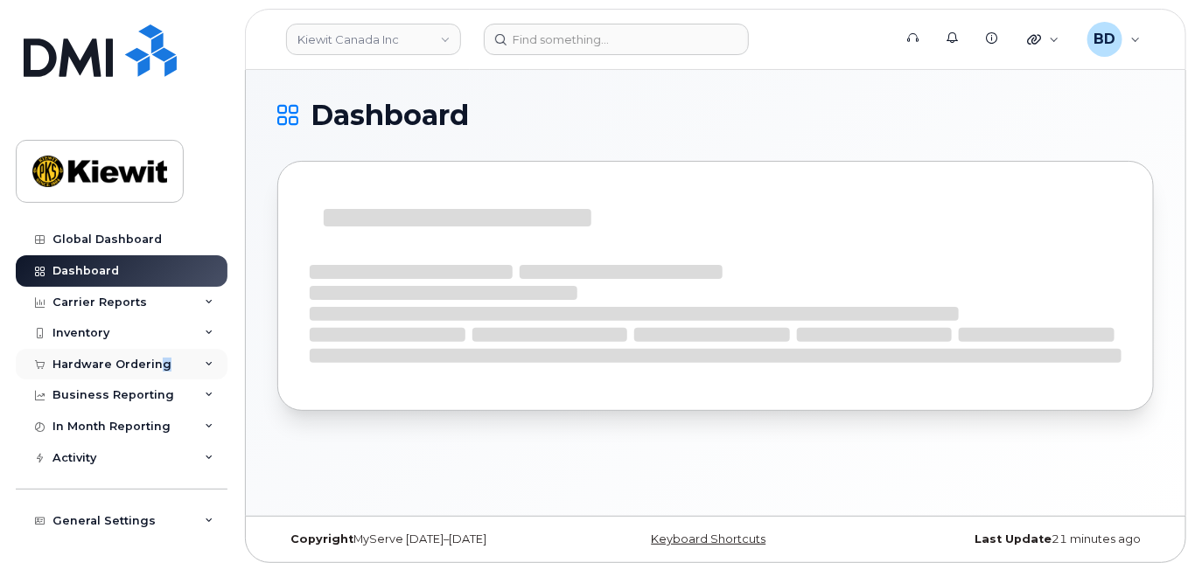
click at [161, 366] on div "Hardware Ordering" at bounding box center [111, 365] width 119 height 14
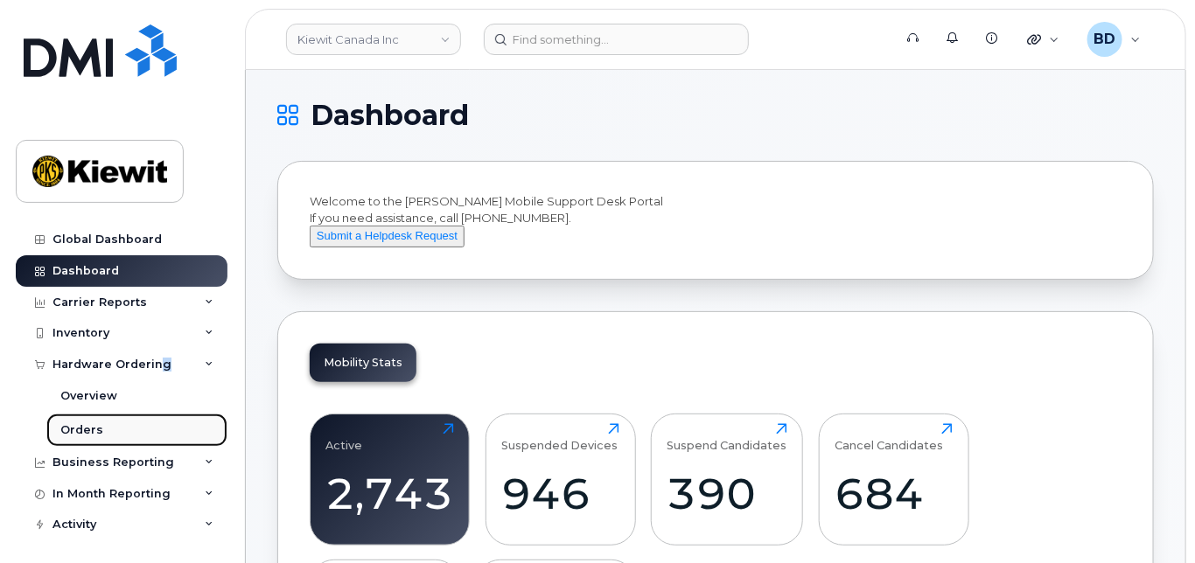
click at [111, 420] on link "Orders" at bounding box center [136, 430] width 181 height 33
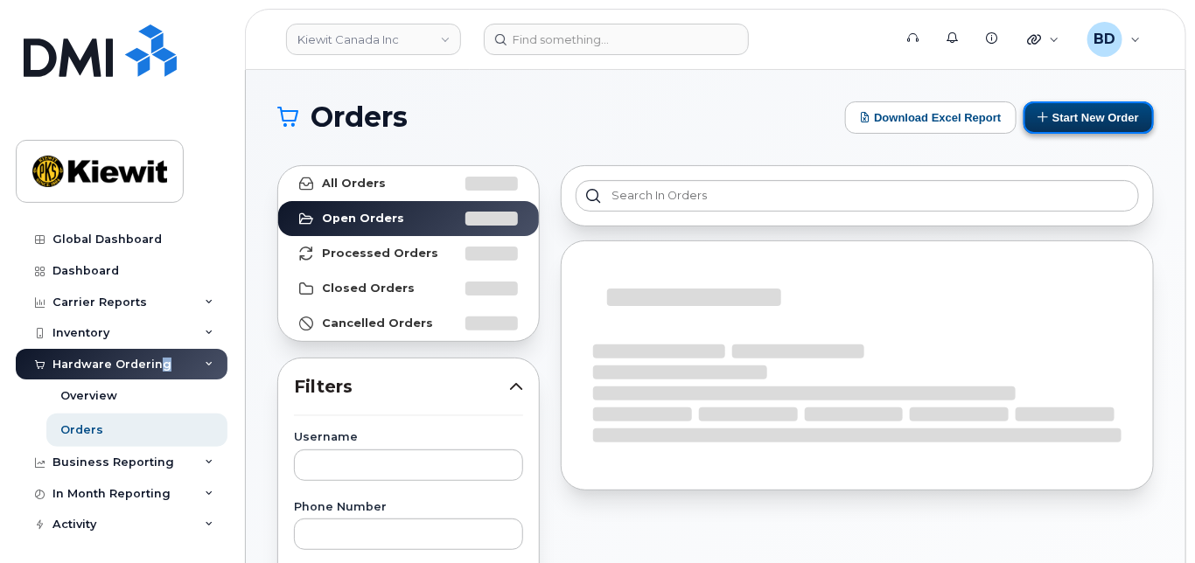
click at [1098, 117] on button "Start New Order" at bounding box center [1089, 117] width 130 height 32
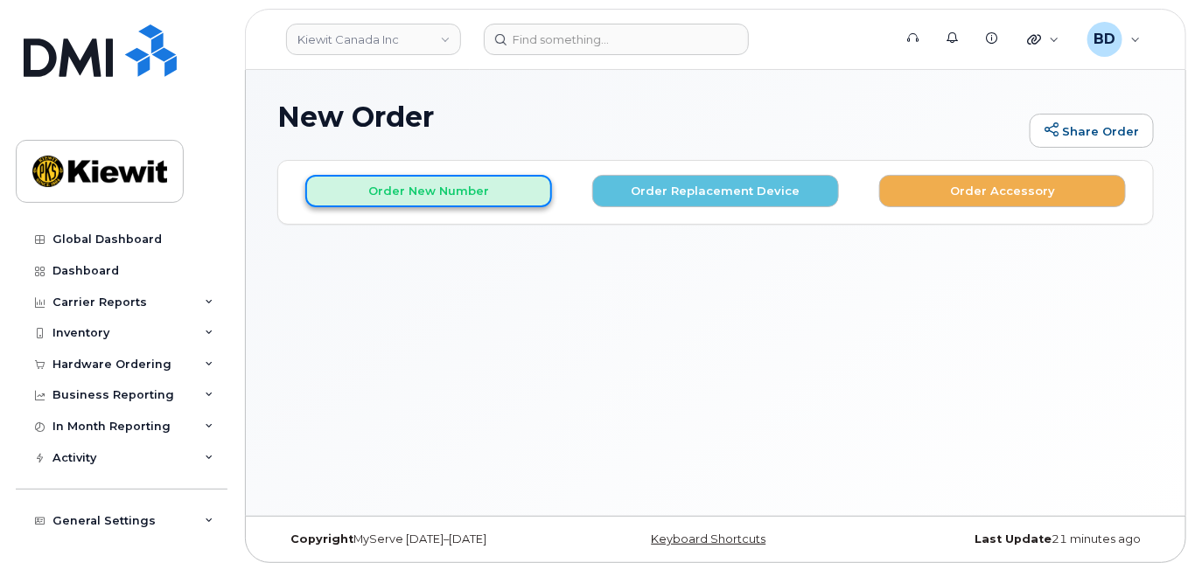
click at [385, 183] on button "Order New Number" at bounding box center [428, 191] width 247 height 32
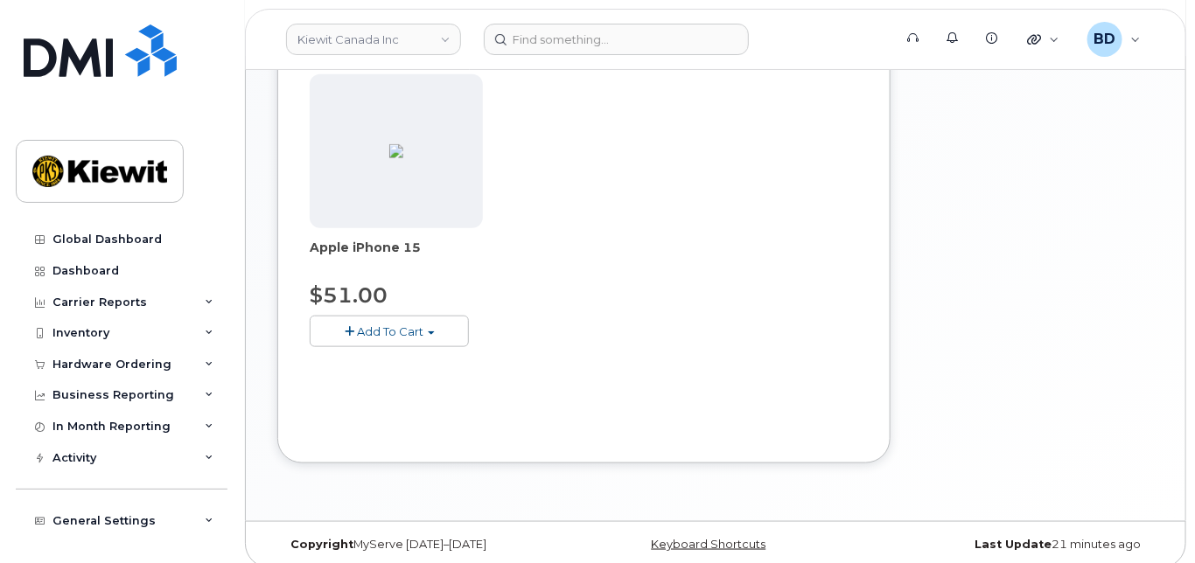
scroll to position [583, 0]
click at [373, 331] on span "Add To Cart" at bounding box center [390, 331] width 66 height 14
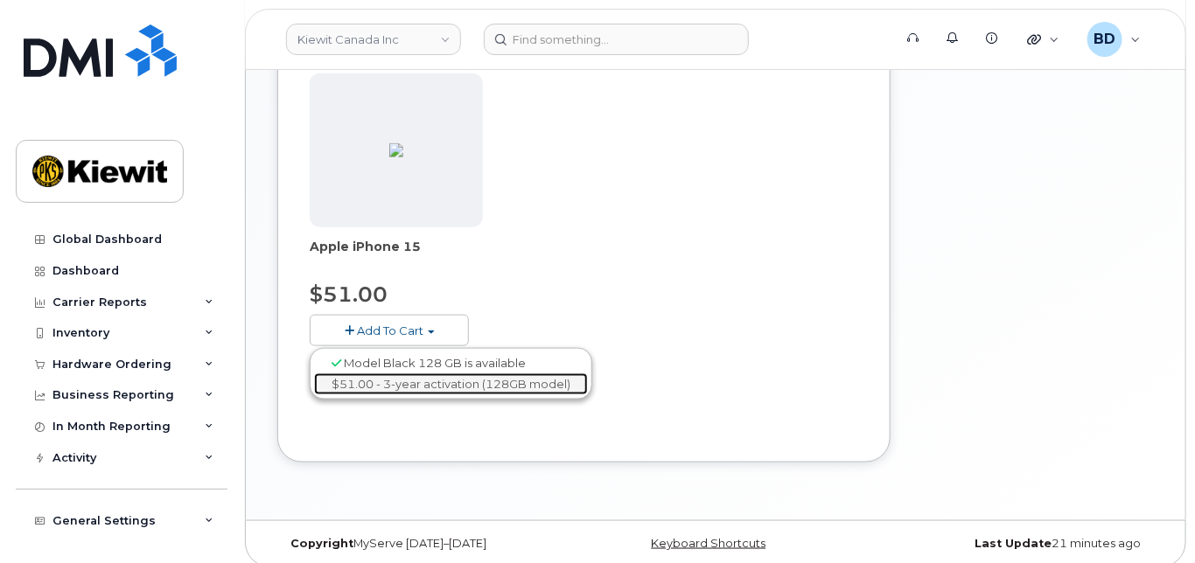
click at [369, 379] on link "$51.00 - 3-year activation (128GB model)" at bounding box center [451, 385] width 274 height 22
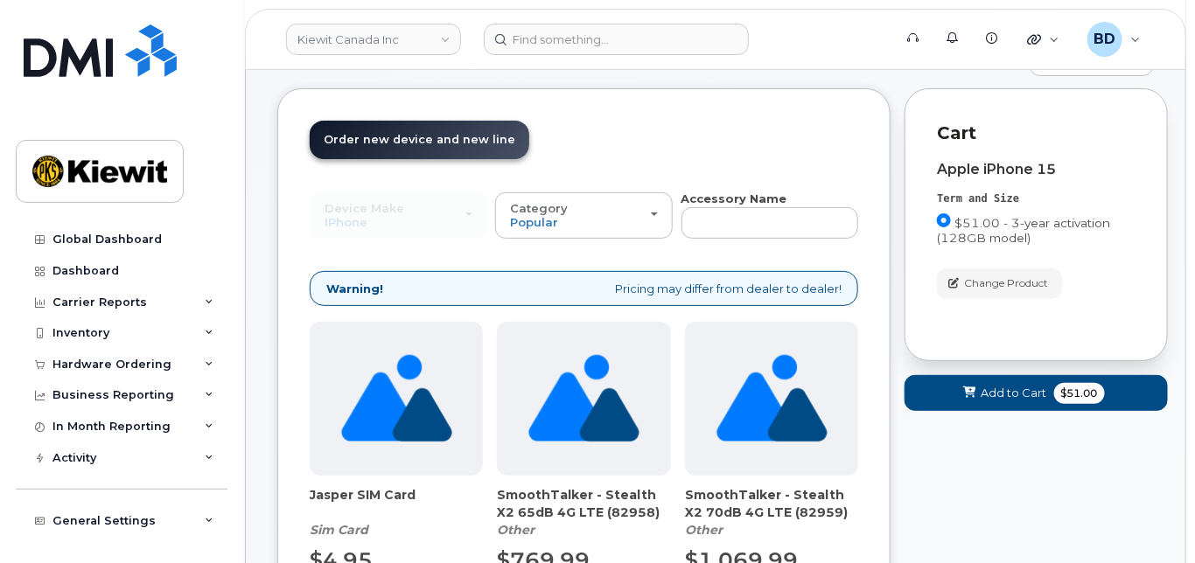
scroll to position [0, 0]
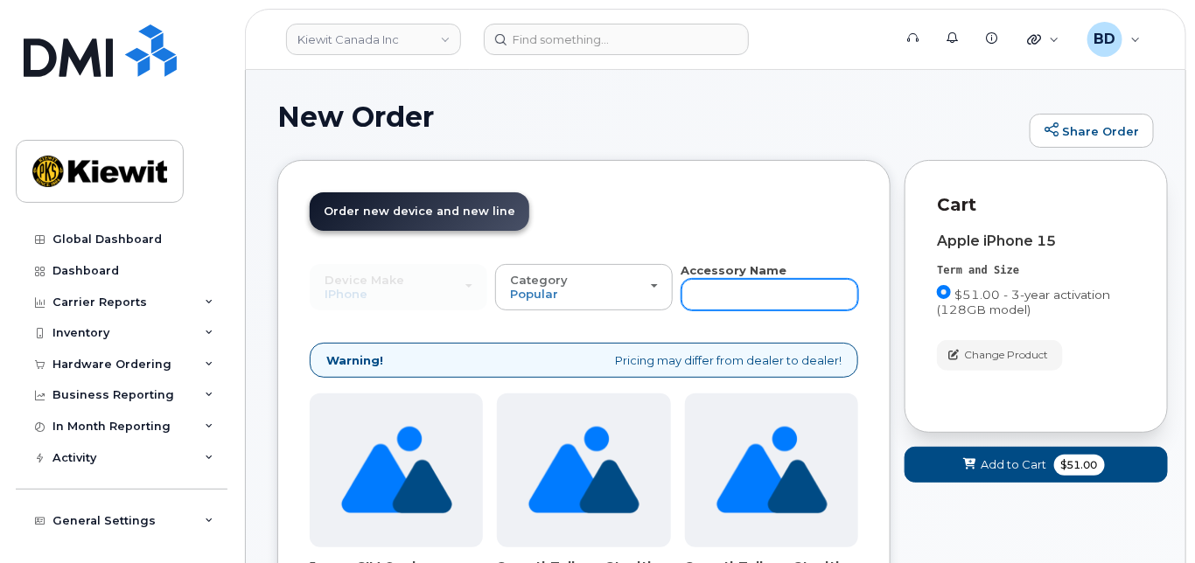
click at [715, 287] on input "text" at bounding box center [771, 294] width 178 height 31
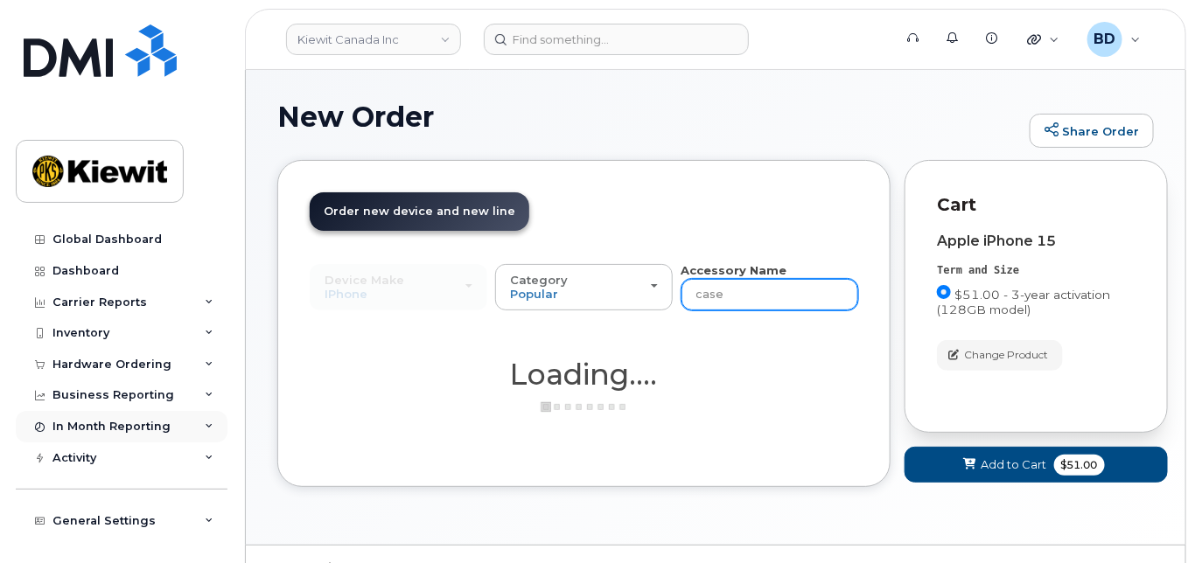
type input "case"
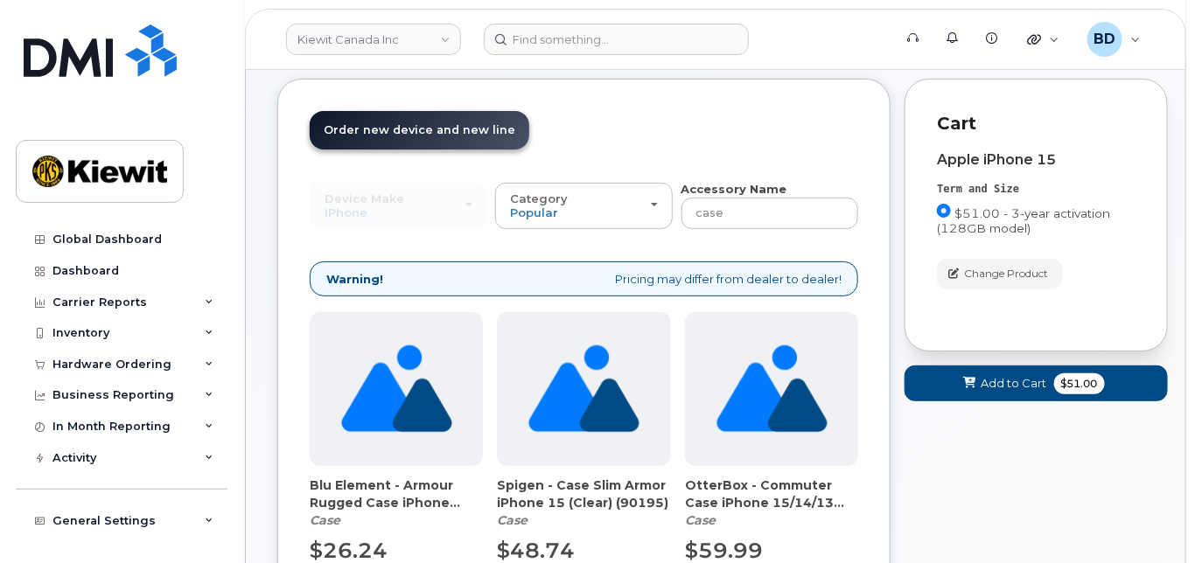
scroll to position [233, 0]
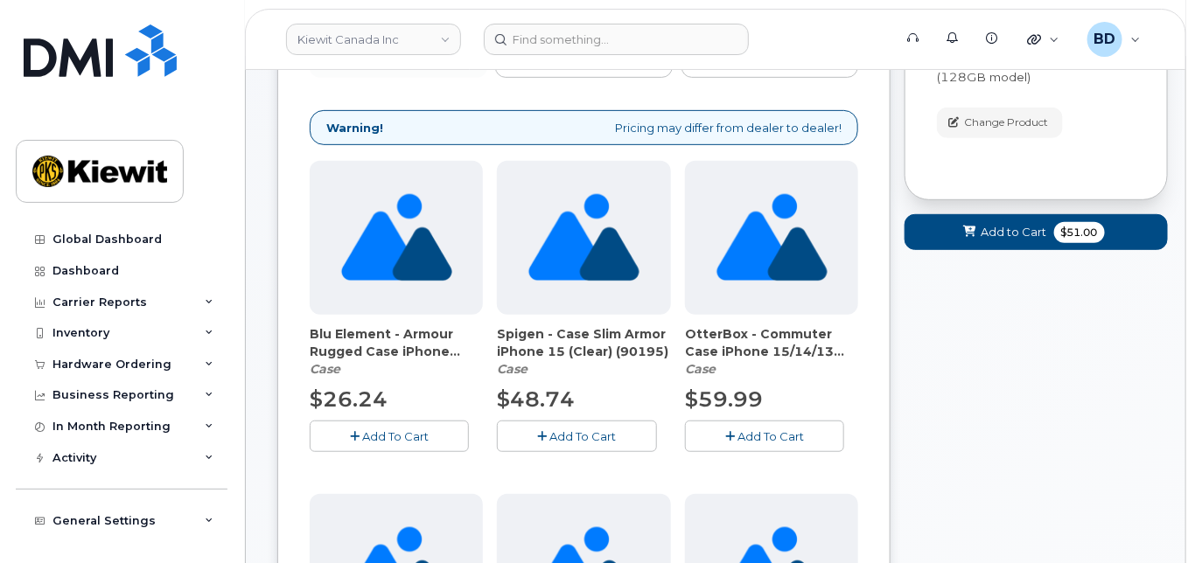
click at [737, 427] on button "Add To Cart" at bounding box center [764, 436] width 159 height 31
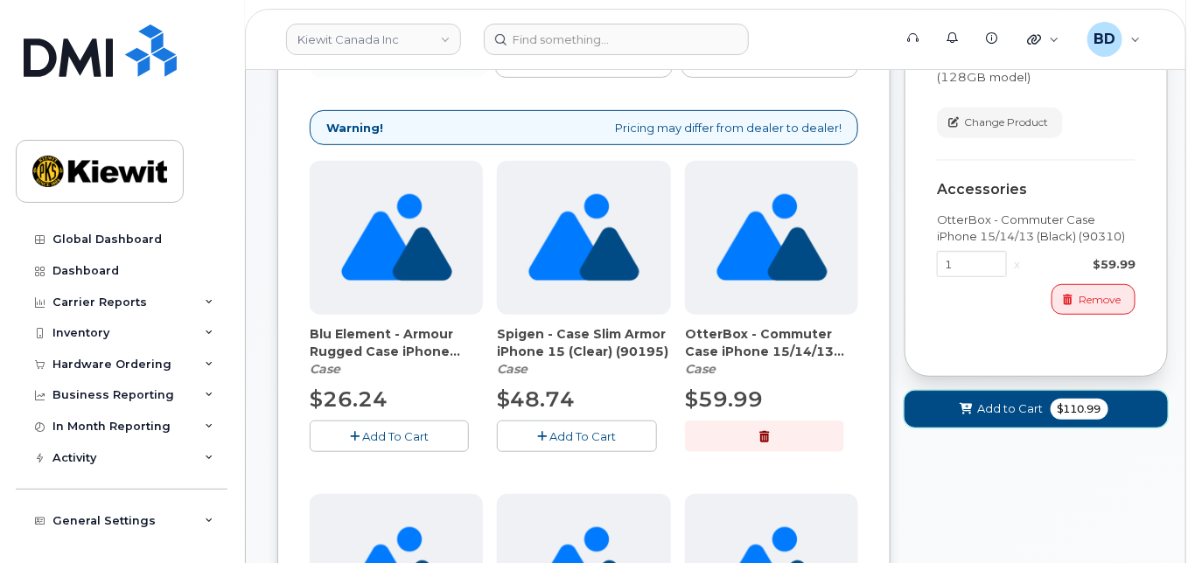
click at [1015, 406] on span "Add to Cart" at bounding box center [1011, 409] width 66 height 17
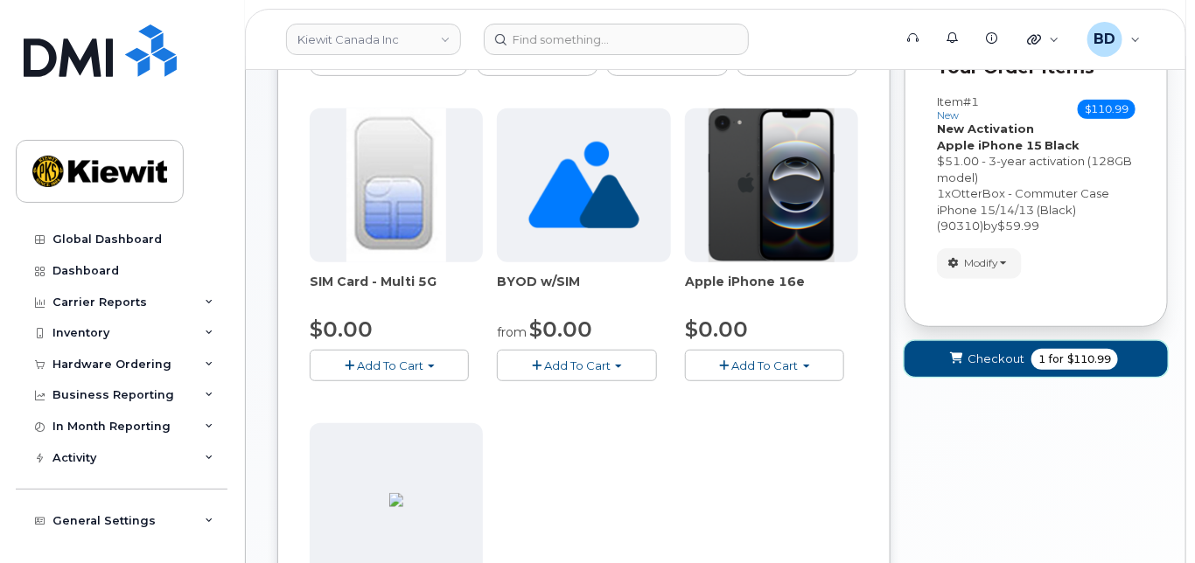
click at [995, 354] on span "Checkout" at bounding box center [996, 359] width 57 height 17
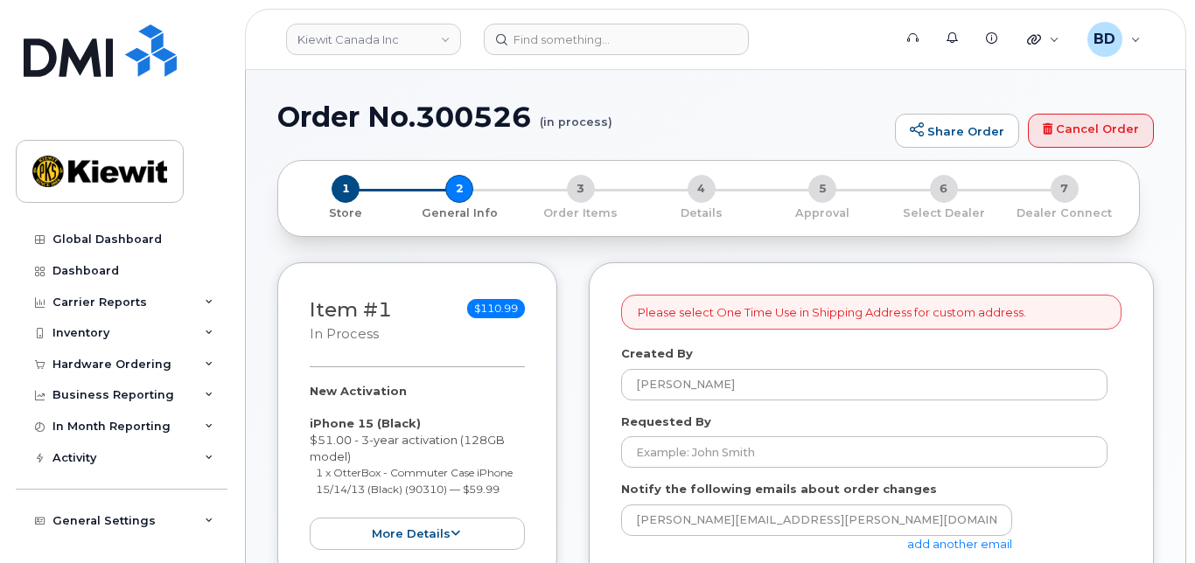
select select
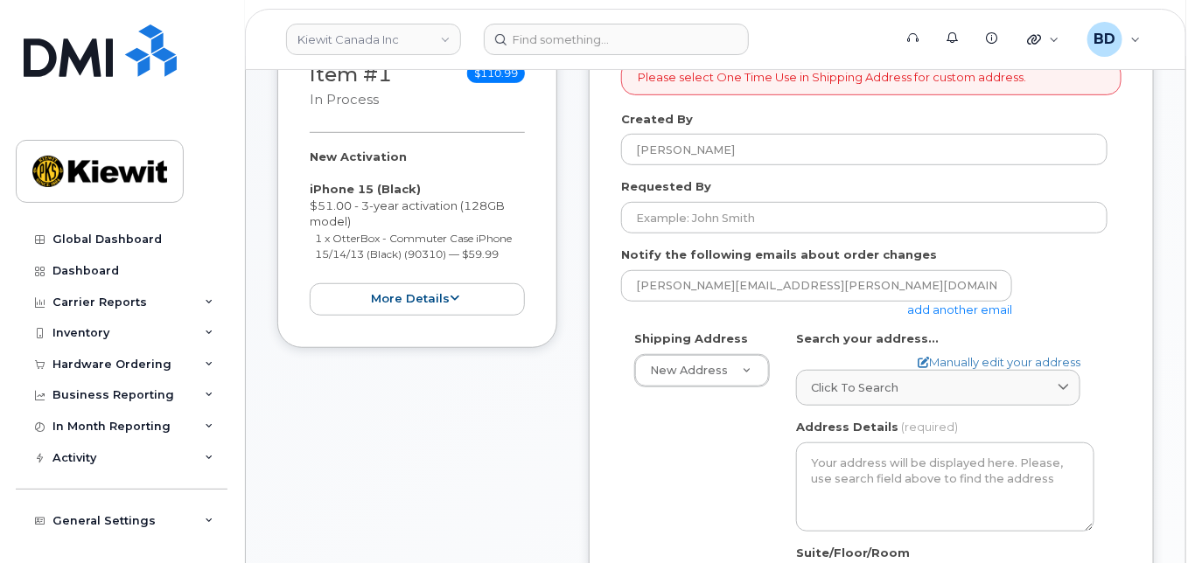
scroll to position [350, 0]
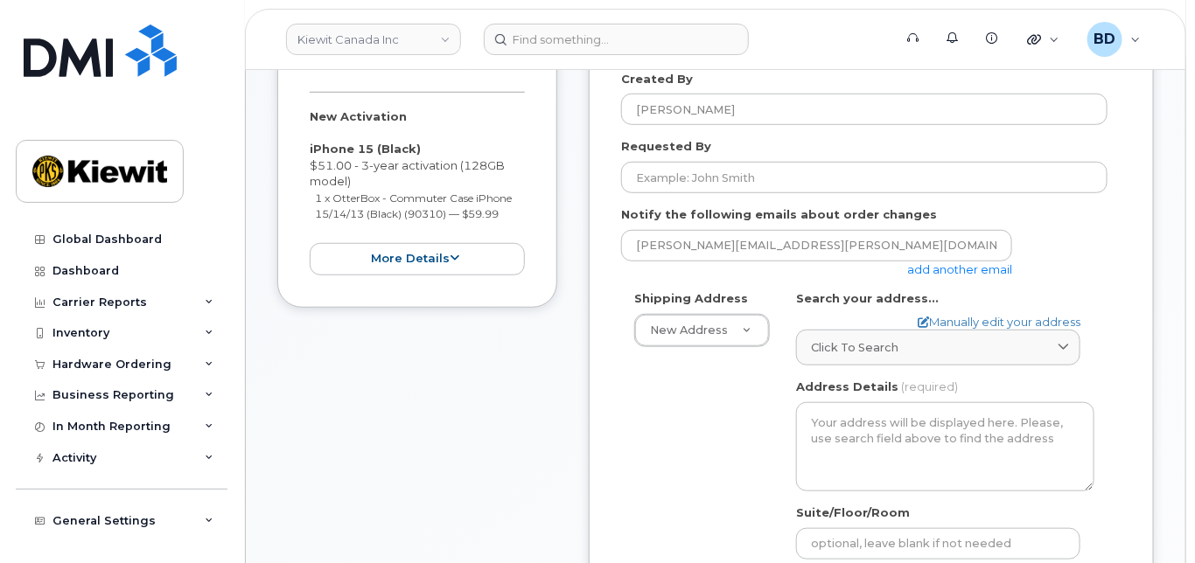
click at [931, 269] on link "add another email" at bounding box center [959, 269] width 105 height 14
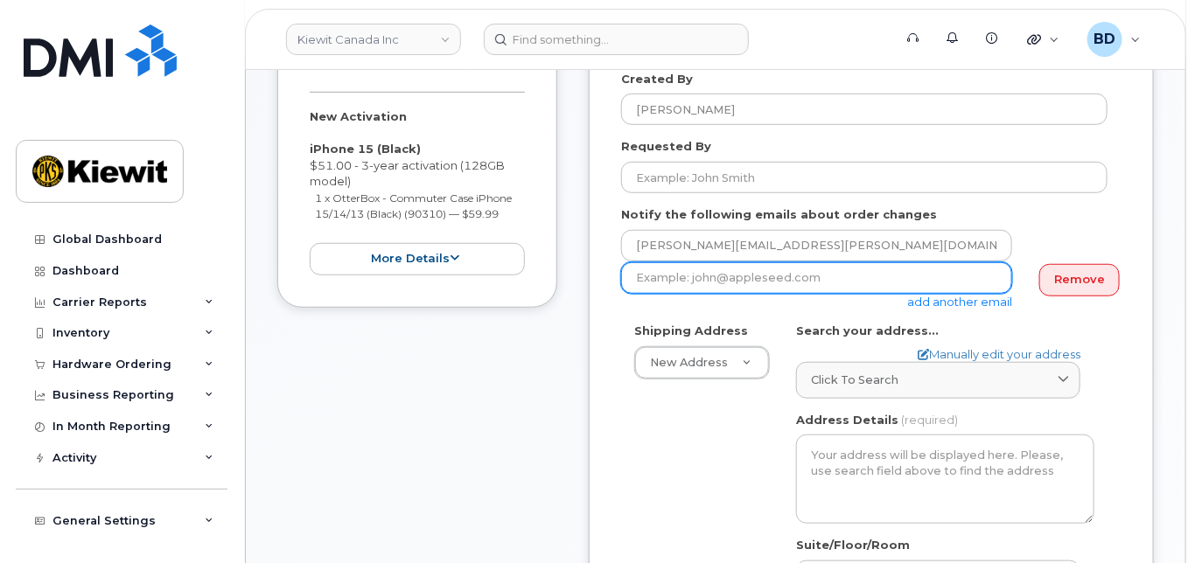
click at [707, 280] on input "email" at bounding box center [816, 277] width 391 height 31
paste input "jasmine.smith@kiewit.com"
type input "jasmine.smith@kiewit.com"
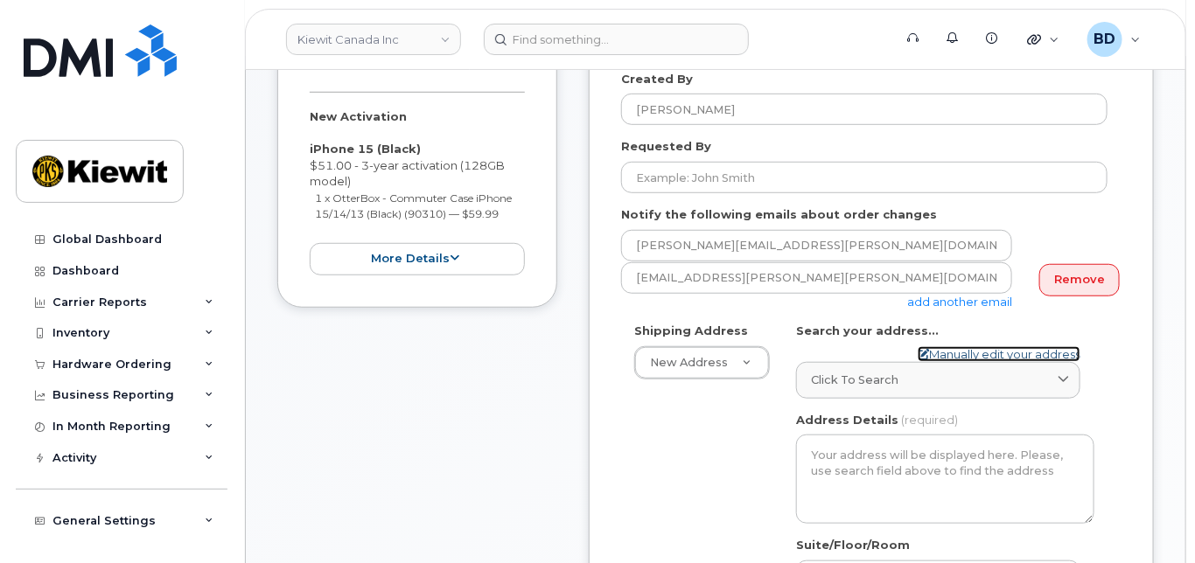
click at [956, 359] on link "Manually edit your address" at bounding box center [999, 354] width 163 height 17
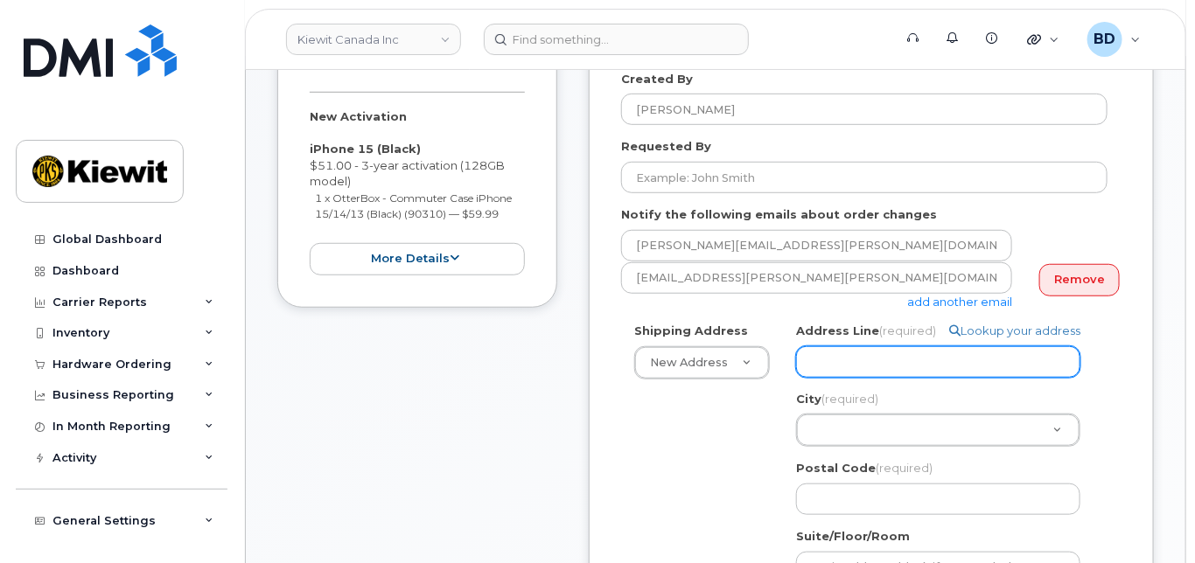
paste input "1425 North Service Rd. East"
select select
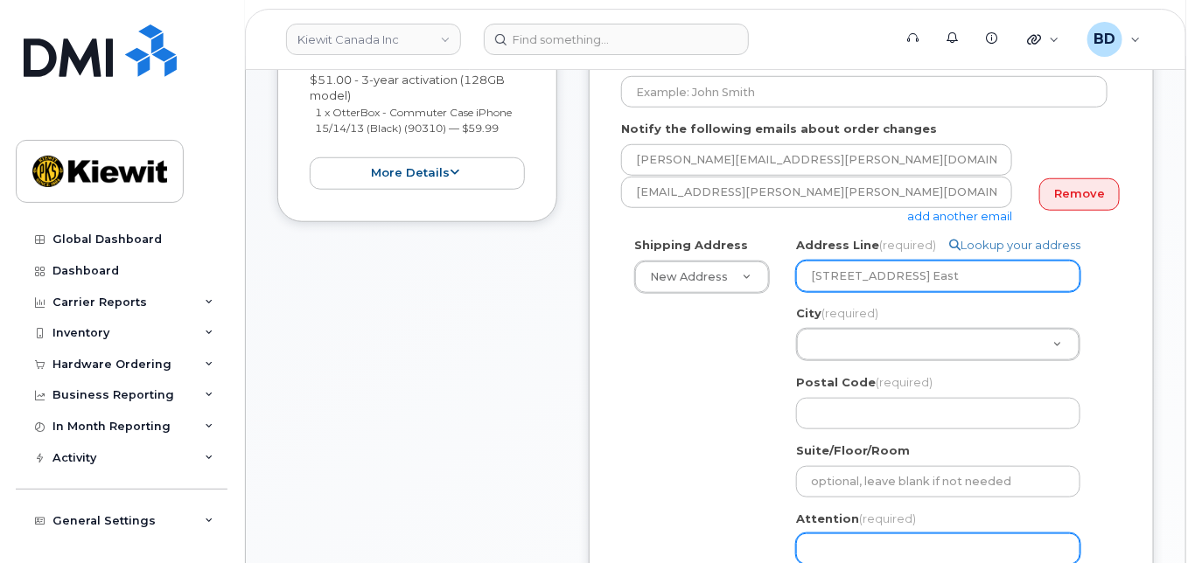
scroll to position [466, 0]
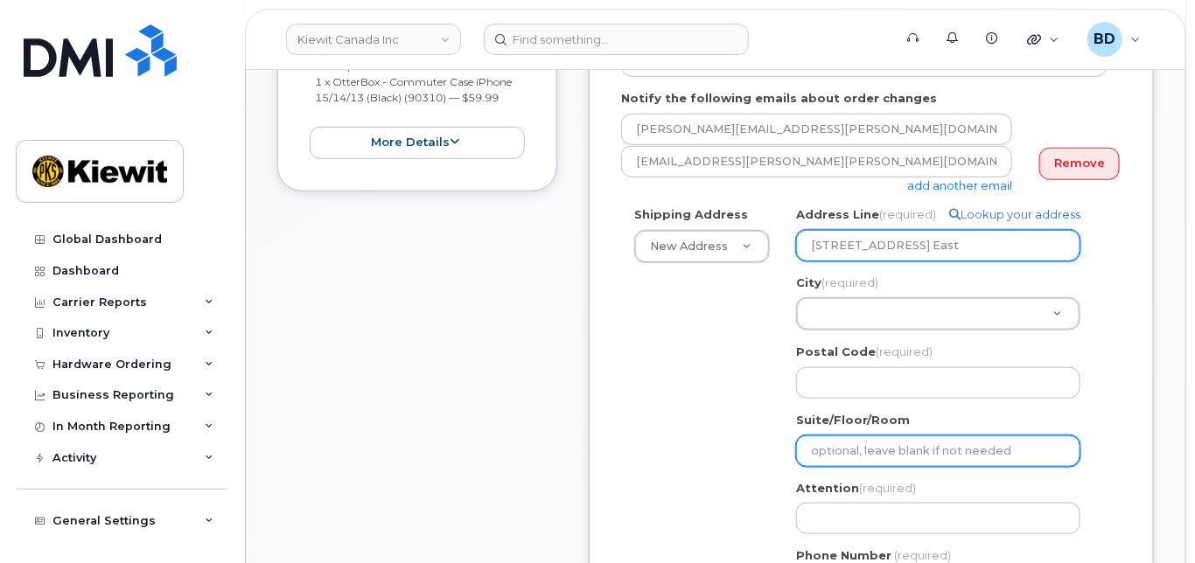
type input "1425 North Service Rd. East"
click at [819, 440] on input "Suite/Floor/Room" at bounding box center [938, 451] width 284 height 31
select select
type input "U"
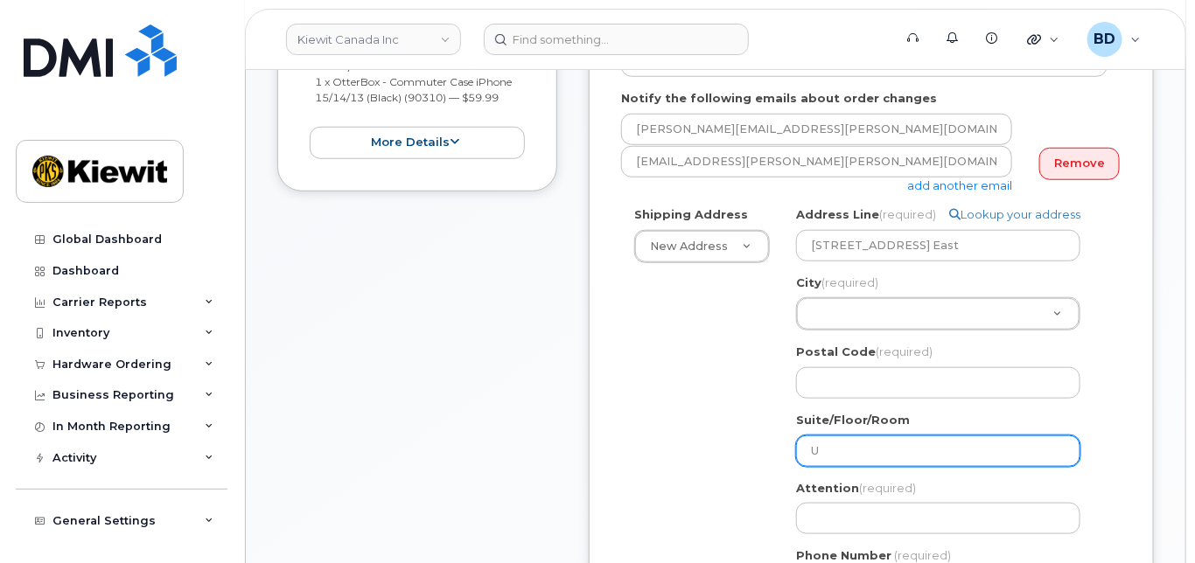
select select
type input "Un"
select select
type input "Uni"
select select
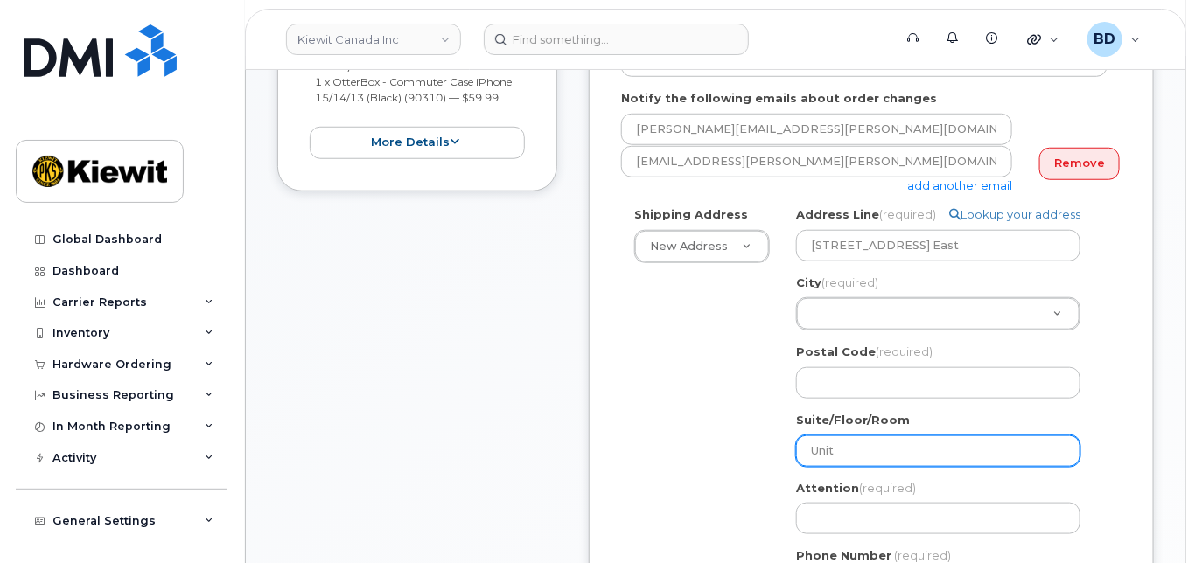
type input "Unit"
select select
type input "Unit 1"
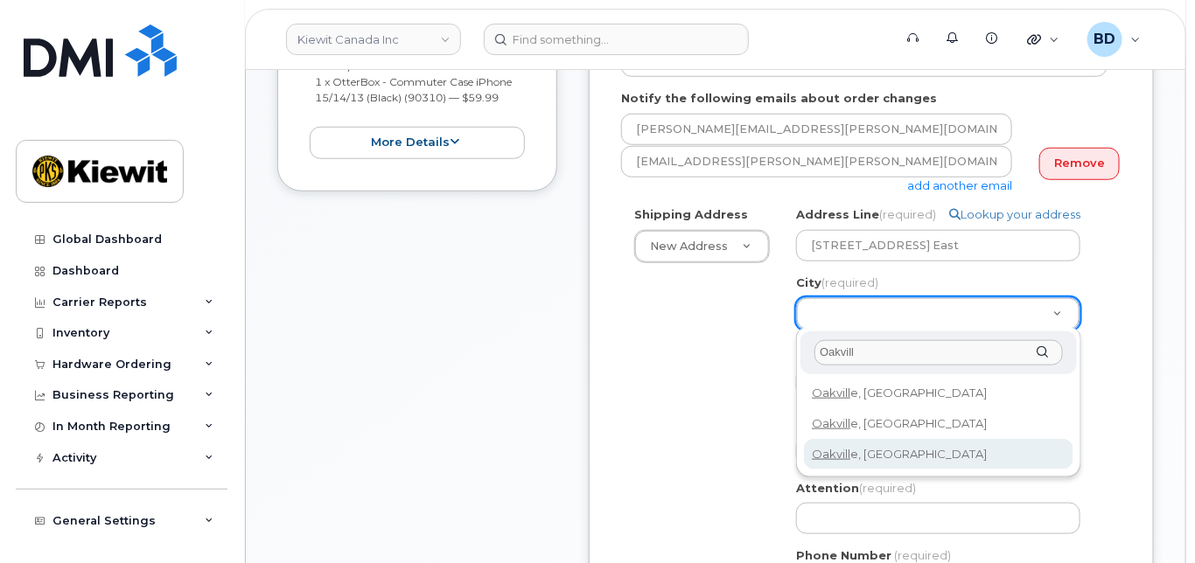
type input "Oakvill"
select select
type input "4556"
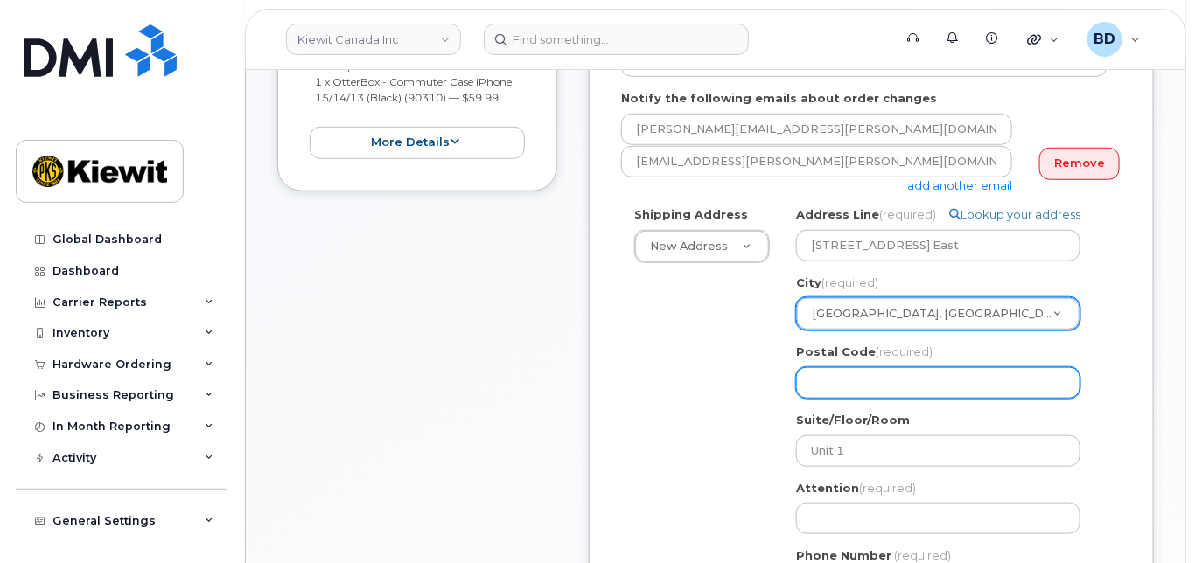
click at [888, 384] on input "Postal Code (required)" at bounding box center [938, 382] width 284 height 31
paste input "L6H1A7"
select select
type input "L6H1A7"
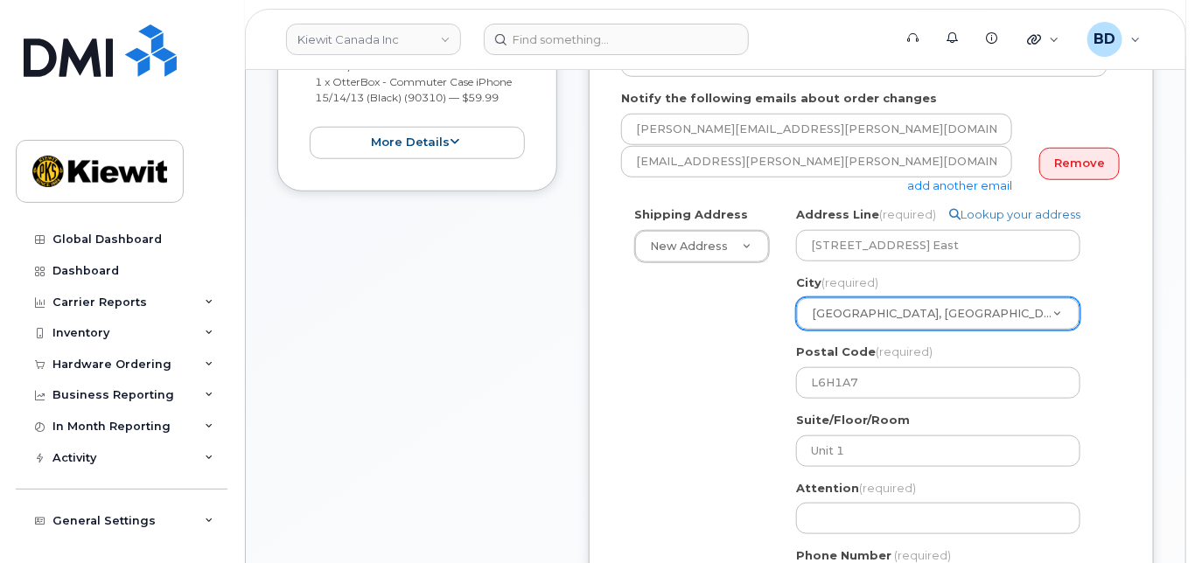
click at [728, 373] on div "Shipping Address New Address New Address 200 10333 Southport Road SW 200 10333 …" at bounding box center [864, 410] width 486 height 409
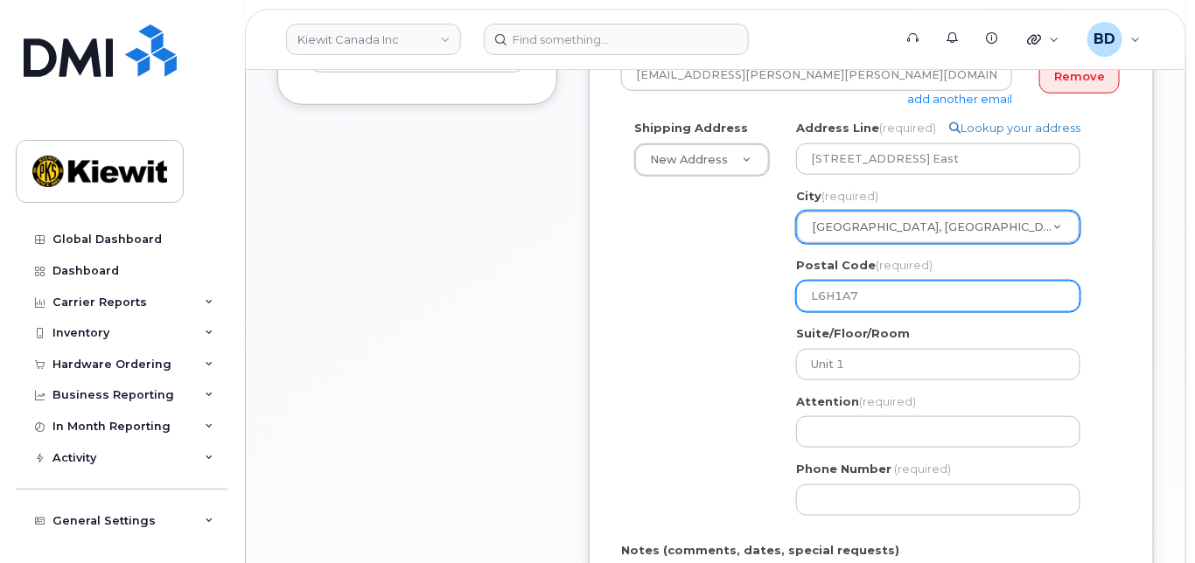
scroll to position [583, 0]
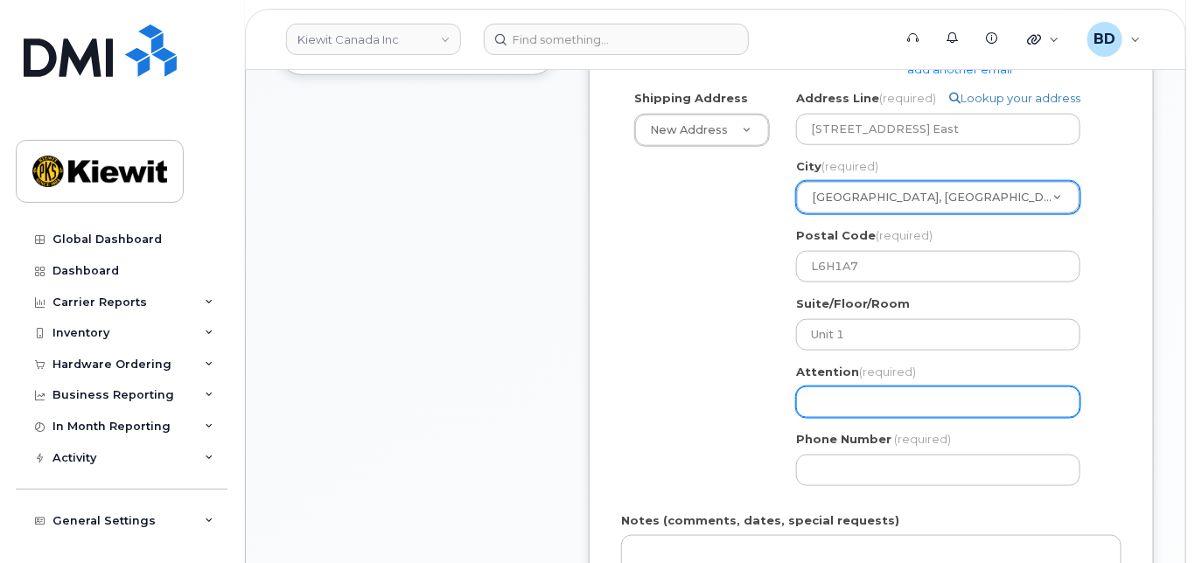
click at [826, 402] on input "Attention (required)" at bounding box center [938, 402] width 284 height 31
paste input "trina.sager"
select select
type input "trina.sager"
select select
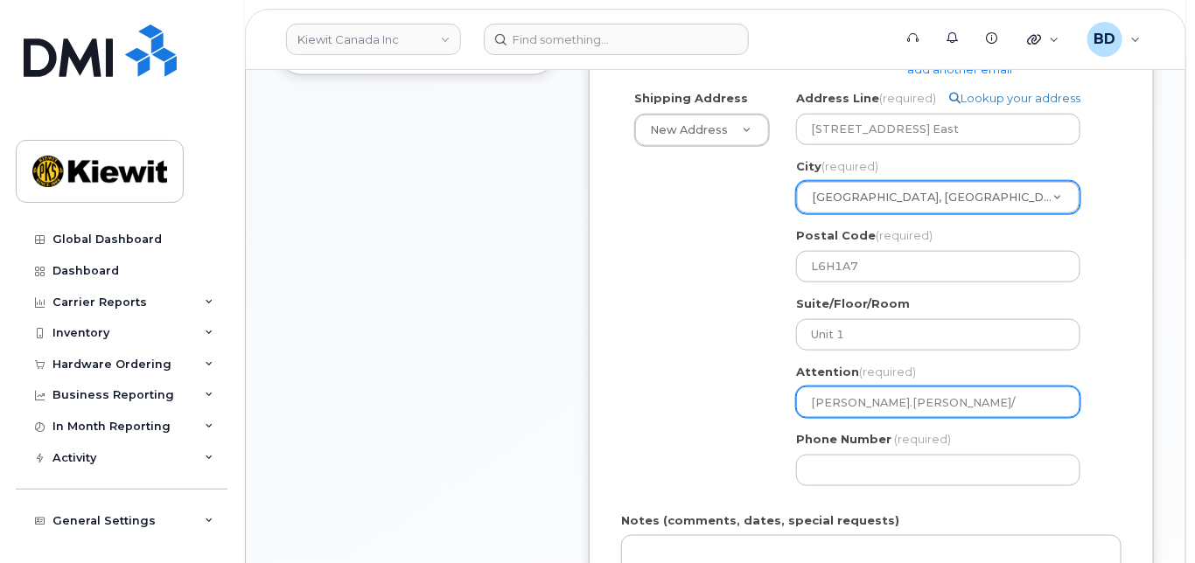
type input "trina.sager/"
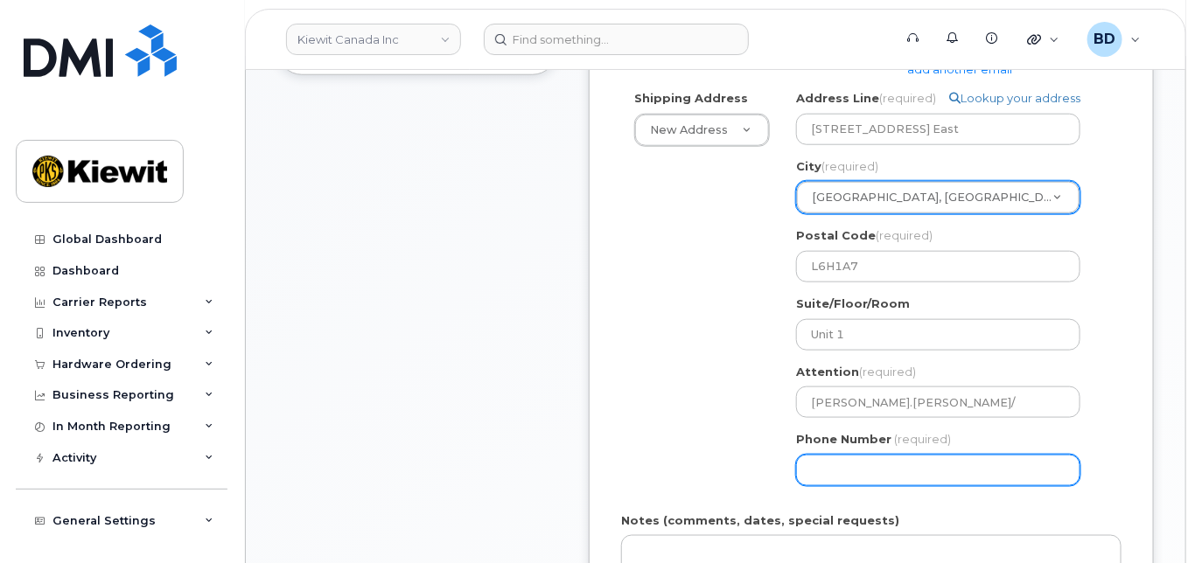
drag, startPoint x: 852, startPoint y: 457, endPoint x: 862, endPoint y: 440, distance: 19.2
click at [862, 440] on div "Phone Number (required)" at bounding box center [945, 458] width 298 height 55
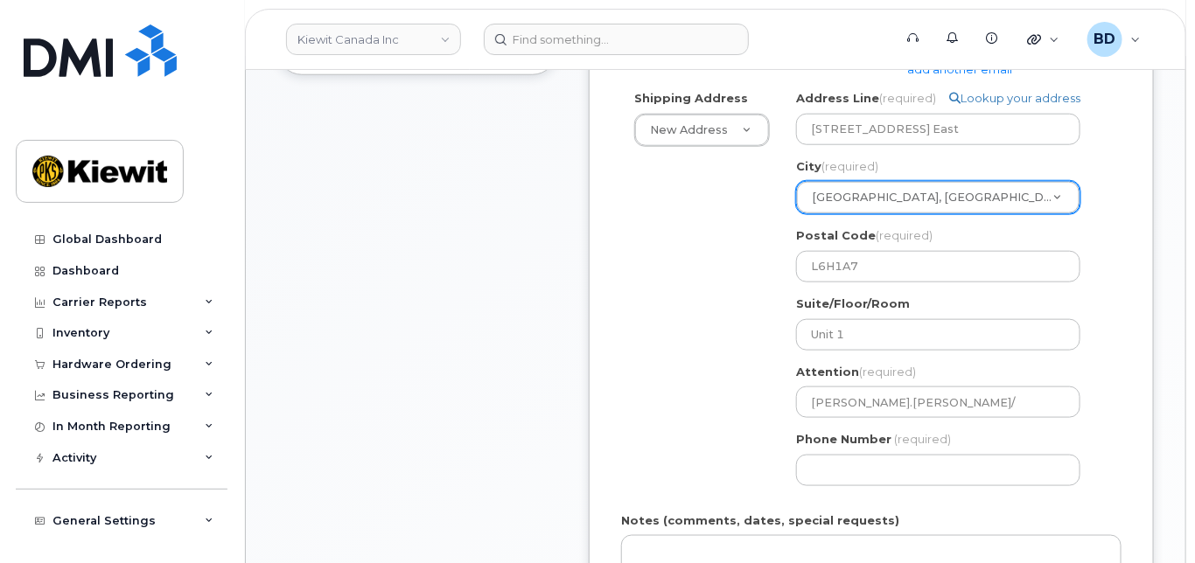
drag, startPoint x: 709, startPoint y: 428, endPoint x: 770, endPoint y: 421, distance: 61.6
click at [710, 427] on div "Shipping Address New Address New Address 200 10333 Southport Road SW 200 10333 …" at bounding box center [864, 294] width 486 height 409
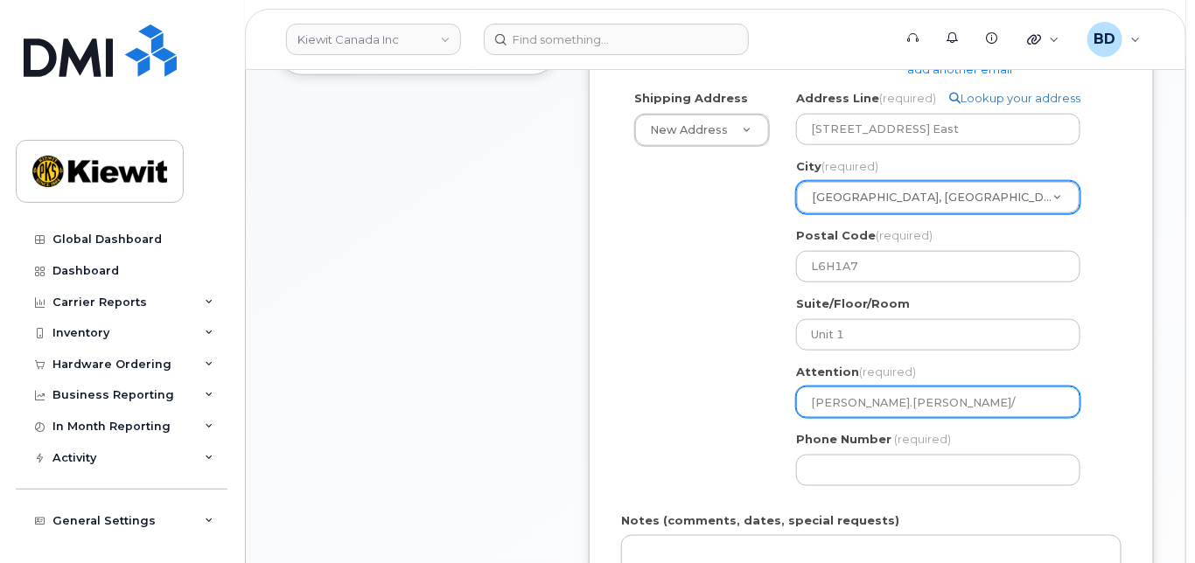
click at [912, 401] on input "trina.sager/" at bounding box center [938, 402] width 284 height 31
paste input "[PERSON_NAME]"
select select
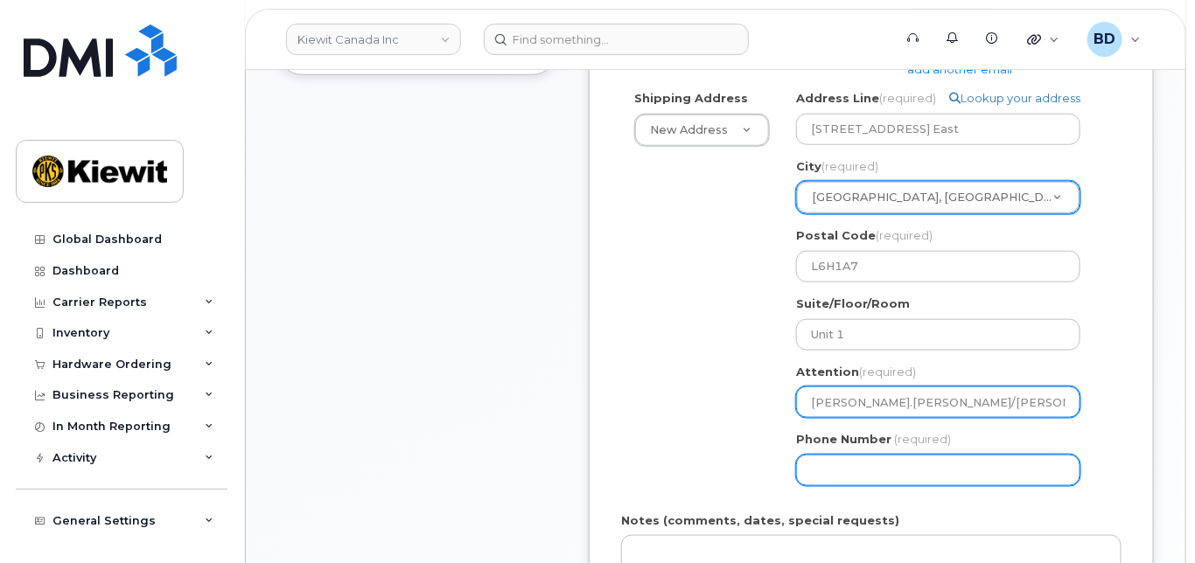
type input "[PERSON_NAME].[PERSON_NAME]/[PERSON_NAME]"
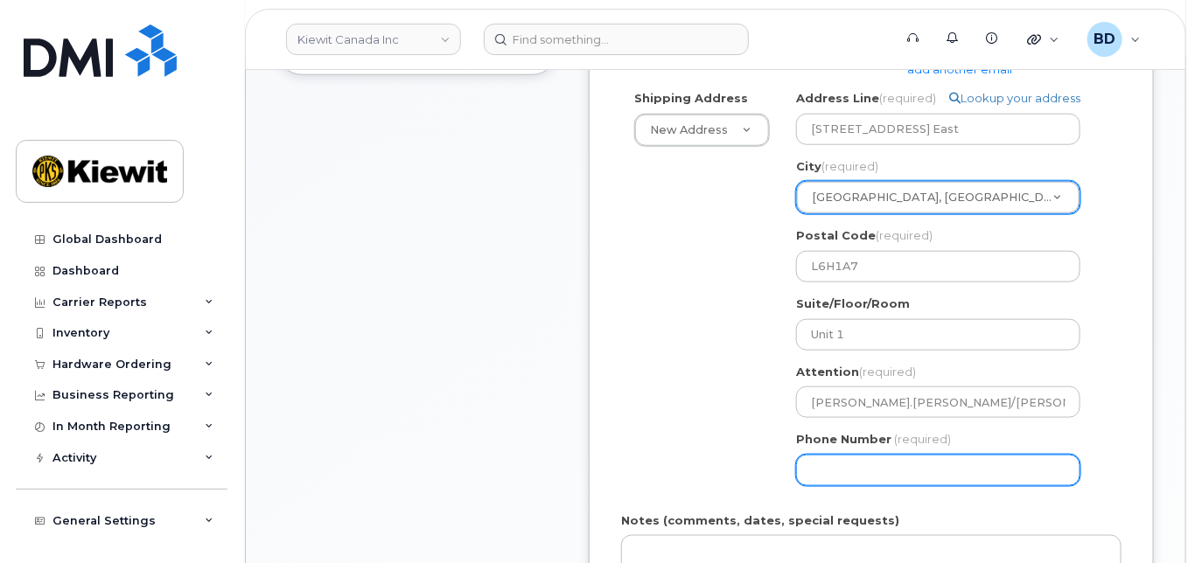
click at [802, 462] on input "Phone Number" at bounding box center [938, 470] width 284 height 31
type input "8777727707"
select select
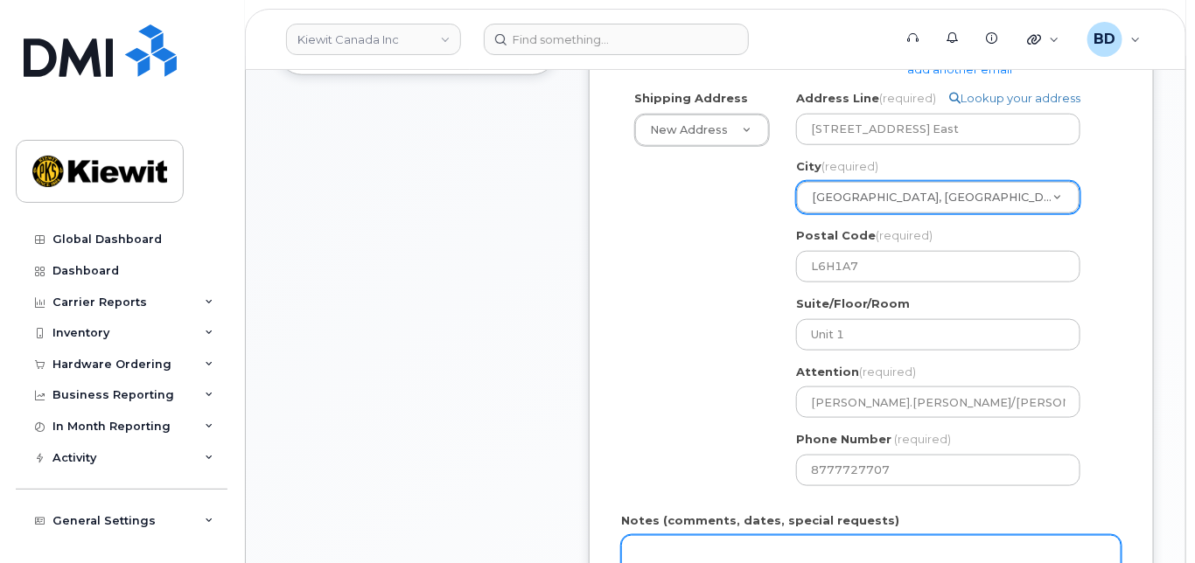
click at [698, 557] on textarea "Notes (comments, dates, special requests)" at bounding box center [871, 564] width 500 height 58
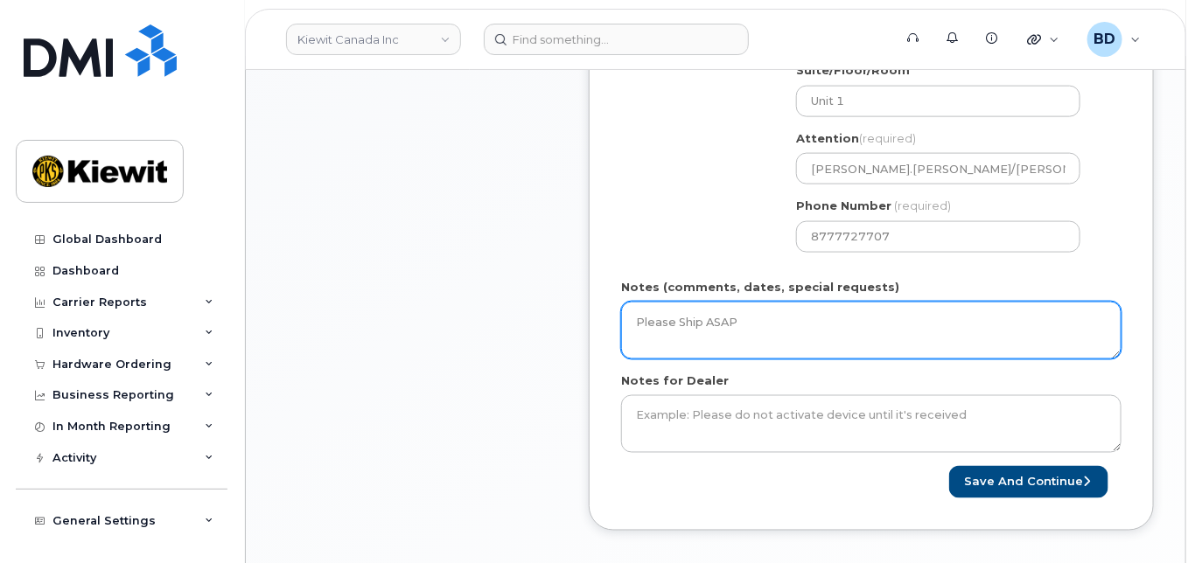
scroll to position [933, 0]
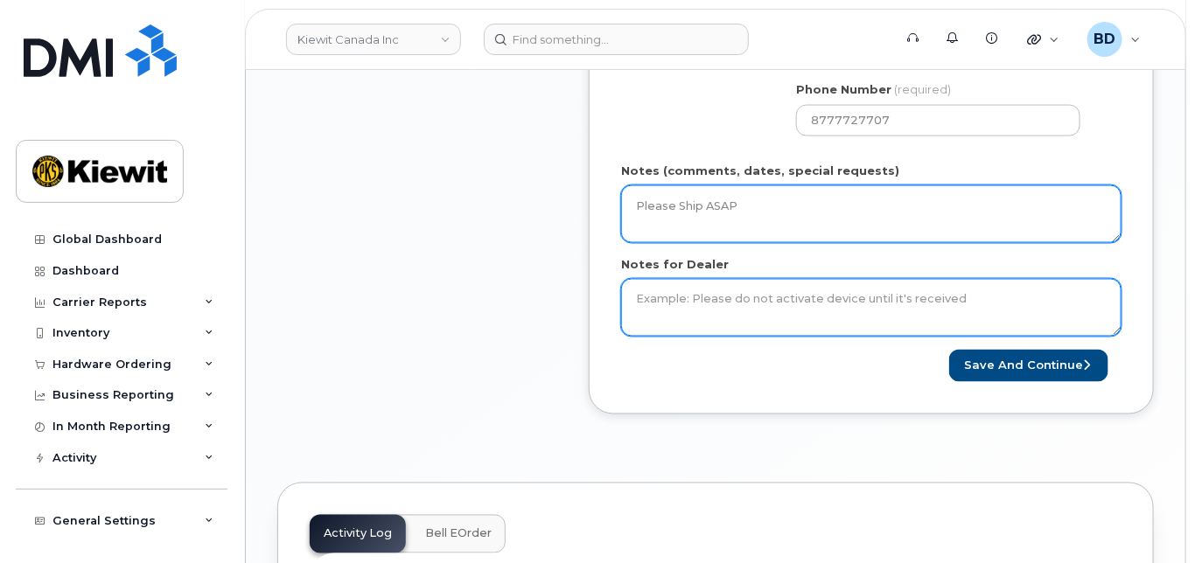
type textarea "Please Ship ASAP"
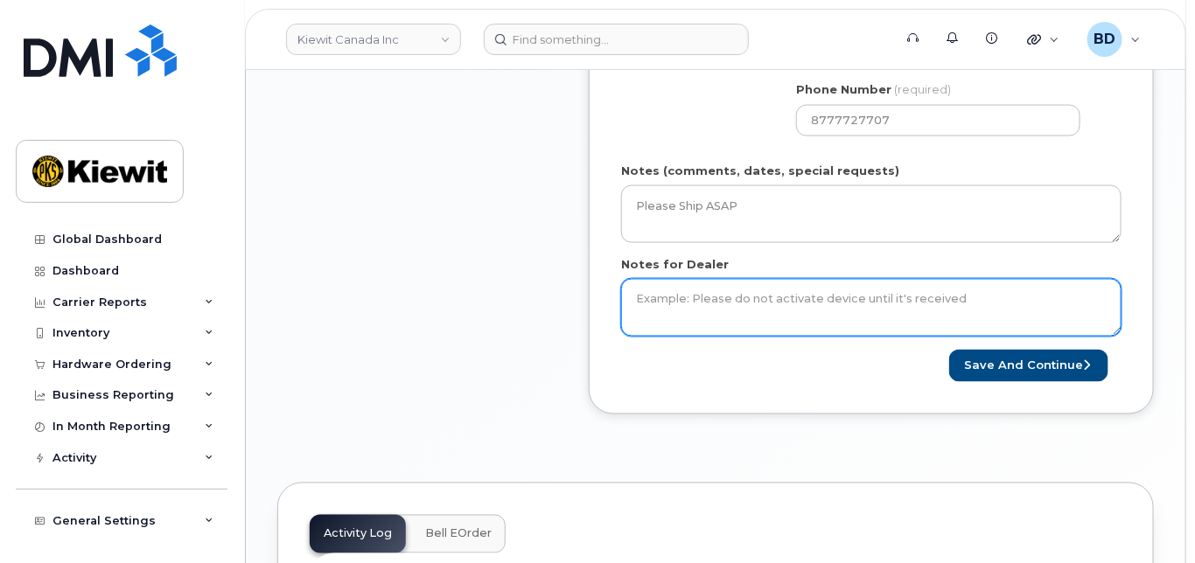
click at [685, 306] on textarea "Notes for Dealer" at bounding box center [871, 308] width 500 height 58
type textarea "Please Ship ASAP"
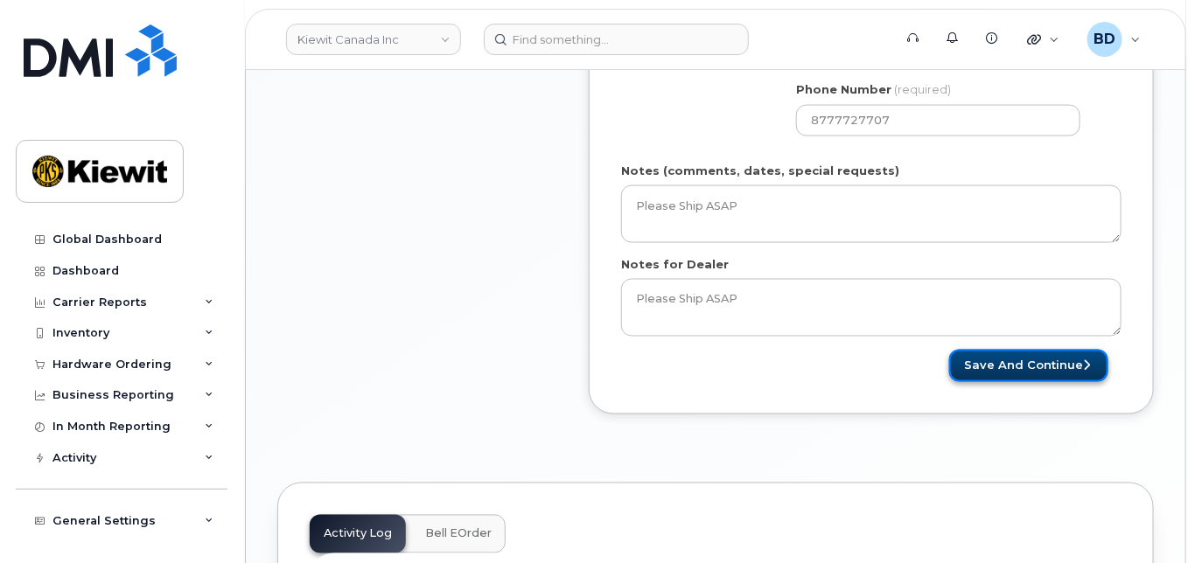
click at [985, 361] on button "Save and Continue" at bounding box center [1028, 366] width 159 height 32
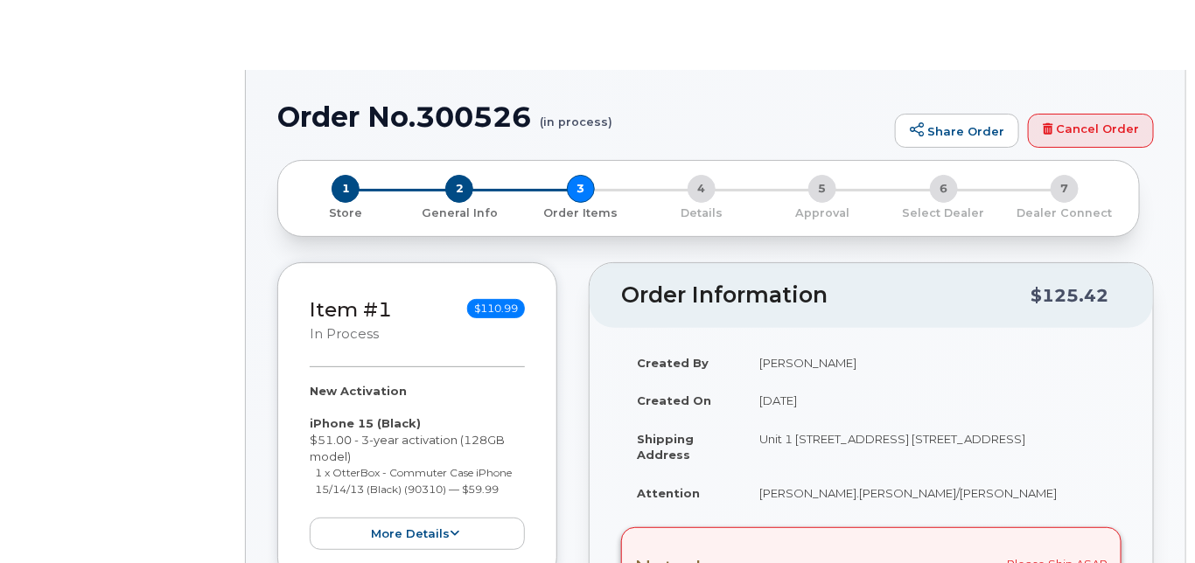
radio input "true"
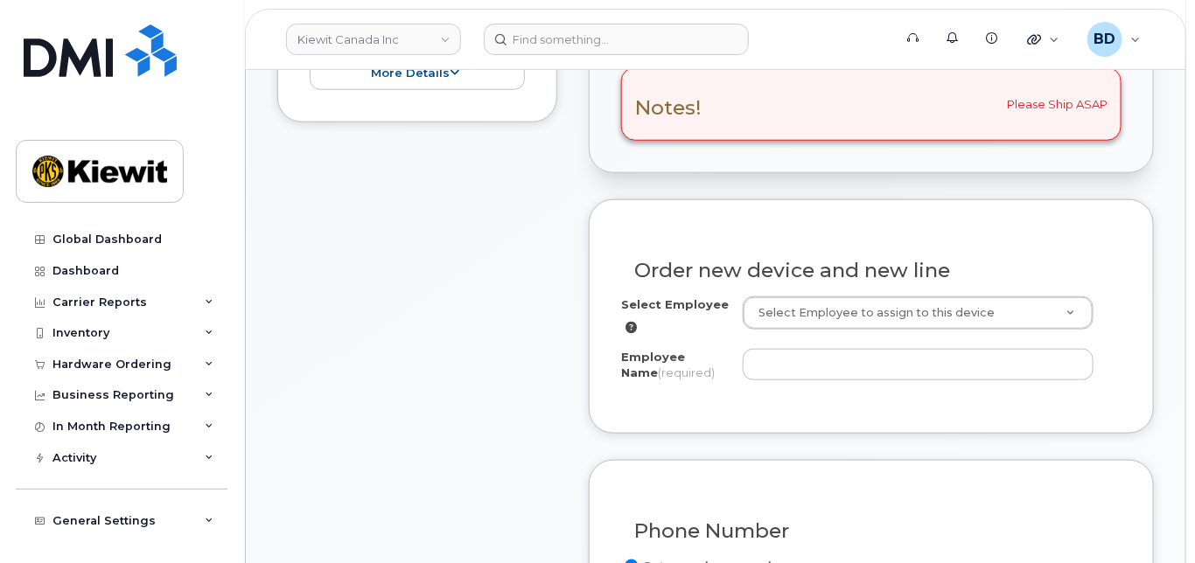
scroll to position [583, 0]
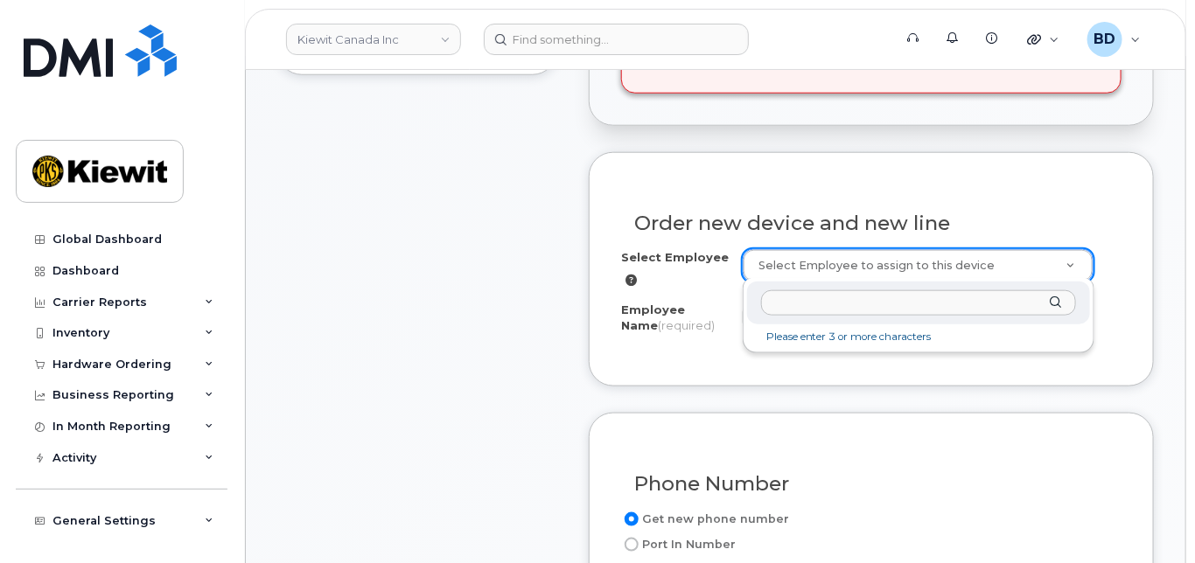
type input "[PERSON_NAME]"
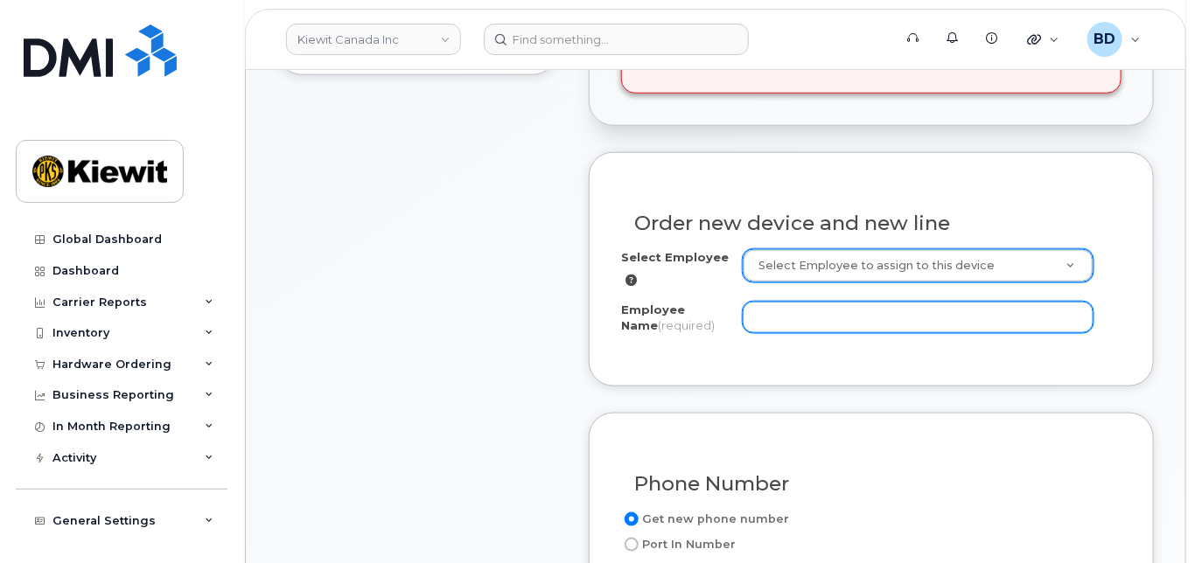
click at [814, 300] on div "Select Employee Select Employee to assign to this device Employee Name (require…" at bounding box center [871, 295] width 500 height 92
click at [811, 311] on input "Employee Name (required)" at bounding box center [918, 317] width 351 height 31
paste input "[PERSON_NAME]"
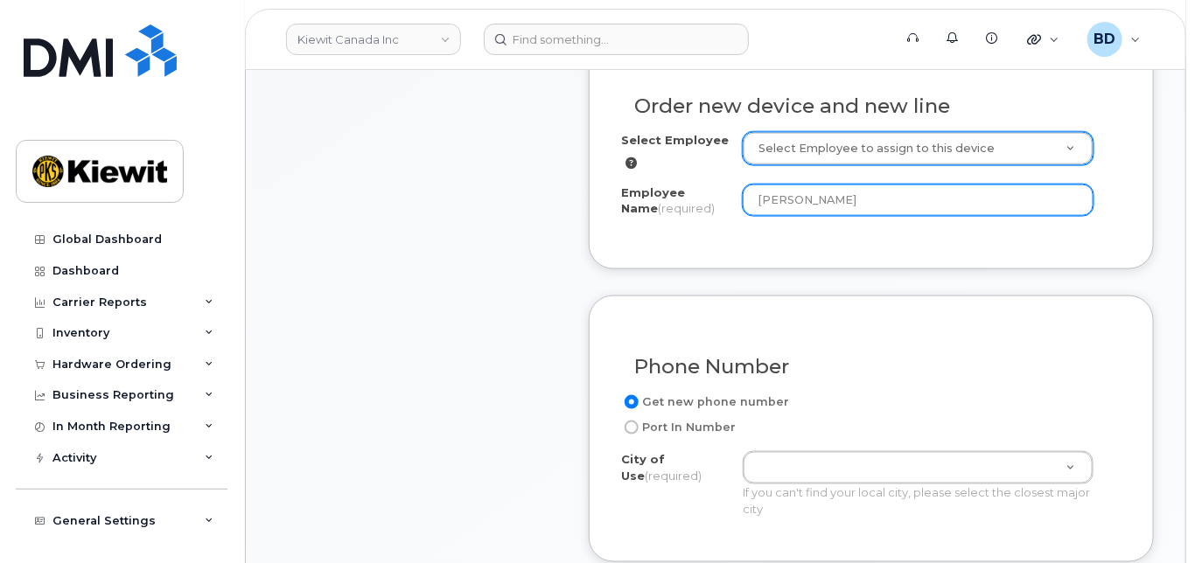
scroll to position [816, 0]
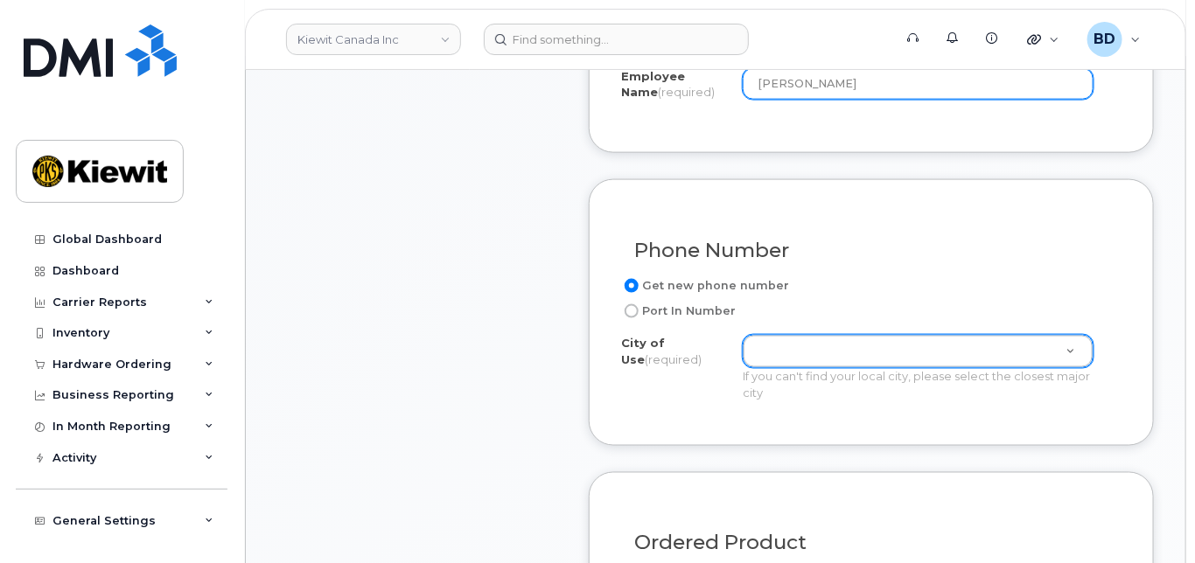
type input "[PERSON_NAME]"
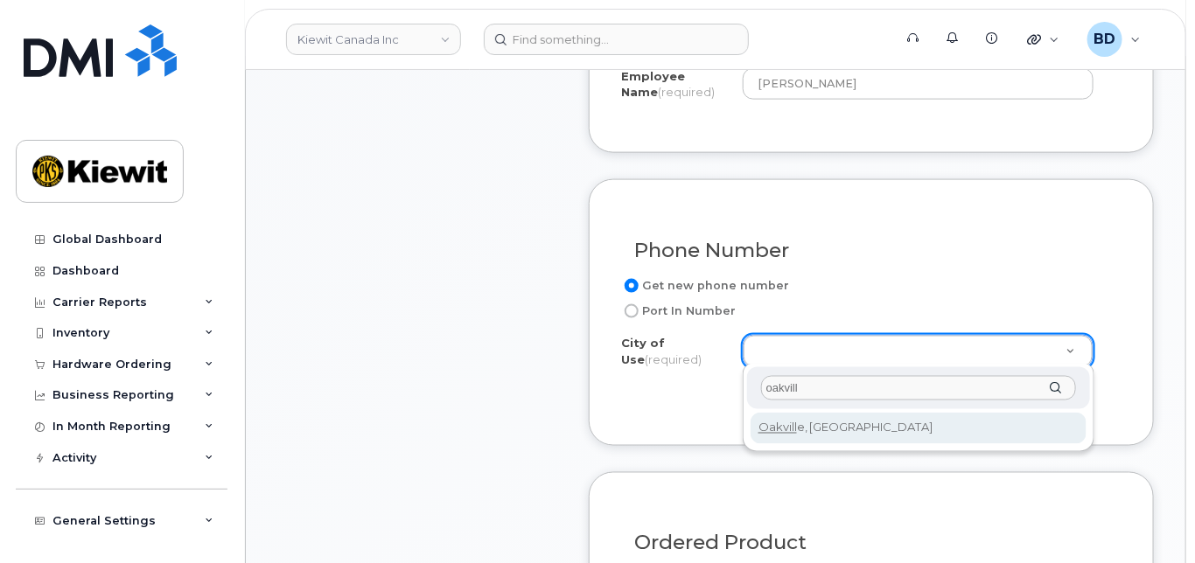
type input "oakvill"
type input "4556"
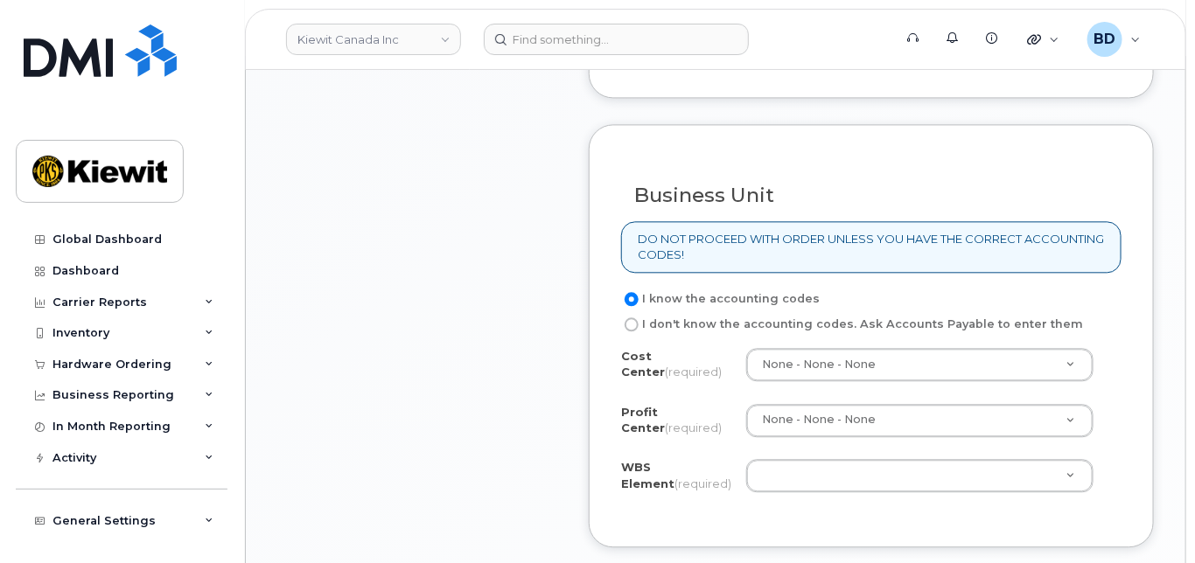
scroll to position [1400, 0]
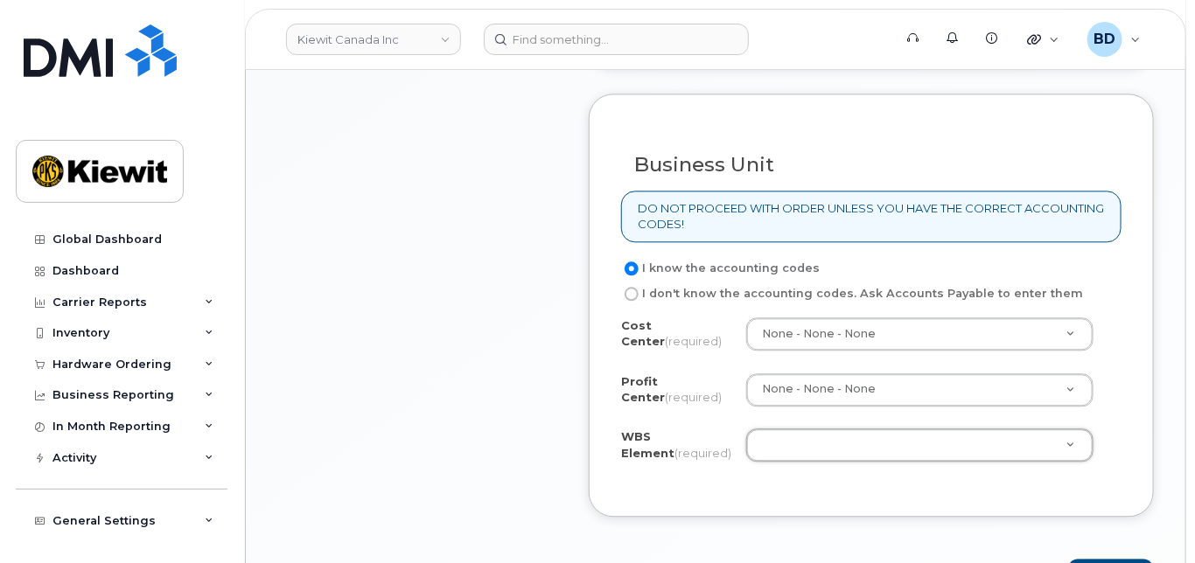
paste input "110216.1740"
type input "110216.1740"
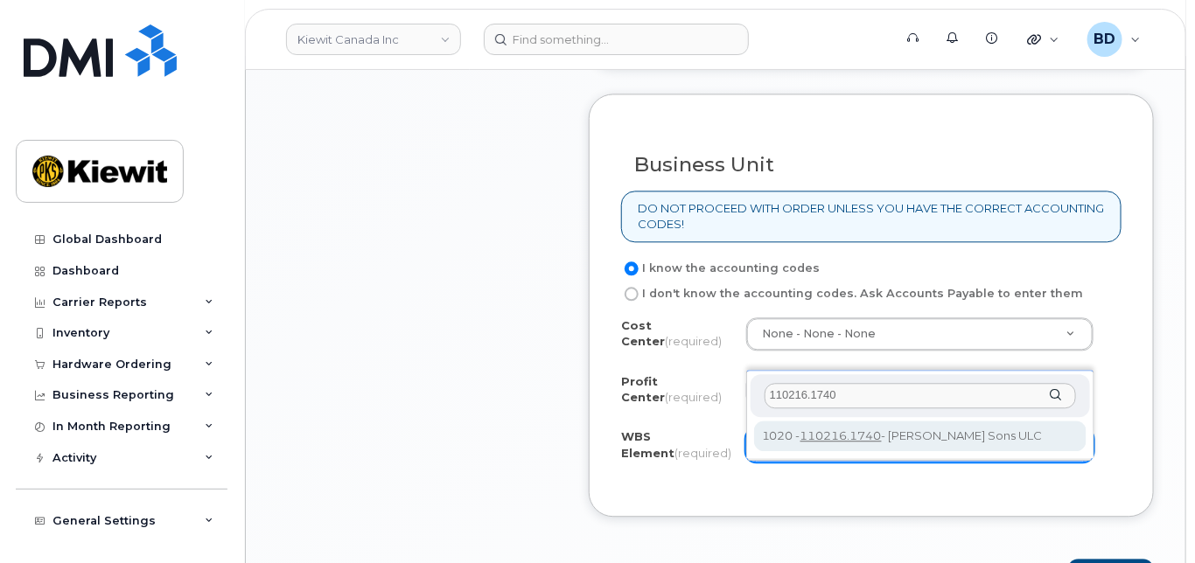
type input "110216.1740"
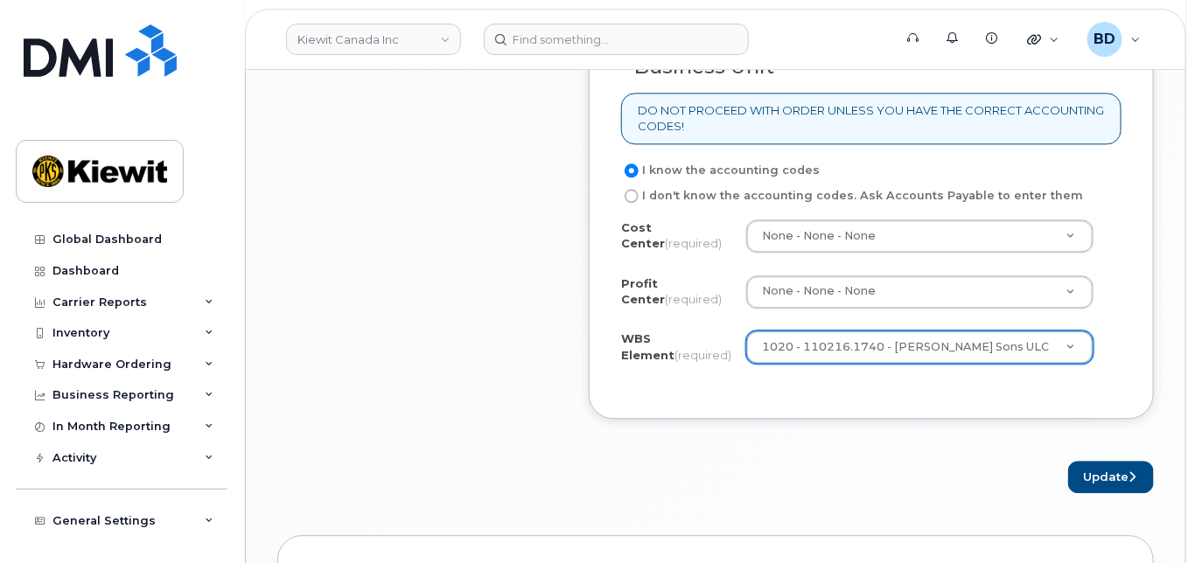
scroll to position [1632, 0]
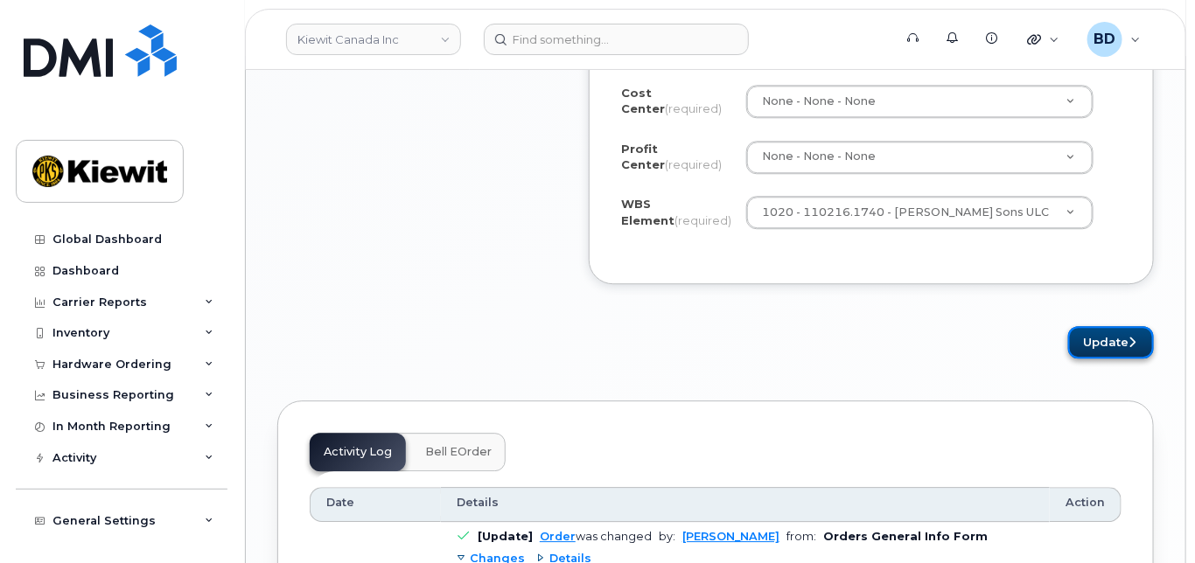
click at [1114, 359] on button "Update" at bounding box center [1111, 342] width 86 height 32
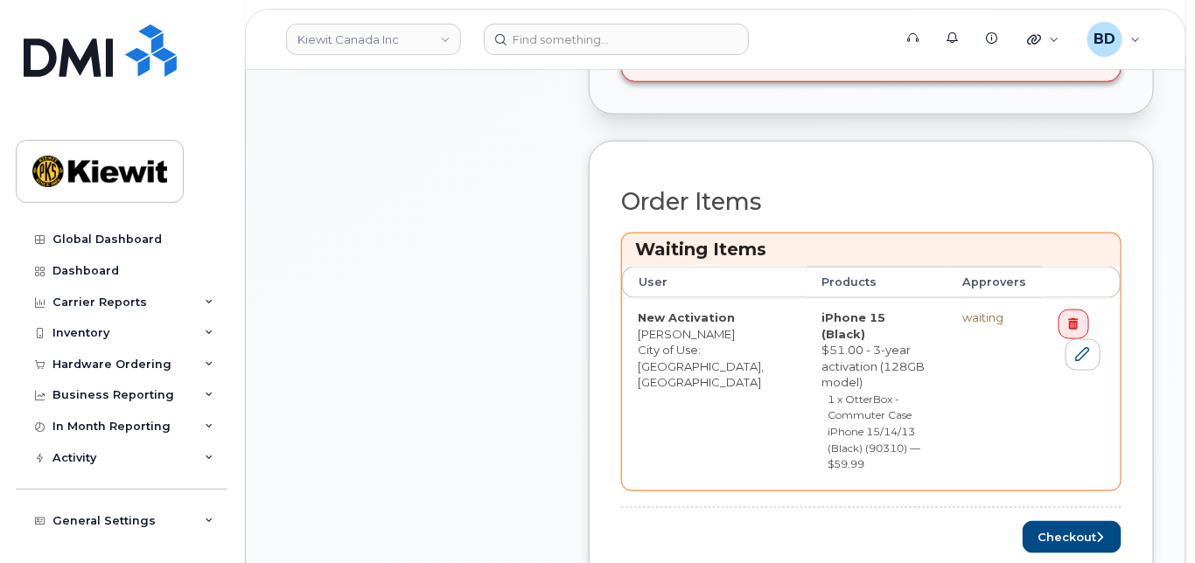
scroll to position [700, 0]
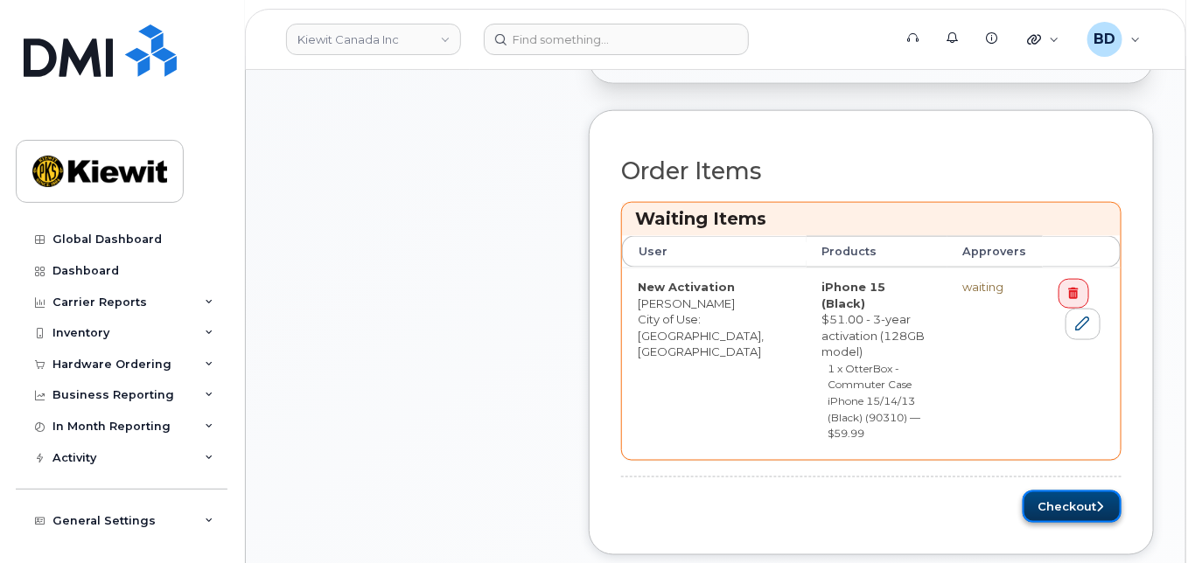
click at [1053, 491] on button "Checkout" at bounding box center [1072, 507] width 99 height 32
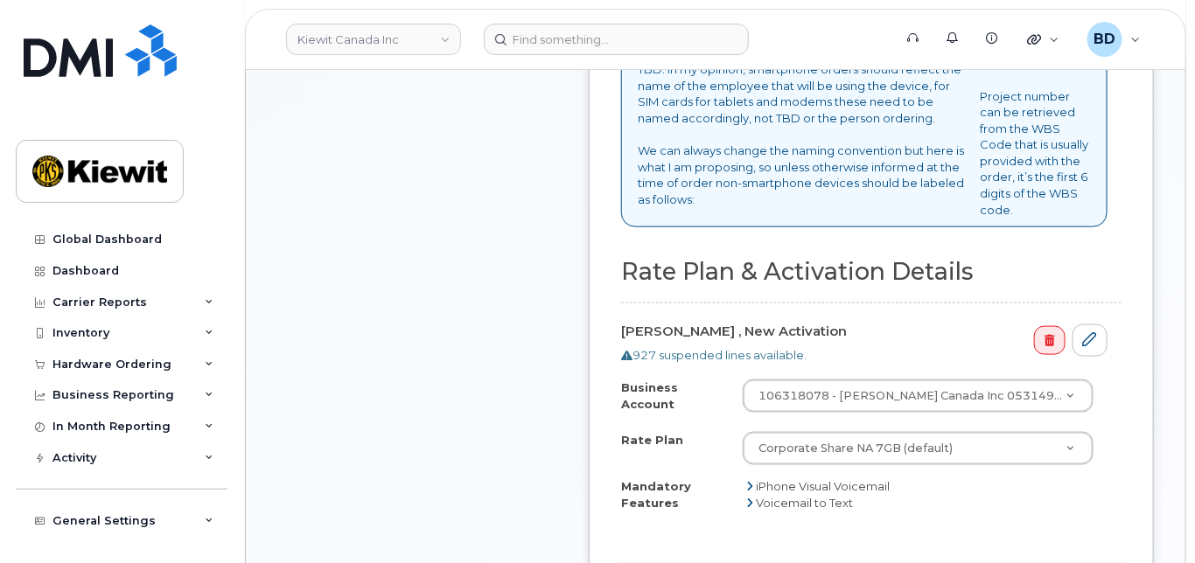
scroll to position [816, 0]
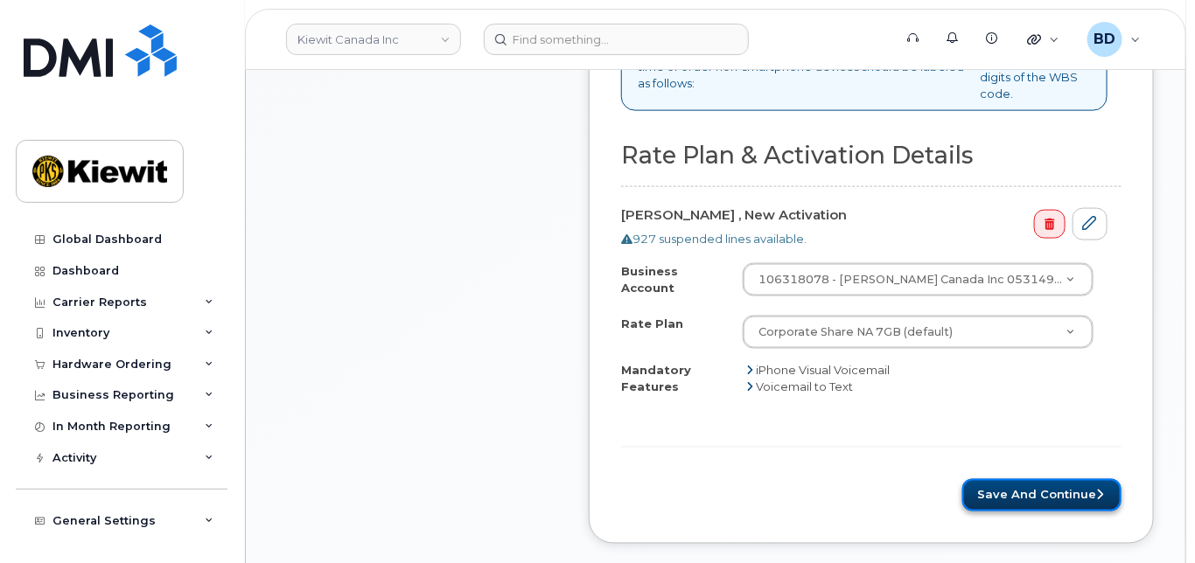
click at [1039, 479] on button "Save and Continue" at bounding box center [1041, 495] width 159 height 32
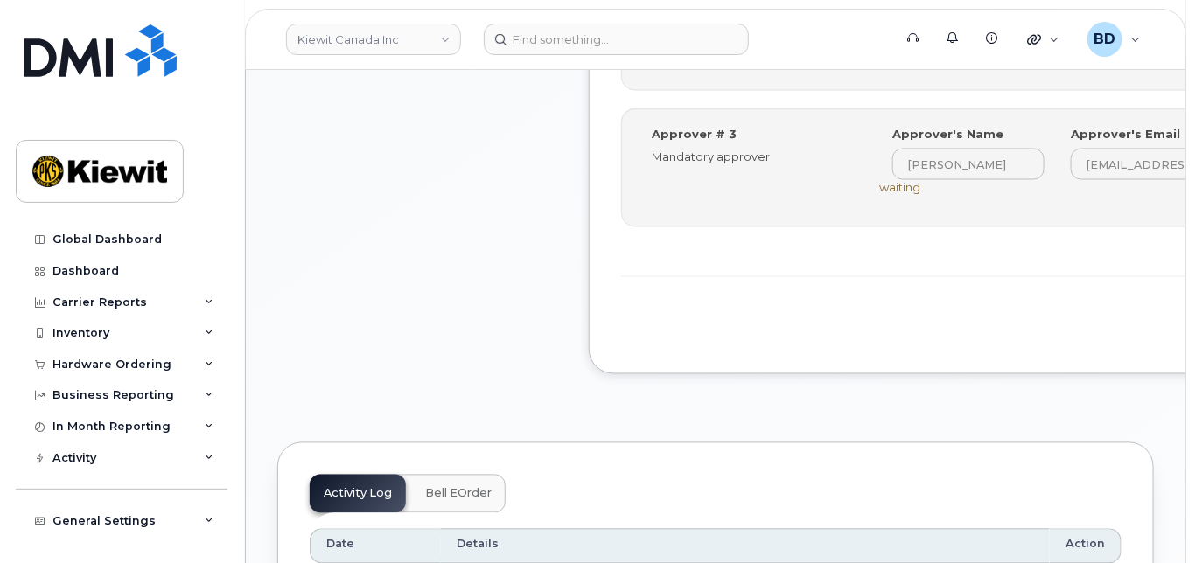
scroll to position [1050, 0]
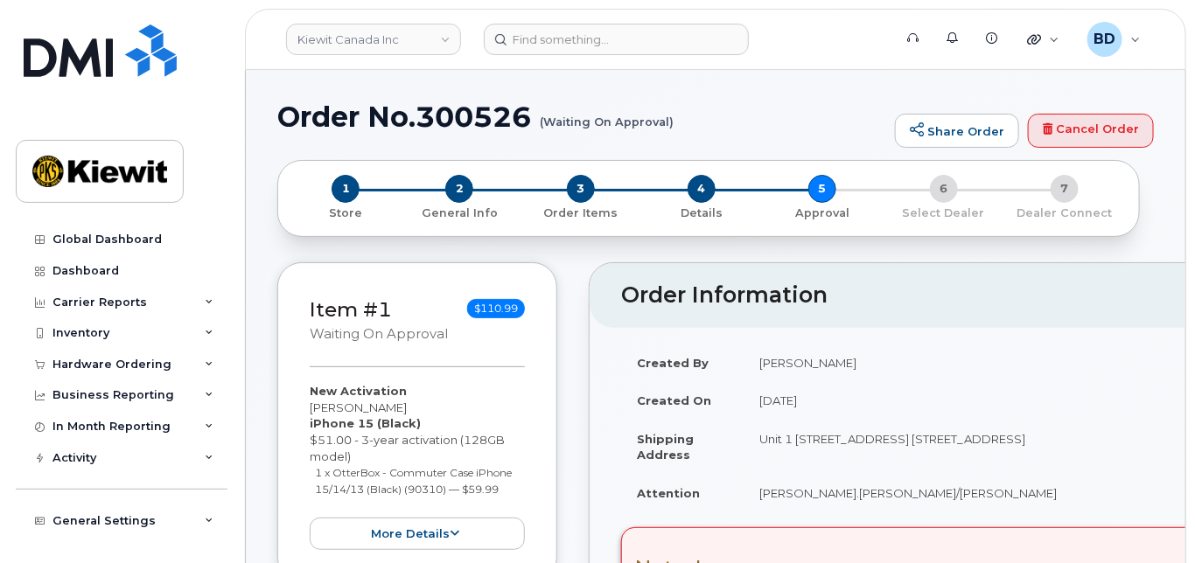
click at [466, 122] on h1 "Order No.300526 (Waiting On Approval)" at bounding box center [581, 116] width 609 height 31
copy h1 "300526"
click at [374, 31] on link "Kiewit Canada Inc" at bounding box center [373, 39] width 175 height 31
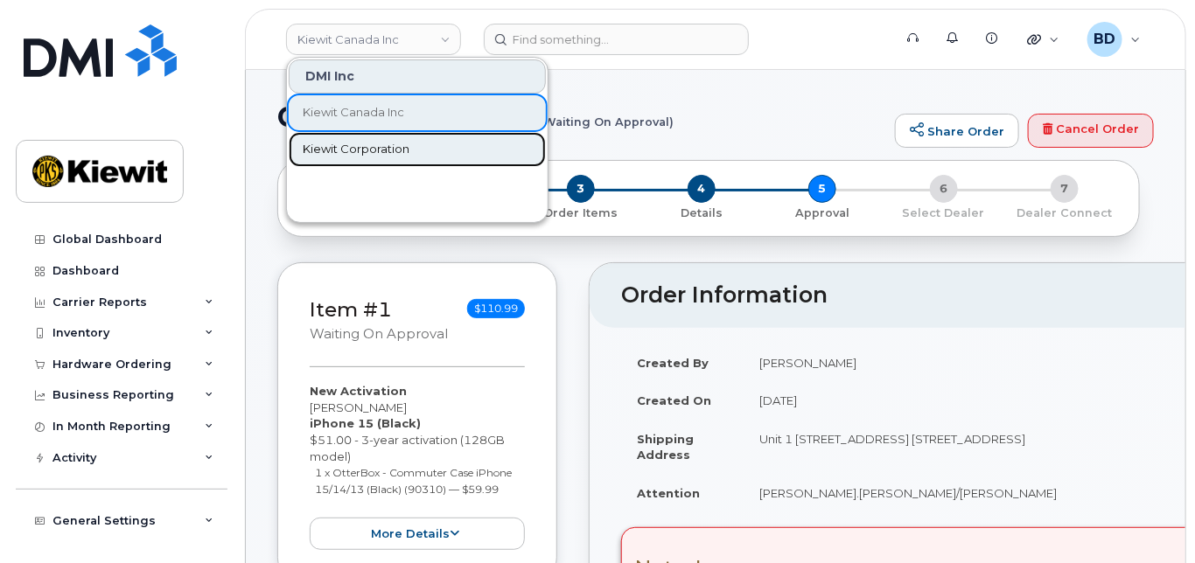
click at [360, 151] on span "Kiewit Corporation" at bounding box center [356, 149] width 107 height 17
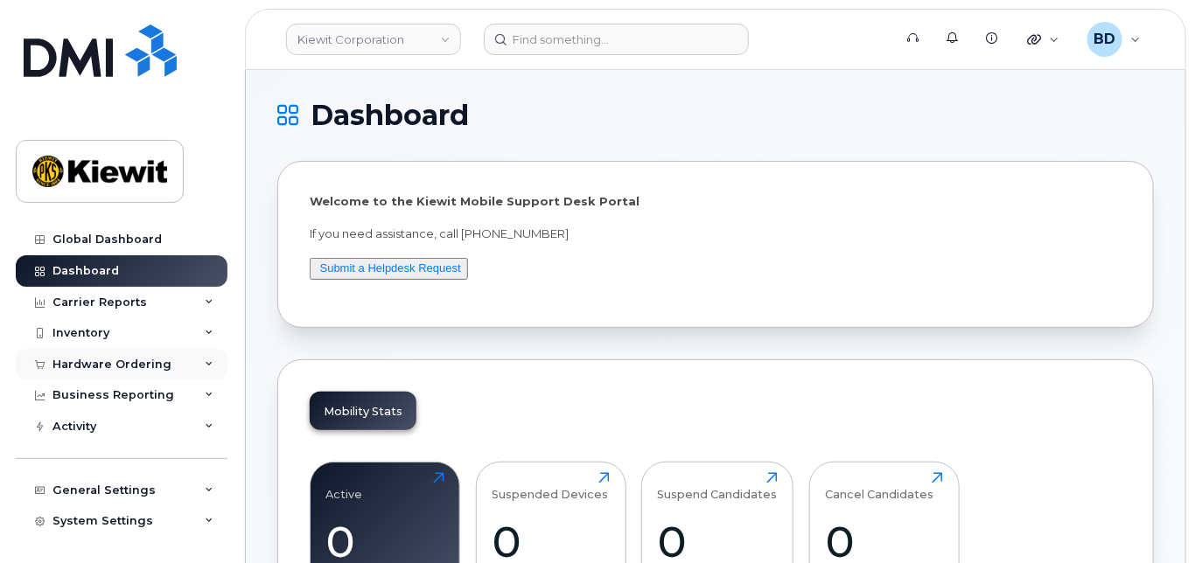
click at [164, 361] on div "Hardware Ordering" at bounding box center [111, 365] width 119 height 14
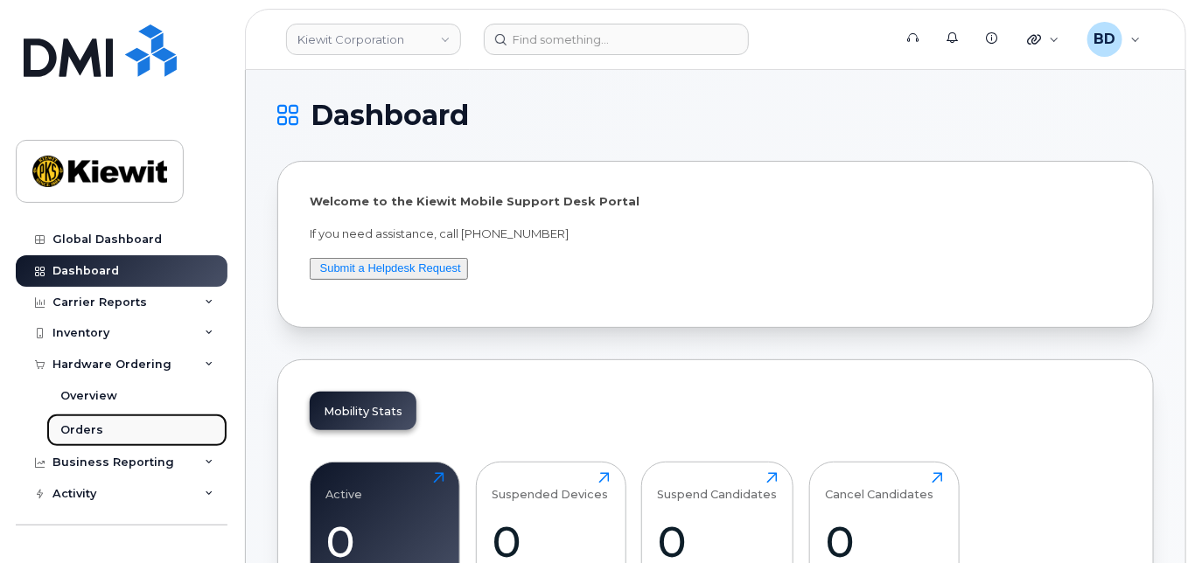
click at [116, 427] on link "Orders" at bounding box center [136, 430] width 181 height 33
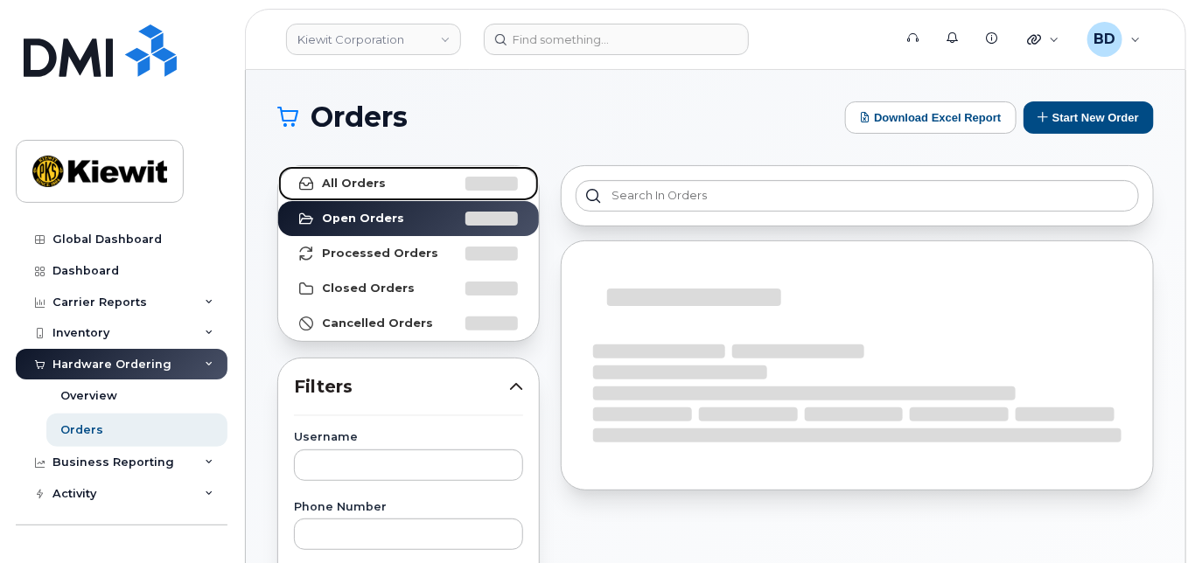
click at [402, 181] on link "All Orders" at bounding box center [408, 183] width 261 height 35
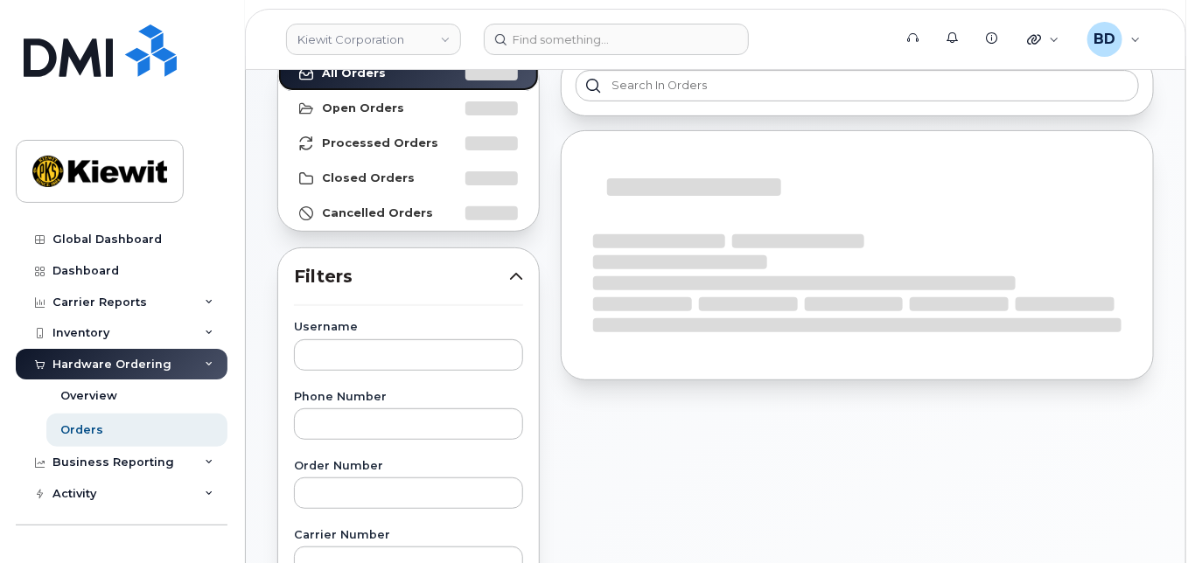
scroll to position [116, 0]
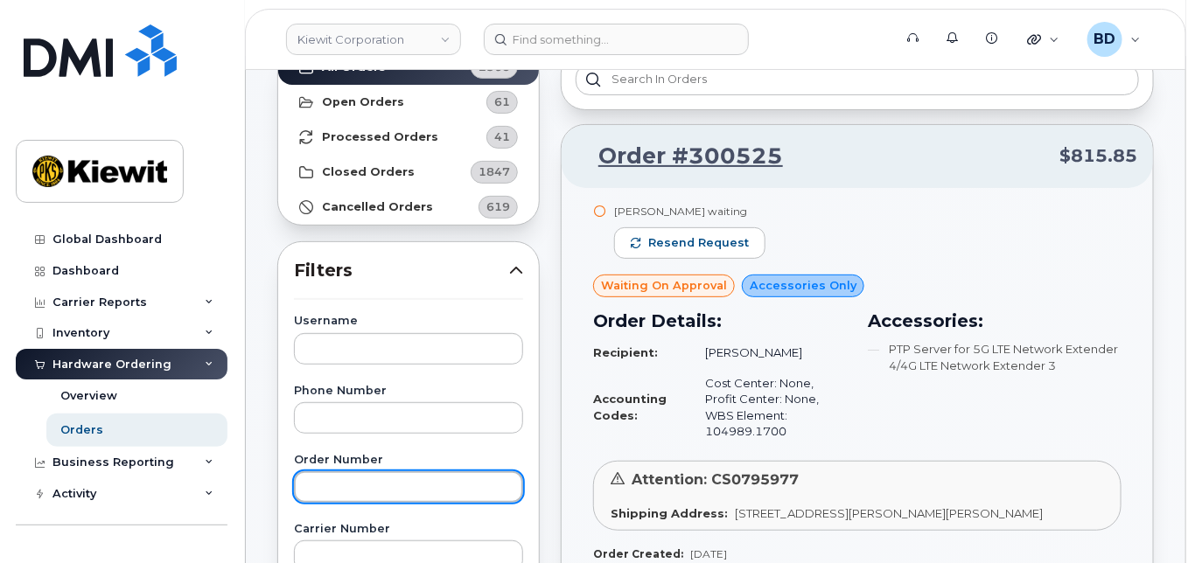
click at [339, 483] on input "text" at bounding box center [408, 487] width 229 height 31
type input "300209"
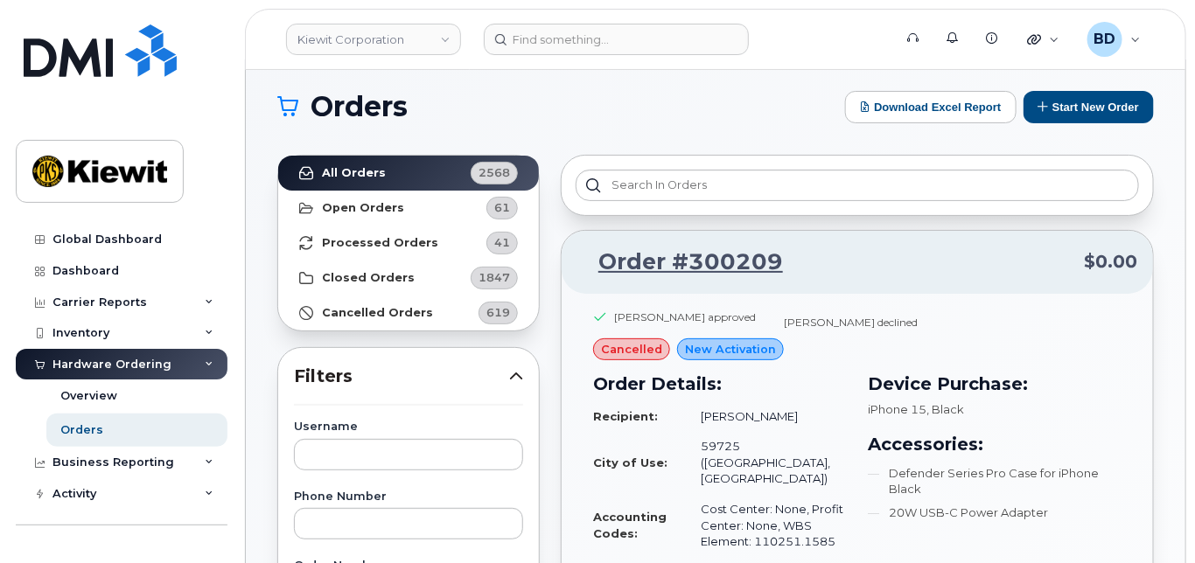
scroll to position [0, 0]
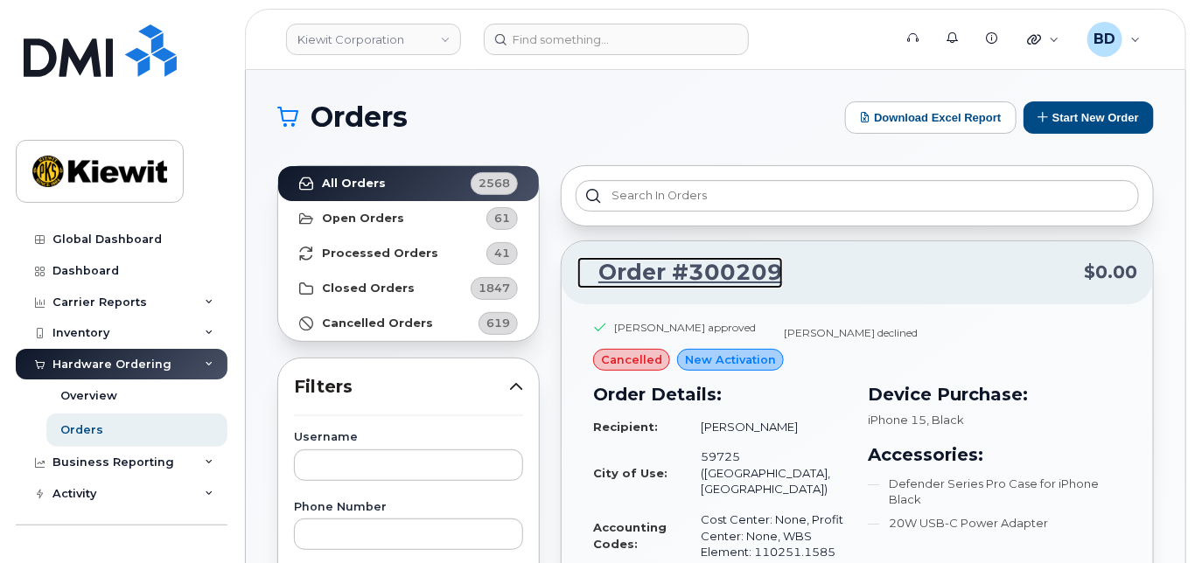
click at [697, 271] on link "Order #300209" at bounding box center [680, 272] width 206 height 31
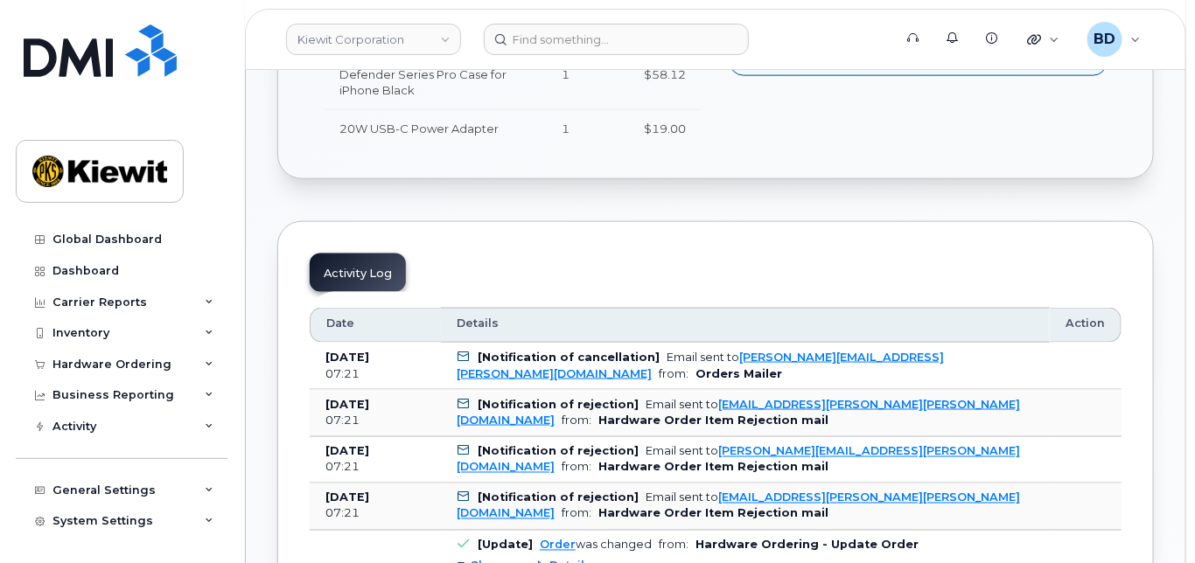
scroll to position [816, 0]
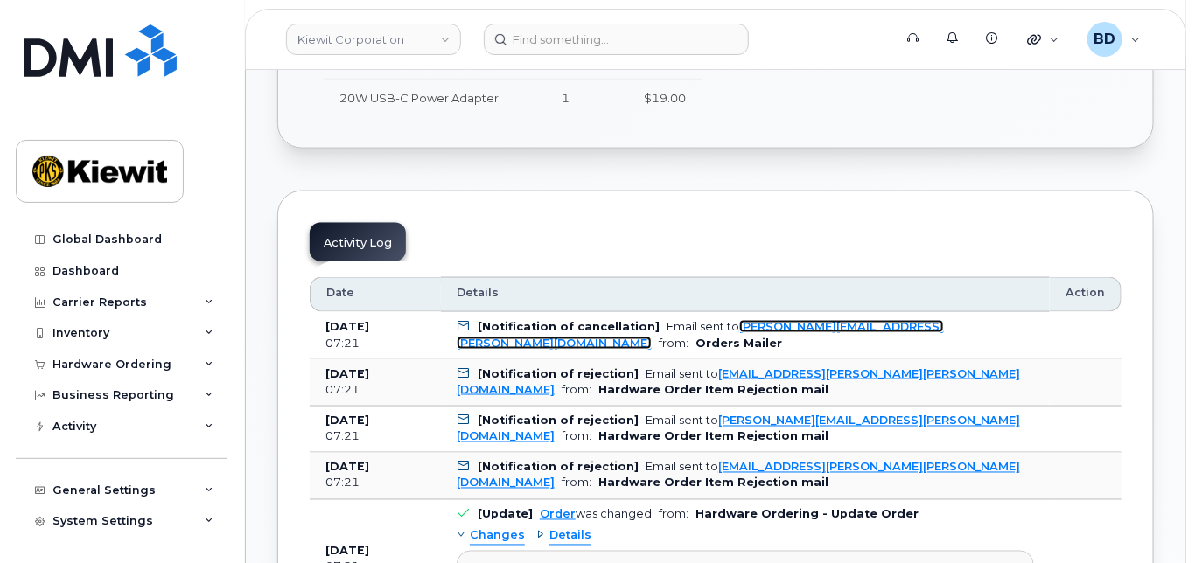
click at [782, 320] on link "[PERSON_NAME][EMAIL_ADDRESS][PERSON_NAME][DOMAIN_NAME]" at bounding box center [700, 334] width 487 height 29
click at [792, 320] on link "[PERSON_NAME][EMAIL_ADDRESS][PERSON_NAME][DOMAIN_NAME]" at bounding box center [700, 334] width 487 height 29
click at [791, 320] on link "[PERSON_NAME][EMAIL_ADDRESS][PERSON_NAME][DOMAIN_NAME]" at bounding box center [700, 334] width 487 height 29
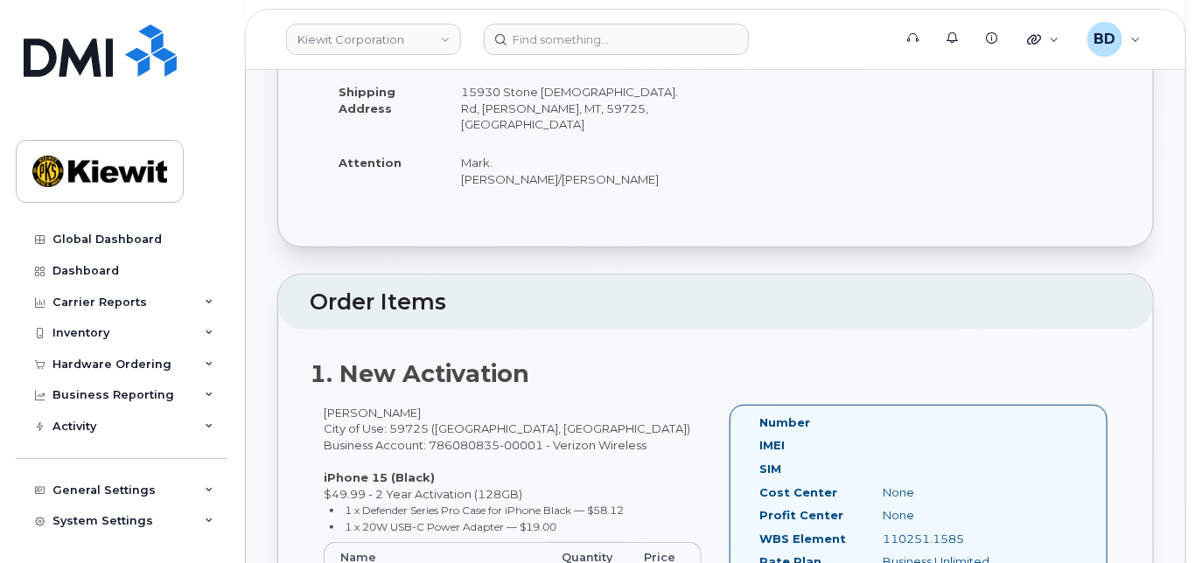
scroll to position [0, 0]
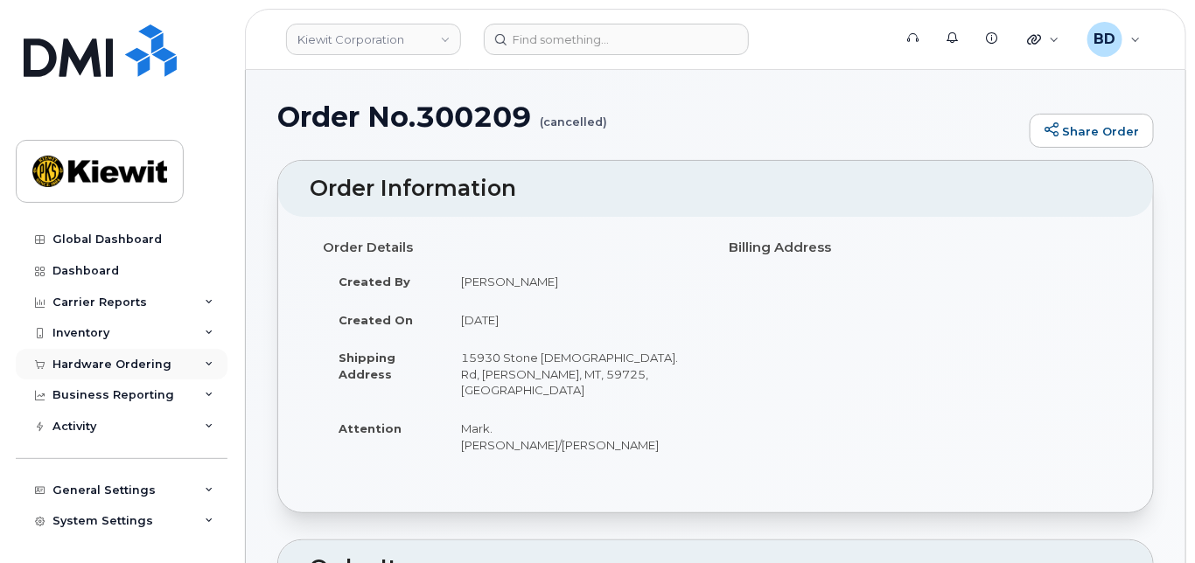
click at [205, 365] on icon at bounding box center [209, 364] width 9 height 9
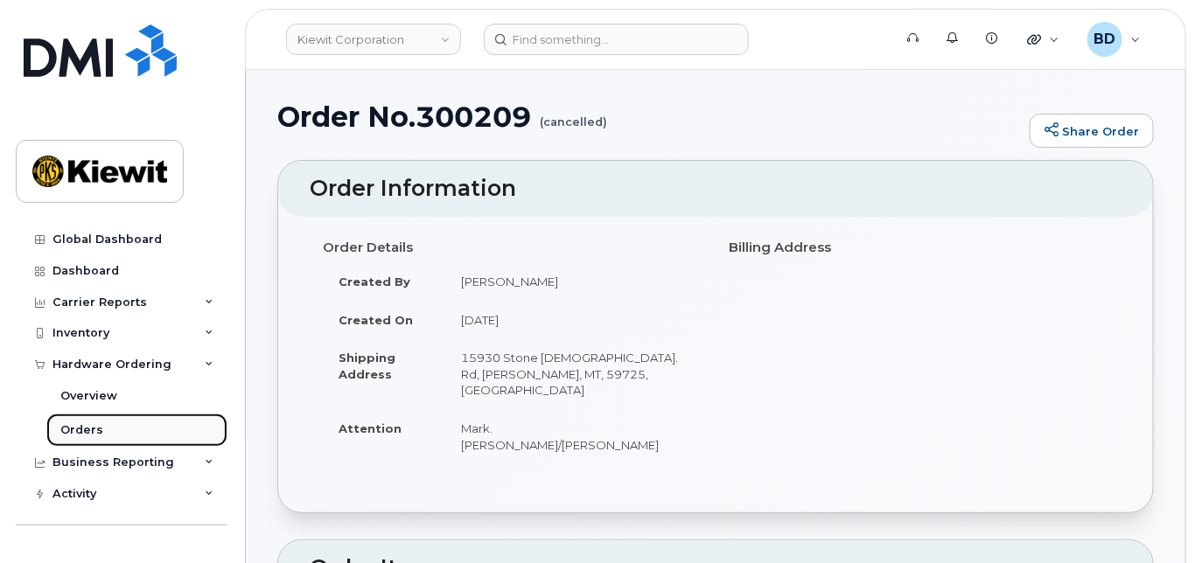
click at [153, 430] on link "Orders" at bounding box center [136, 430] width 181 height 33
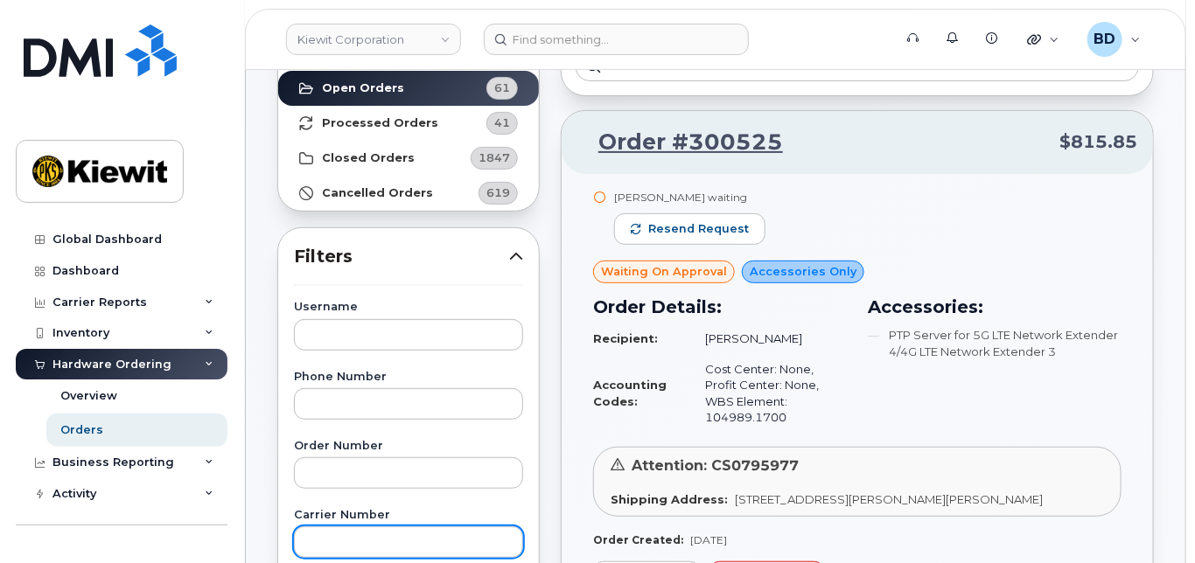
scroll to position [350, 0]
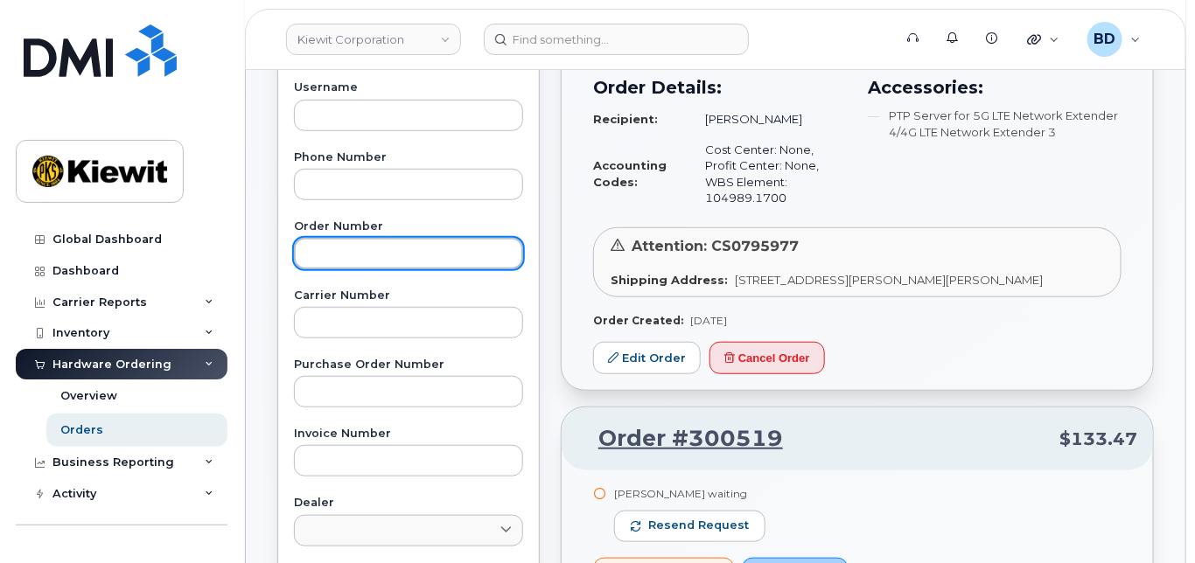
click at [342, 253] on input "text" at bounding box center [408, 253] width 229 height 31
type input "300382"
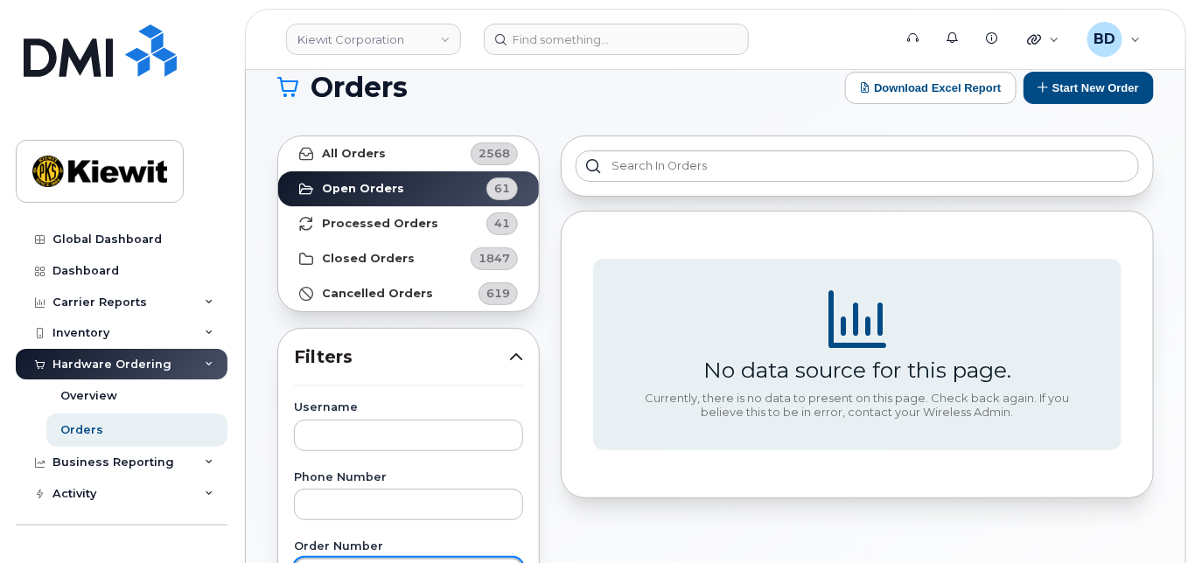
scroll to position [0, 0]
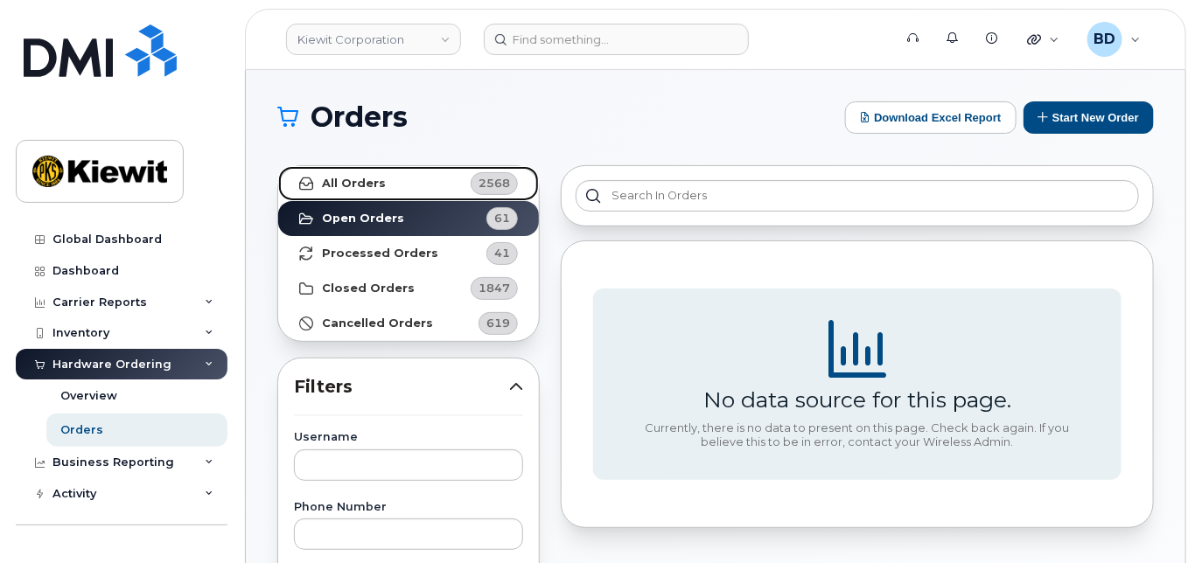
click at [346, 181] on strong "All Orders" at bounding box center [354, 184] width 64 height 14
